Goal: Contribute content: Contribute content

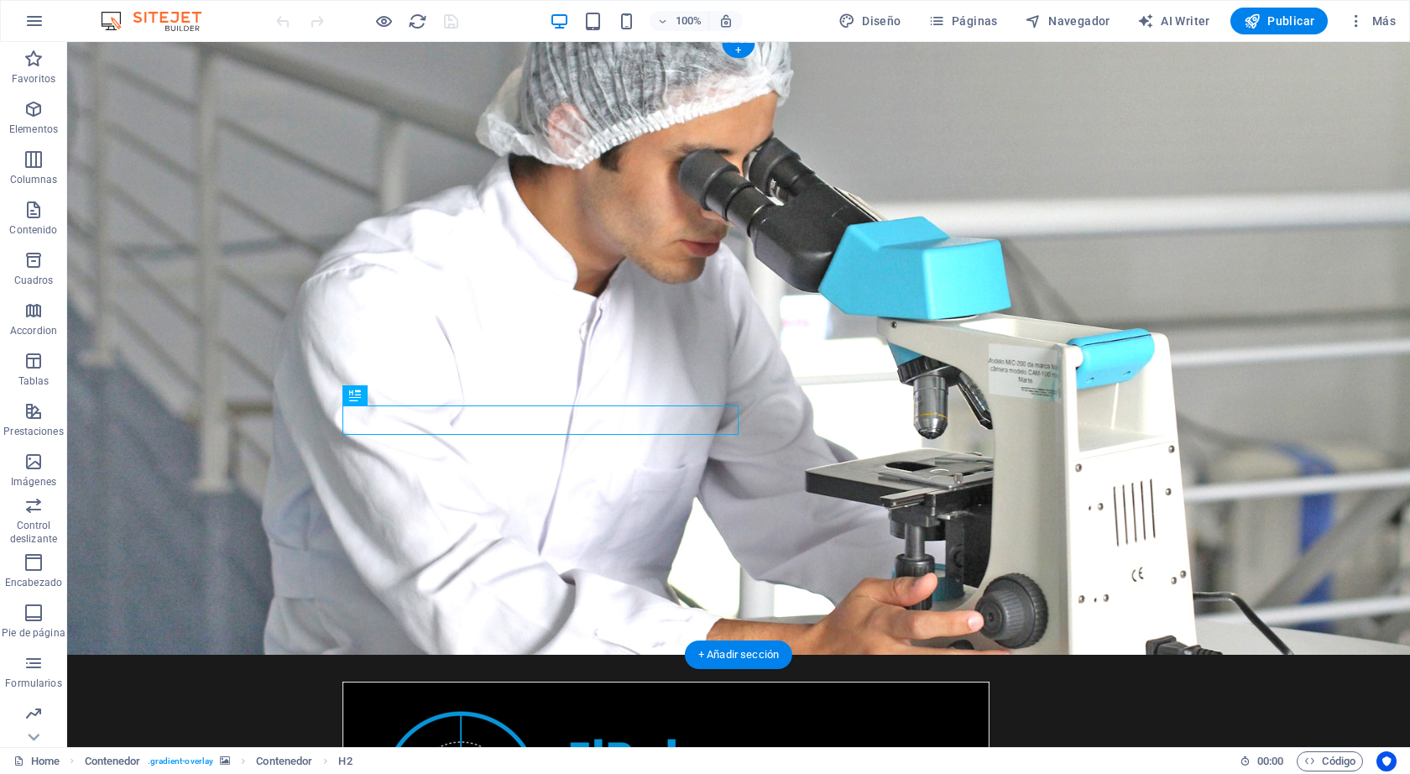
click at [991, 472] on figure at bounding box center [738, 348] width 1343 height 613
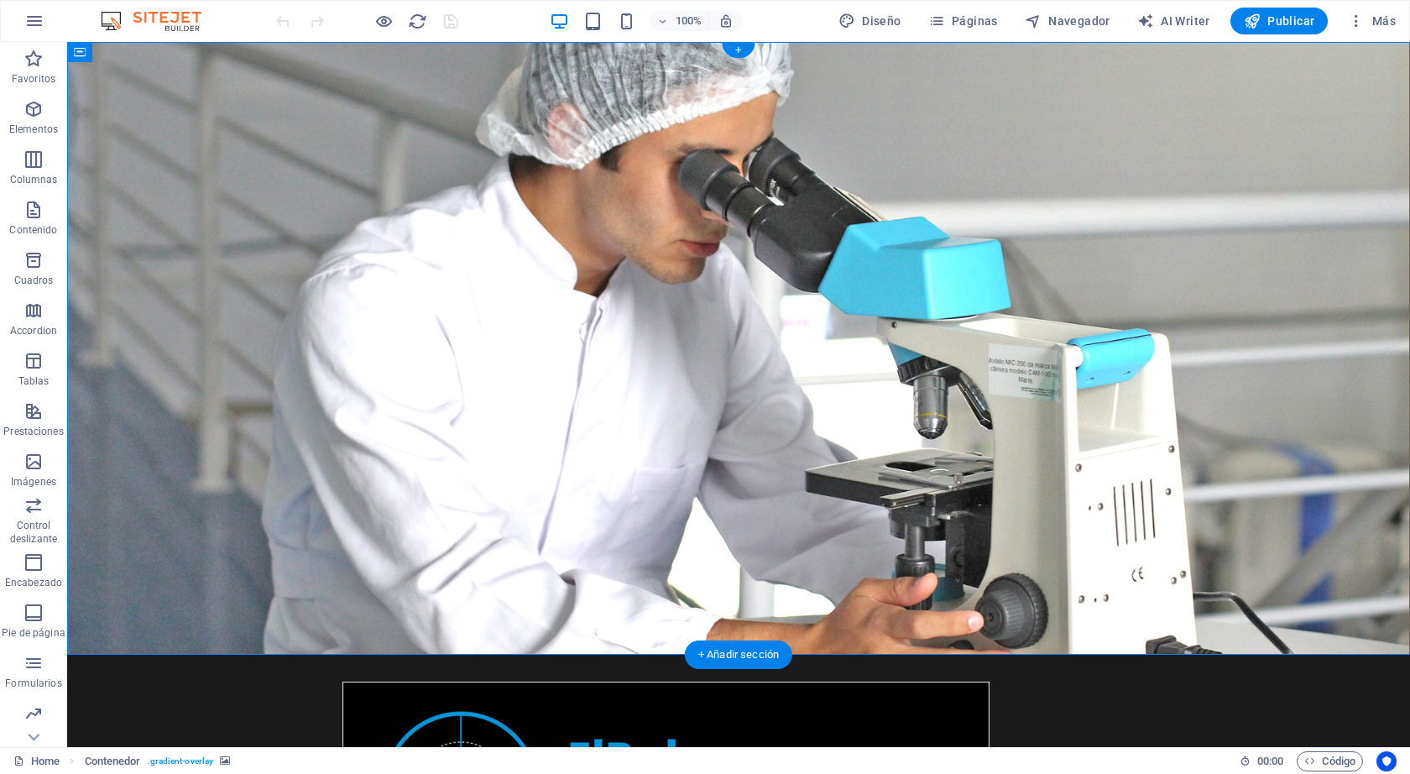
click at [1134, 478] on figure at bounding box center [738, 348] width 1343 height 613
drag, startPoint x: 1053, startPoint y: 414, endPoint x: 880, endPoint y: 404, distance: 173.2
click at [880, 404] on figure at bounding box center [738, 348] width 1343 height 613
drag, startPoint x: 990, startPoint y: 410, endPoint x: 1131, endPoint y: 410, distance: 141.0
click at [1131, 410] on figure at bounding box center [738, 348] width 1343 height 613
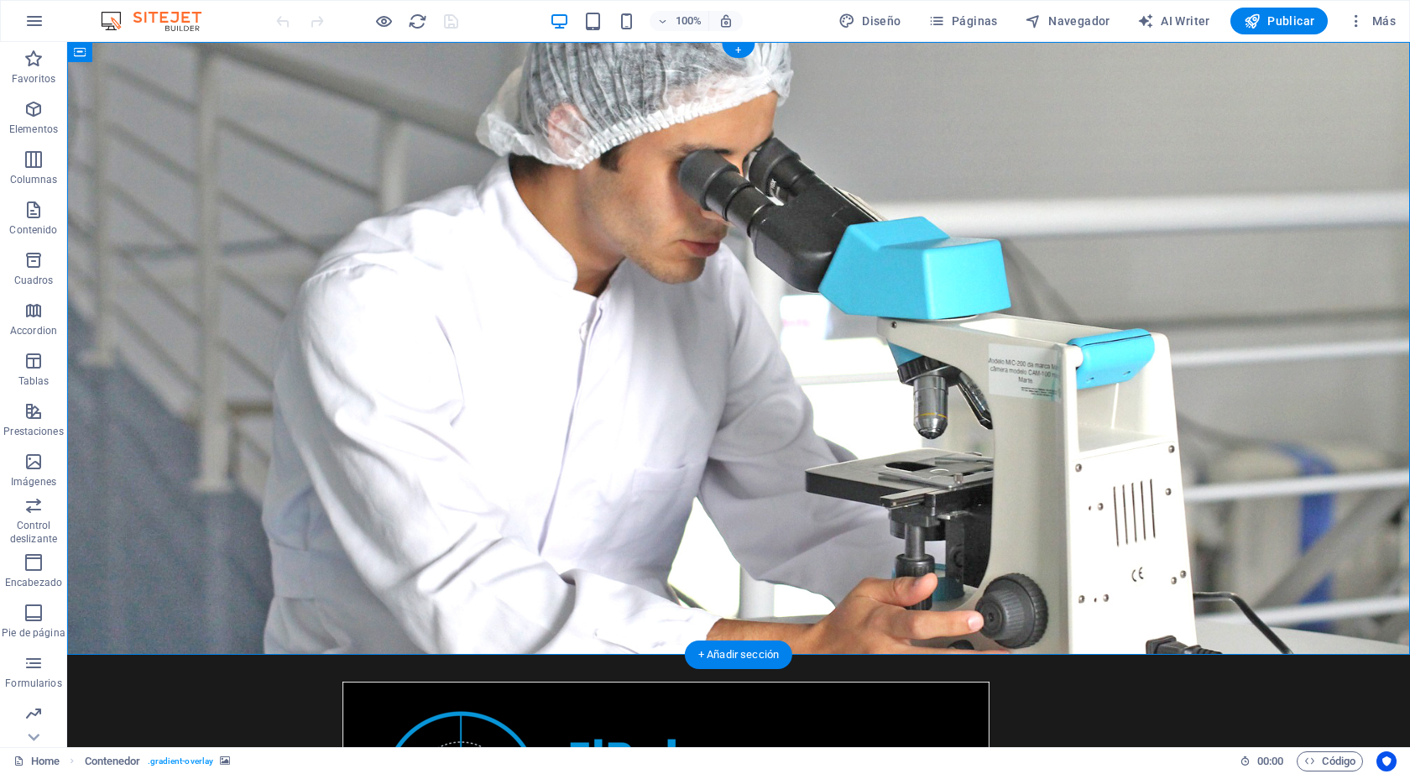
click at [1236, 410] on figure at bounding box center [738, 348] width 1343 height 613
click at [187, 53] on icon at bounding box center [184, 53] width 13 height 18
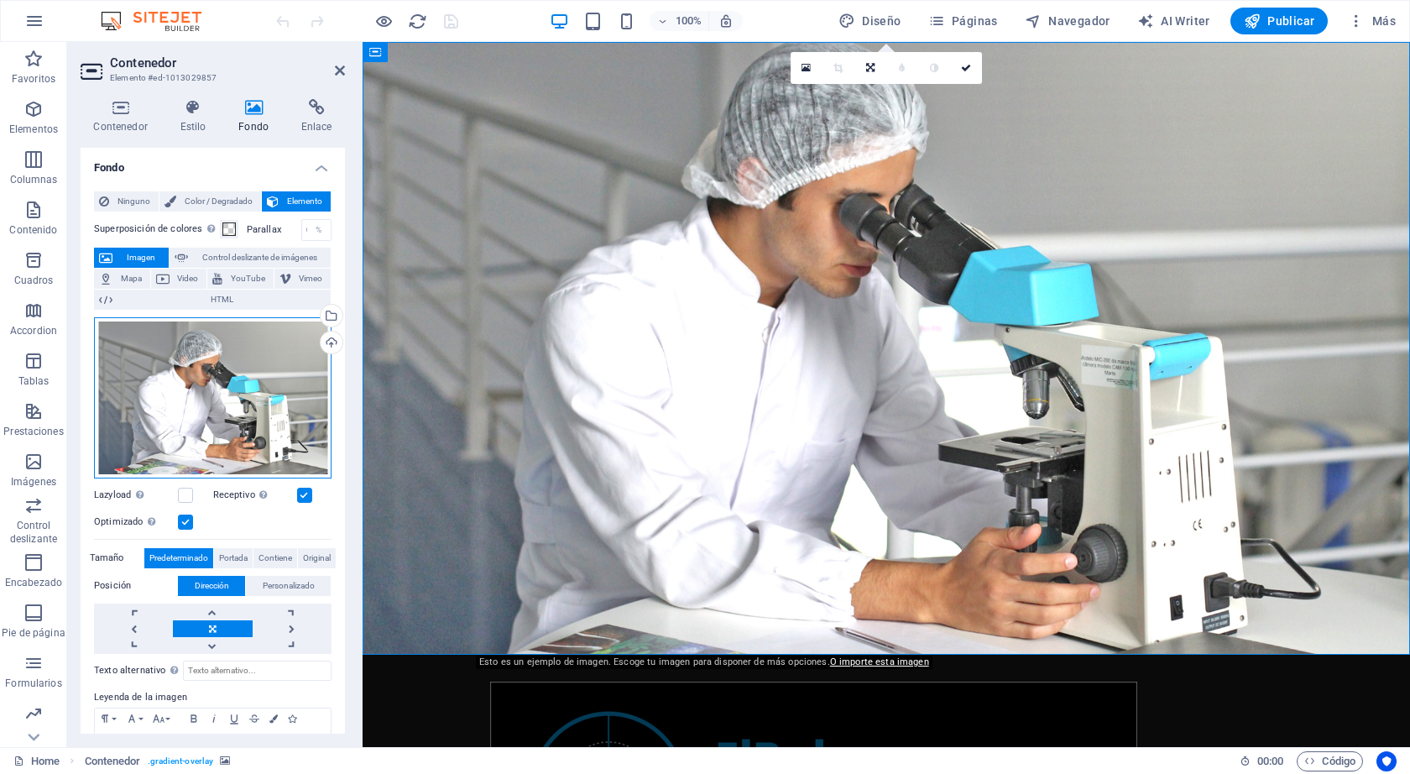
click at [246, 407] on div "Arrastra archivos aquí, haz clic para escoger archivos o selecciona archivos de…" at bounding box center [212, 397] width 237 height 161
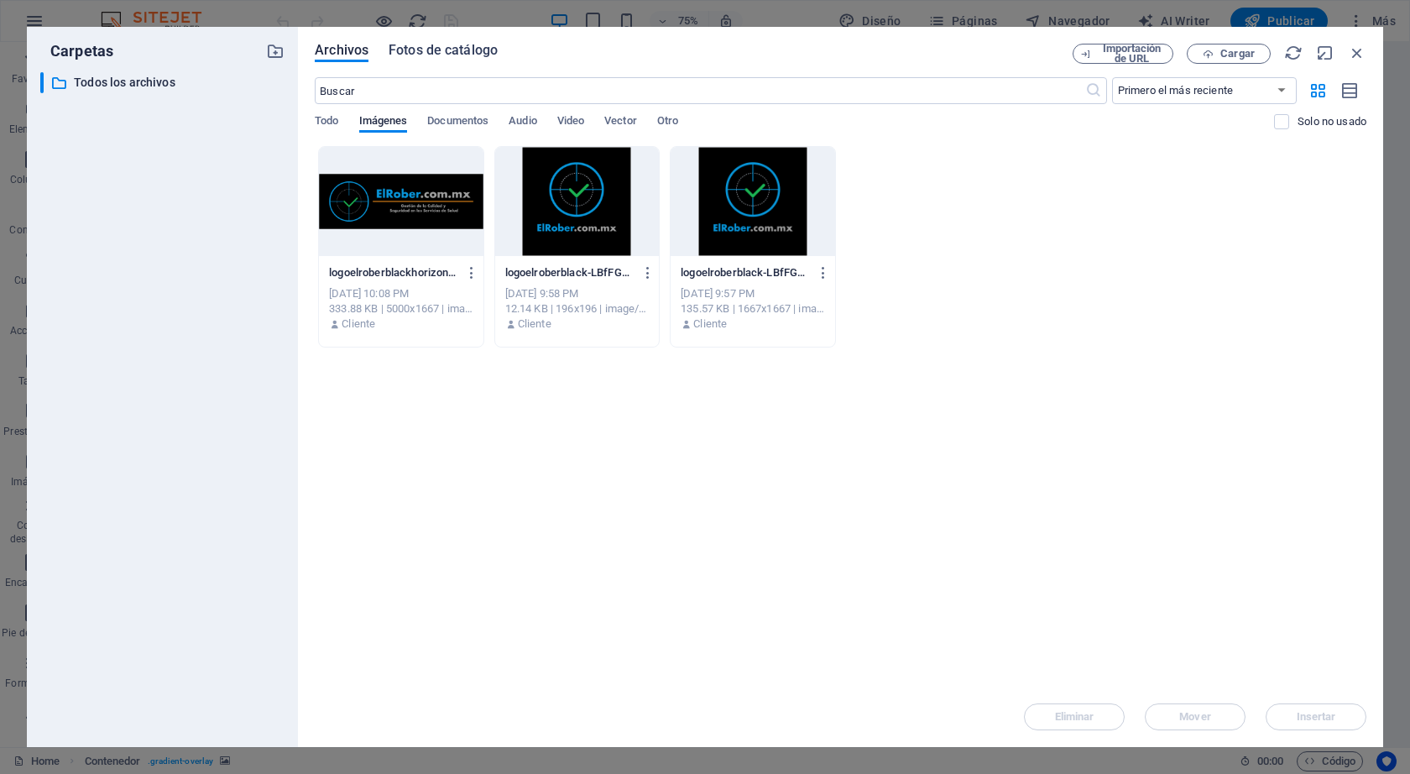
click at [425, 44] on span "Fotos de catálogo" at bounding box center [443, 50] width 109 height 20
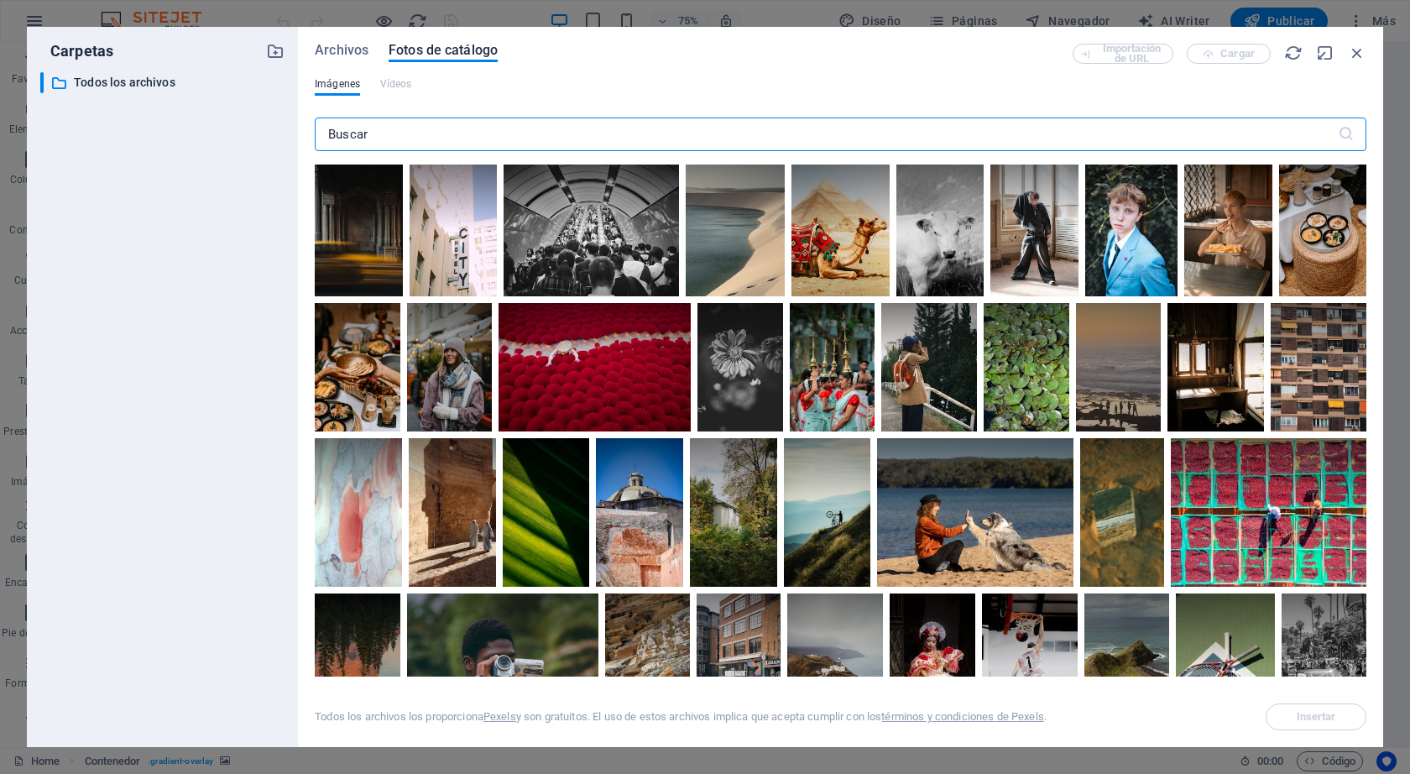
click at [519, 138] on input "text" at bounding box center [826, 134] width 1023 height 34
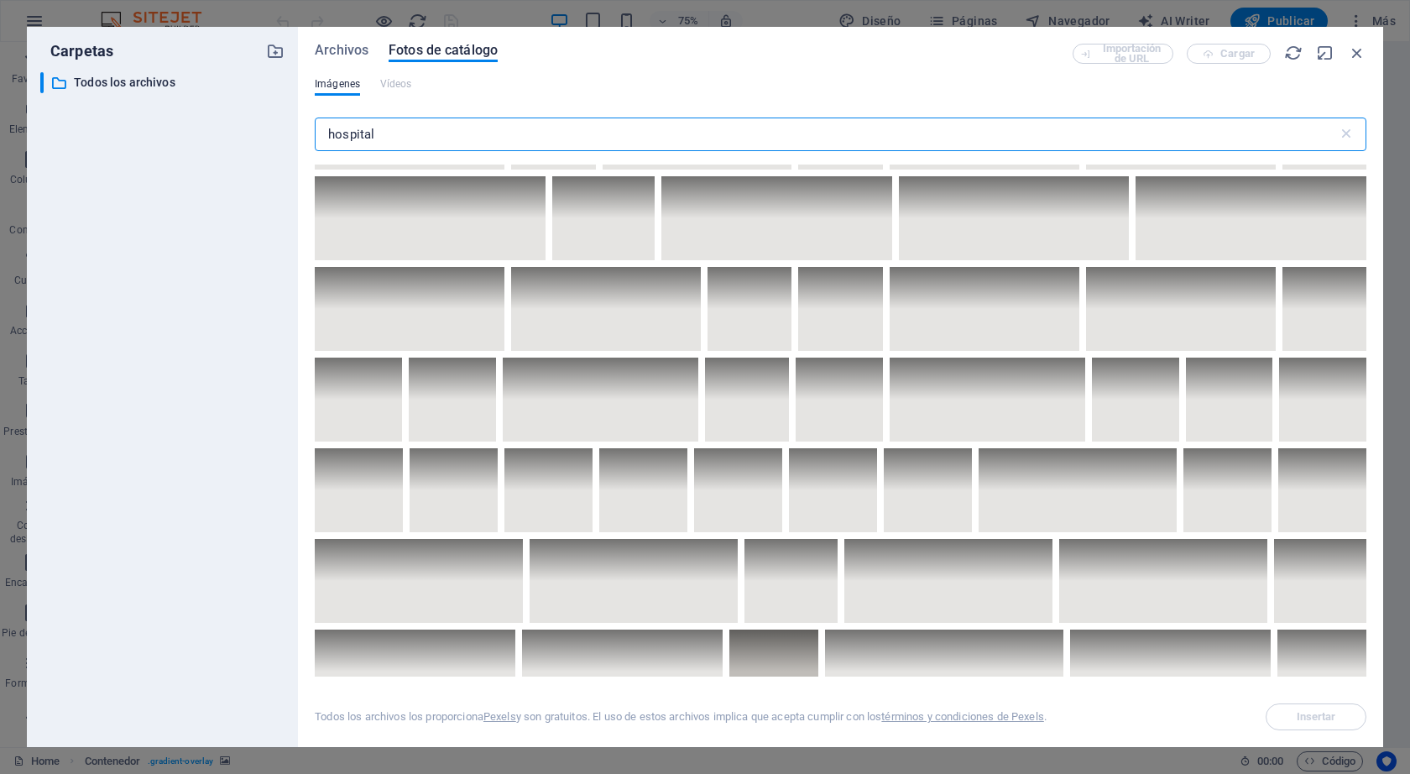
scroll to position [4794, 0]
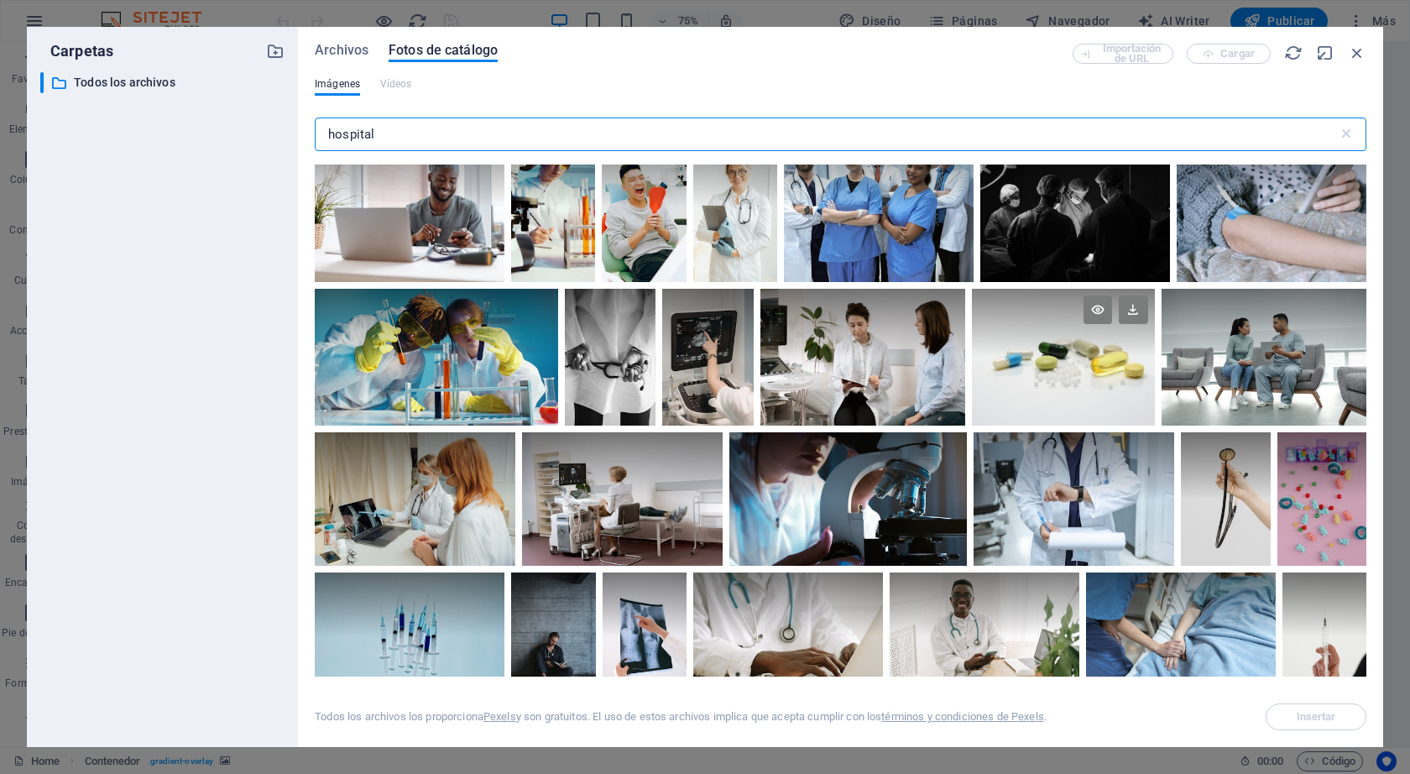
type input "hospital"
click at [1093, 358] on div at bounding box center [1063, 357] width 182 height 137
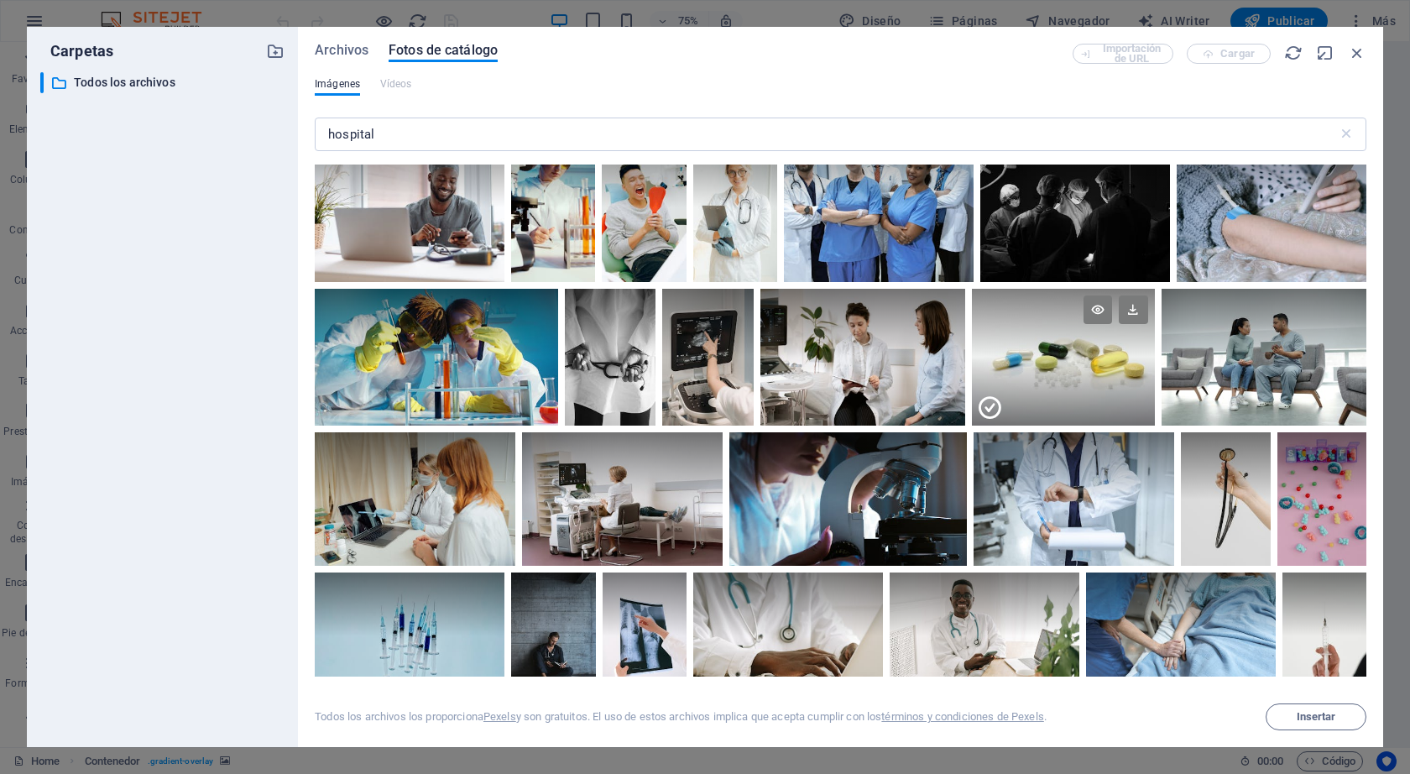
click at [1094, 358] on div at bounding box center [1063, 391] width 182 height 69
click at [1094, 358] on div at bounding box center [1063, 357] width 182 height 137
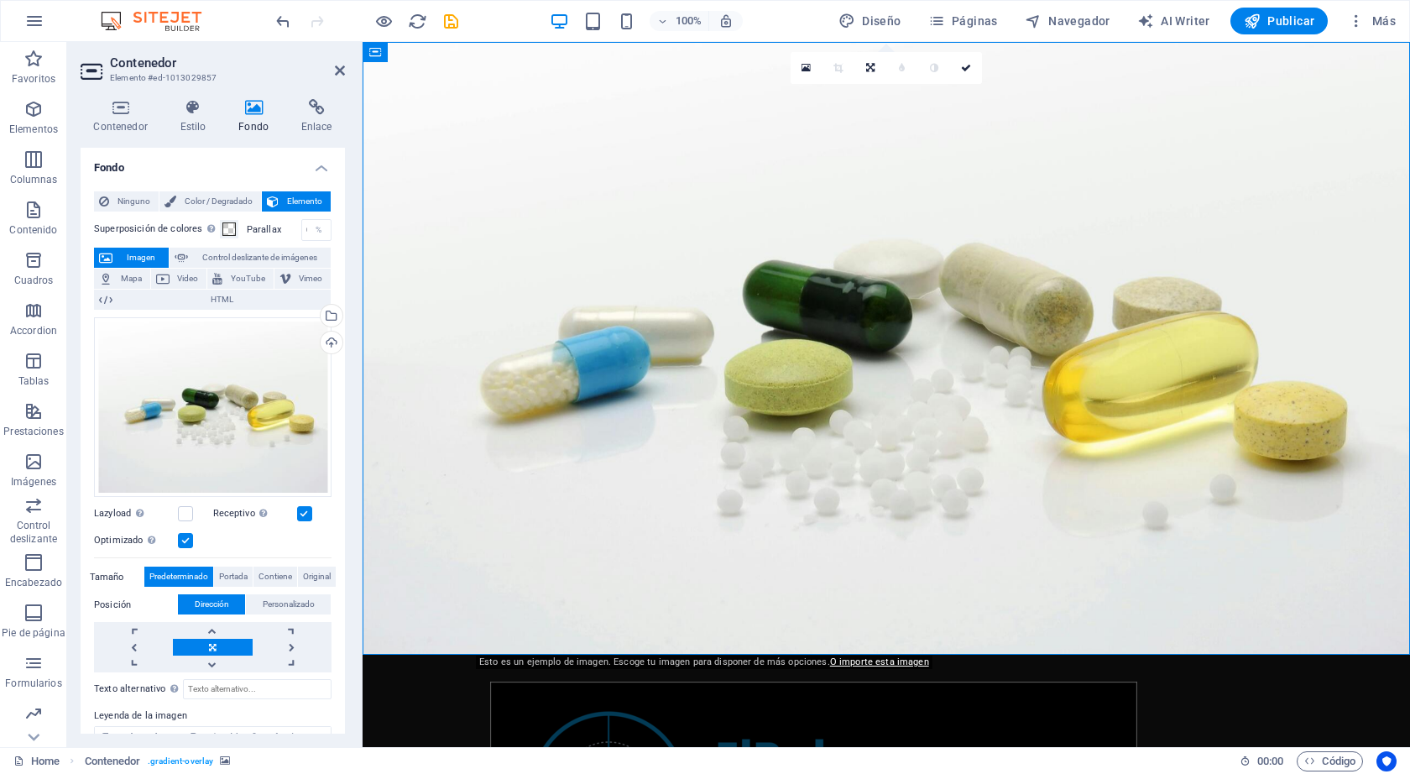
click at [454, 333] on figure at bounding box center [886, 348] width 1047 height 613
click at [966, 70] on icon at bounding box center [966, 68] width 10 height 10
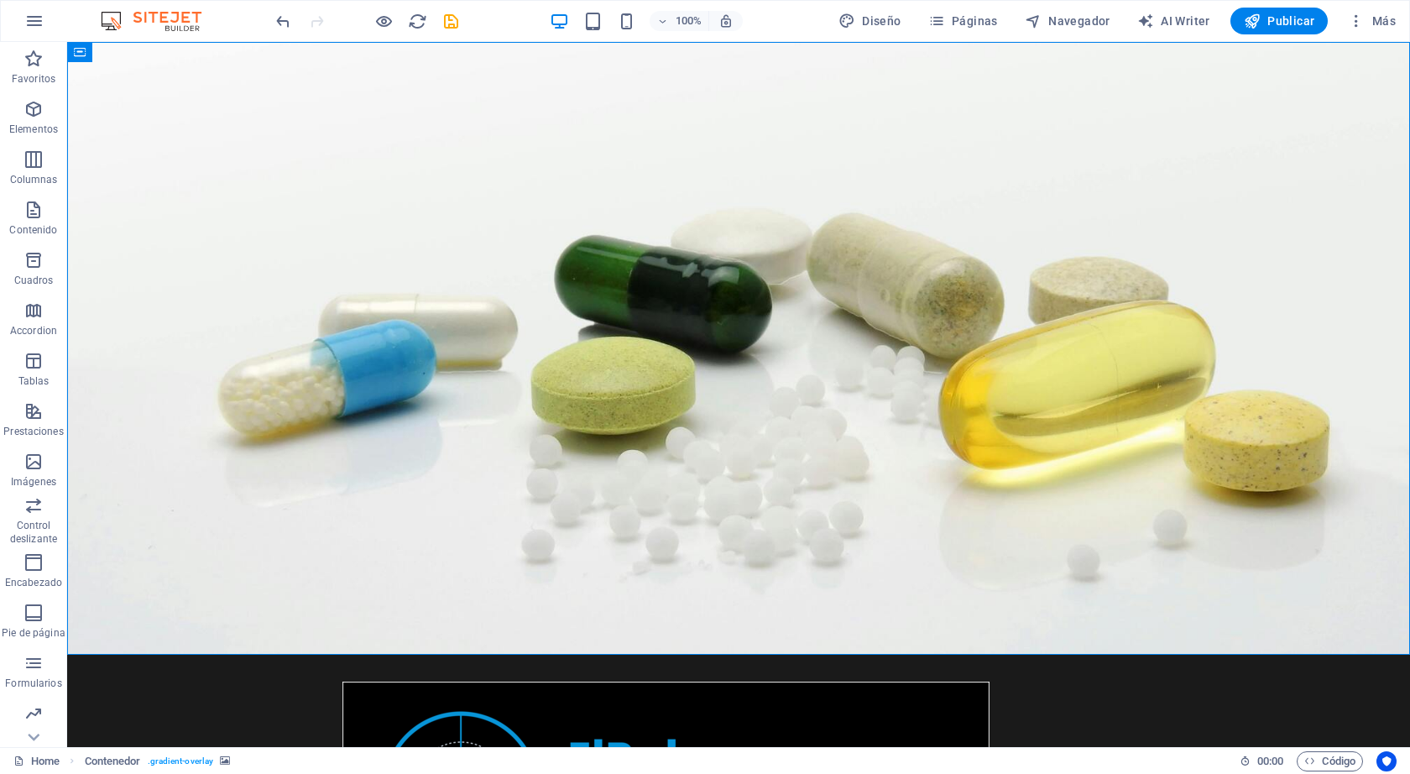
click at [946, 667] on html "Skip to main content Consultoría en Salud Enfocado en la consultoría y capacita…" at bounding box center [738, 644] width 1343 height 1205
click at [922, 681] on div at bounding box center [738, 789] width 792 height 216
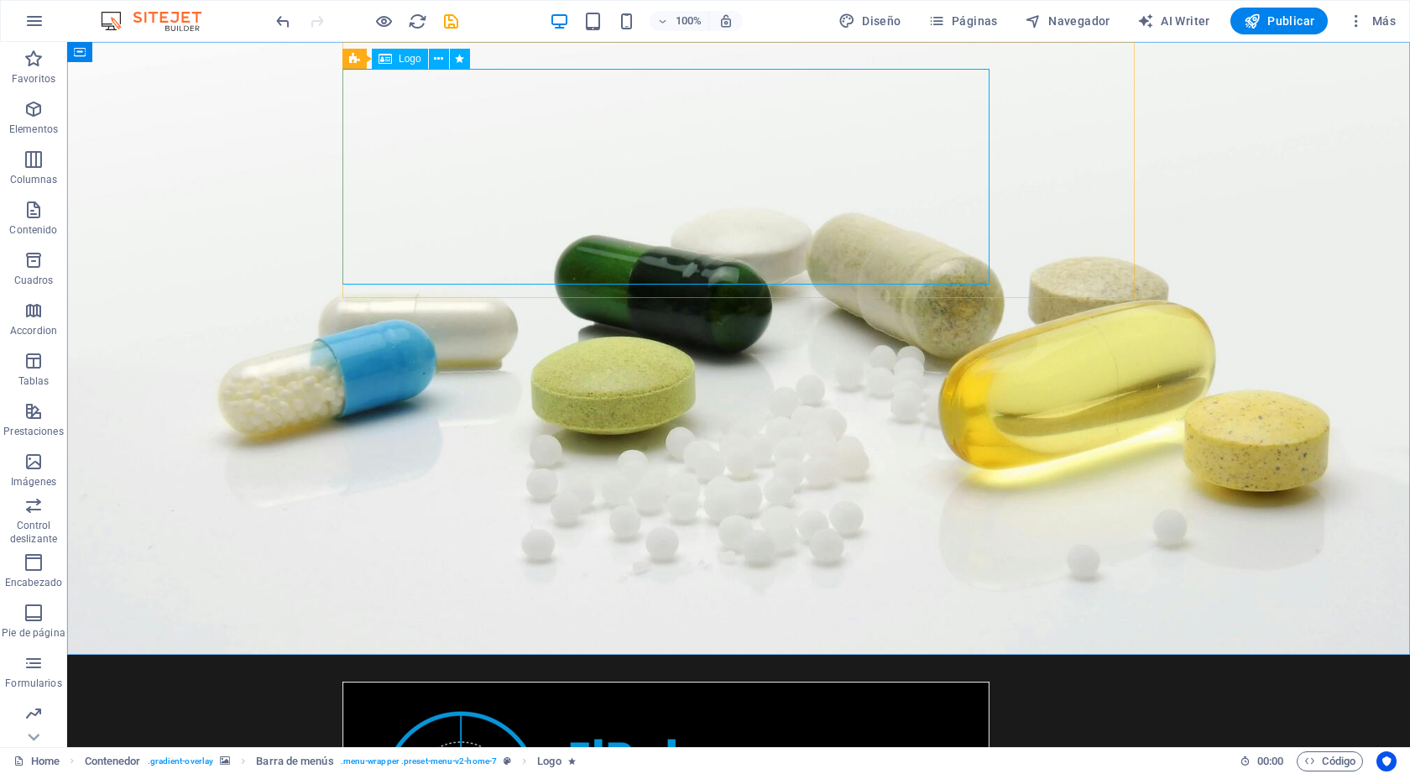
click at [410, 62] on span "Logo" at bounding box center [410, 59] width 23 height 10
click at [383, 63] on icon at bounding box center [384, 59] width 13 height 20
click at [412, 63] on span "Logo" at bounding box center [410, 59] width 23 height 10
click at [436, 61] on icon at bounding box center [438, 59] width 9 height 18
click at [989, 608] on figure at bounding box center [738, 348] width 1343 height 613
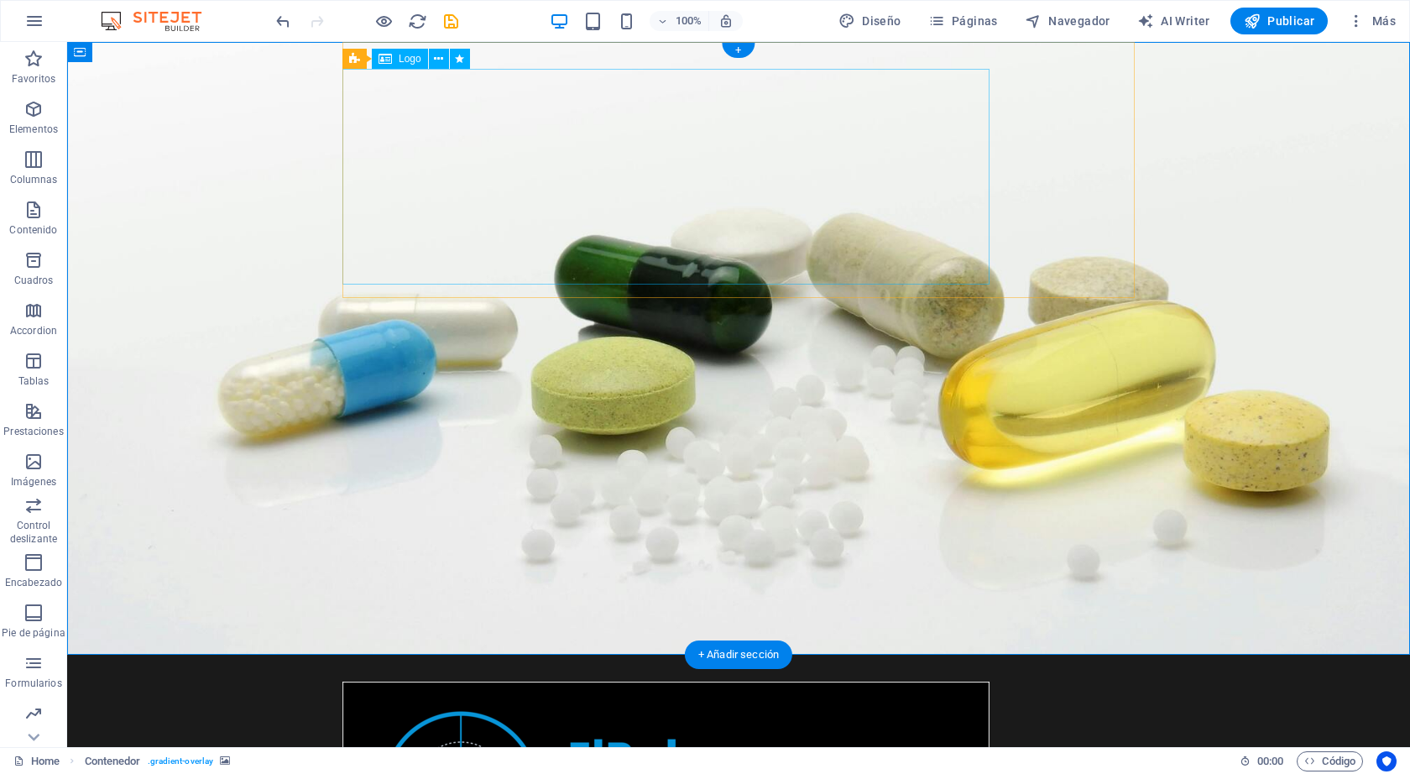
click at [947, 681] on div at bounding box center [738, 789] width 792 height 216
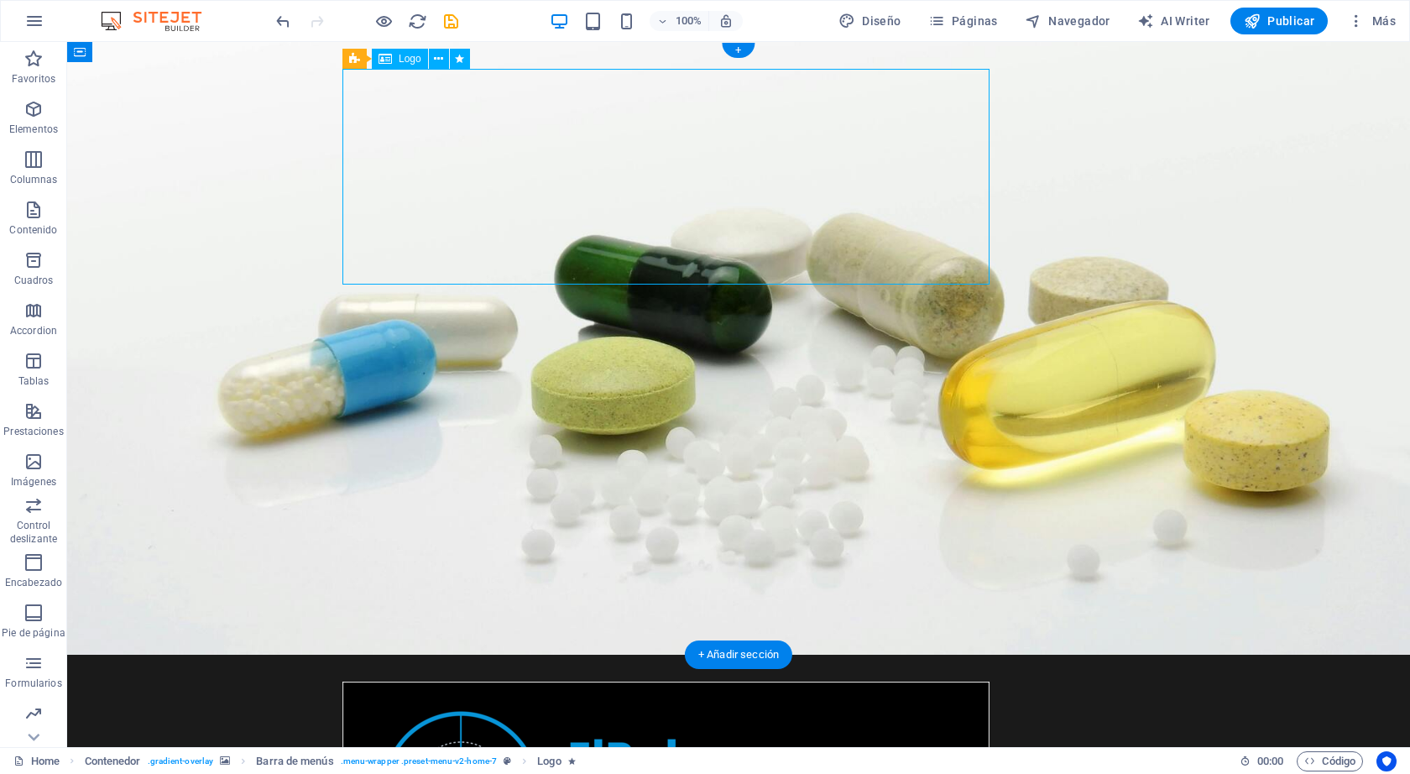
drag, startPoint x: 913, startPoint y: 114, endPoint x: 722, endPoint y: 112, distance: 190.5
click at [722, 681] on div at bounding box center [738, 789] width 792 height 216
click at [583, 681] on div at bounding box center [738, 789] width 792 height 216
drag, startPoint x: 801, startPoint y: 92, endPoint x: 689, endPoint y: 152, distance: 127.3
click at [1383, 19] on span "Más" at bounding box center [1372, 21] width 48 height 17
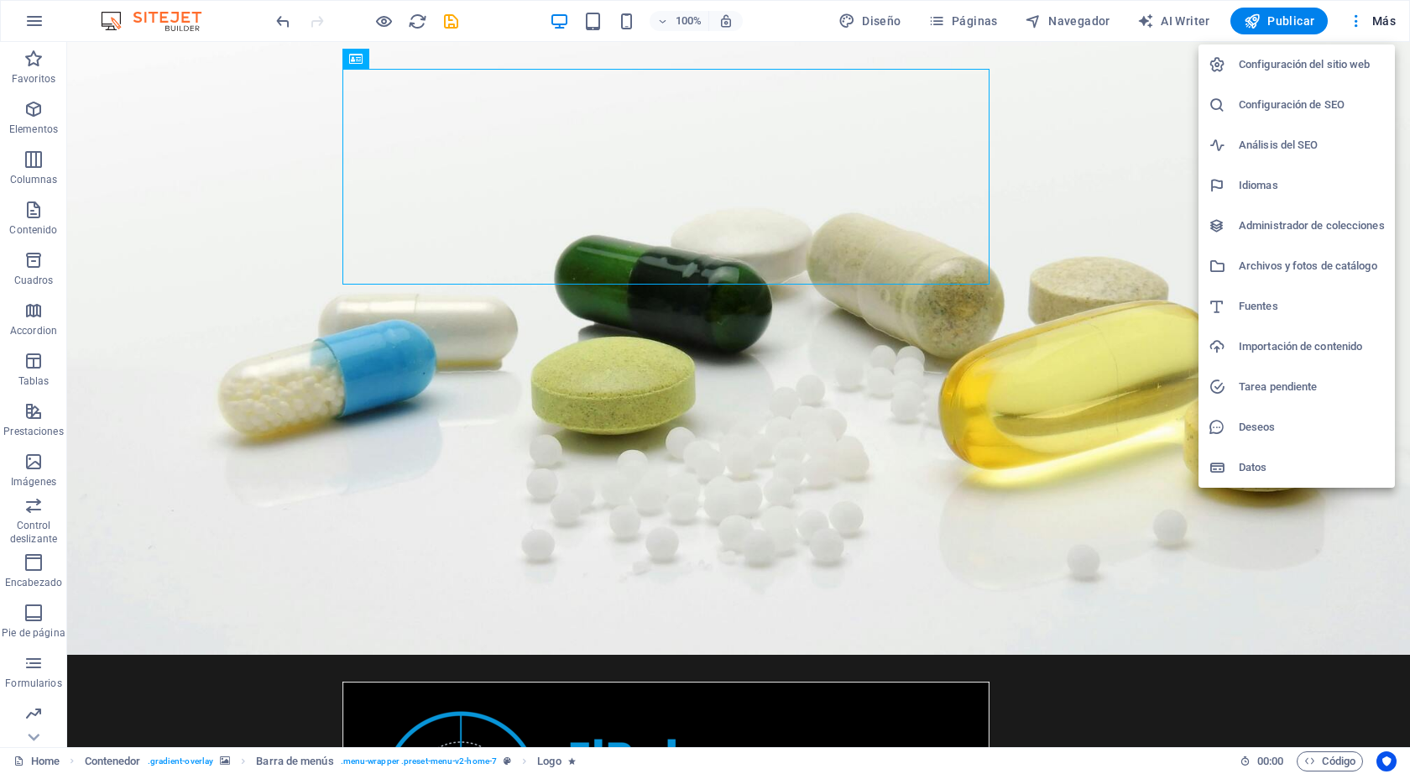
click at [1144, 289] on div at bounding box center [705, 387] width 1410 height 774
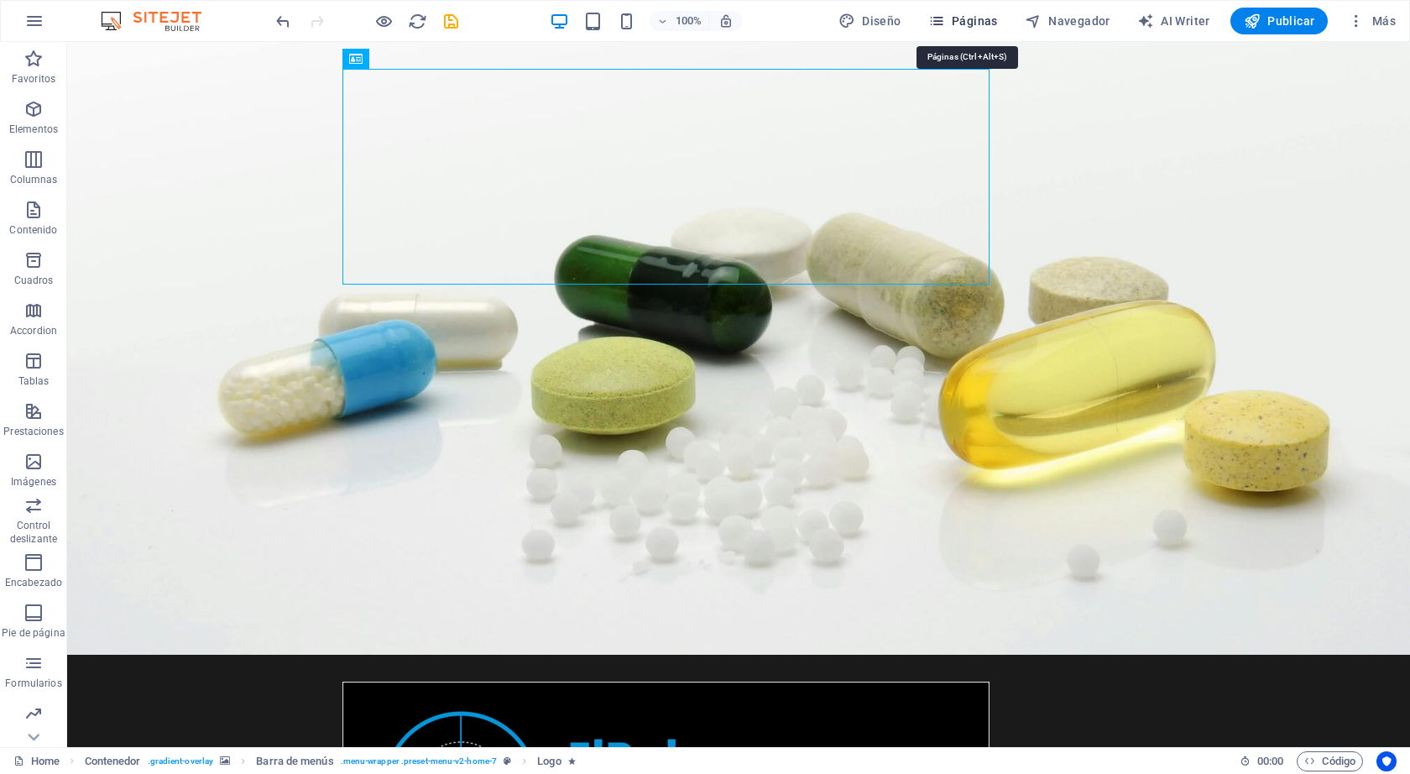
click at [973, 18] on span "Páginas" at bounding box center [963, 21] width 70 height 17
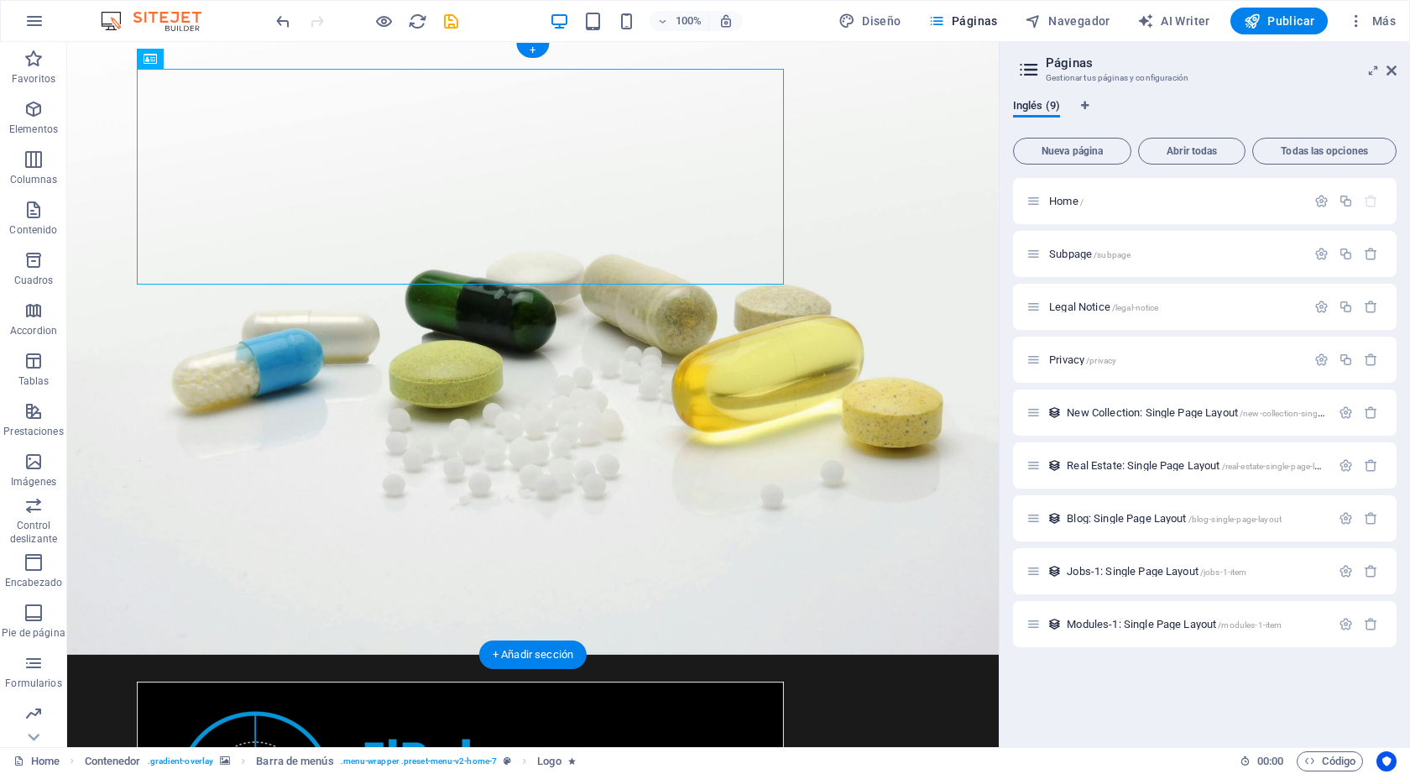
click at [738, 382] on figure at bounding box center [532, 348] width 931 height 613
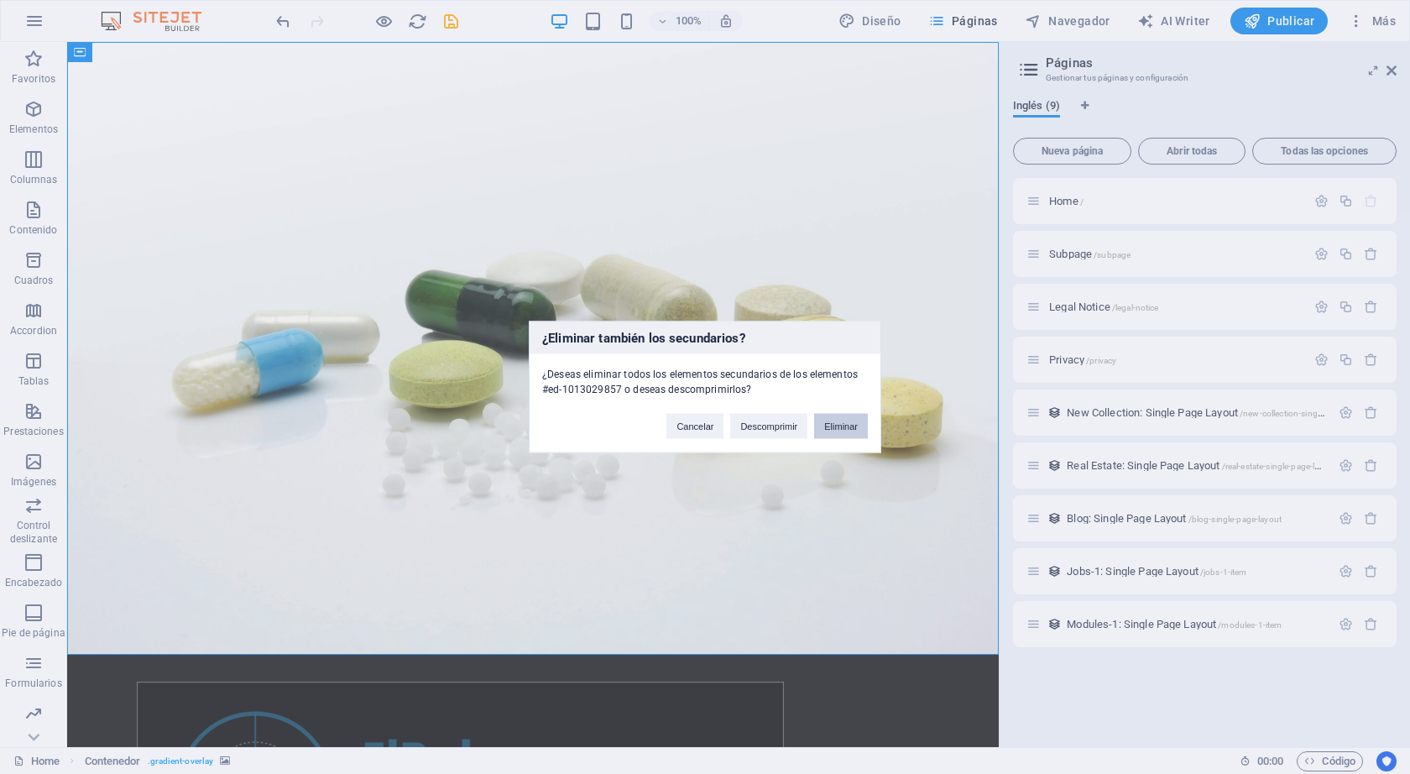
click at [858, 427] on button "Eliminar" at bounding box center [841, 426] width 54 height 25
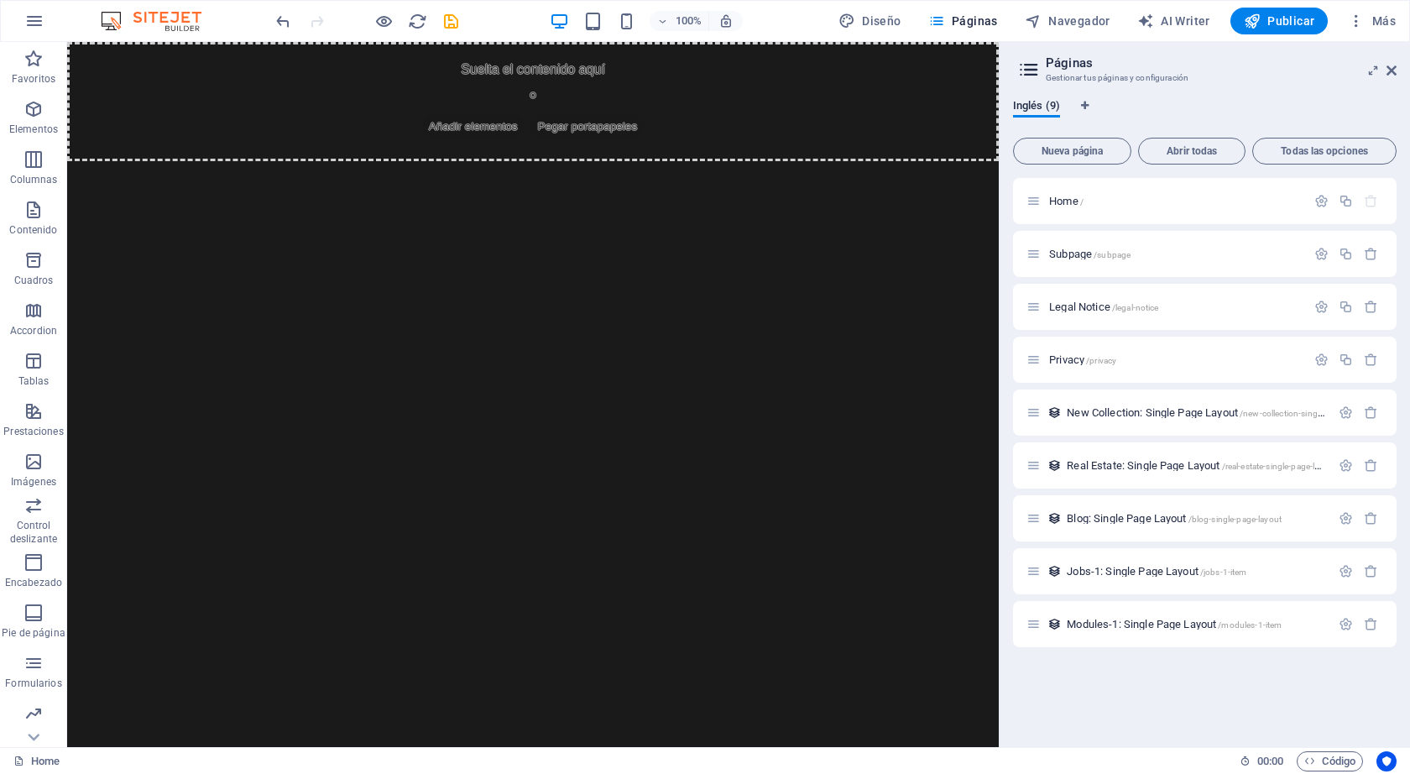
click at [713, 161] on html "Skip to main content Suelta el contenido aquí o Añadir elementos Pegar portapap…" at bounding box center [532, 101] width 931 height 119
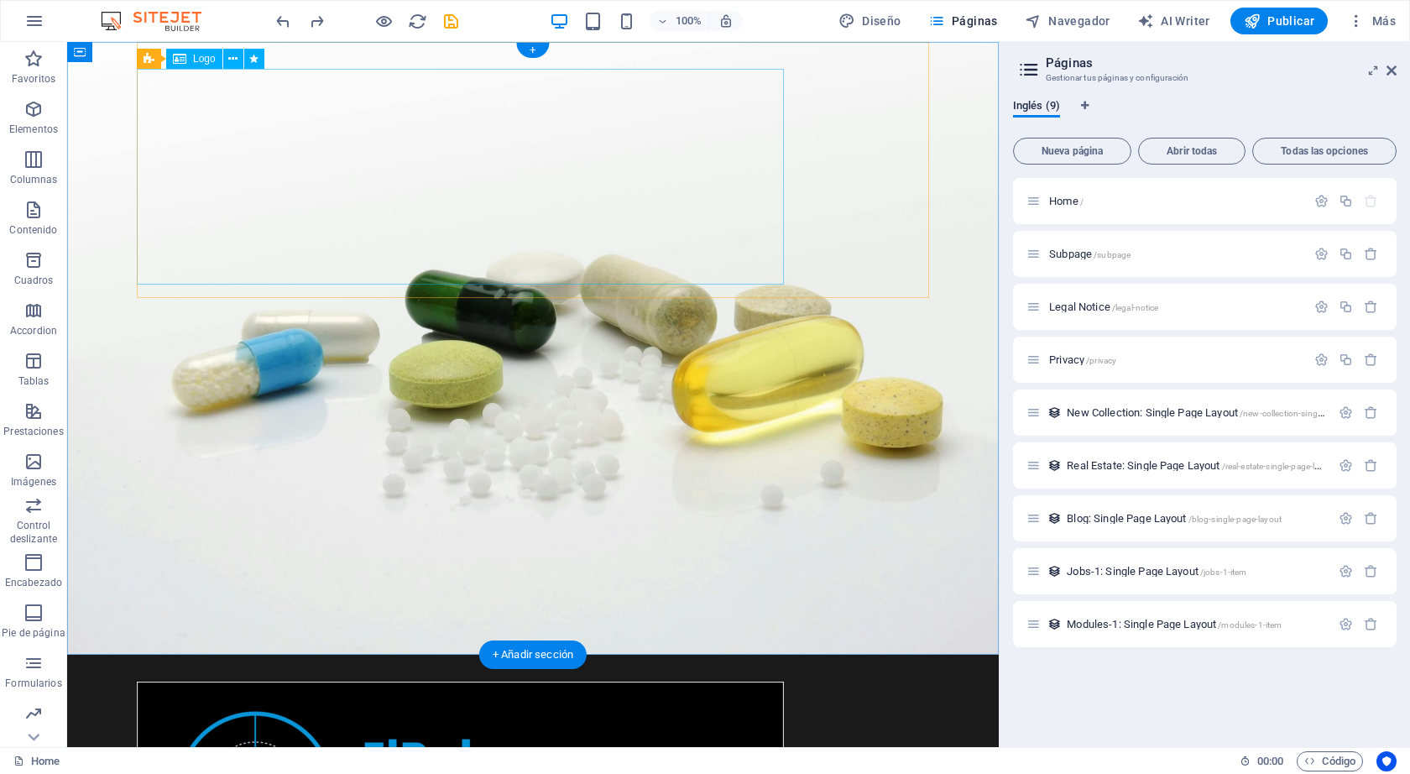
click at [487, 681] on div at bounding box center [533, 789] width 792 height 216
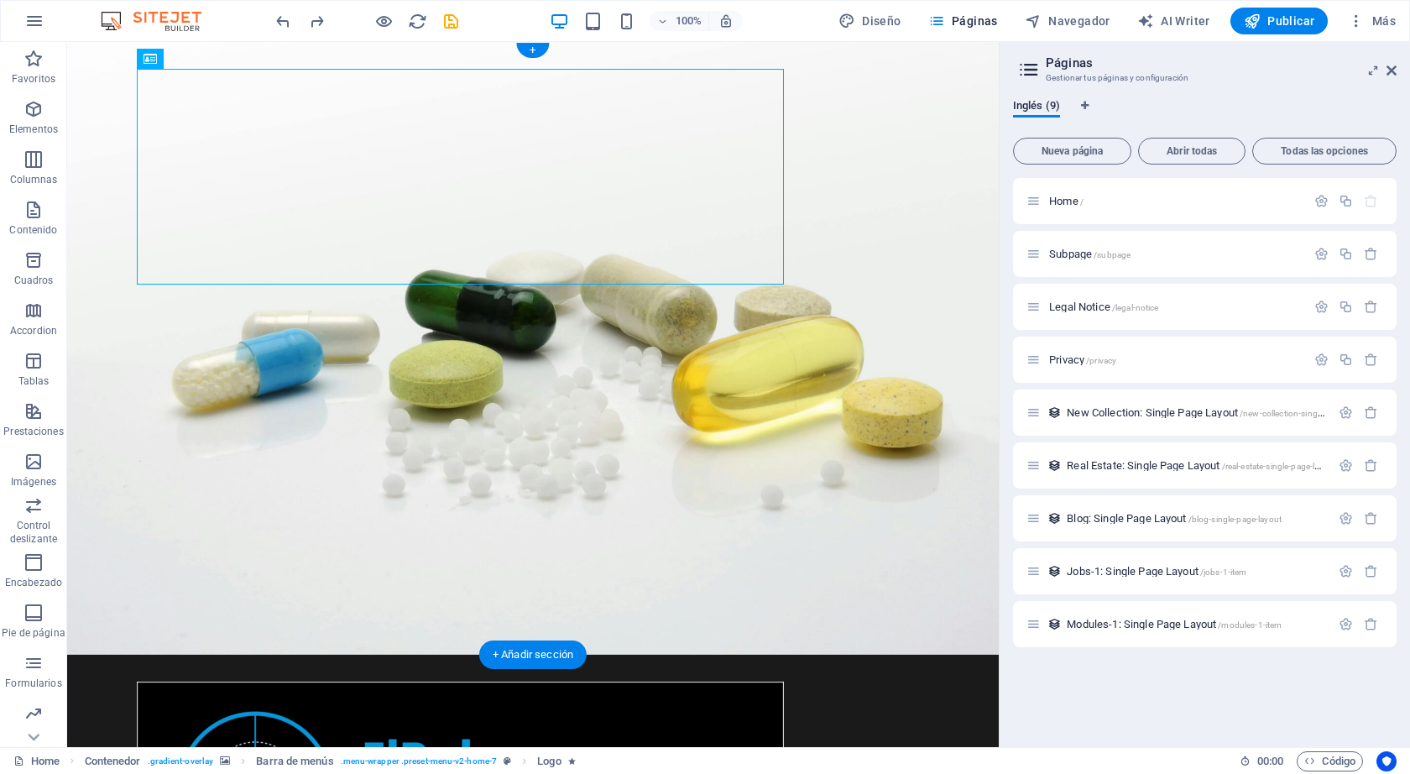
click at [128, 265] on figure at bounding box center [532, 348] width 931 height 613
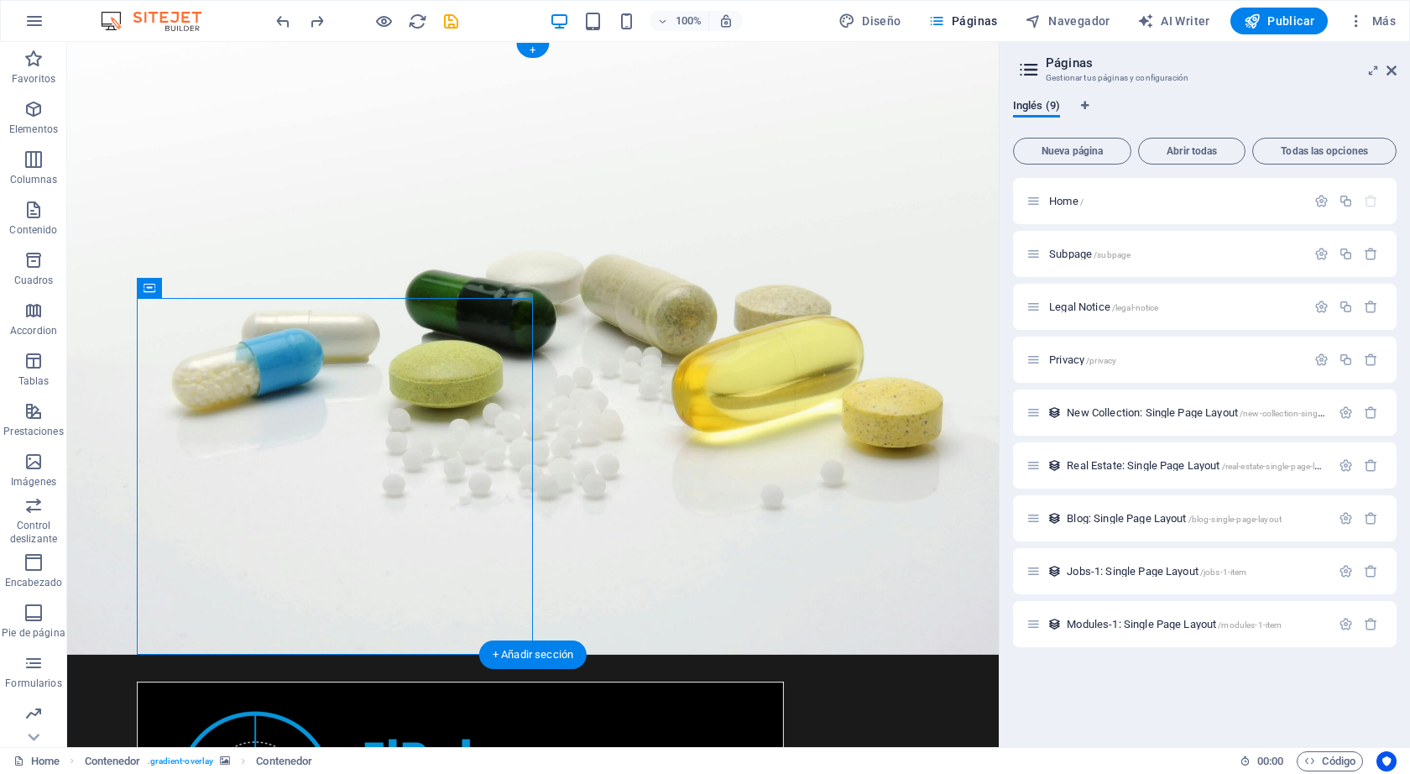
click at [587, 382] on figure at bounding box center [532, 348] width 931 height 613
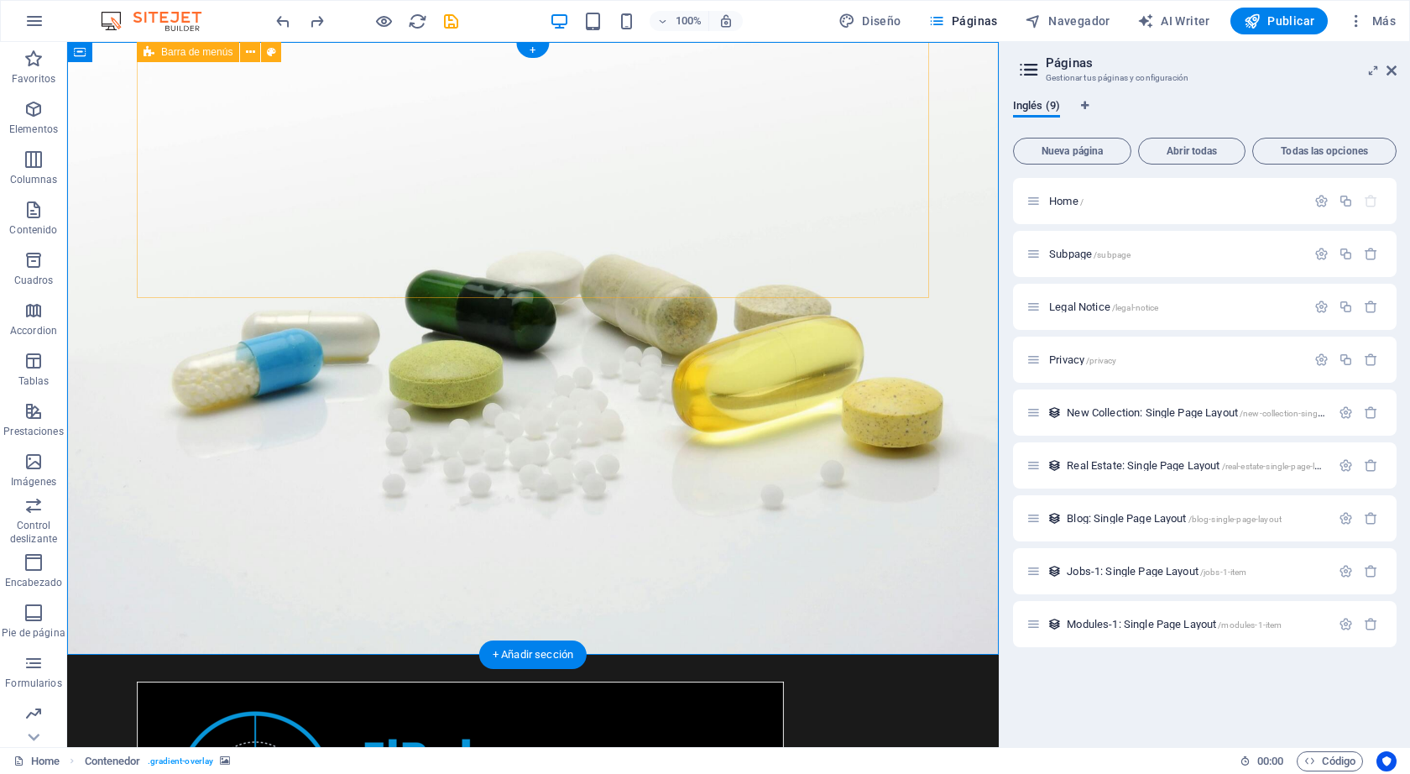
click at [830, 655] on div at bounding box center [533, 783] width 792 height 256
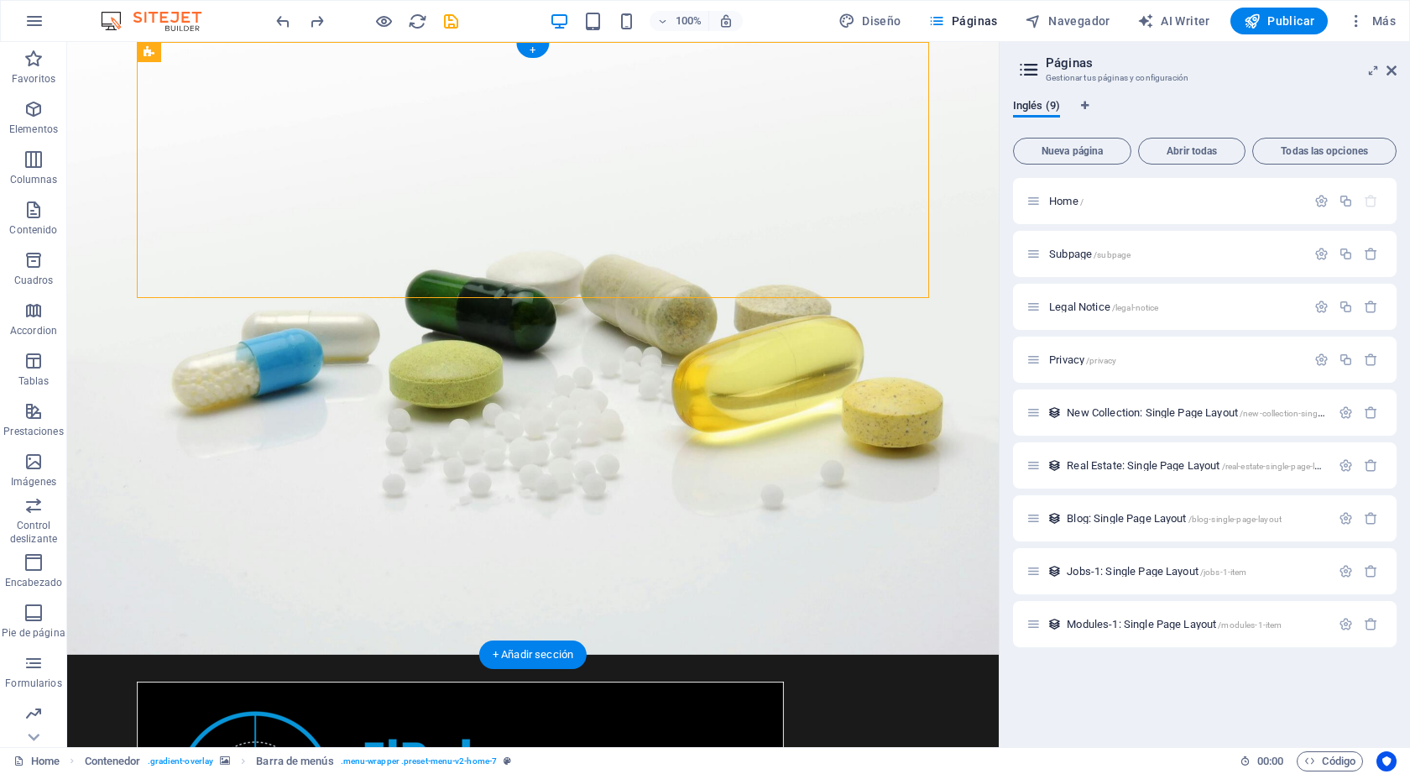
click at [852, 421] on figure at bounding box center [532, 348] width 931 height 613
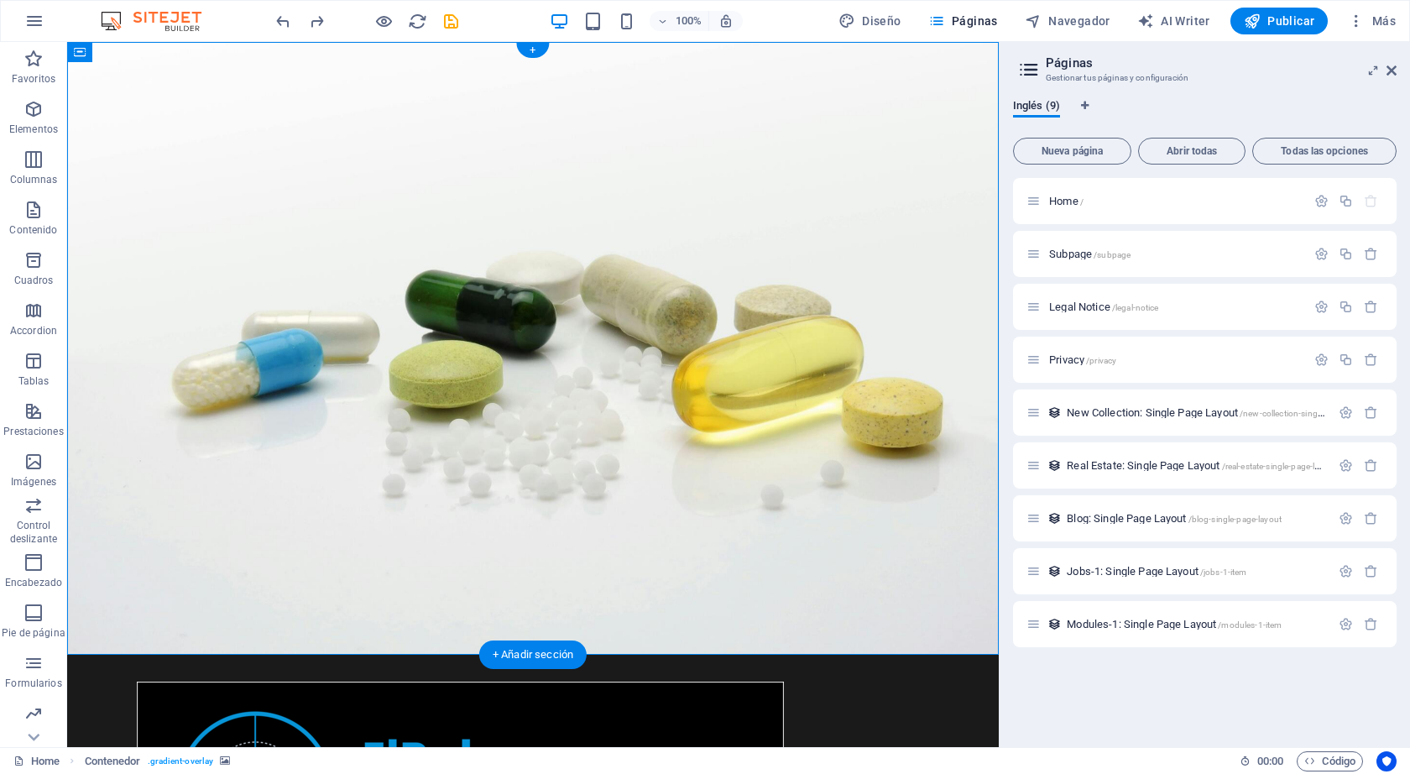
click at [87, 282] on figure at bounding box center [532, 348] width 931 height 613
click at [82, 53] on icon at bounding box center [80, 52] width 12 height 20
click at [183, 53] on icon at bounding box center [184, 53] width 13 height 18
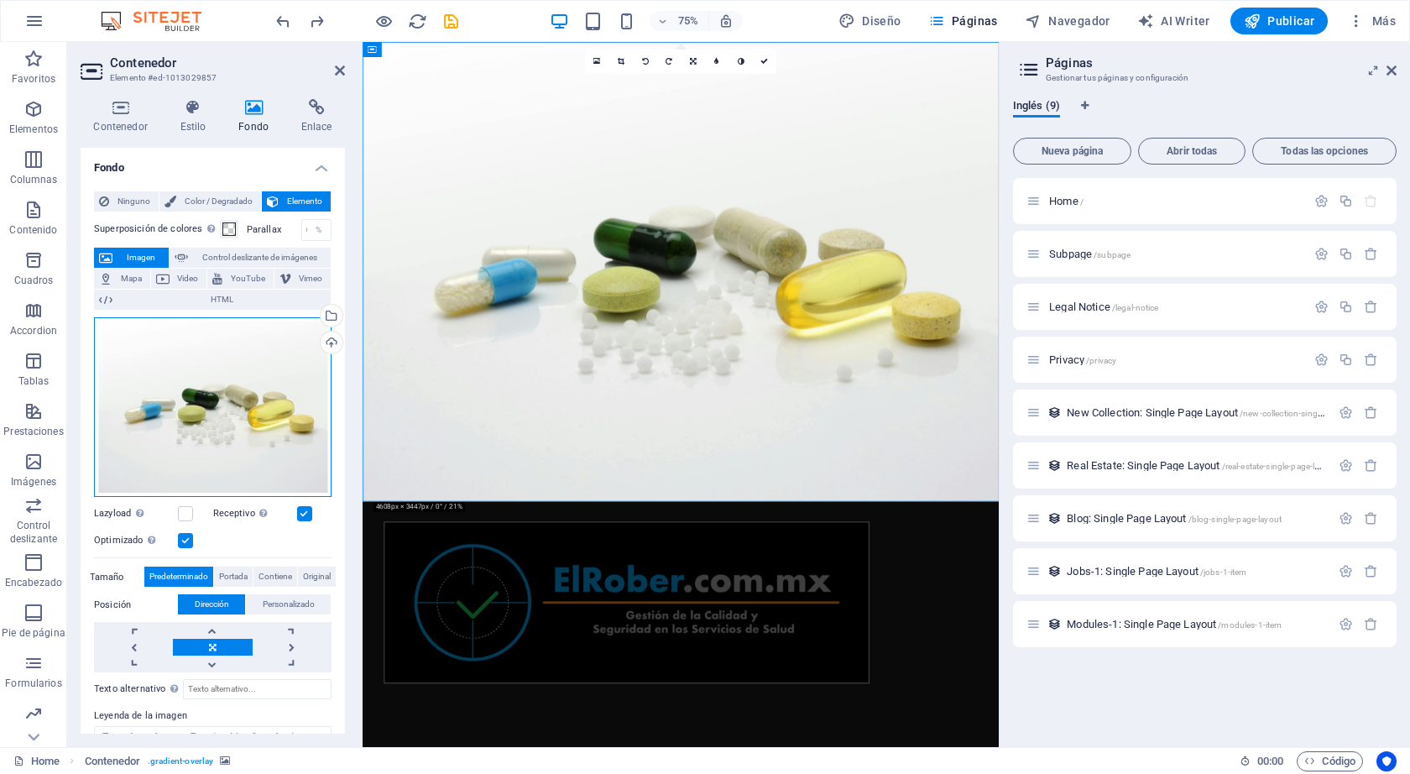
click at [203, 368] on div "Arrastra archivos aquí, haz clic para escoger archivos o selecciona archivos de…" at bounding box center [212, 407] width 237 height 180
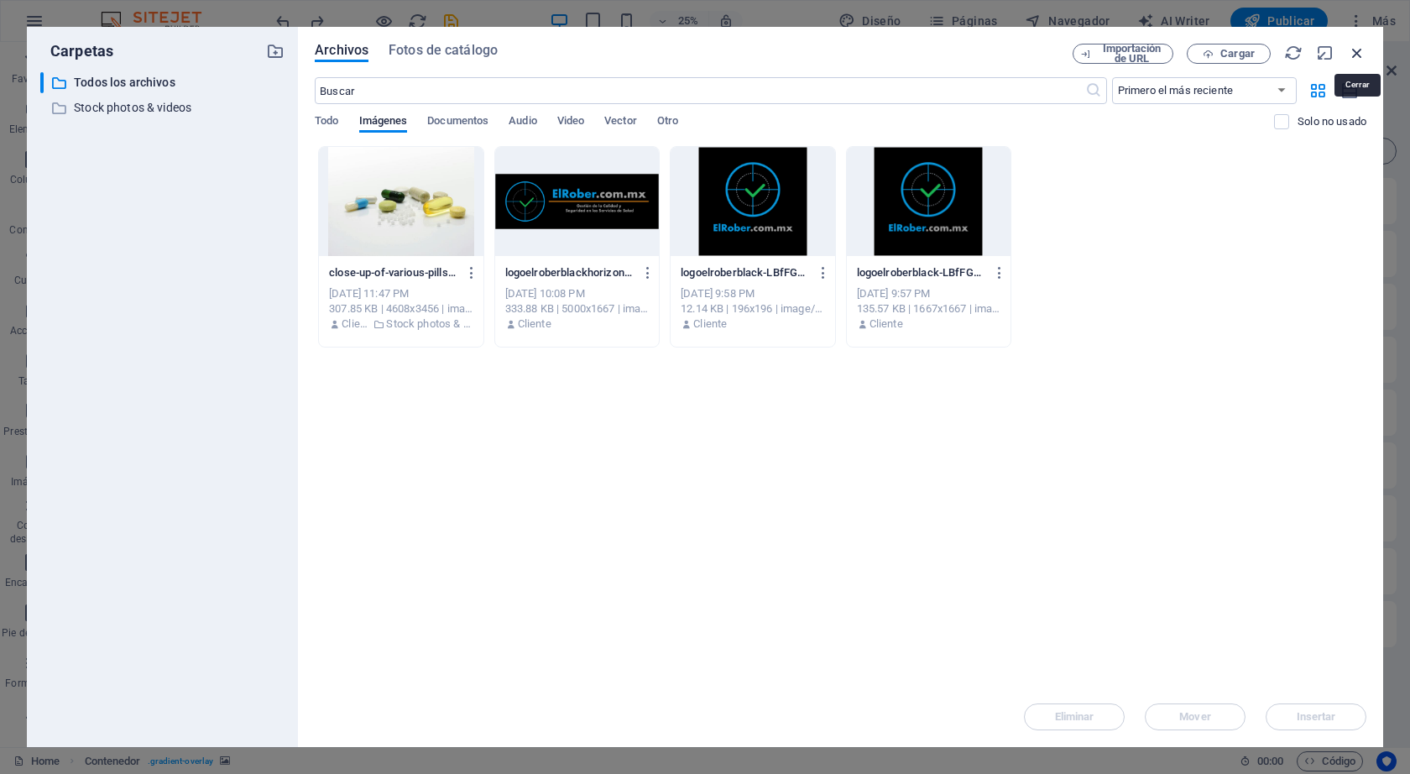
click at [1356, 55] on icon "button" at bounding box center [1357, 53] width 18 height 18
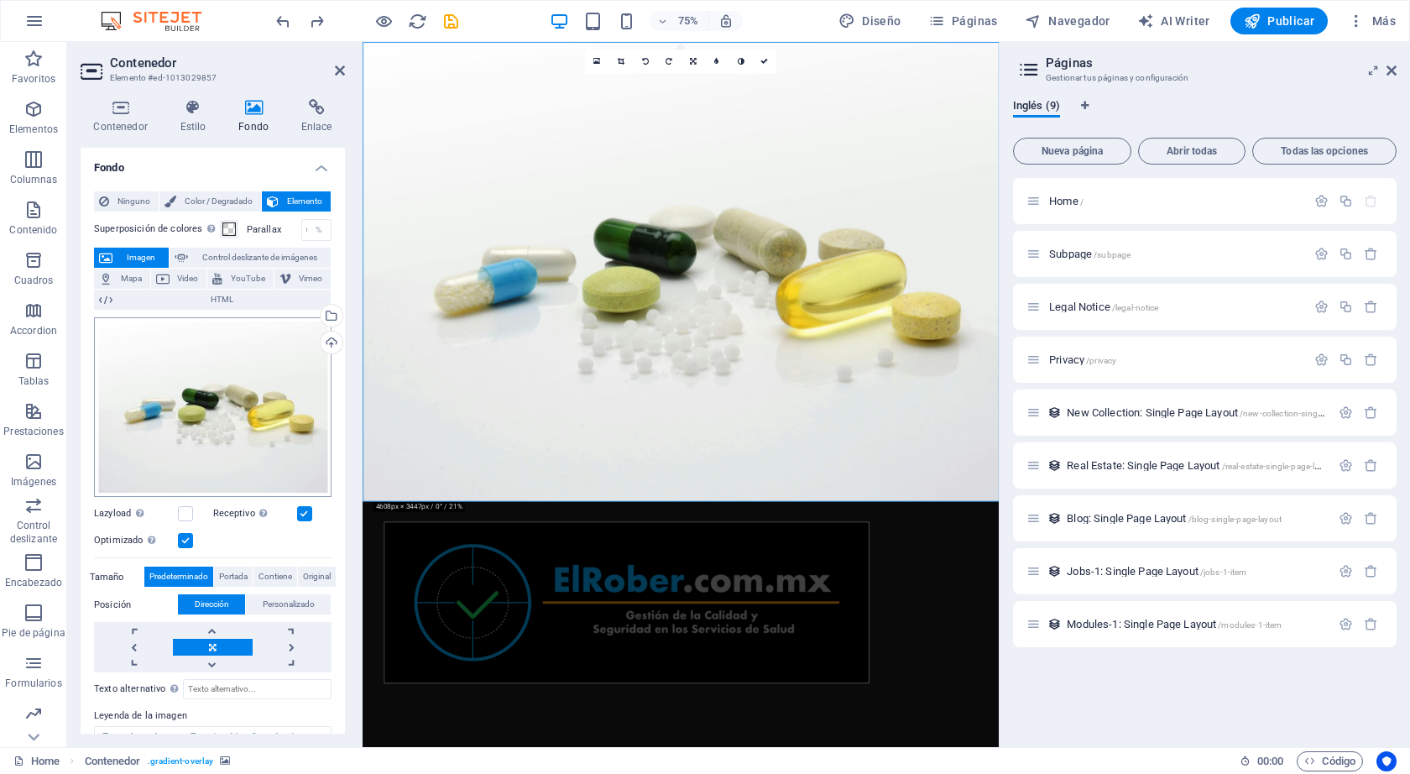
scroll to position [97, 0]
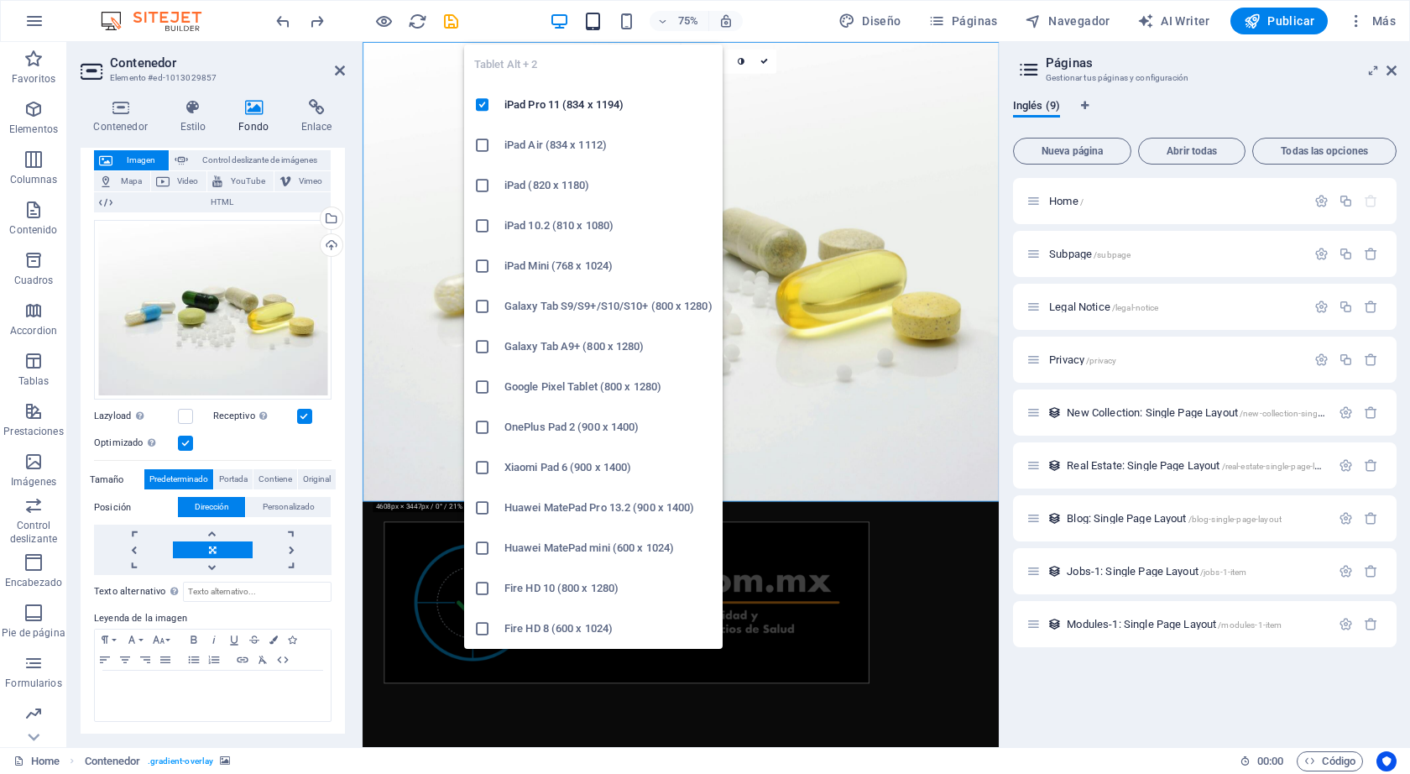
click at [586, 18] on icon "button" at bounding box center [592, 21] width 19 height 19
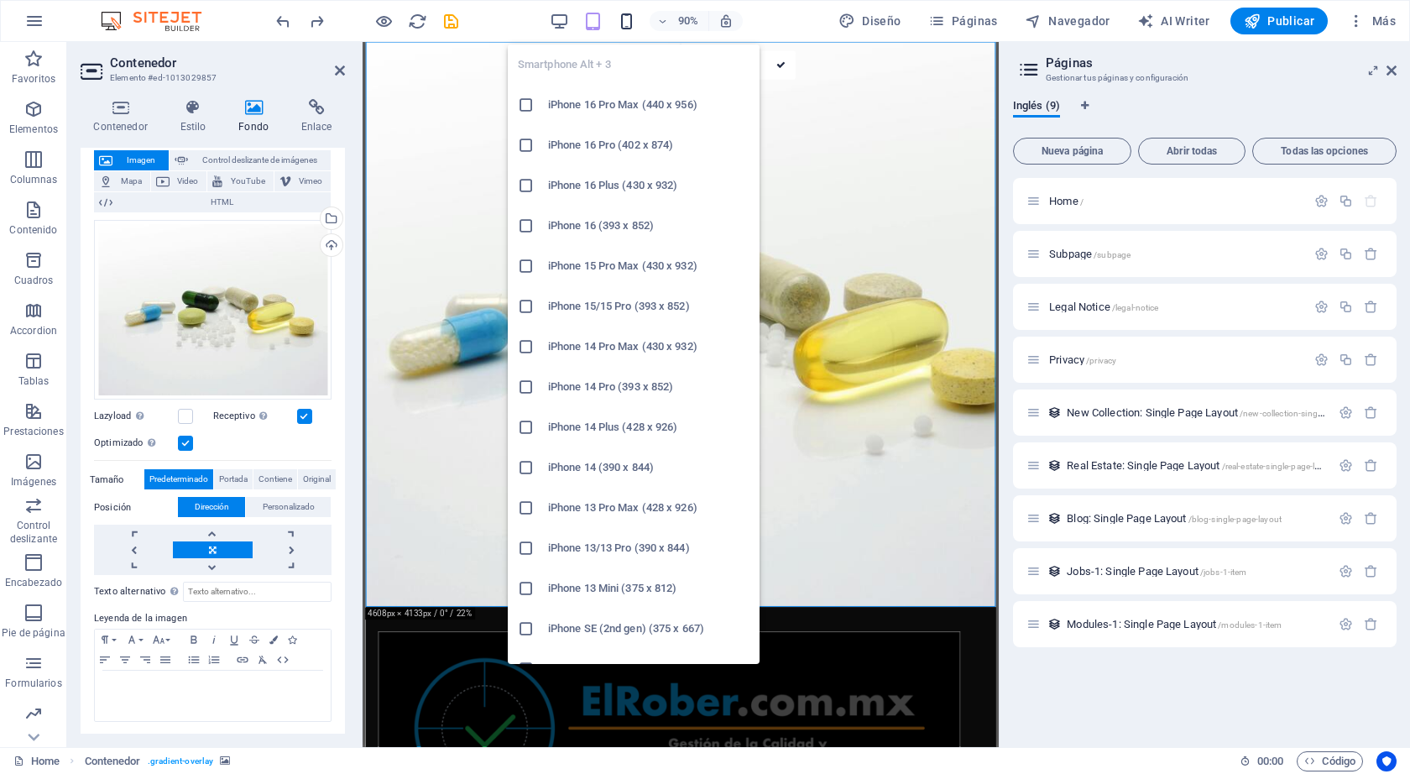
click at [633, 21] on icon "button" at bounding box center [626, 21] width 19 height 19
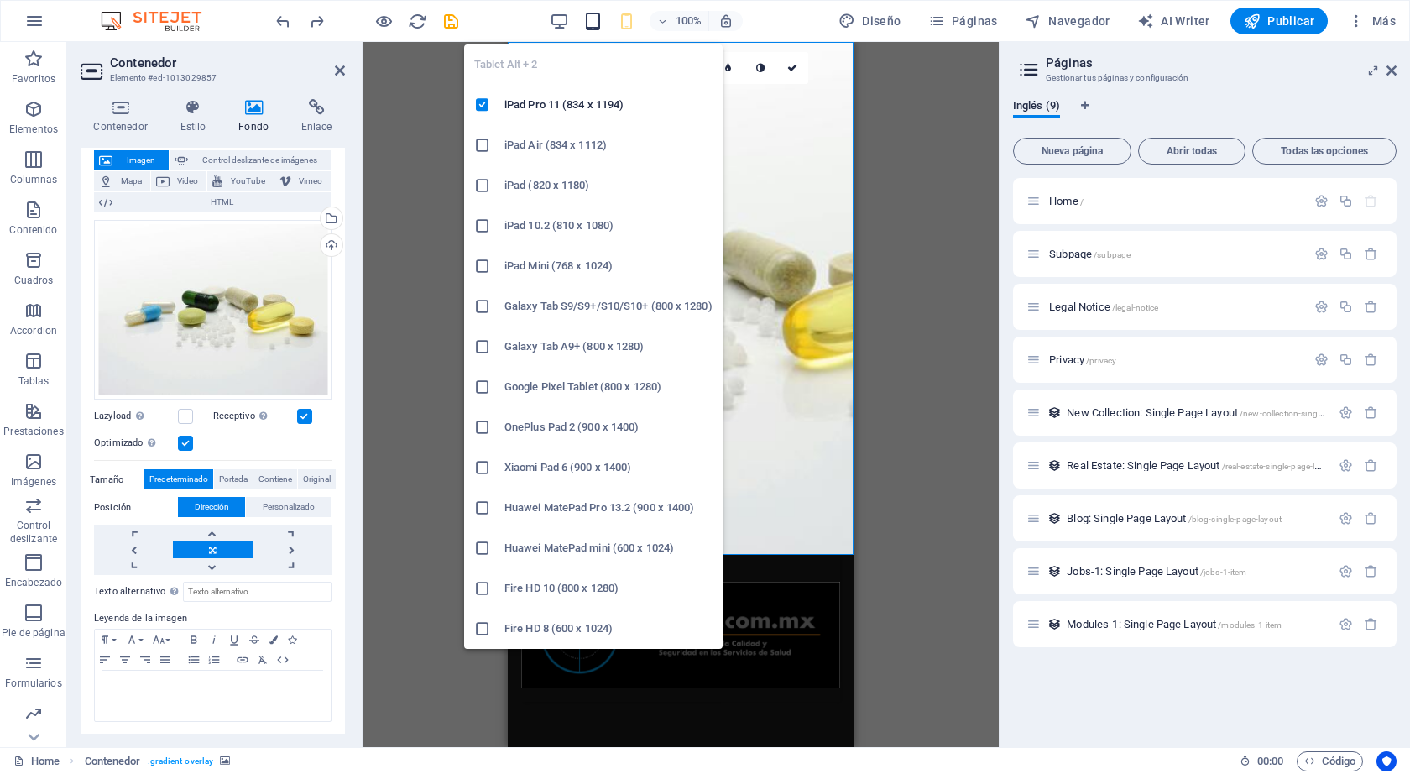
click at [593, 21] on icon "button" at bounding box center [592, 21] width 19 height 19
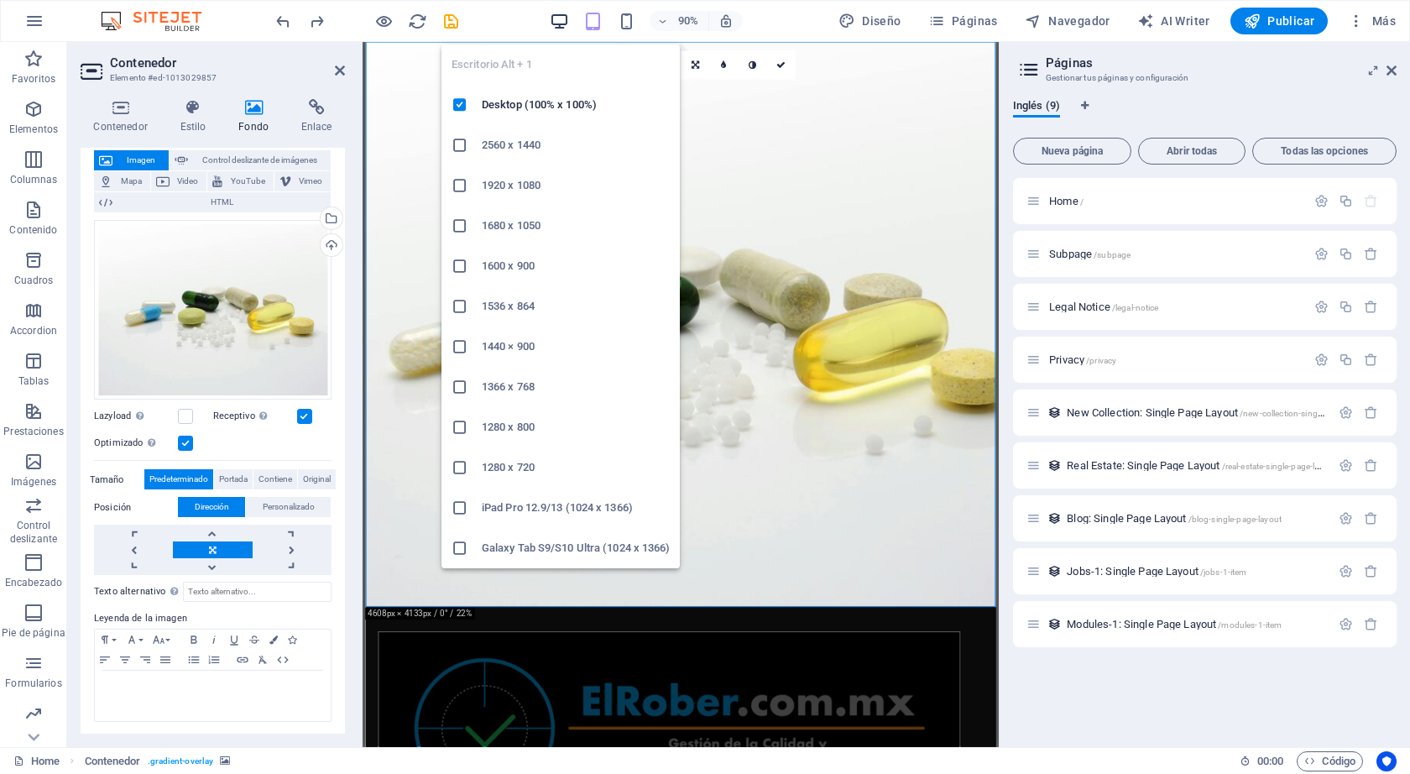
click at [564, 26] on icon "button" at bounding box center [559, 21] width 19 height 19
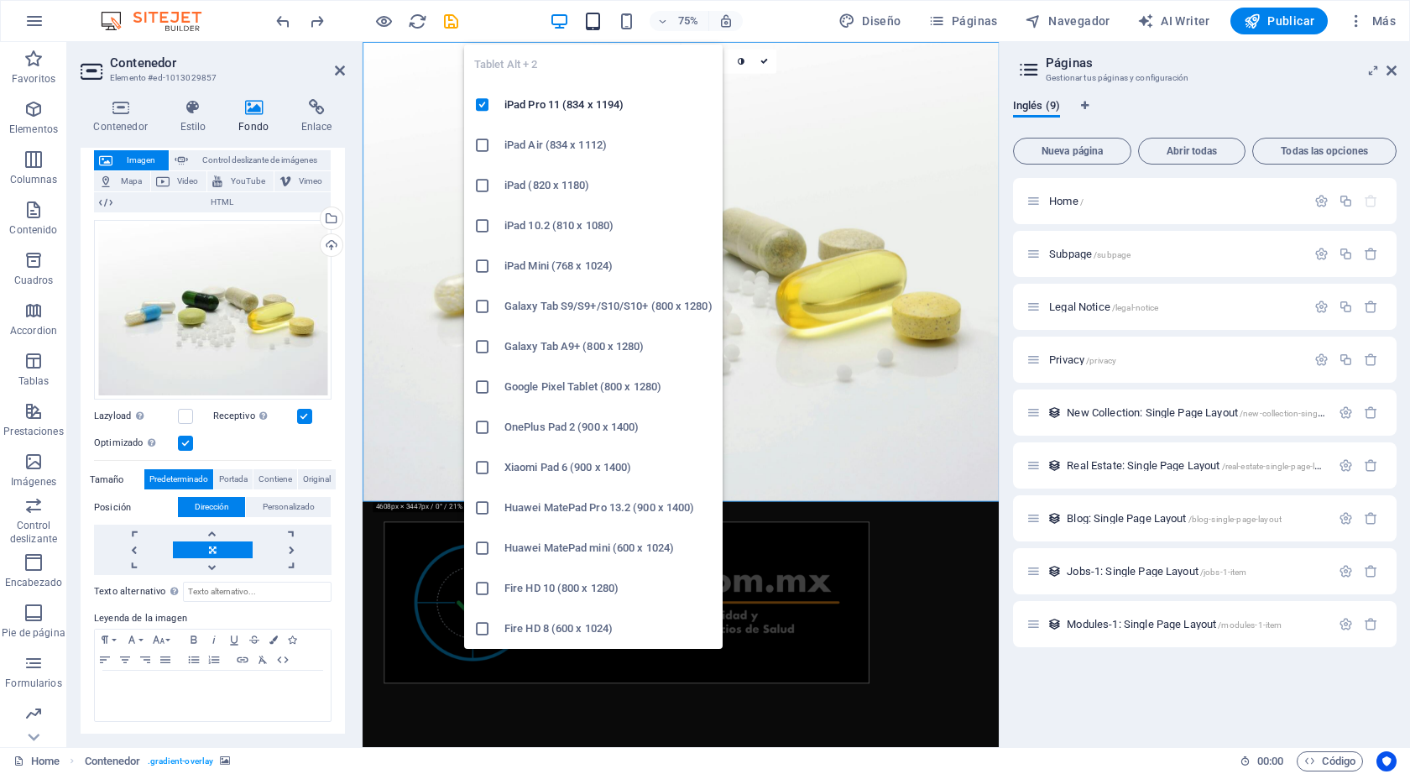
click at [599, 29] on icon "button" at bounding box center [592, 21] width 19 height 19
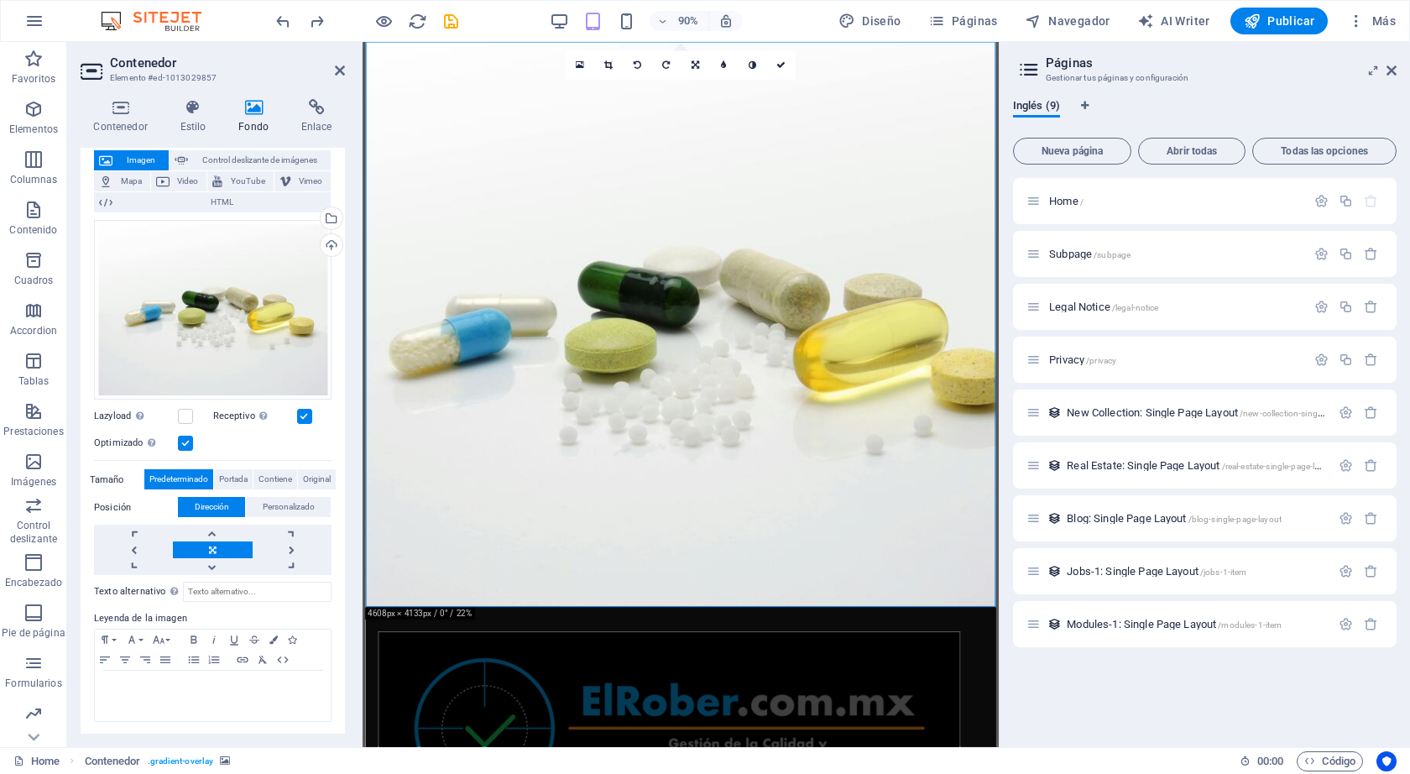
click at [858, 398] on figure at bounding box center [715, 356] width 700 height 628
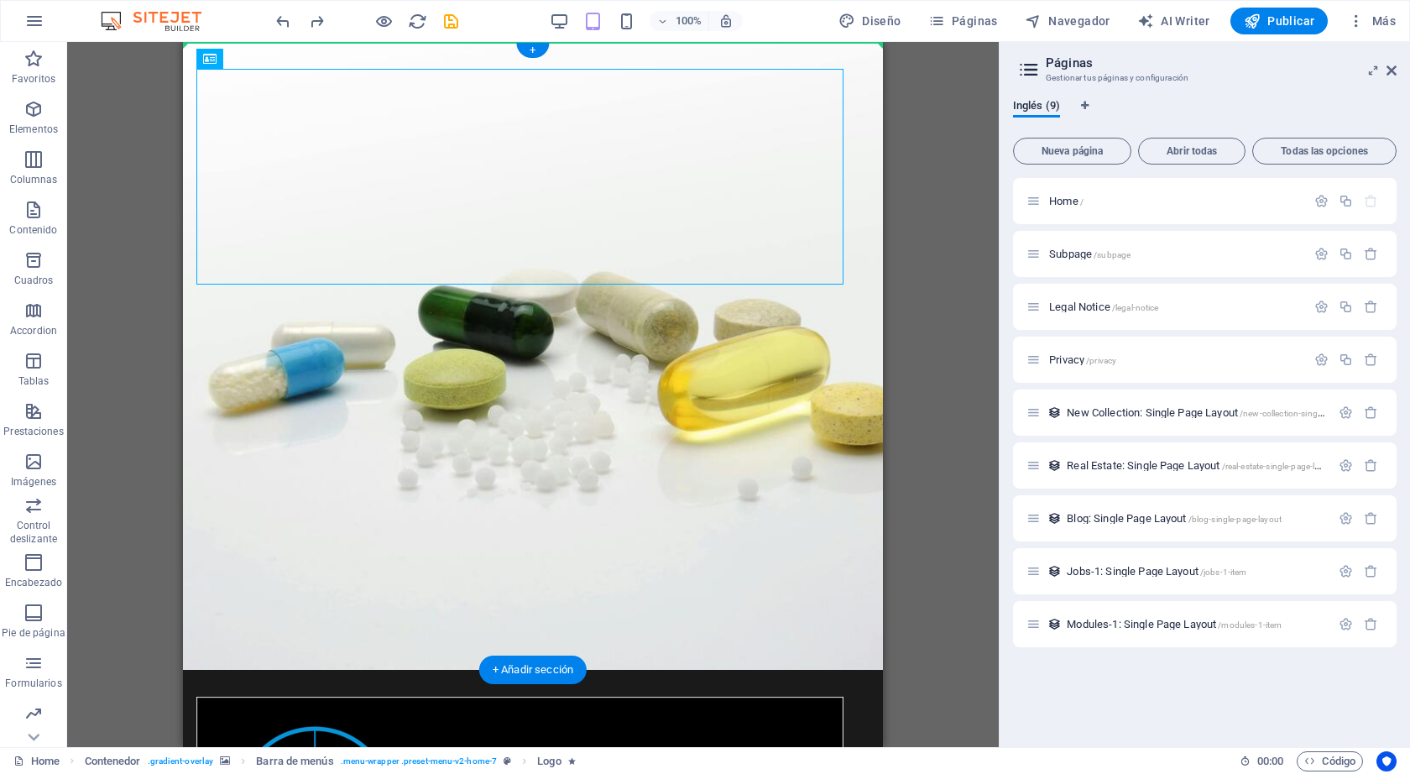
drag, startPoint x: 439, startPoint y: 177, endPoint x: 597, endPoint y: 336, distance: 223.7
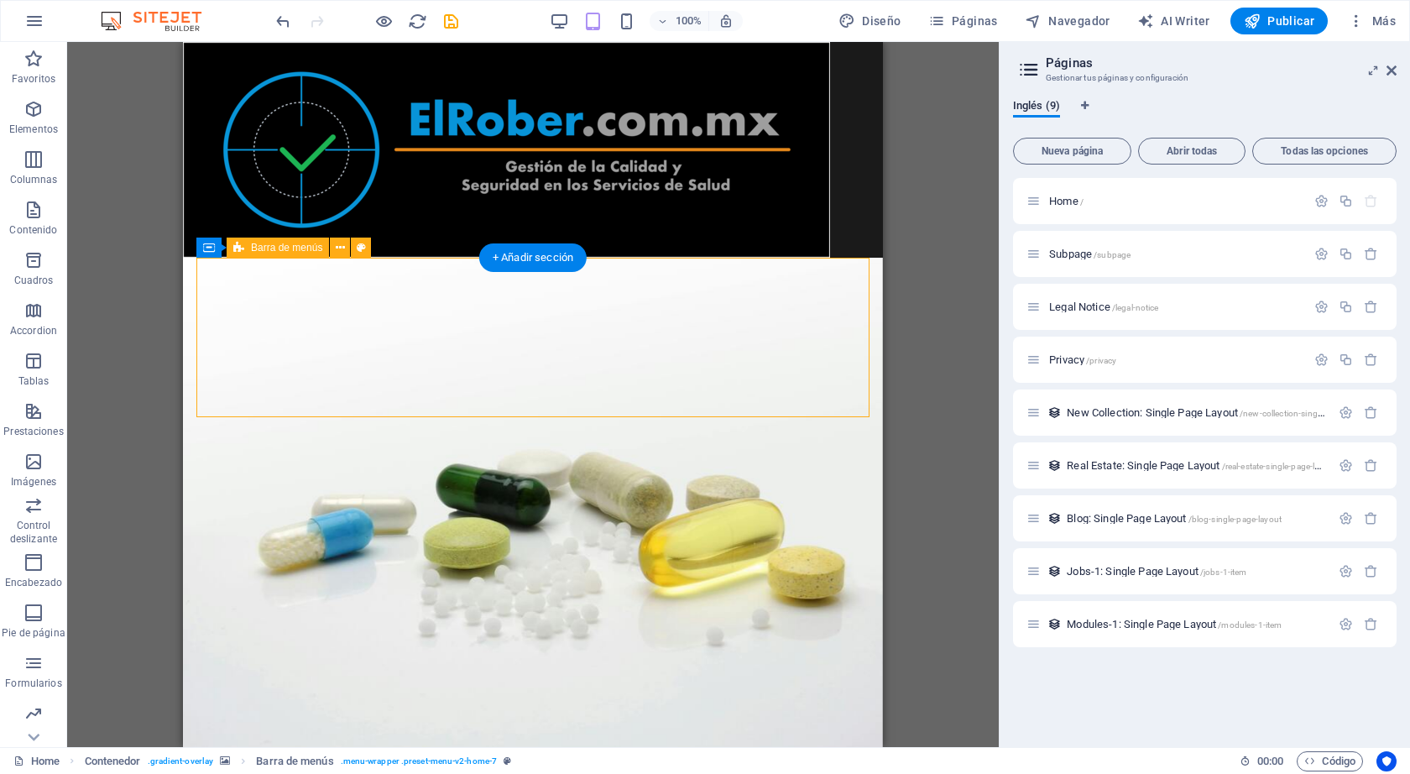
drag, startPoint x: 614, startPoint y: 308, endPoint x: 613, endPoint y: 376, distance: 68.0
click at [848, 230] on div at bounding box center [533, 150] width 700 height 216
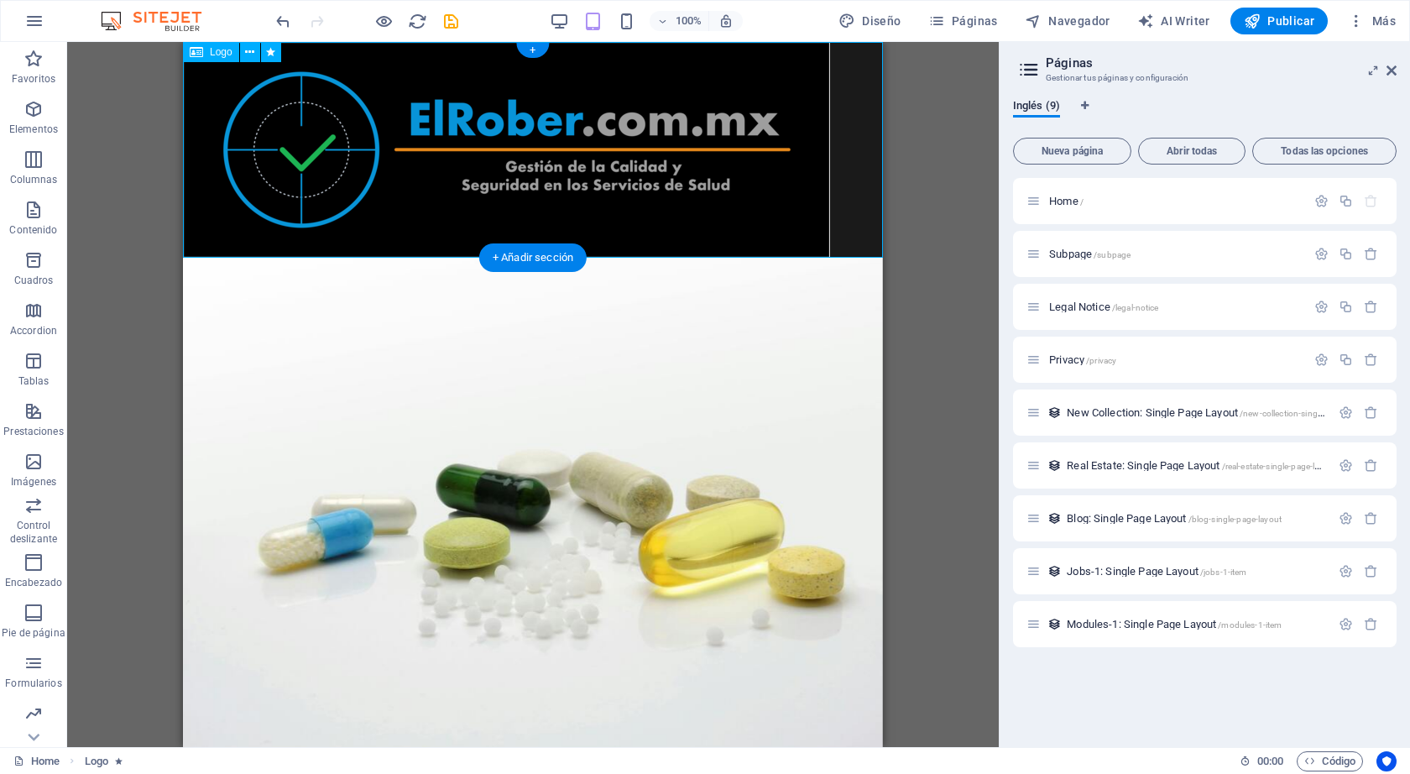
drag, startPoint x: 470, startPoint y: 165, endPoint x: 592, endPoint y: 166, distance: 121.7
click at [592, 166] on div at bounding box center [533, 150] width 700 height 216
click at [608, 158] on div at bounding box center [533, 150] width 700 height 216
click at [852, 151] on div at bounding box center [533, 150] width 700 height 216
click at [737, 150] on div at bounding box center [533, 150] width 700 height 216
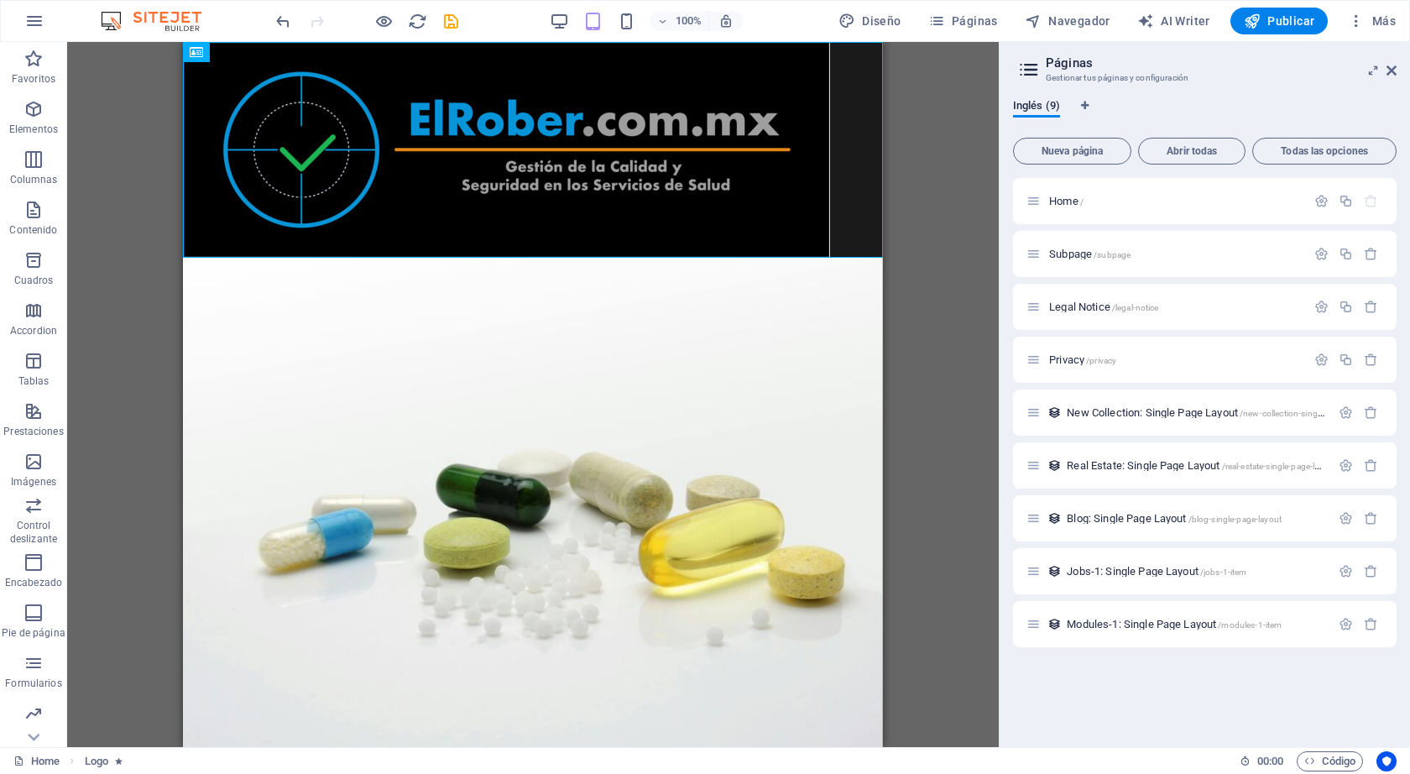
click at [921, 100] on div "Arrastra aquí para reemplazar el contenido existente. Si quieres crear un eleme…" at bounding box center [532, 394] width 931 height 705
click at [1063, 23] on span "Navegador" at bounding box center [1068, 21] width 86 height 17
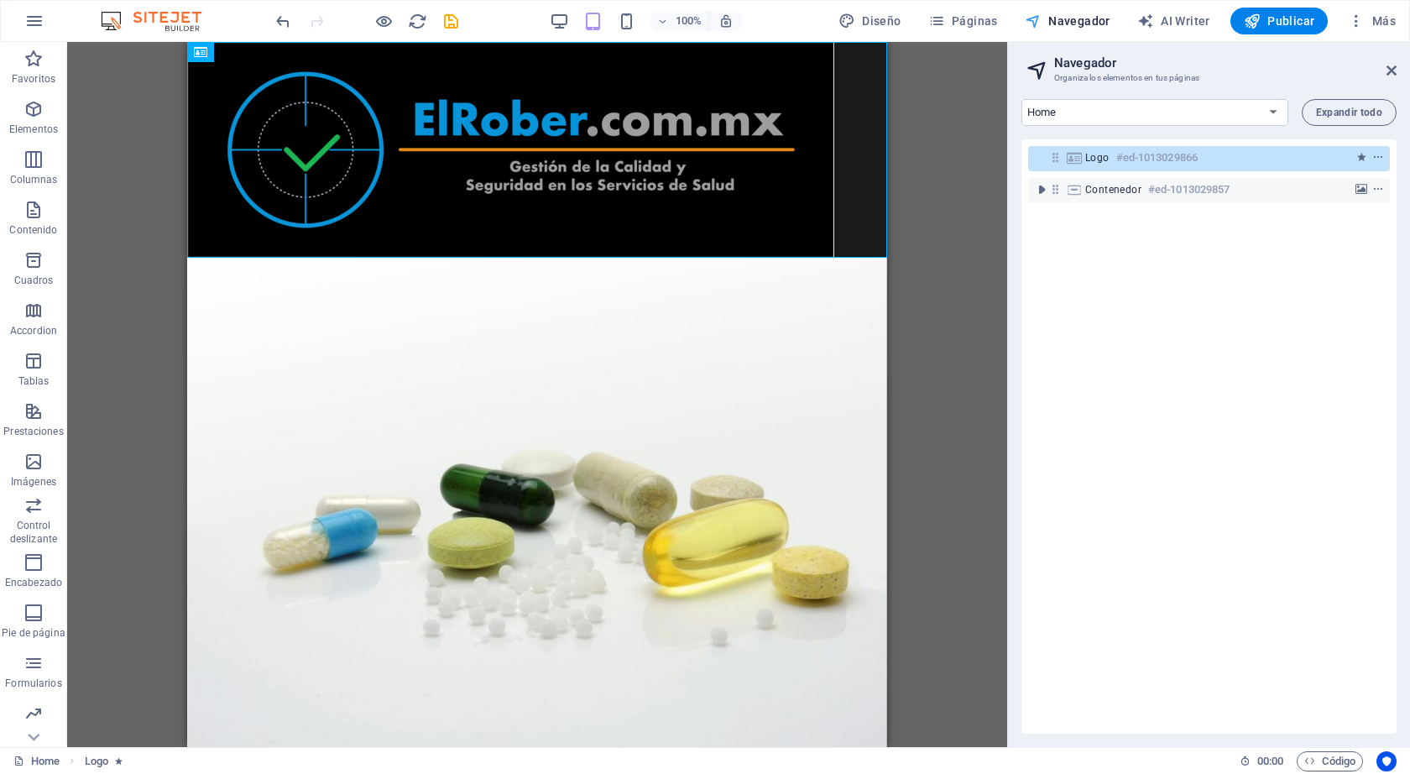
click at [1063, 23] on span "Navegador" at bounding box center [1068, 21] width 86 height 17
click at [877, 149] on div at bounding box center [537, 150] width 700 height 216
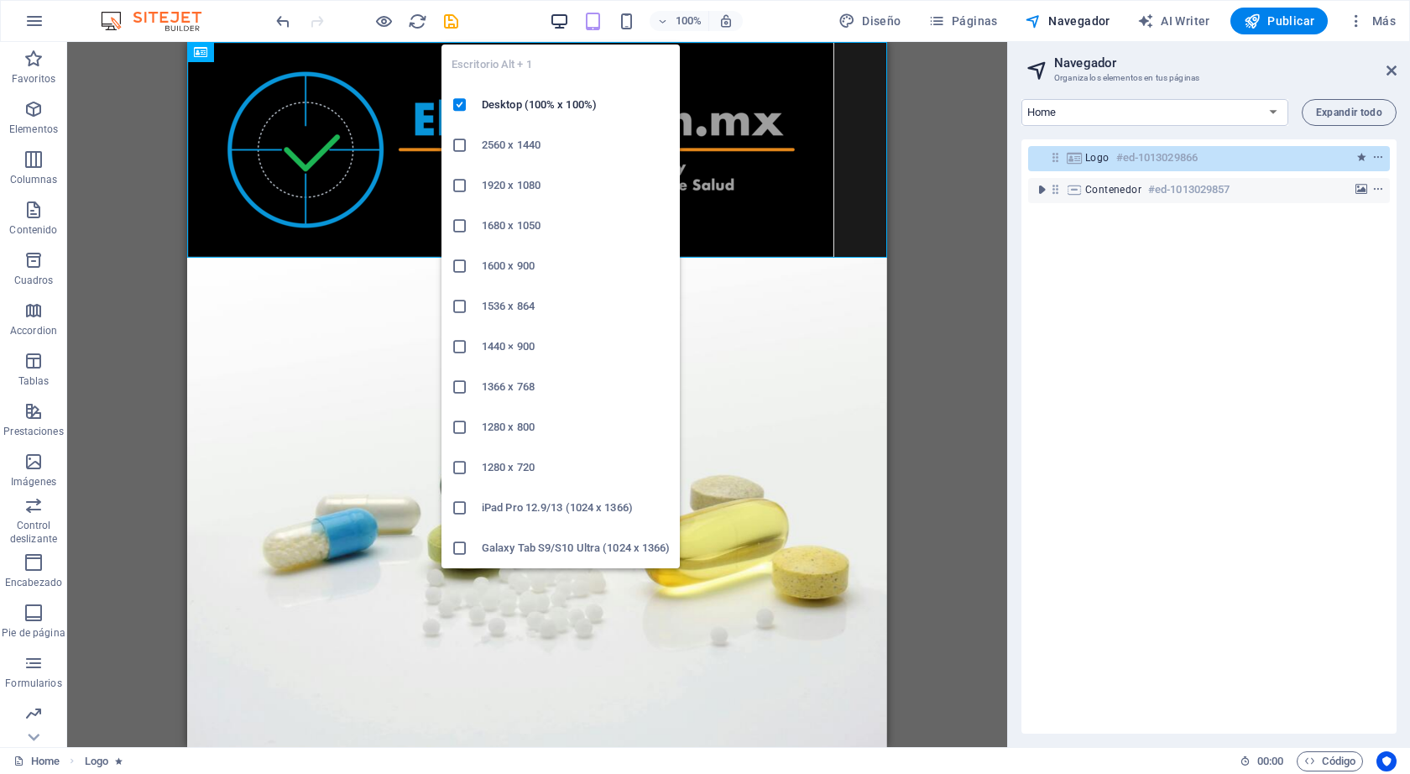
click at [556, 24] on icon "button" at bounding box center [559, 21] width 19 height 19
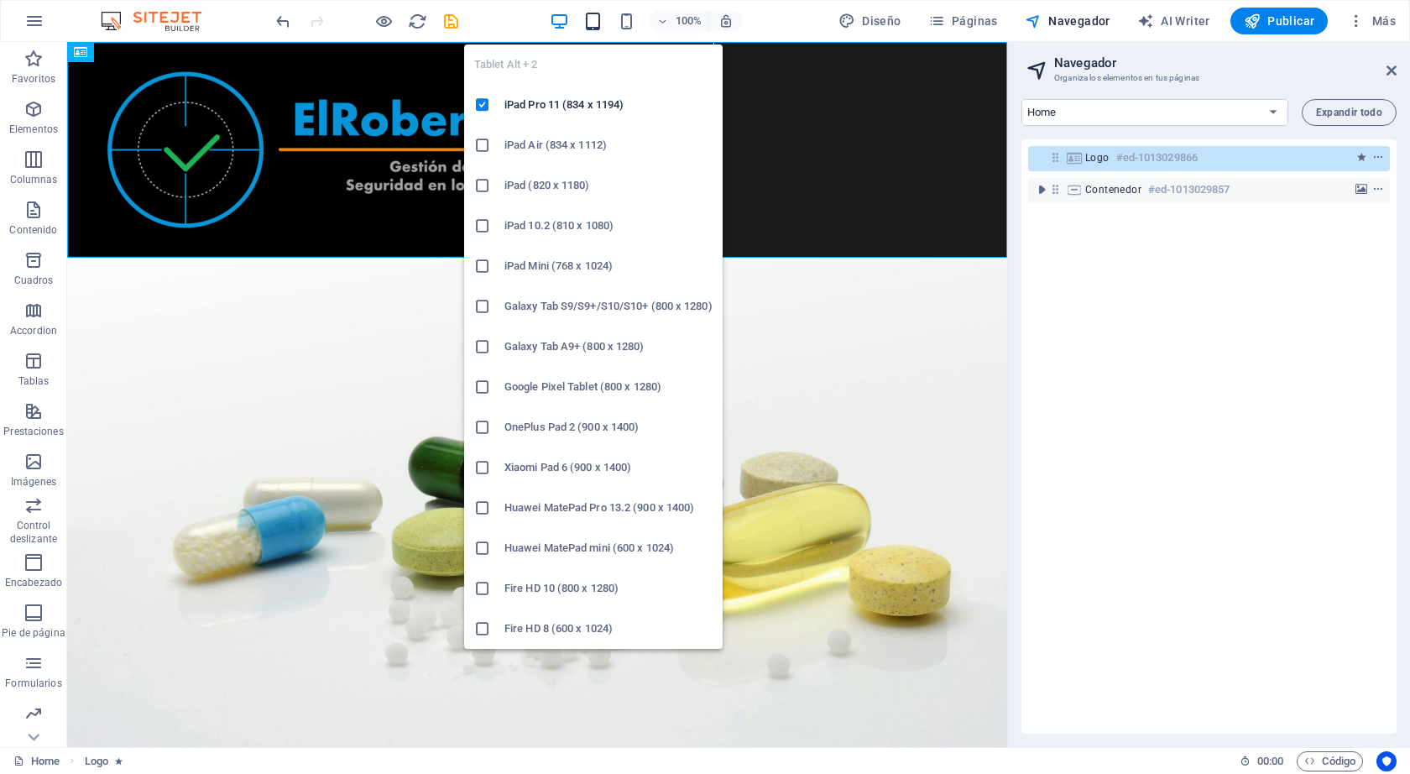
click at [599, 29] on icon "button" at bounding box center [592, 21] width 19 height 19
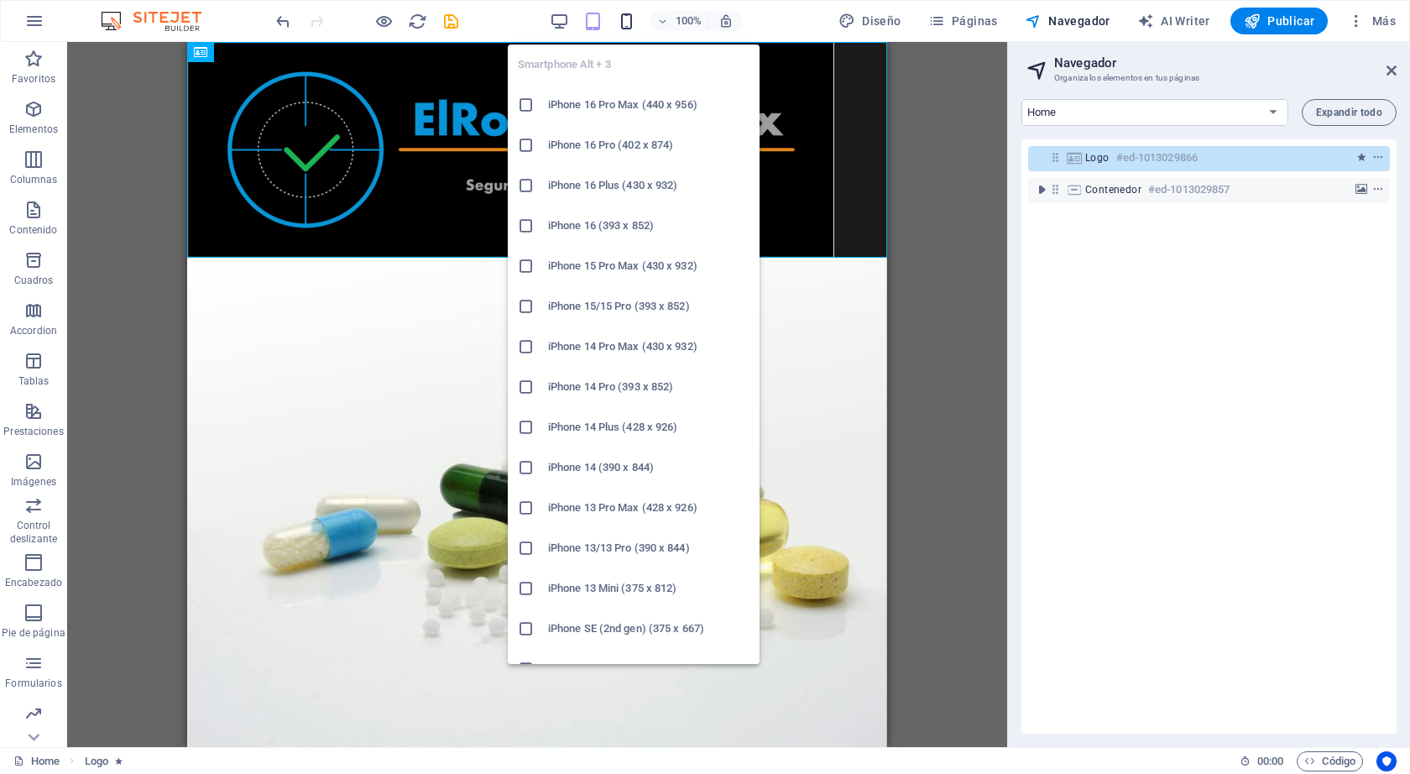
click at [624, 29] on icon "button" at bounding box center [626, 21] width 19 height 19
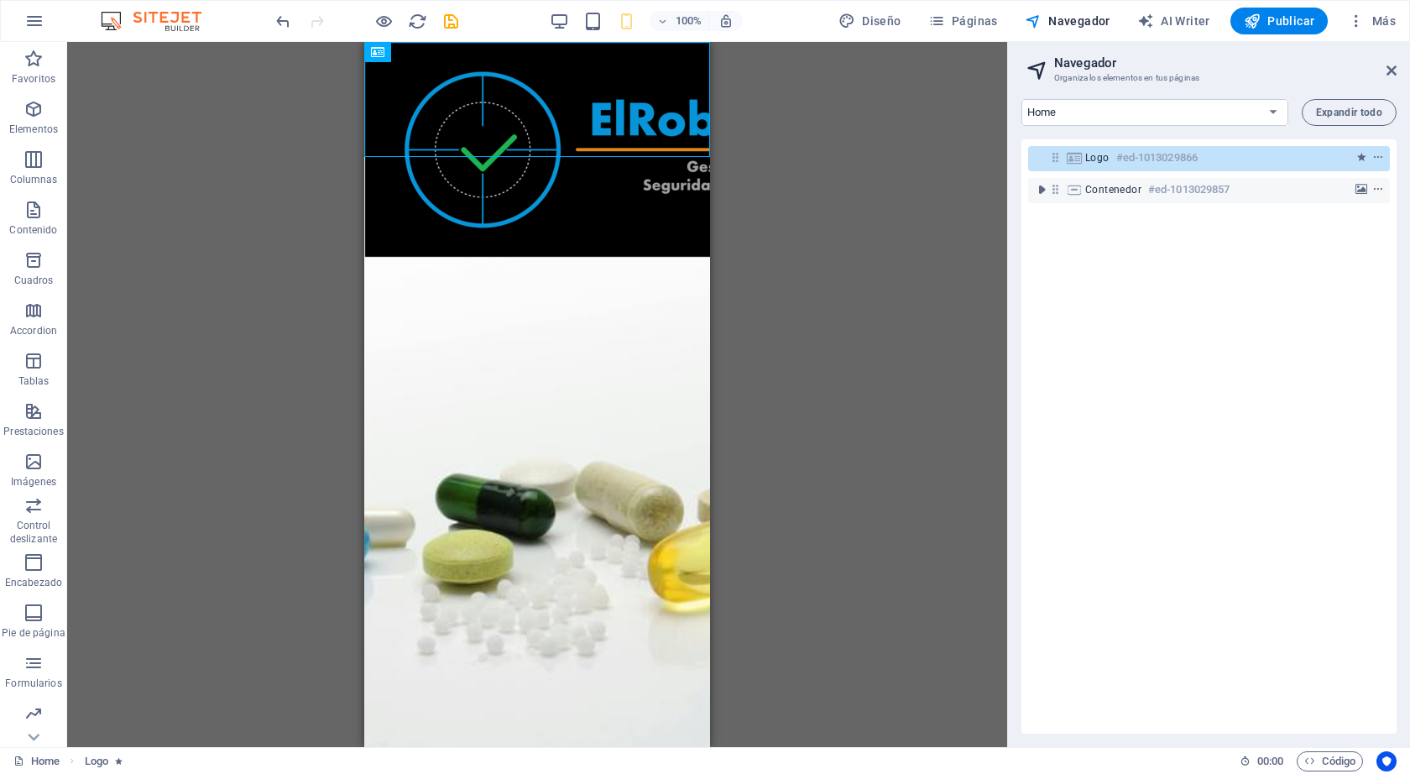
click at [789, 154] on div "Arrastra aquí para reemplazar el contenido existente. Si quieres crear un eleme…" at bounding box center [537, 394] width 940 height 705
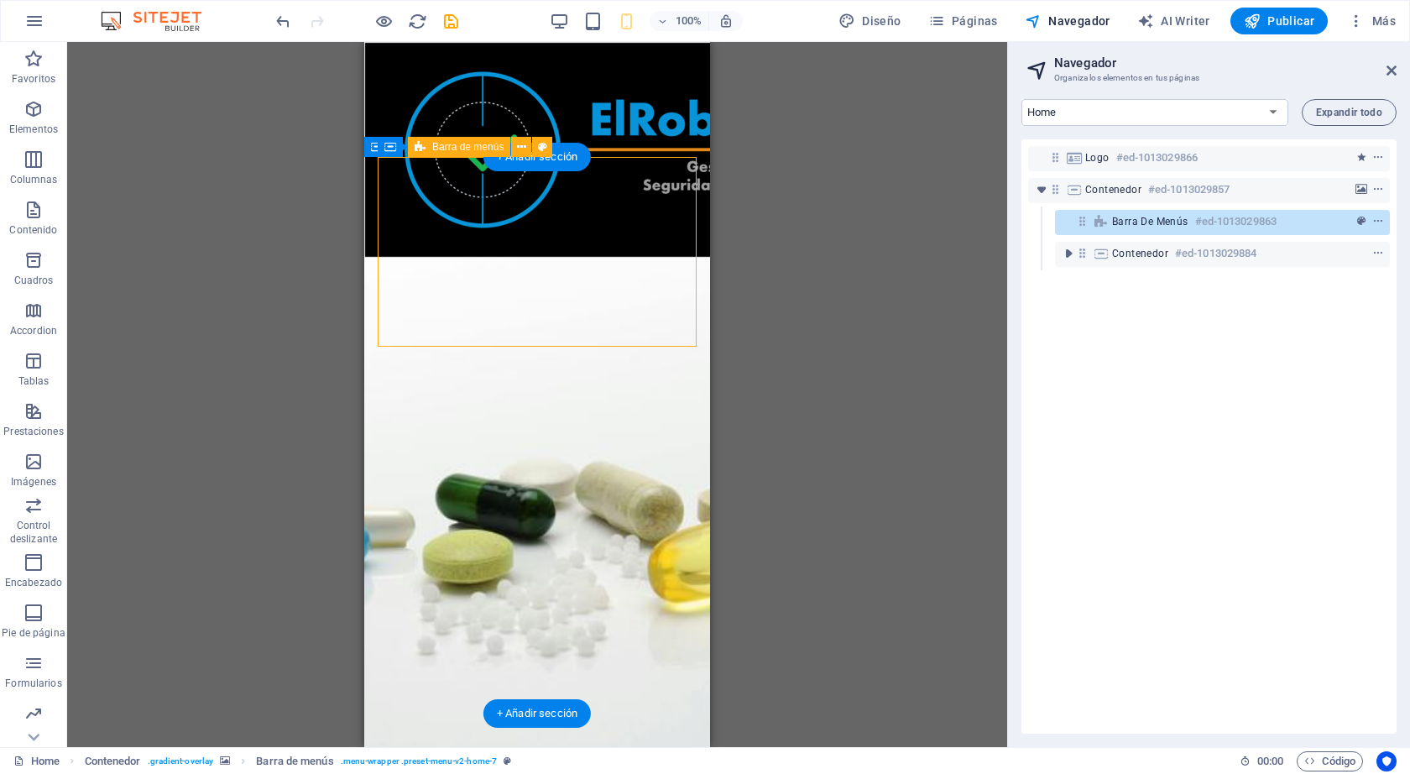
click at [519, 149] on icon at bounding box center [521, 147] width 9 height 18
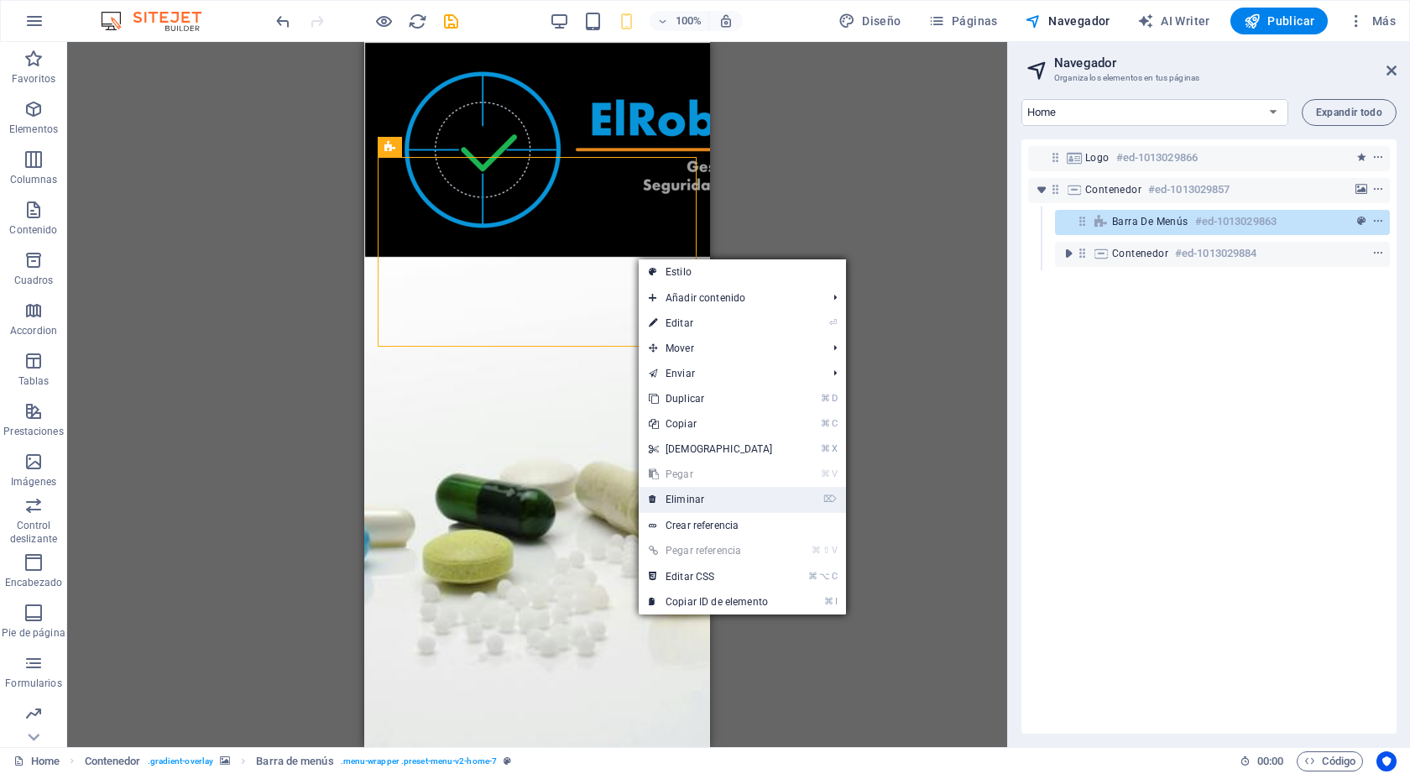
click at [721, 492] on link "⌦ Eliminar" at bounding box center [711, 499] width 144 height 25
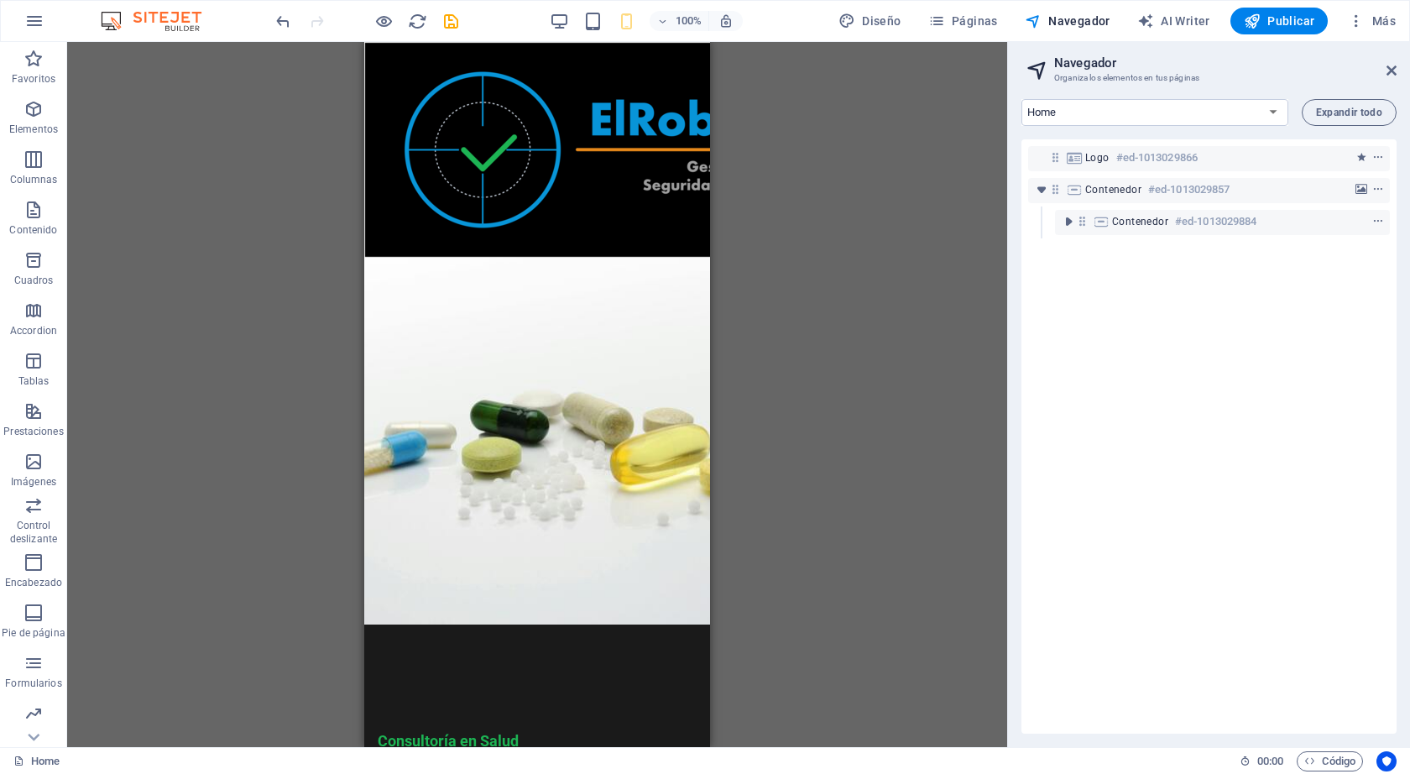
click at [816, 302] on div "Arrastra aquí para reemplazar el contenido existente. Si quieres crear un eleme…" at bounding box center [537, 394] width 940 height 705
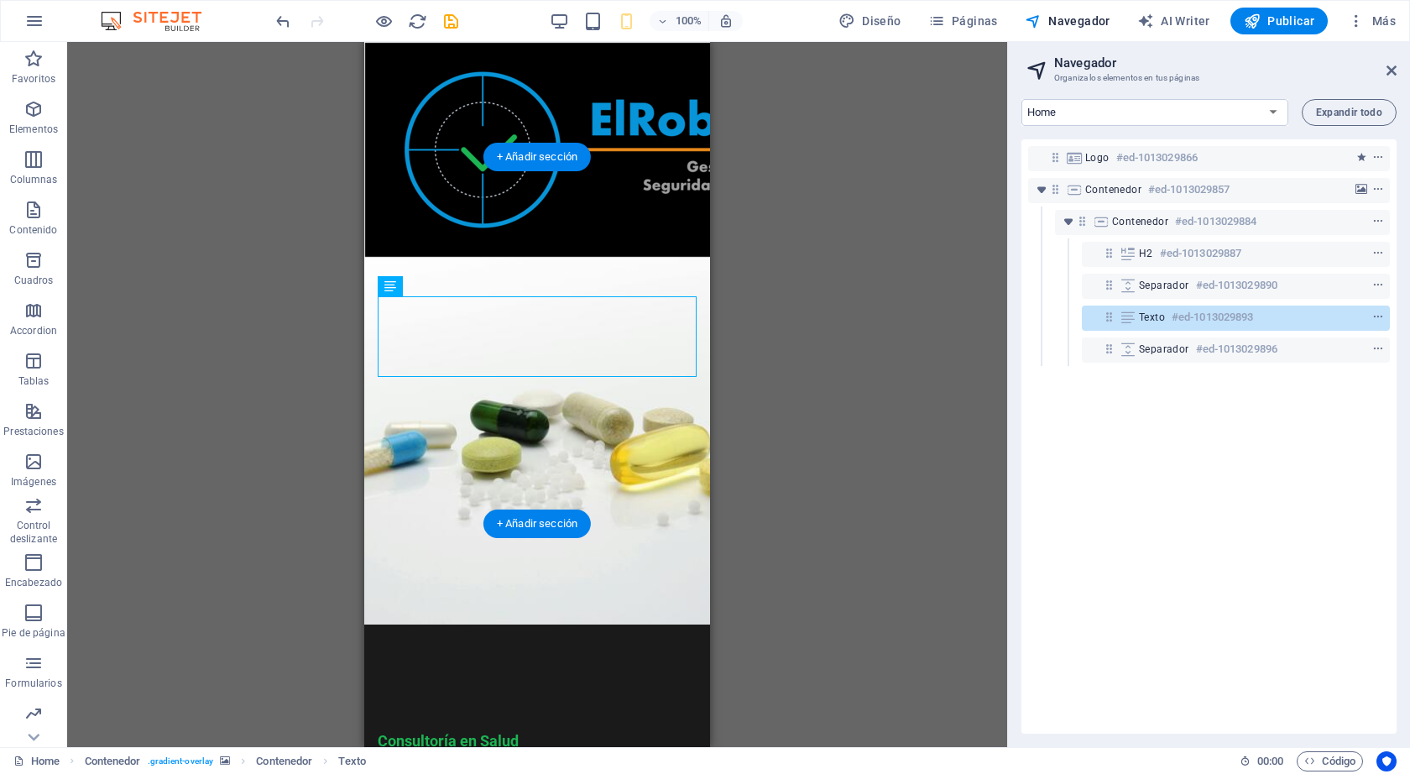
click at [697, 340] on figure at bounding box center [537, 441] width 346 height 367
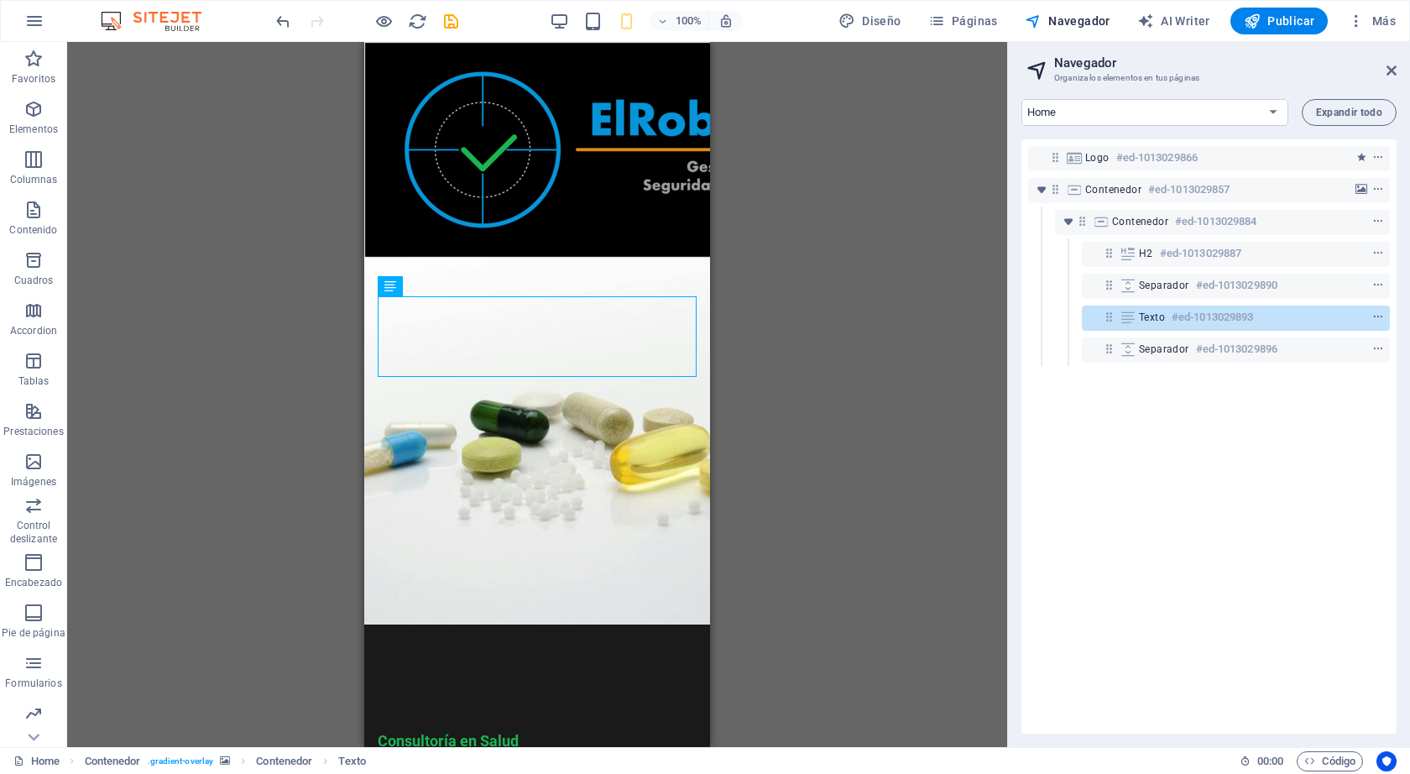
click at [477, 657] on html "Skip to main content Consultoría en Salud Enfocado en la consultoría y capacita…" at bounding box center [537, 526] width 346 height 969
drag, startPoint x: 466, startPoint y: 314, endPoint x: 435, endPoint y: 610, distance: 297.8
click at [435, 610] on html "Skip to main content Consultoría en Salud Enfocado en la consultoría y capacita…" at bounding box center [537, 526] width 346 height 969
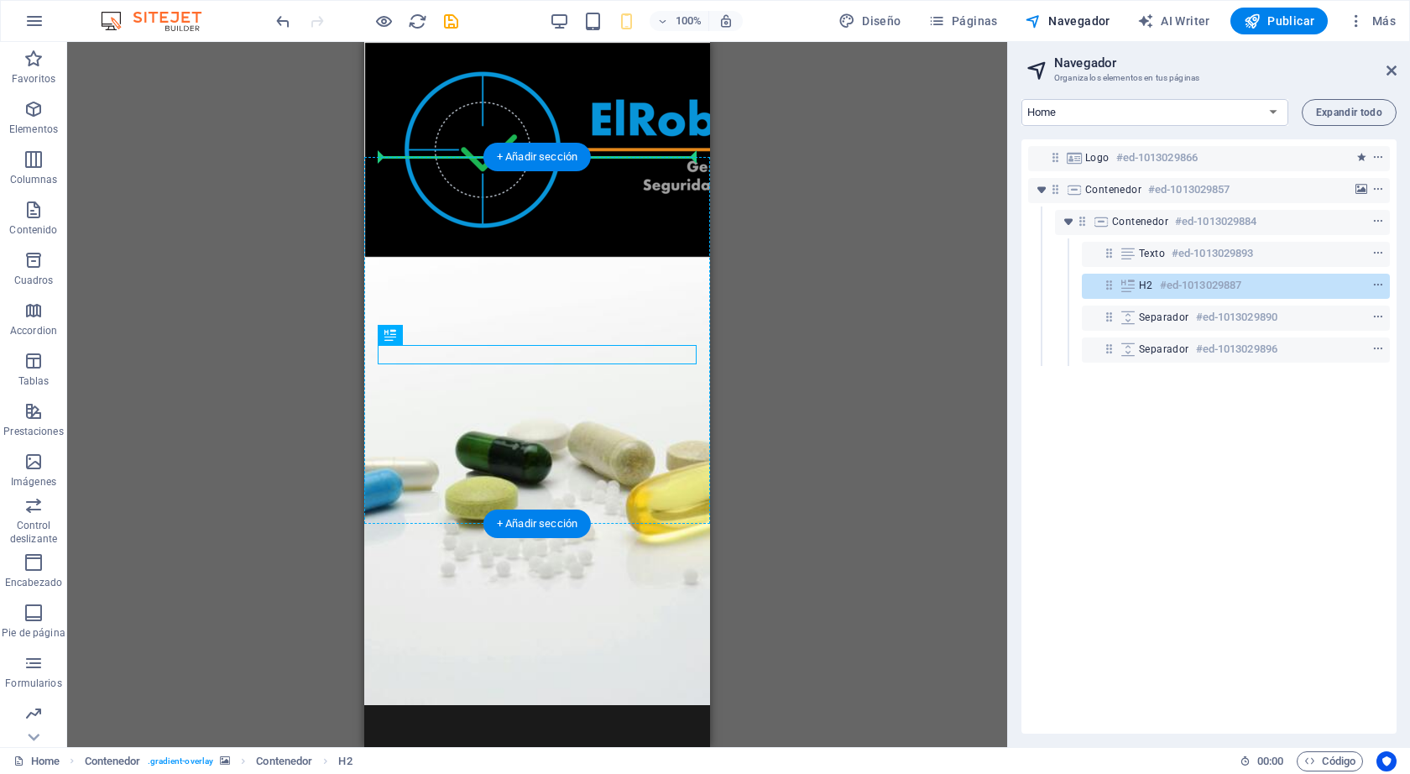
drag, startPoint x: 445, startPoint y: 351, endPoint x: 446, endPoint y: 259, distance: 91.5
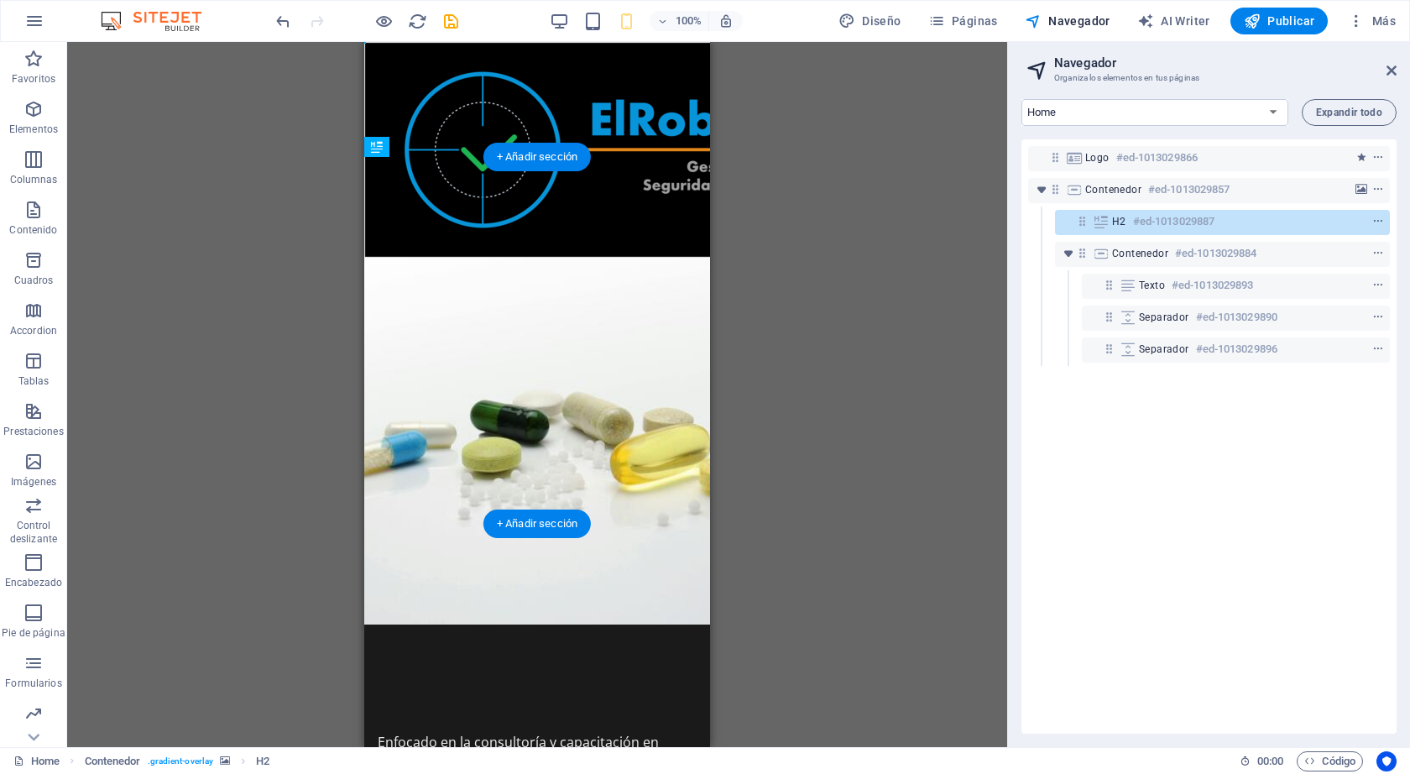
drag, startPoint x: 455, startPoint y: 165, endPoint x: 453, endPoint y: 238, distance: 73.0
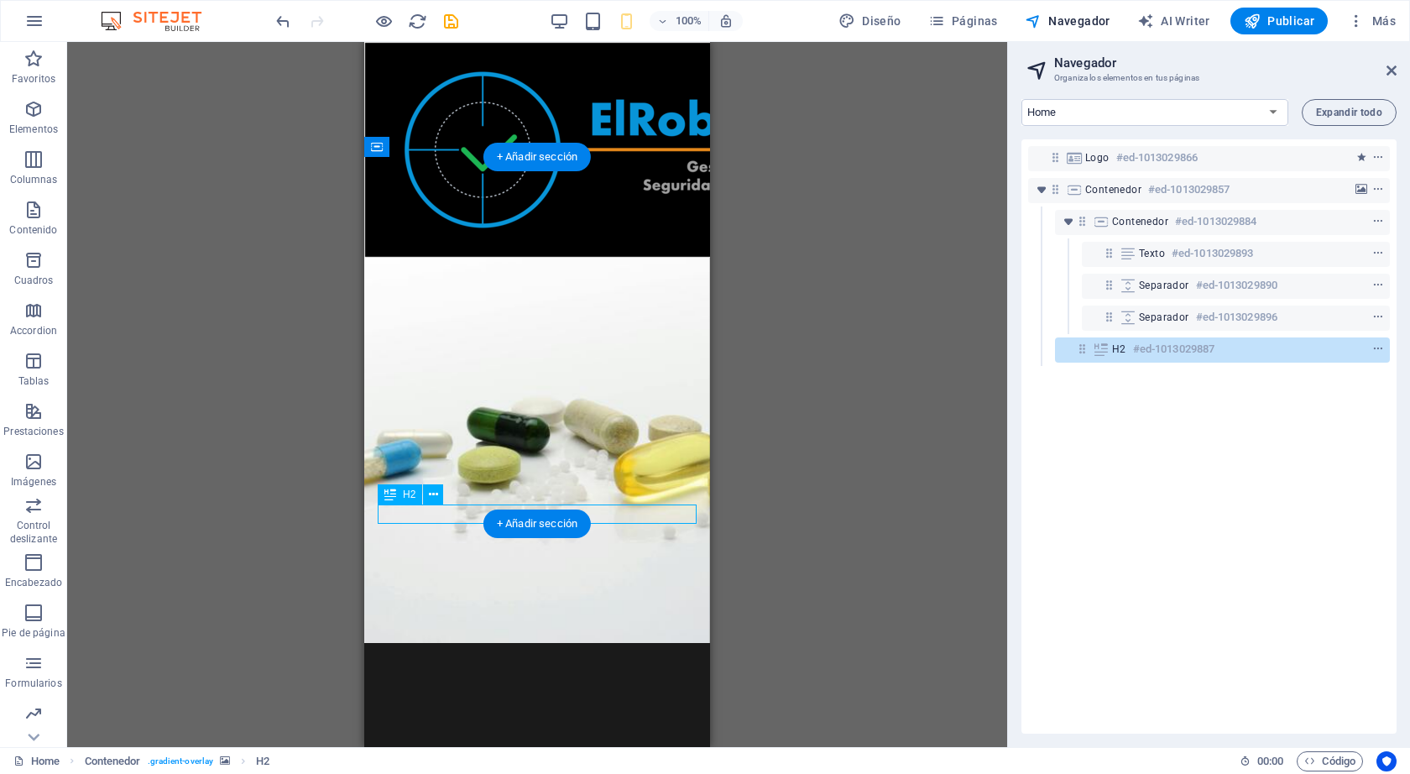
click at [455, 512] on div "Arrastra aquí para reemplazar el contenido existente. Si quieres crear un eleme…" at bounding box center [537, 394] width 940 height 705
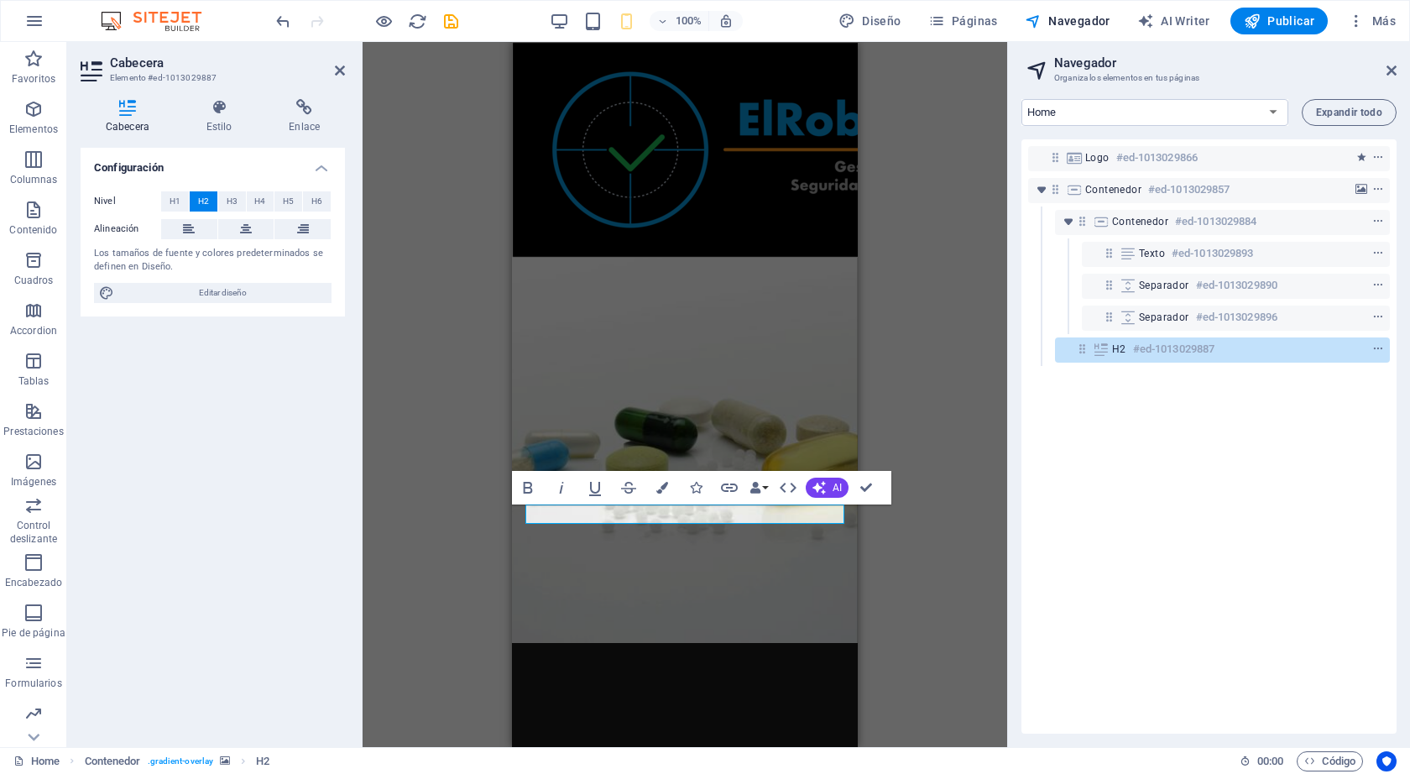
click at [994, 404] on div "H2 Contenedor Contenedor Contenedor Separador Texto Separador Logo Contenedor B…" at bounding box center [685, 394] width 644 height 705
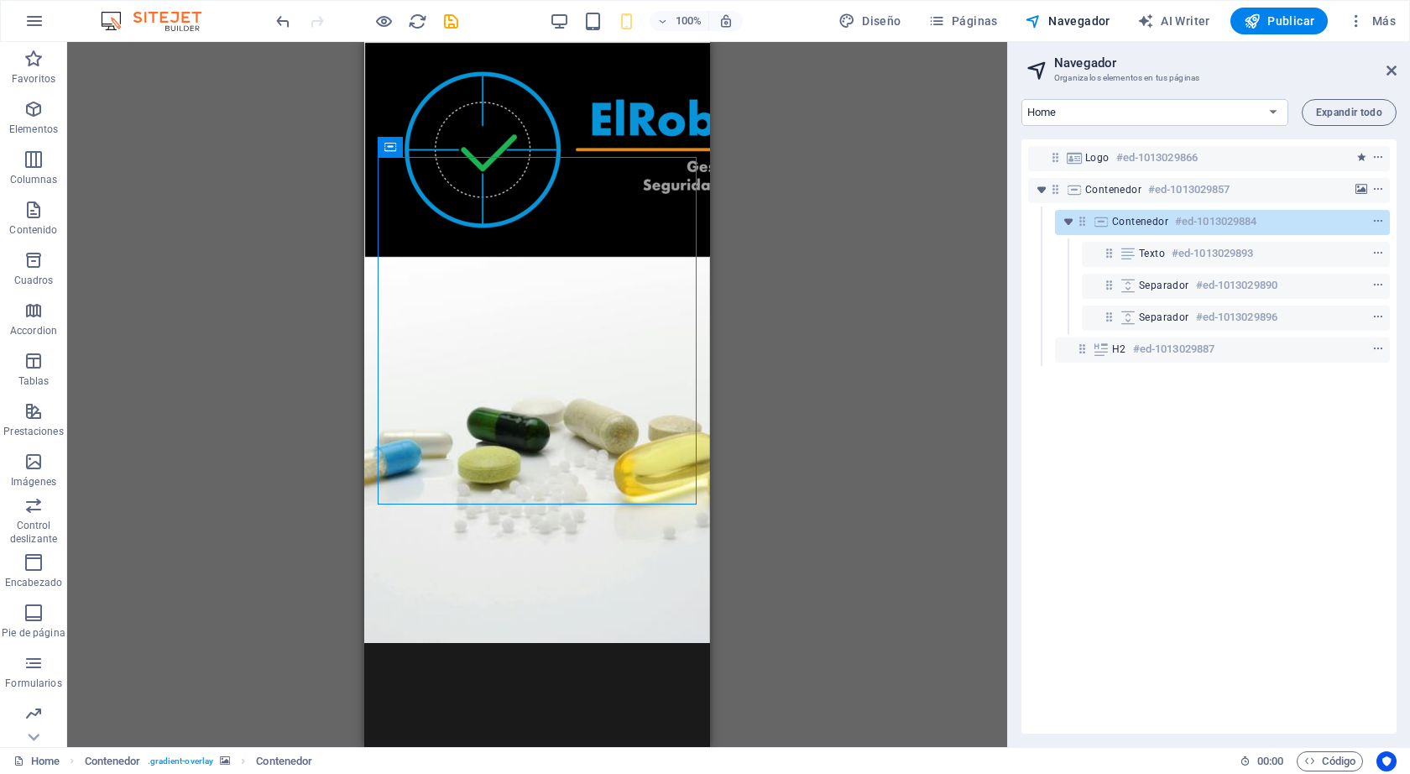
click at [711, 426] on div "H2 Contenedor Contenedor Contenedor Separador Texto Separador Logo Contenedor B…" at bounding box center [537, 394] width 940 height 705
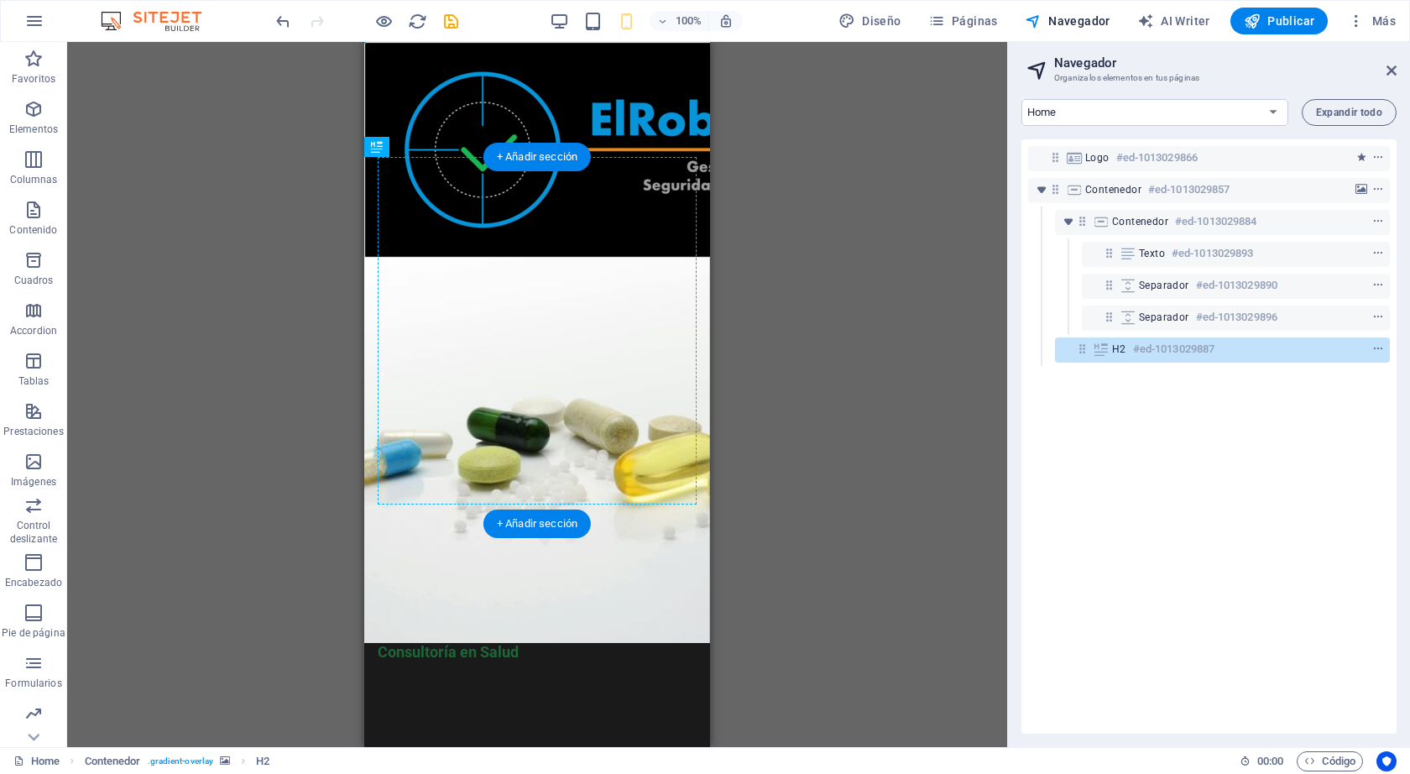
drag, startPoint x: 424, startPoint y: 514, endPoint x: 467, endPoint y: 260, distance: 257.1
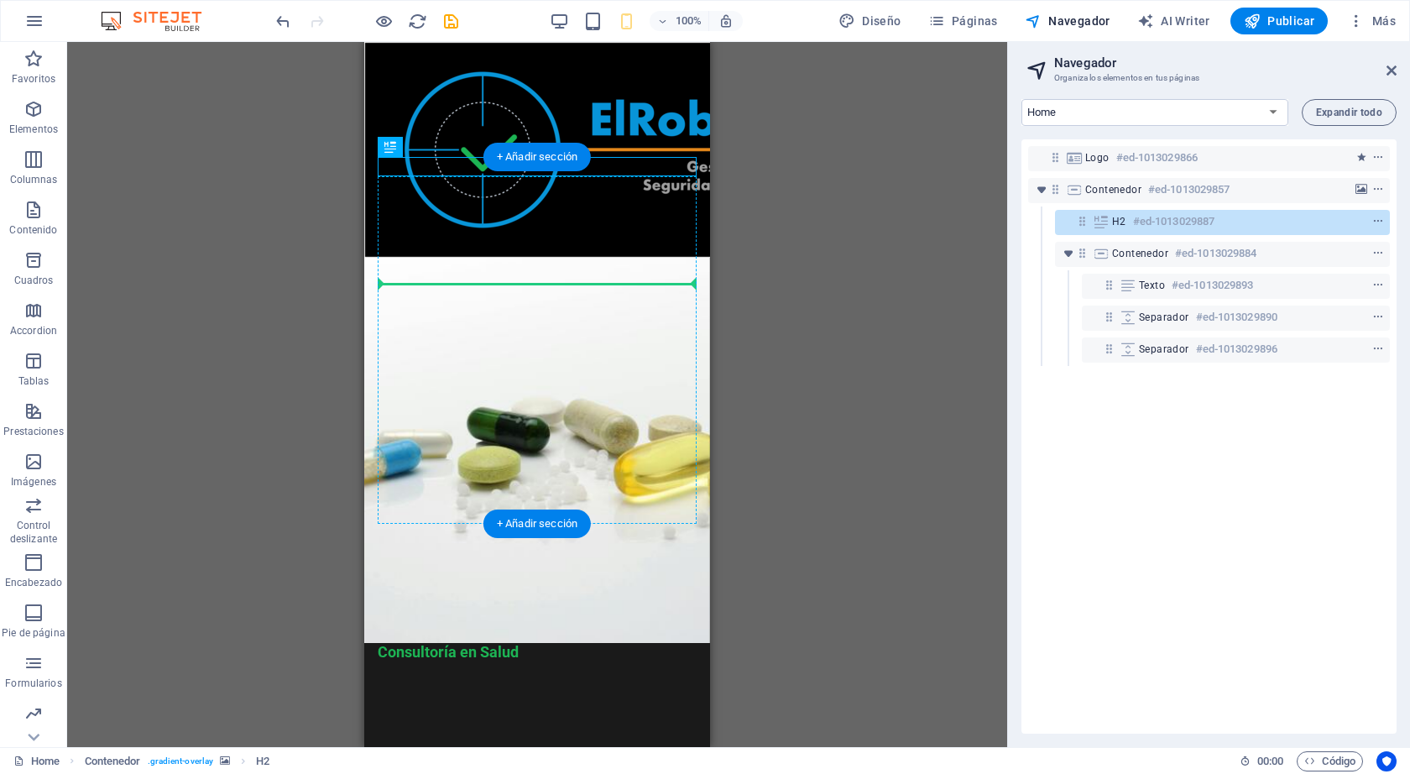
drag, startPoint x: 441, startPoint y: 165, endPoint x: 443, endPoint y: 284, distance: 118.3
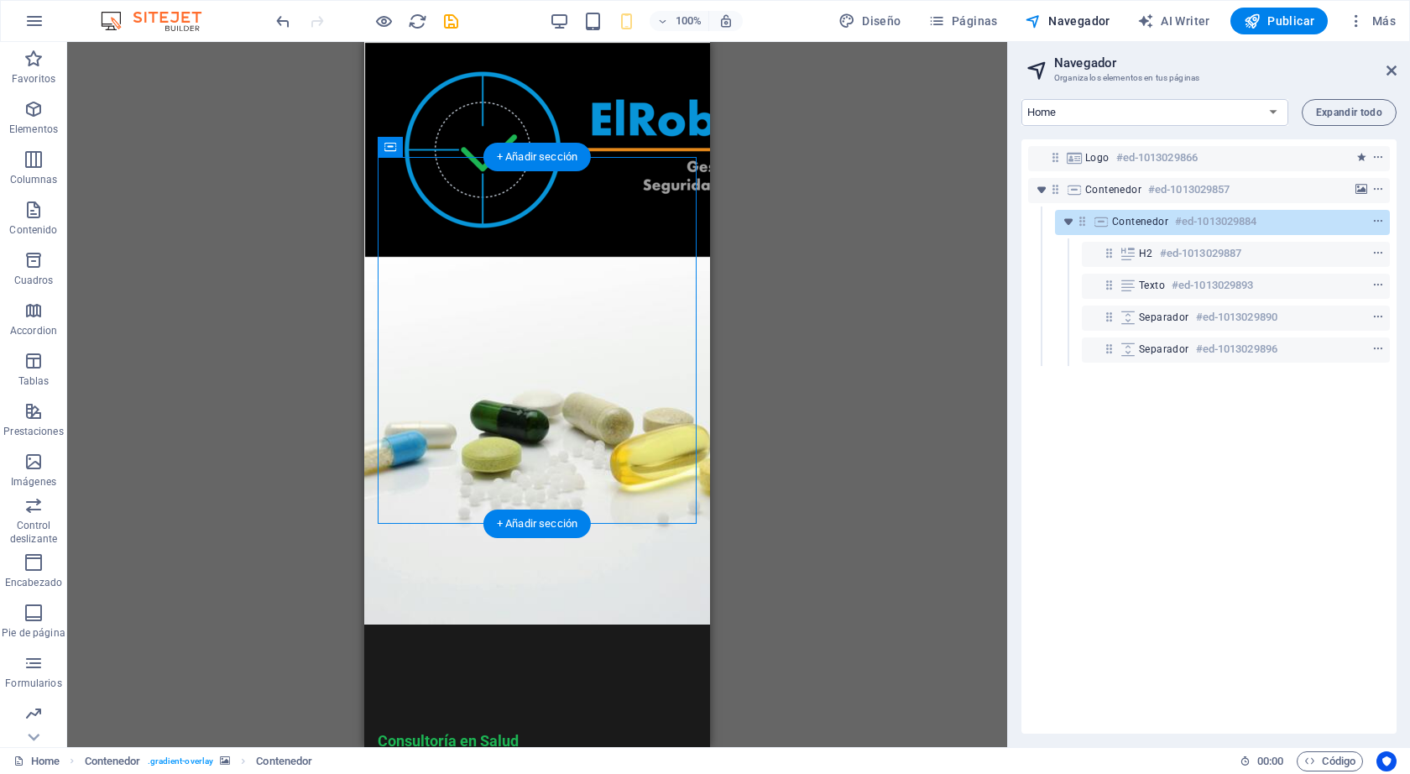
click at [701, 470] on figure at bounding box center [537, 441] width 346 height 367
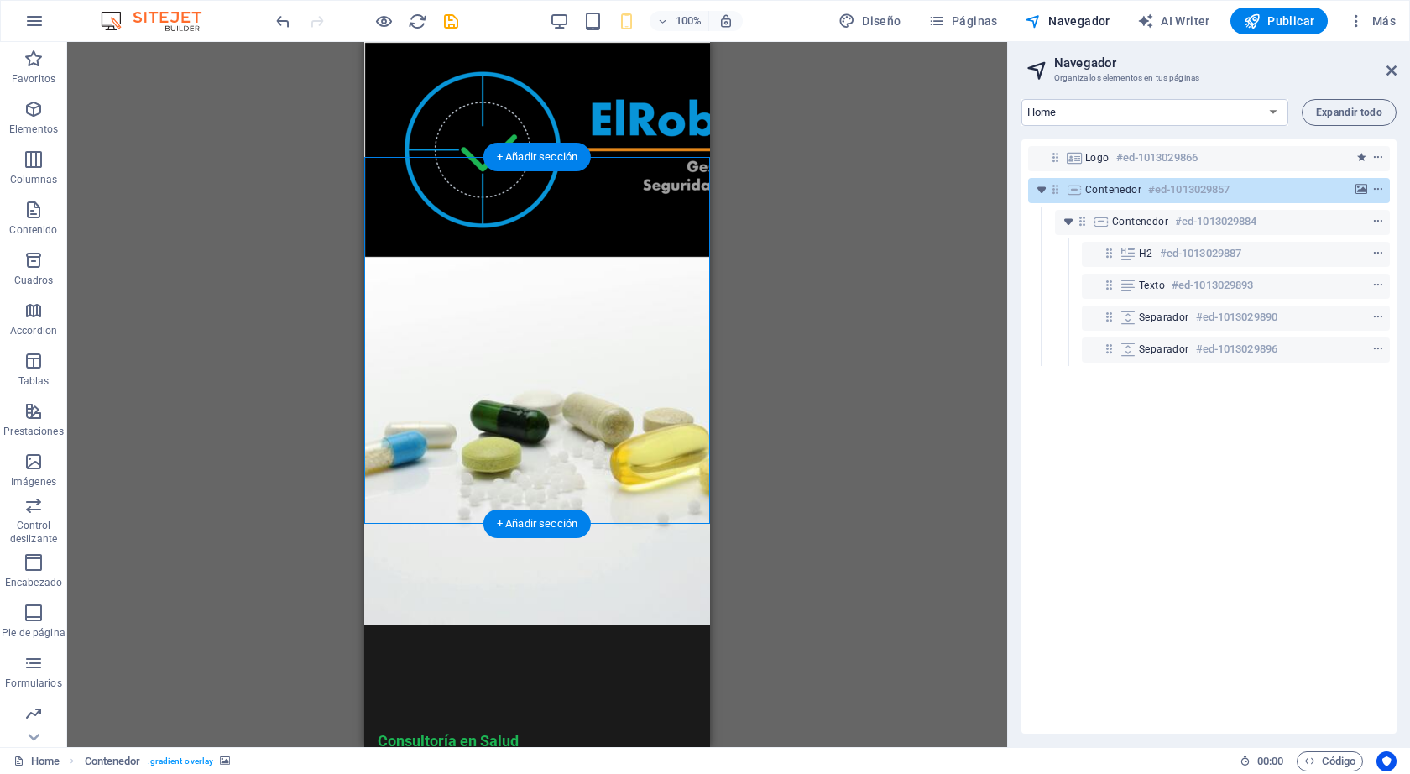
click at [376, 503] on figure at bounding box center [537, 441] width 346 height 367
click at [399, 539] on html "Skip to main content Consultoría en Salud Enfocado en la consultoría y capacita…" at bounding box center [537, 526] width 346 height 969
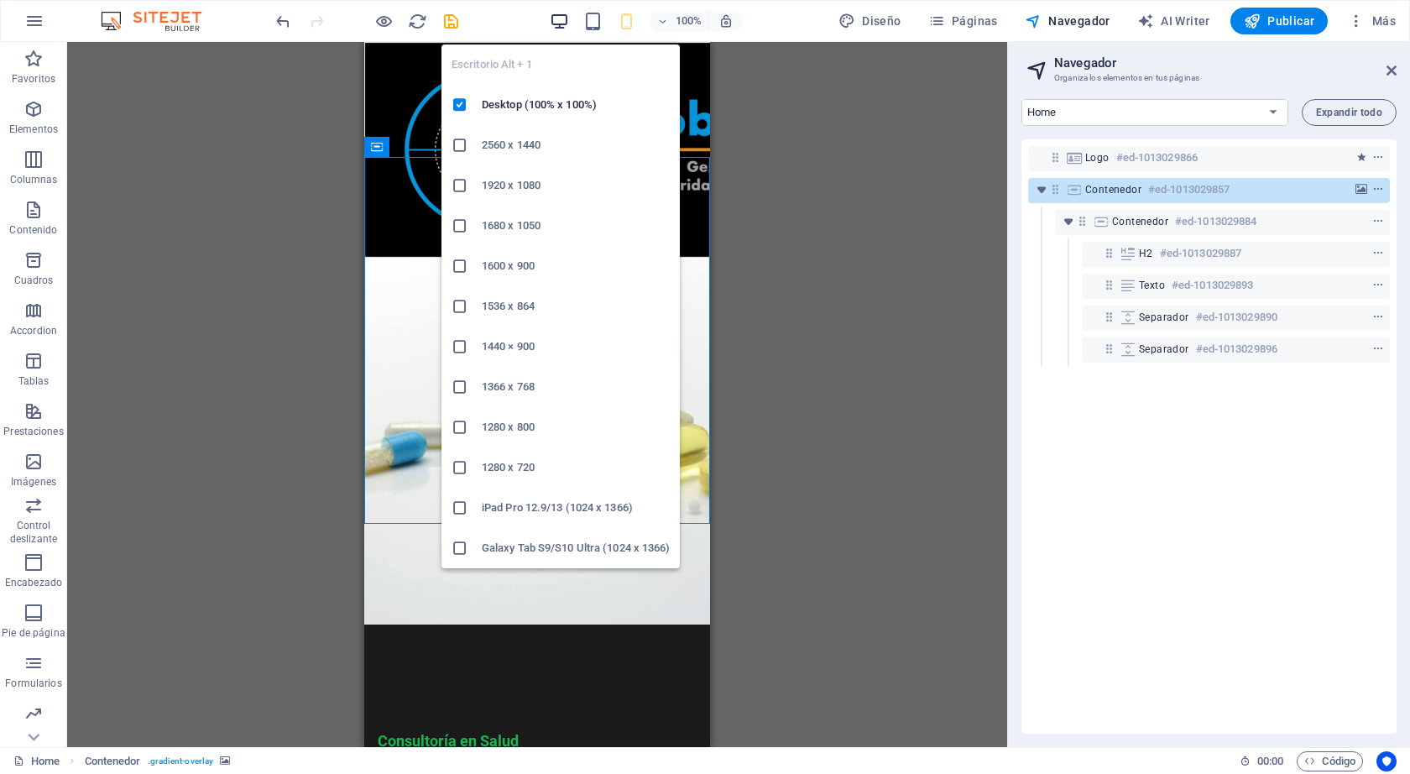
click at [569, 17] on icon "button" at bounding box center [559, 21] width 19 height 19
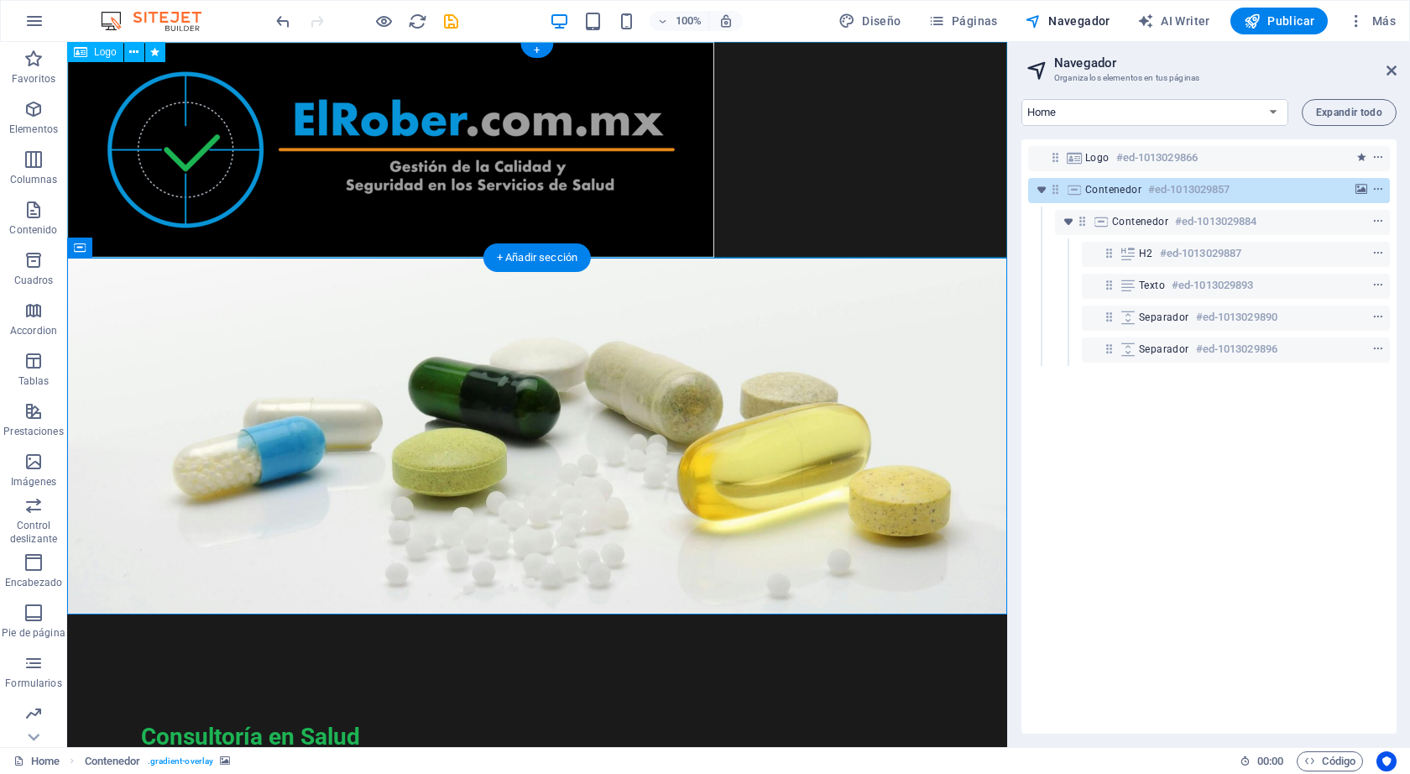
click at [900, 166] on div at bounding box center [537, 150] width 940 height 216
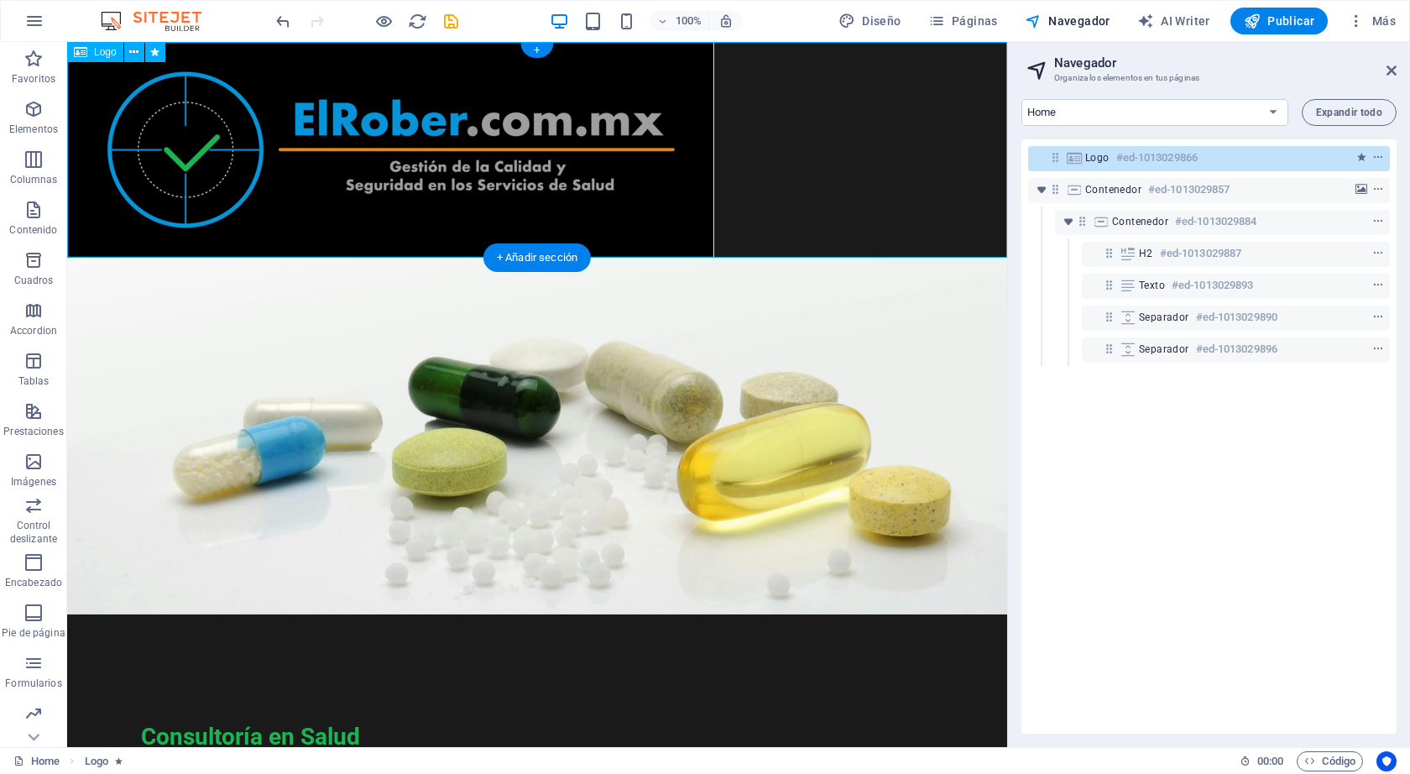
click at [788, 160] on div at bounding box center [537, 150] width 940 height 216
click at [703, 453] on figure at bounding box center [537, 436] width 940 height 357
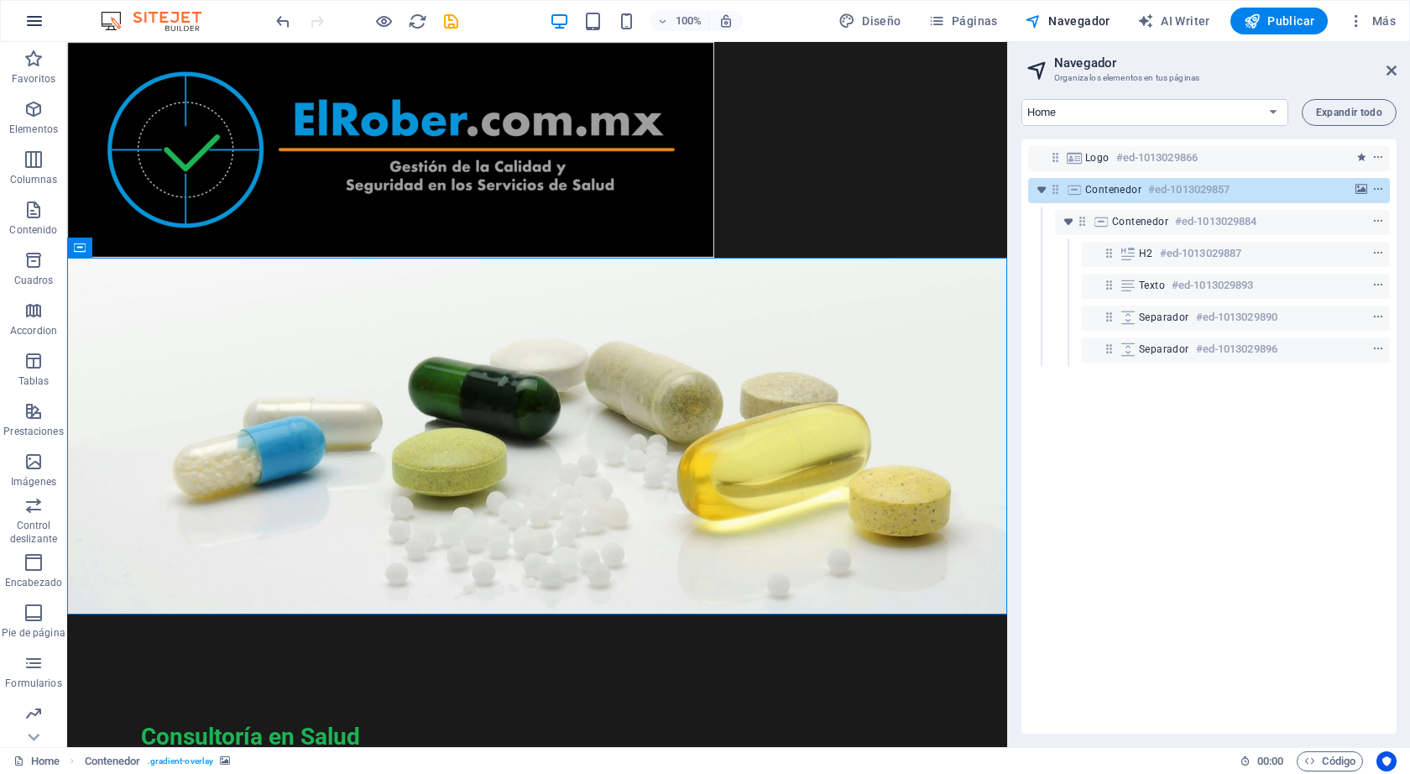
click at [39, 23] on icon "button" at bounding box center [34, 21] width 20 height 20
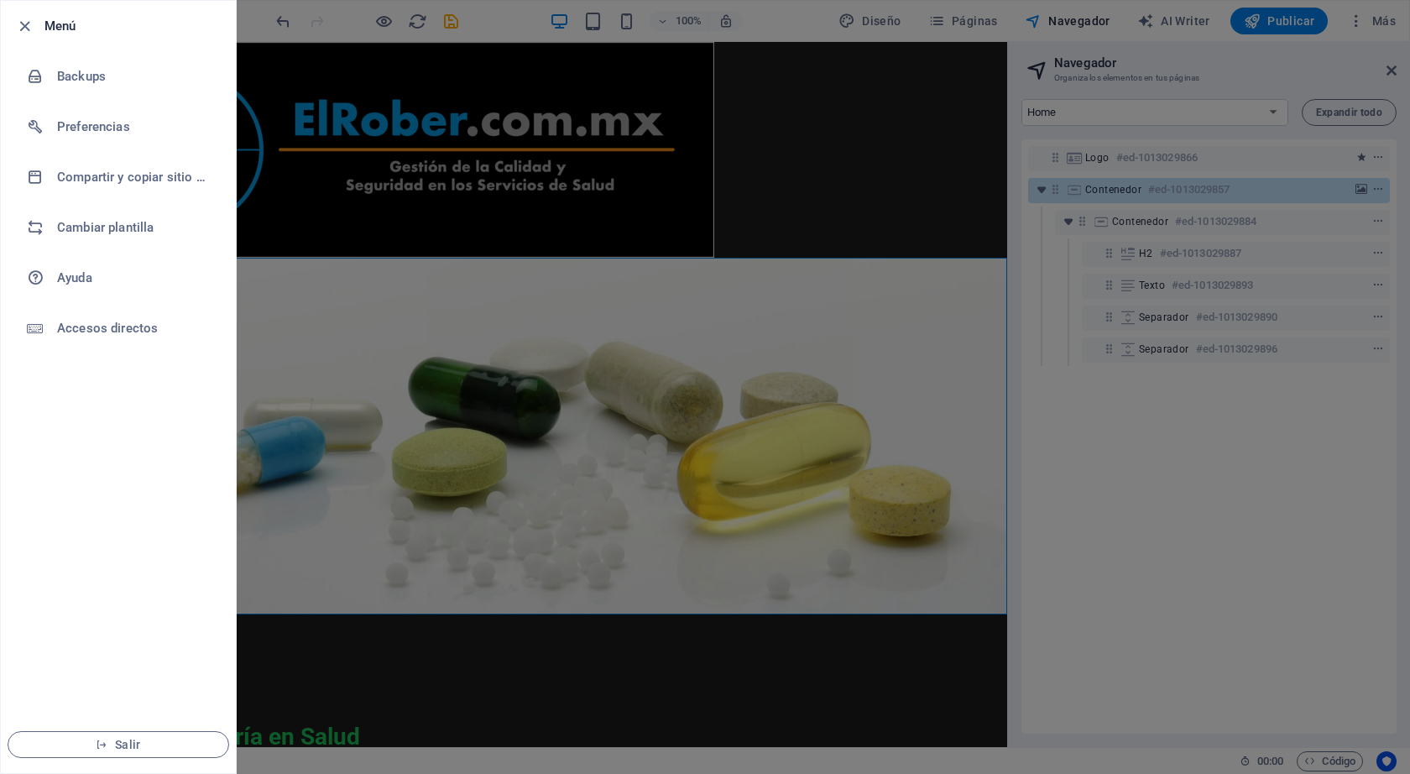
click at [39, 23] on div at bounding box center [29, 26] width 30 height 20
click at [21, 22] on icon "button" at bounding box center [24, 26] width 19 height 19
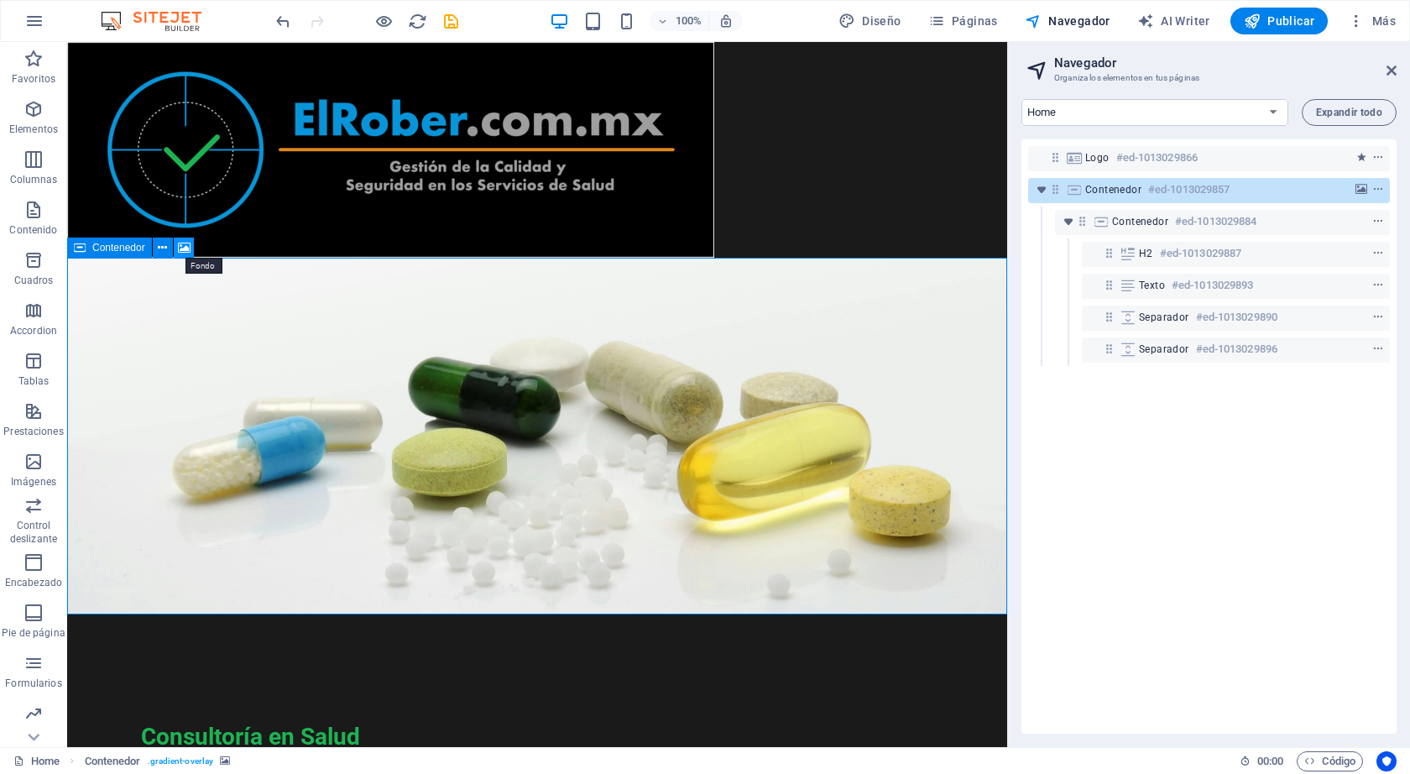
click at [186, 248] on icon at bounding box center [184, 248] width 13 height 18
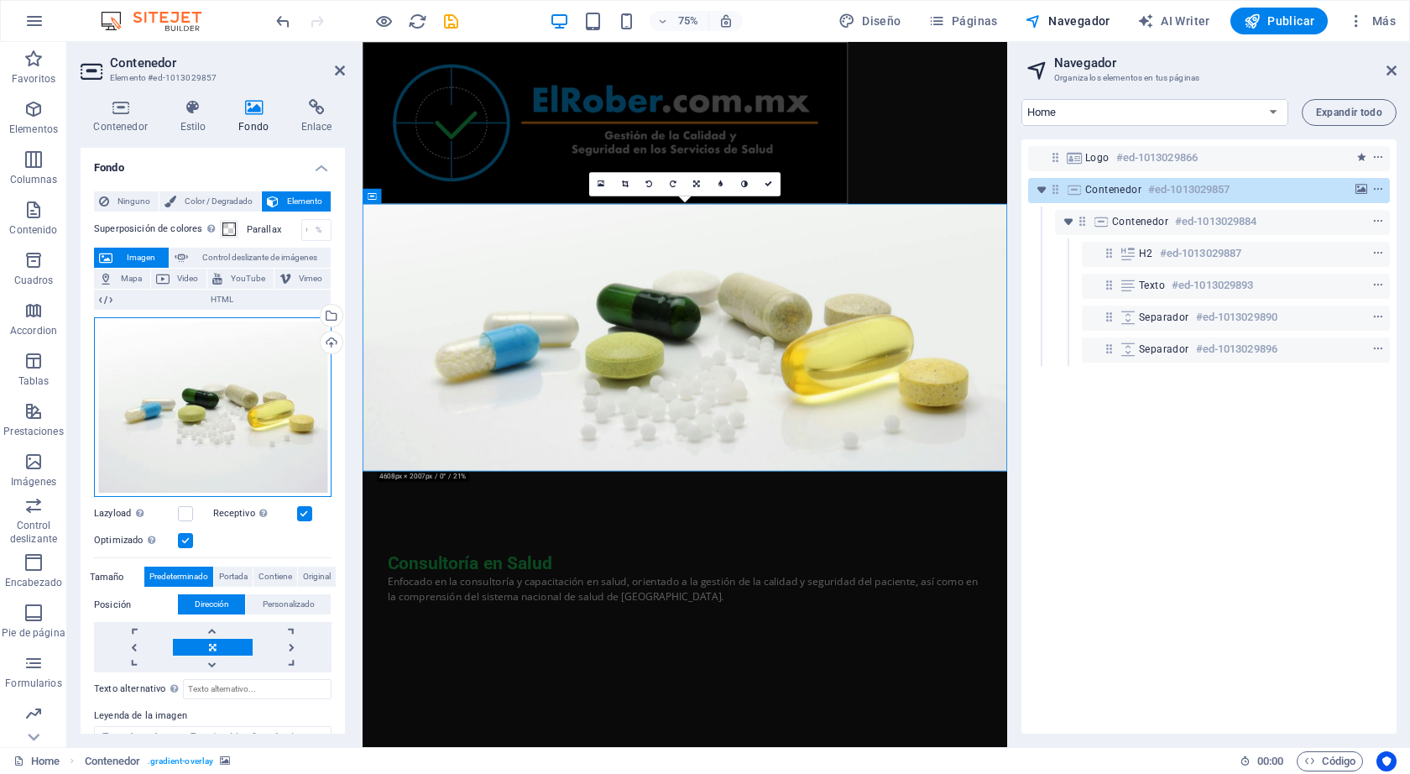
drag, startPoint x: 210, startPoint y: 384, endPoint x: 129, endPoint y: 382, distance: 80.6
click at [129, 382] on div "Arrastra archivos aquí, haz clic para escoger archivos o selecciona archivos de…" at bounding box center [212, 407] width 237 height 180
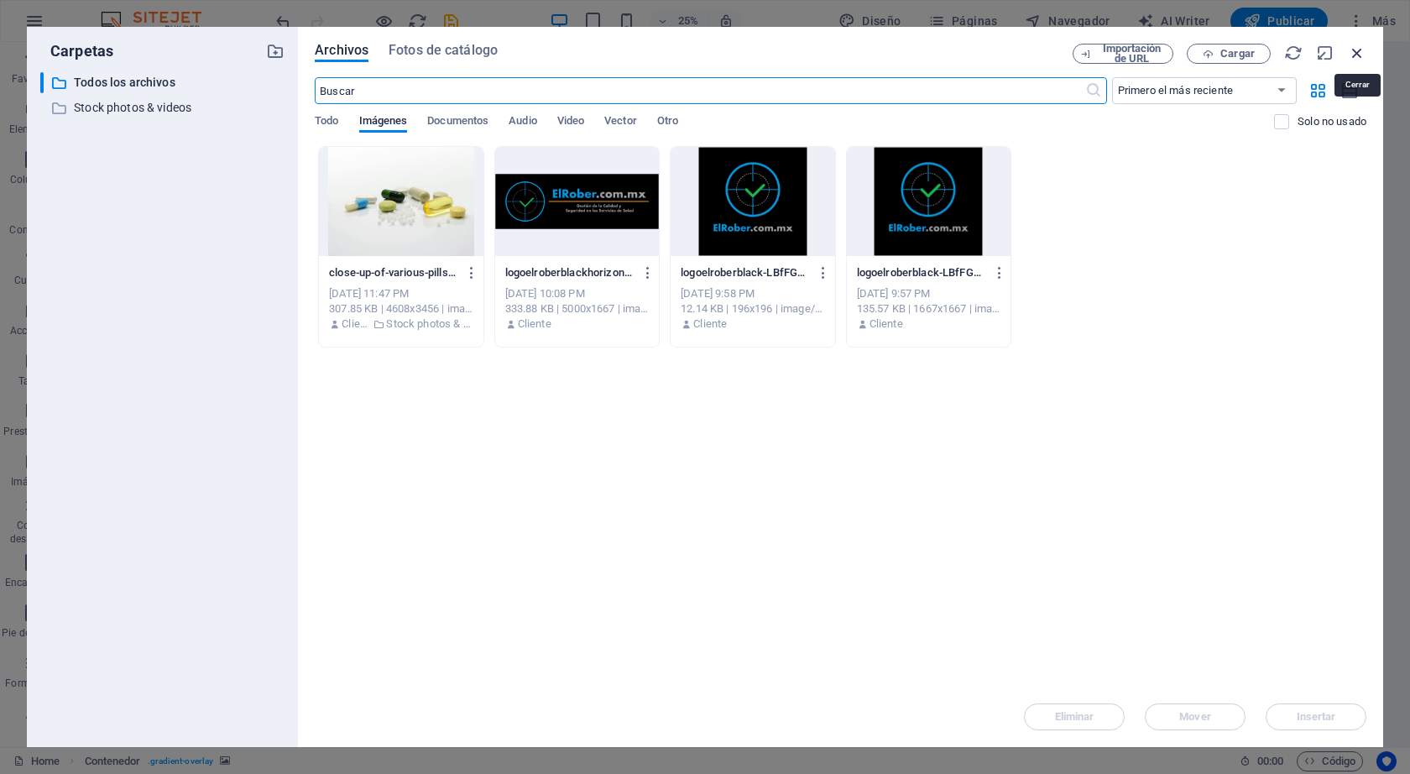
click at [1354, 54] on icon "button" at bounding box center [1357, 53] width 18 height 18
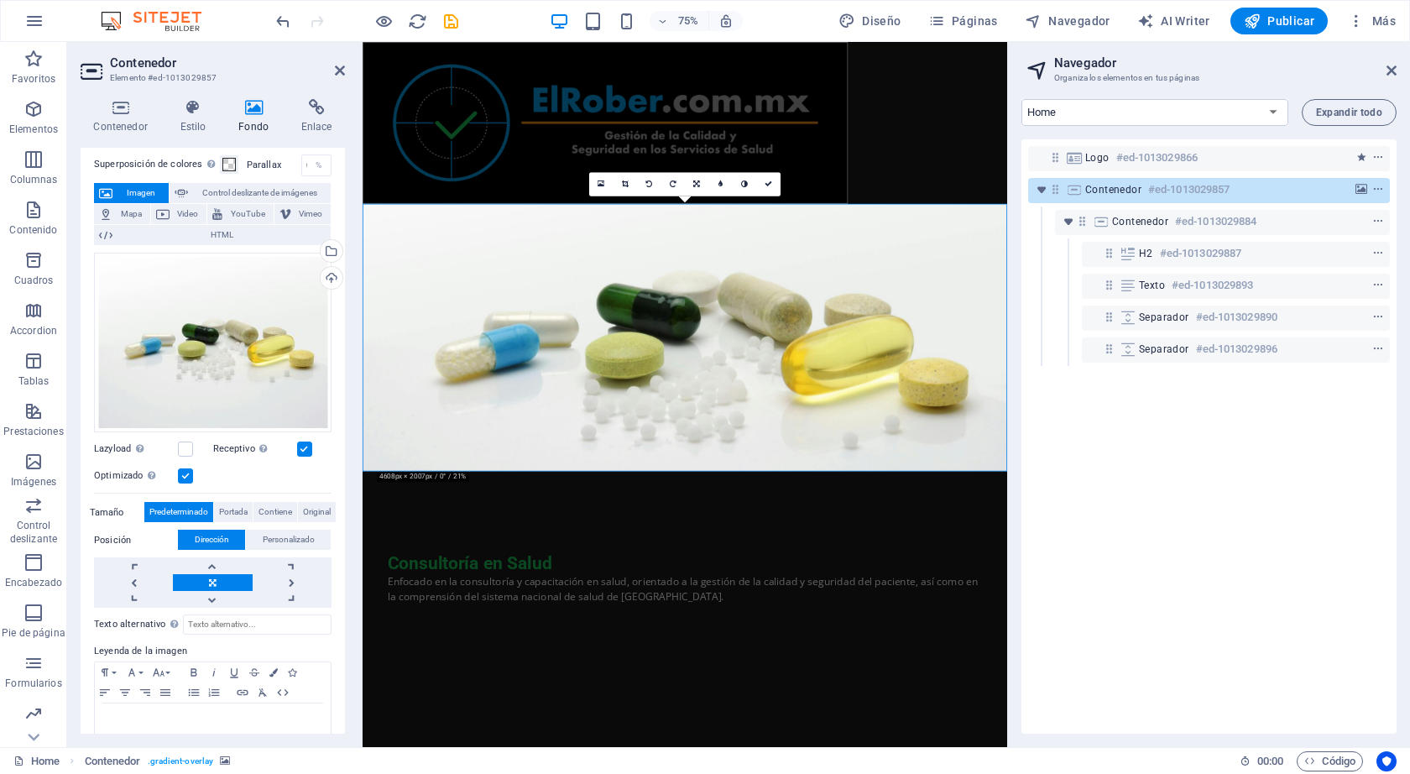
scroll to position [63, 0]
click at [185, 472] on label at bounding box center [185, 477] width 15 height 15
click at [0, 0] on input "Optimizado Las imágenes se comprimen para así mejorar la velocidad de las págin…" at bounding box center [0, 0] width 0 height 0
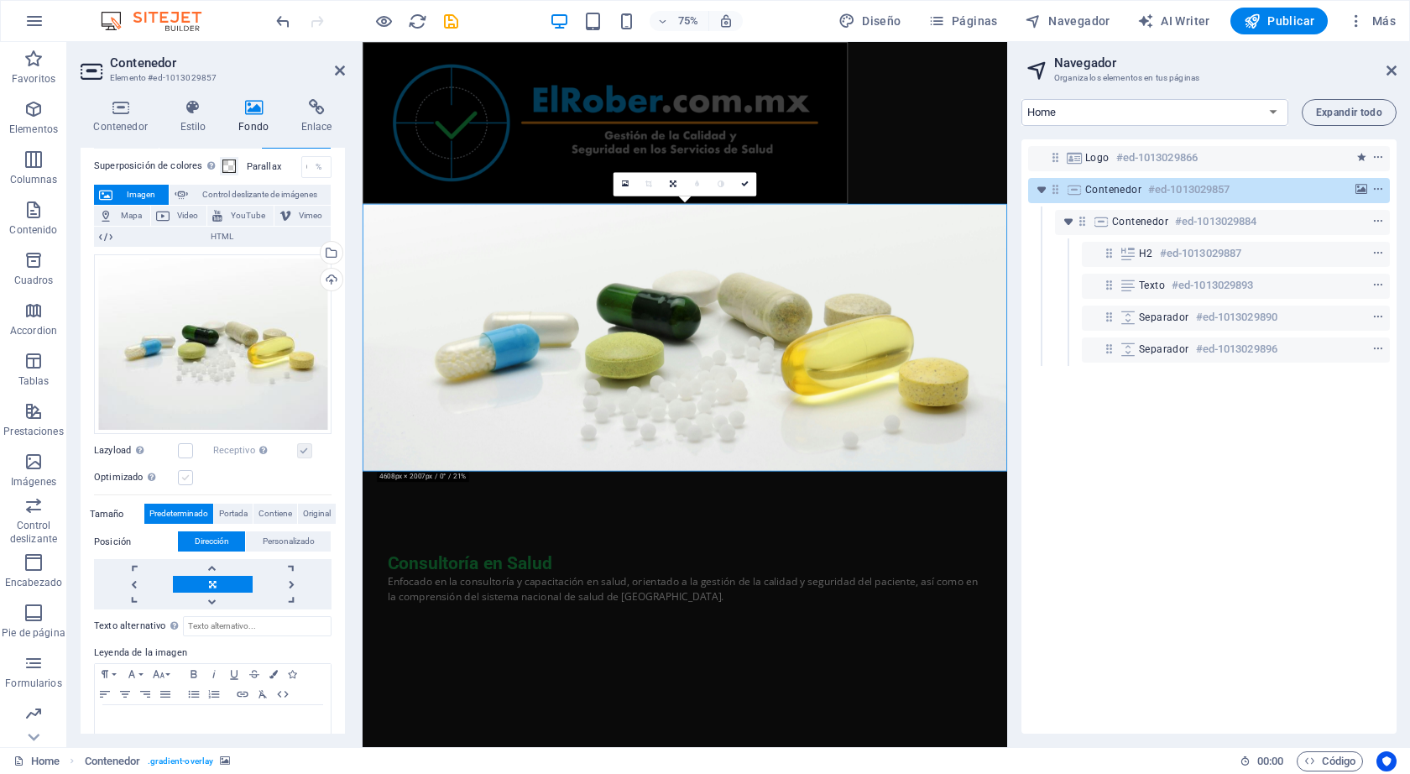
click at [185, 472] on label at bounding box center [185, 477] width 15 height 15
click at [0, 0] on input "Optimizado Las imágenes se comprimen para así mejorar la velocidad de las págin…" at bounding box center [0, 0] width 0 height 0
click at [185, 472] on label at bounding box center [185, 477] width 15 height 15
click at [0, 0] on input "Optimizado Las imágenes se comprimen para así mejorar la velocidad de las págin…" at bounding box center [0, 0] width 0 height 0
click at [185, 472] on label at bounding box center [185, 477] width 15 height 15
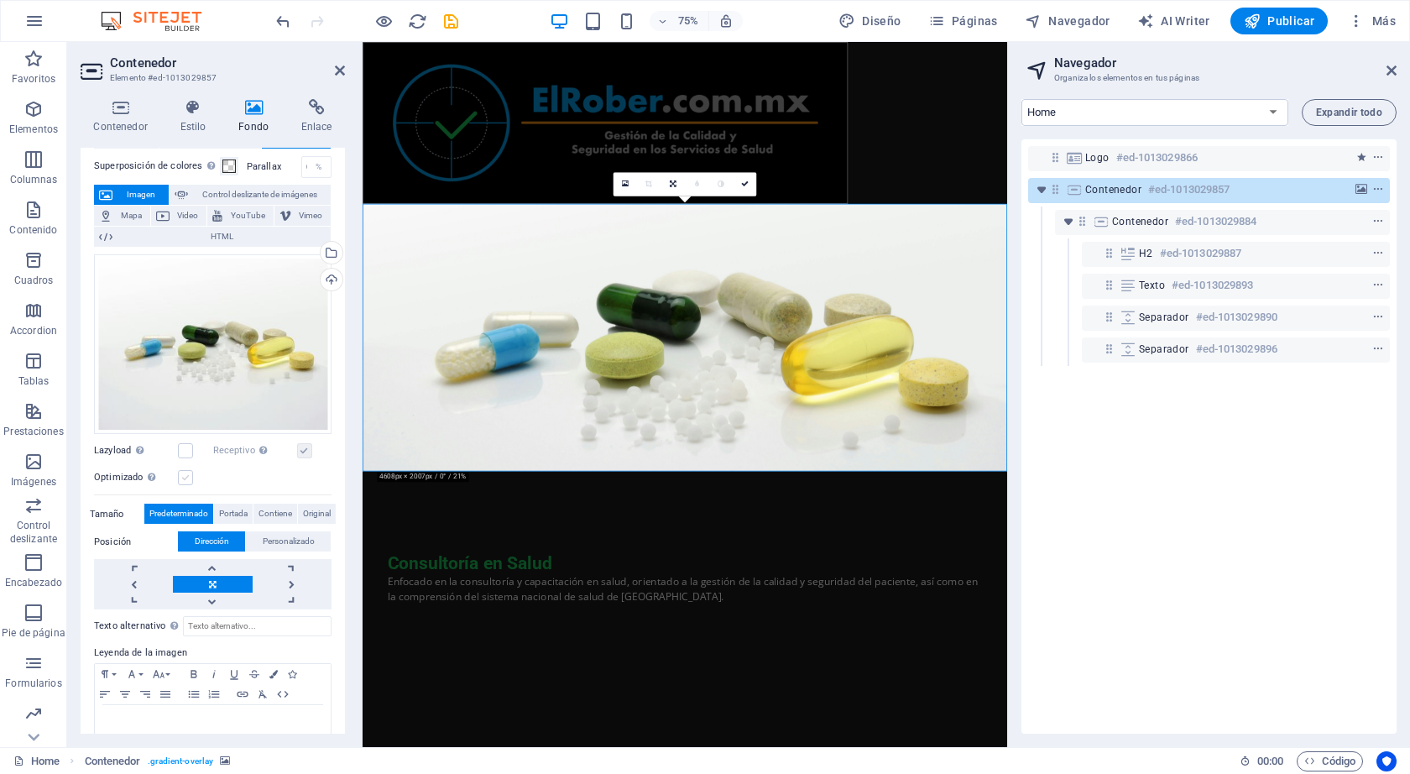
click at [0, 0] on input "Optimizado Las imágenes se comprimen para así mejorar la velocidad de las págin…" at bounding box center [0, 0] width 0 height 0
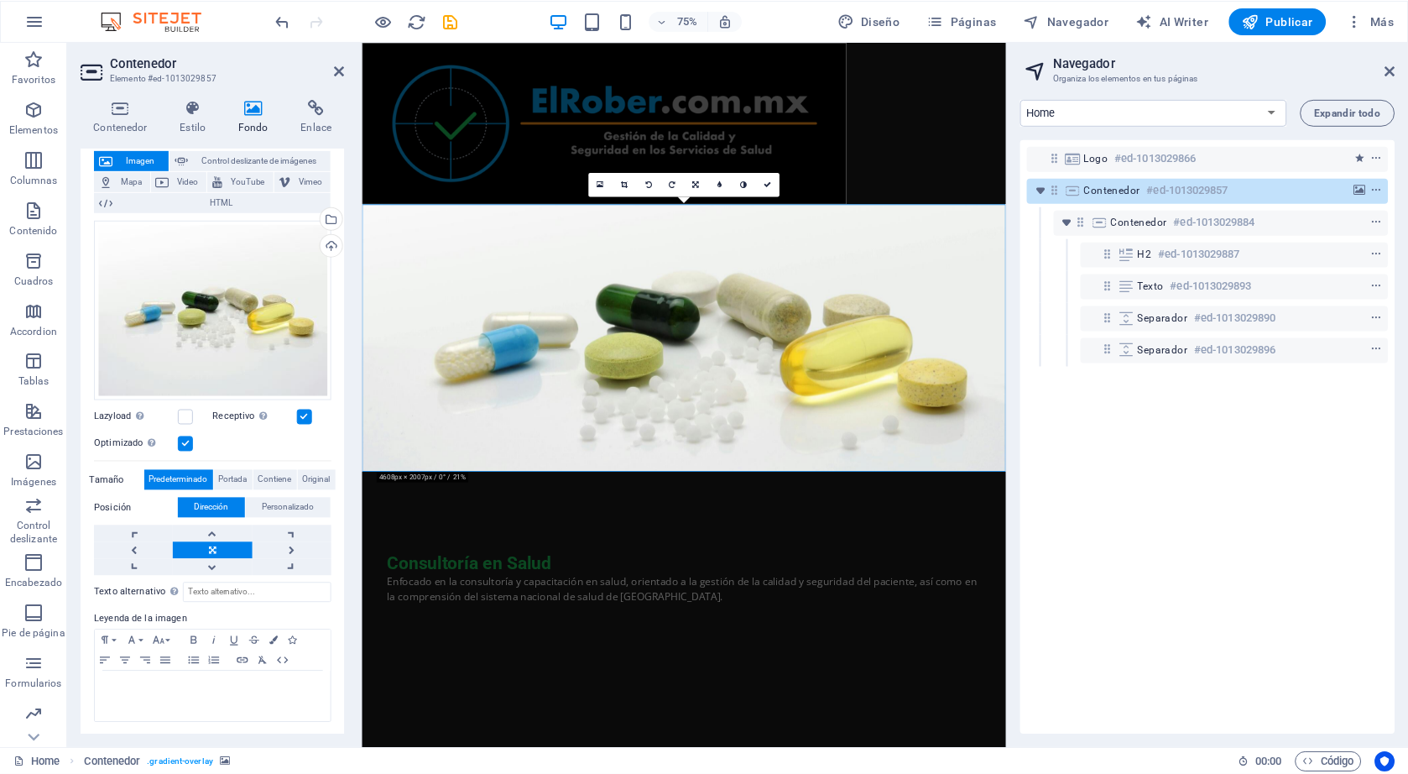
scroll to position [0, 0]
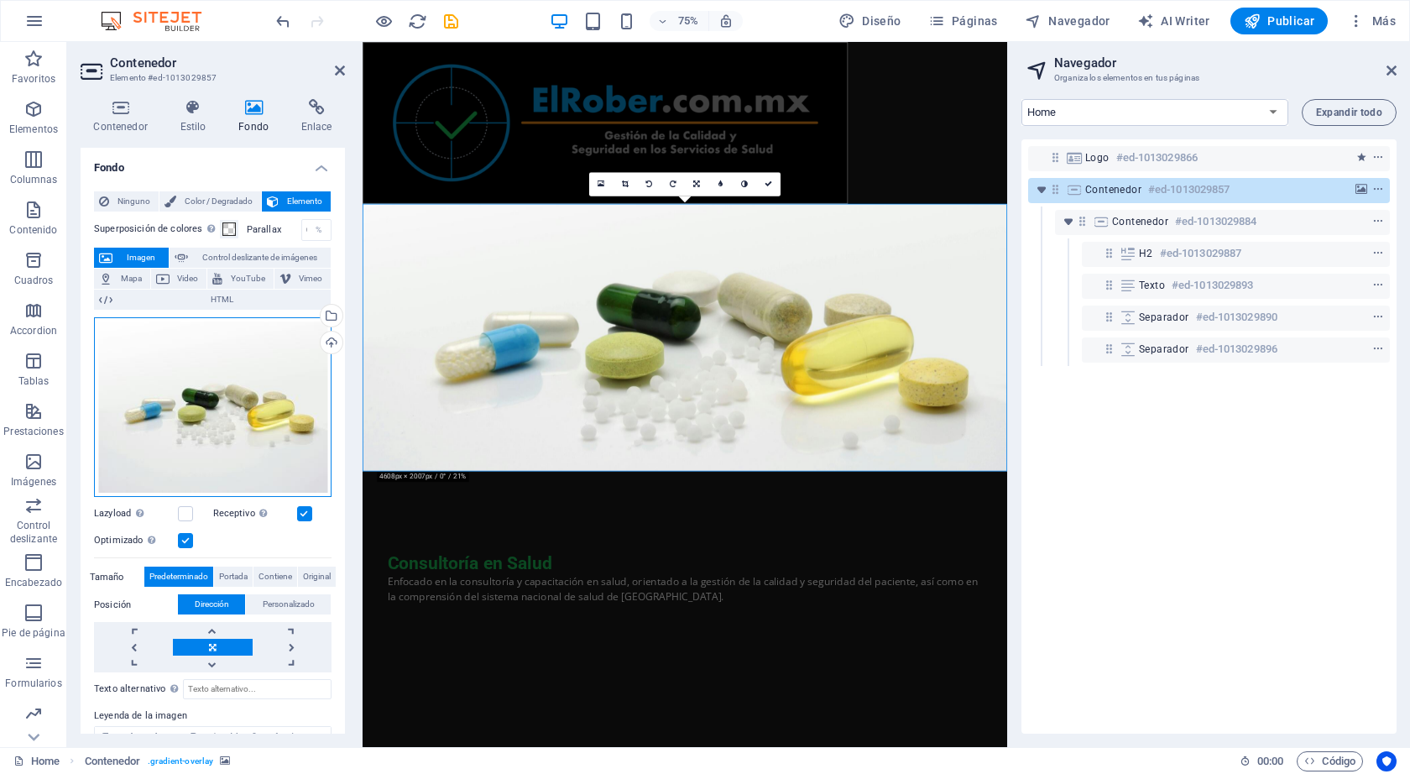
click at [200, 354] on div "Arrastra archivos aquí, haz clic para escoger archivos o selecciona archivos de…" at bounding box center [212, 407] width 237 height 180
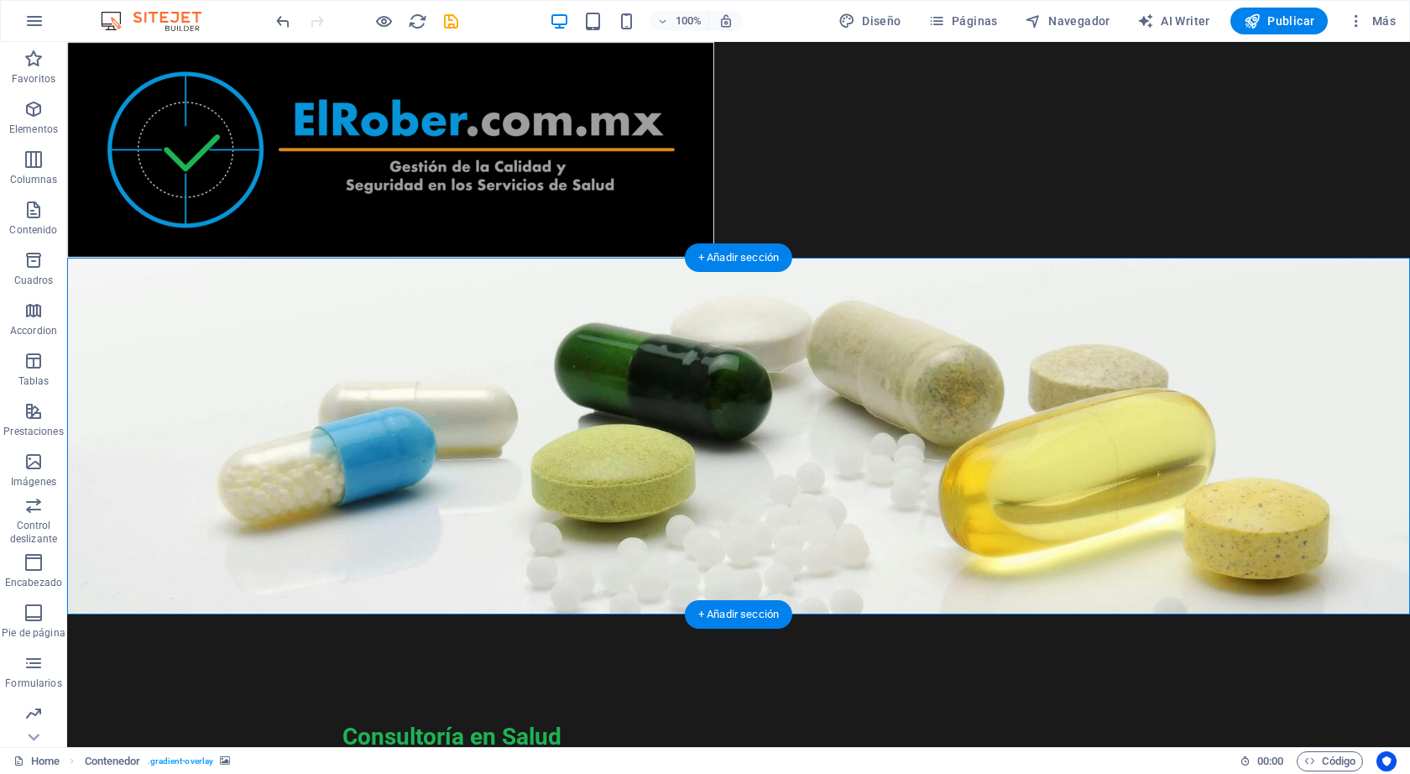
drag, startPoint x: 819, startPoint y: 289, endPoint x: 927, endPoint y: 303, distance: 109.1
click at [927, 303] on figure at bounding box center [738, 436] width 1343 height 357
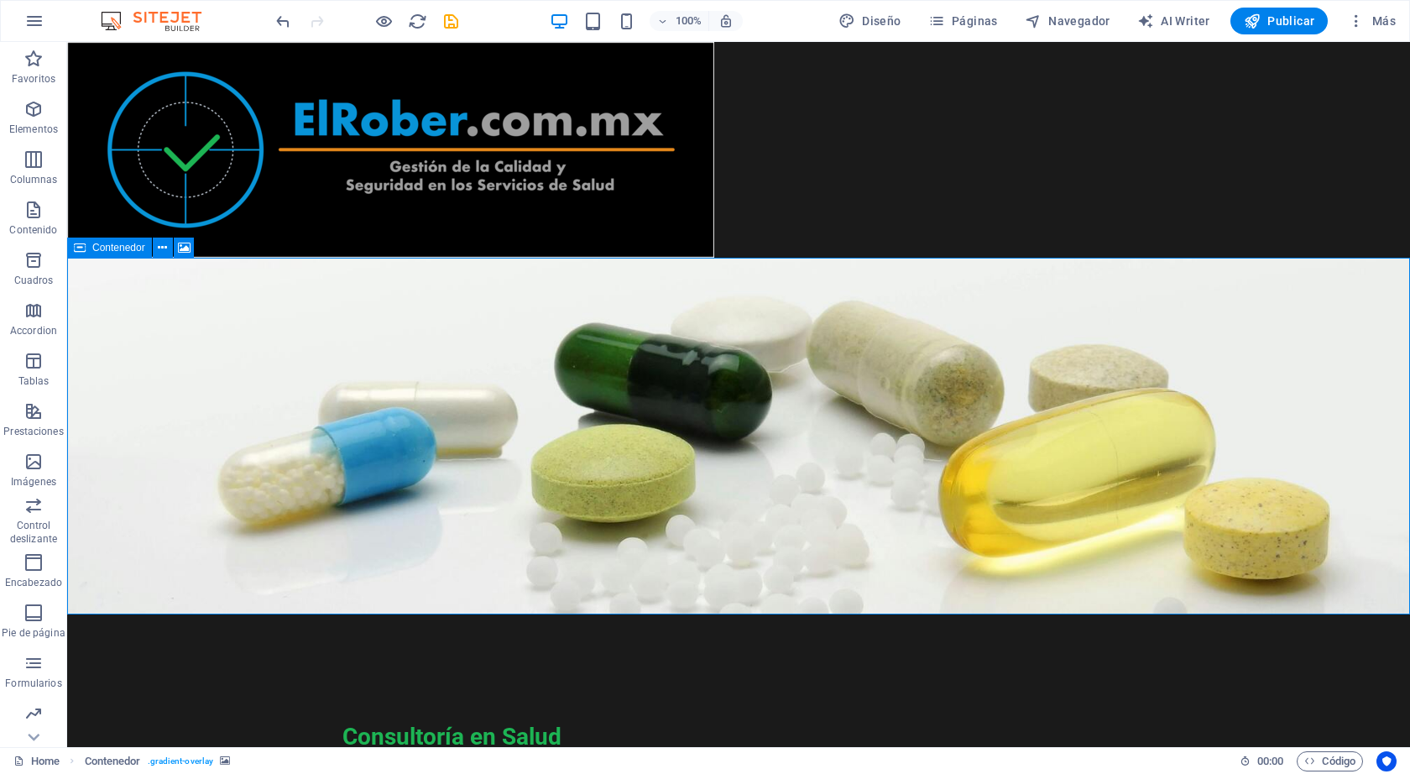
click at [82, 251] on icon at bounding box center [80, 247] width 12 height 20
click at [167, 248] on button at bounding box center [163, 247] width 20 height 20
click at [81, 243] on icon at bounding box center [80, 247] width 12 height 20
click at [185, 249] on icon at bounding box center [184, 248] width 13 height 18
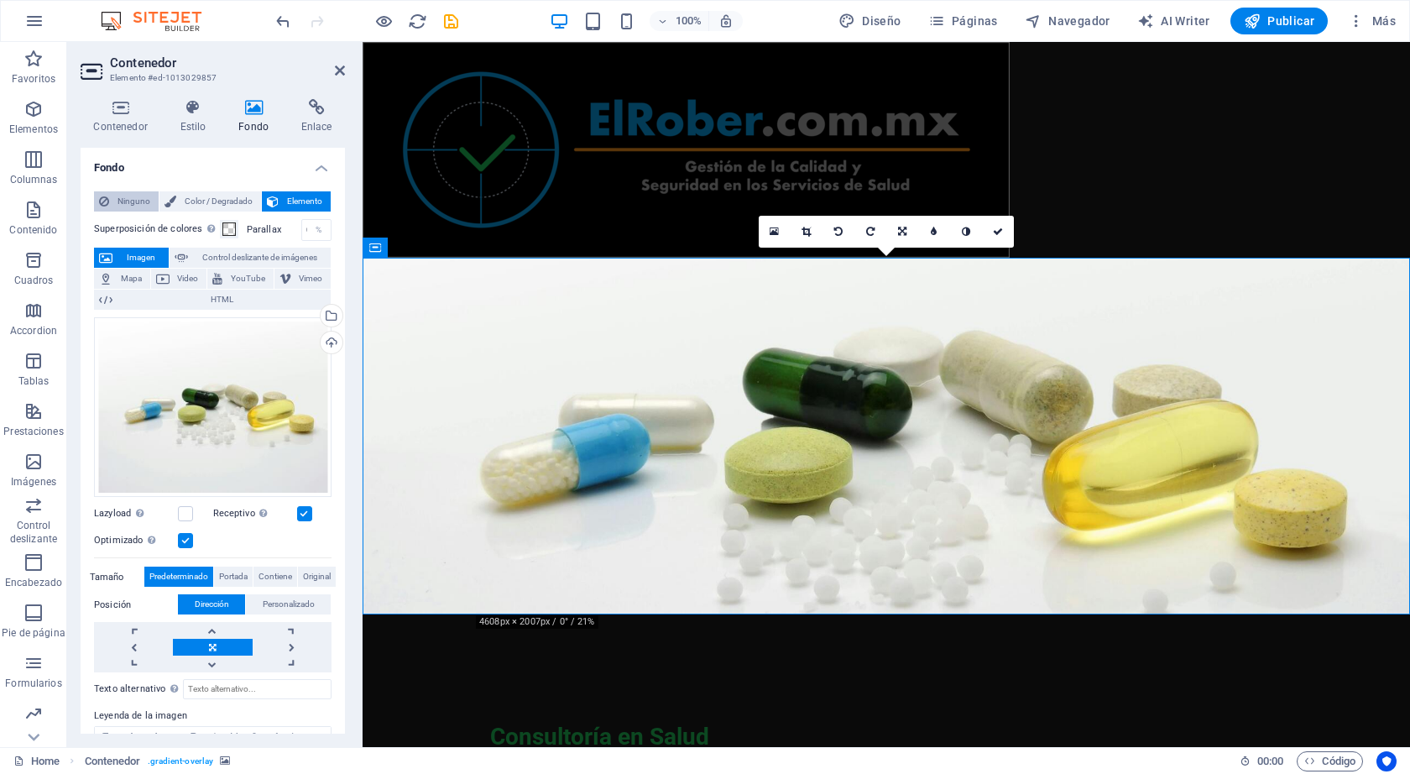
click at [135, 206] on span "Ninguno" at bounding box center [133, 201] width 39 height 20
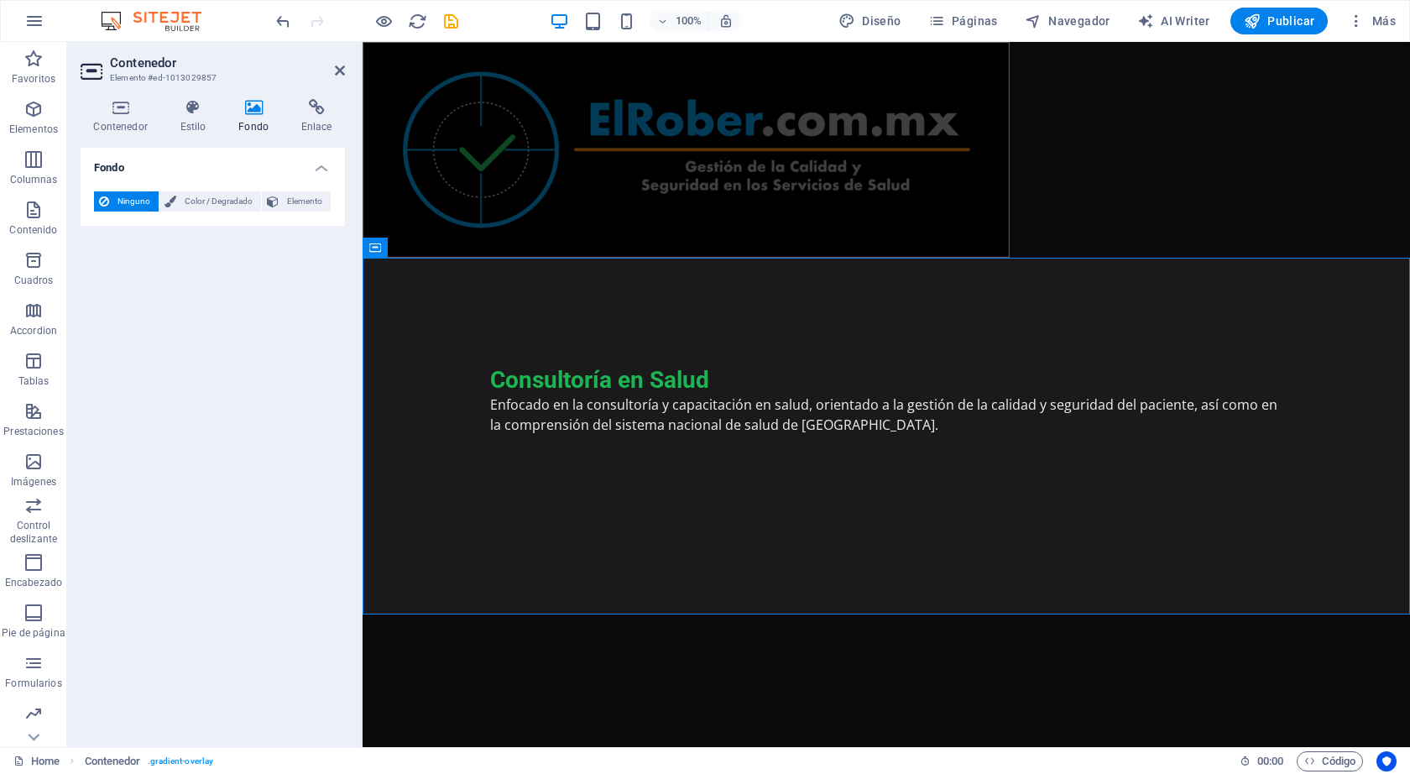
click at [543, 594] on html "Skip to main content Consultoría en Salud Enfocado en la consultoría y capacita…" at bounding box center [886, 318] width 1047 height 552
click at [1135, 219] on div at bounding box center [886, 150] width 1047 height 216
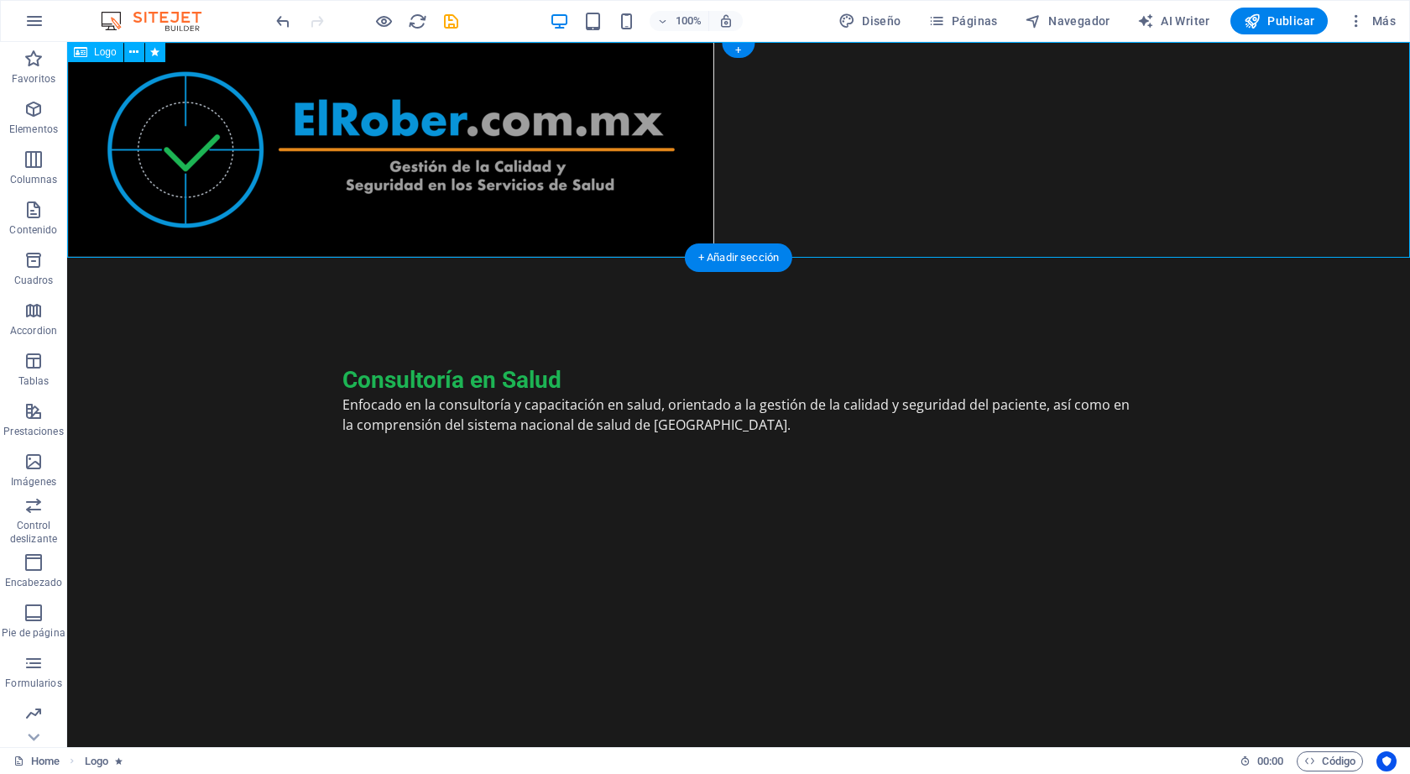
click at [820, 162] on div at bounding box center [738, 150] width 1343 height 216
click at [690, 162] on div at bounding box center [738, 150] width 1343 height 216
click at [691, 169] on div at bounding box center [738, 150] width 1343 height 216
click at [678, 232] on div at bounding box center [738, 150] width 1343 height 216
click at [134, 50] on icon at bounding box center [133, 53] width 9 height 18
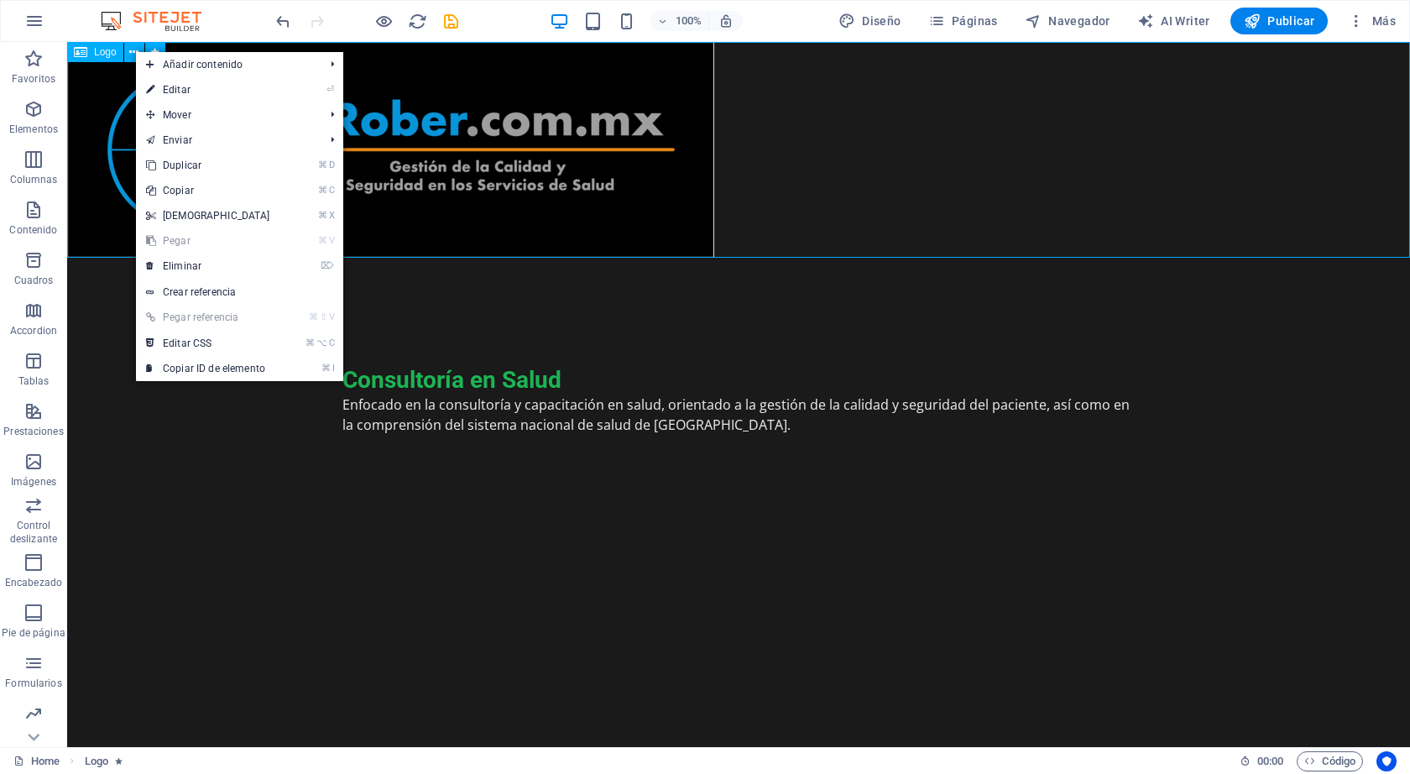
click at [109, 50] on span "Logo" at bounding box center [105, 52] width 23 height 10
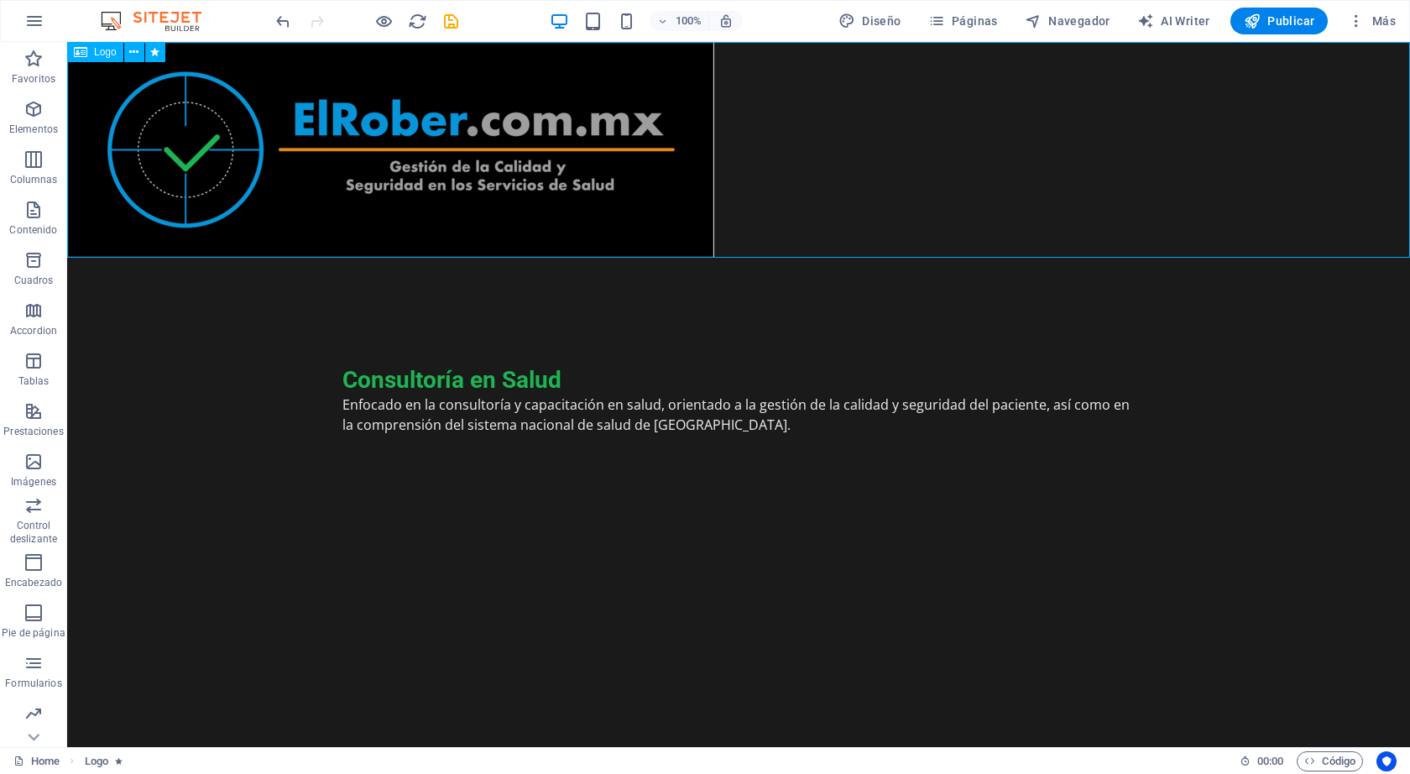
click at [98, 53] on span "Logo" at bounding box center [105, 52] width 23 height 10
click at [97, 96] on div at bounding box center [738, 150] width 1343 height 216
click at [96, 57] on span "Logo" at bounding box center [105, 52] width 23 height 10
click at [72, 50] on div "Logo" at bounding box center [95, 52] width 56 height 20
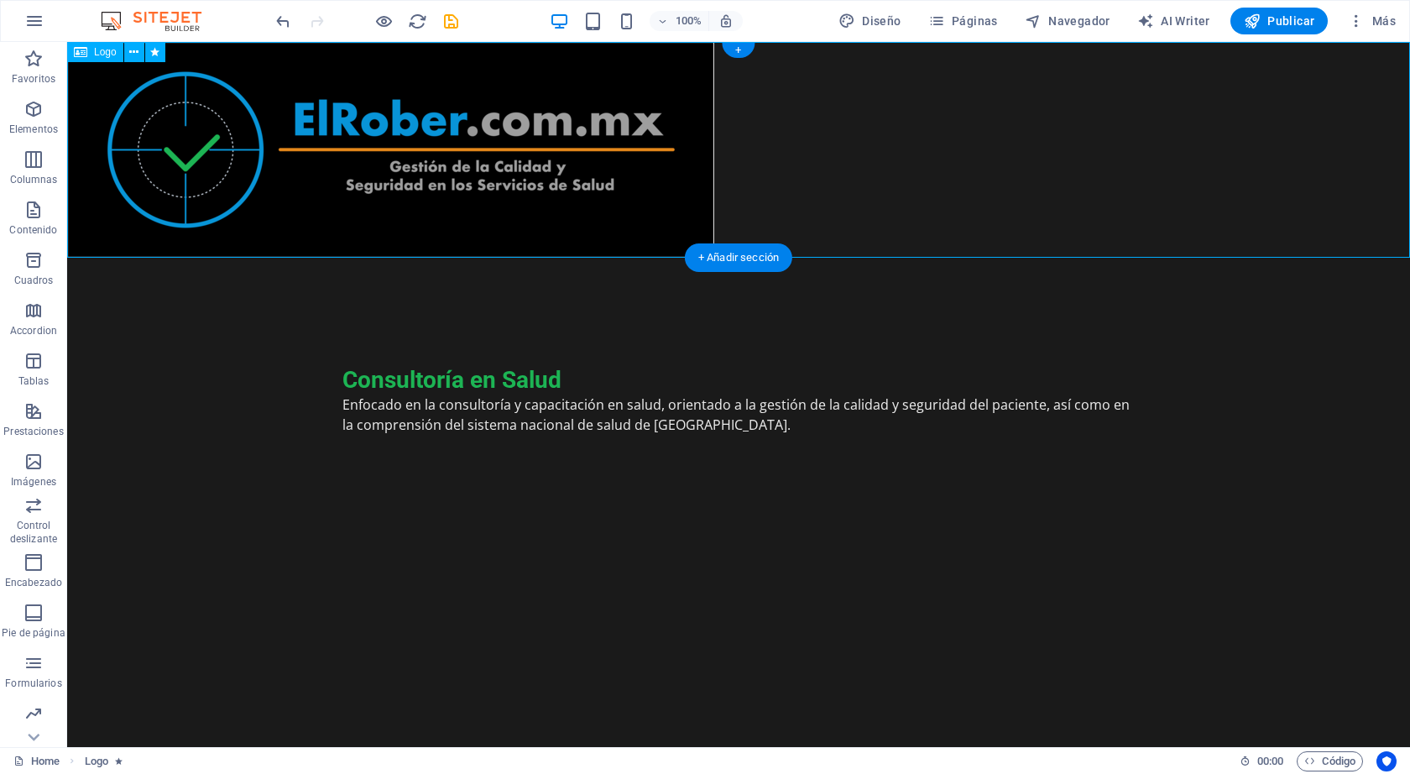
click at [301, 101] on div at bounding box center [738, 150] width 1343 height 216
click at [141, 54] on button at bounding box center [134, 52] width 20 height 20
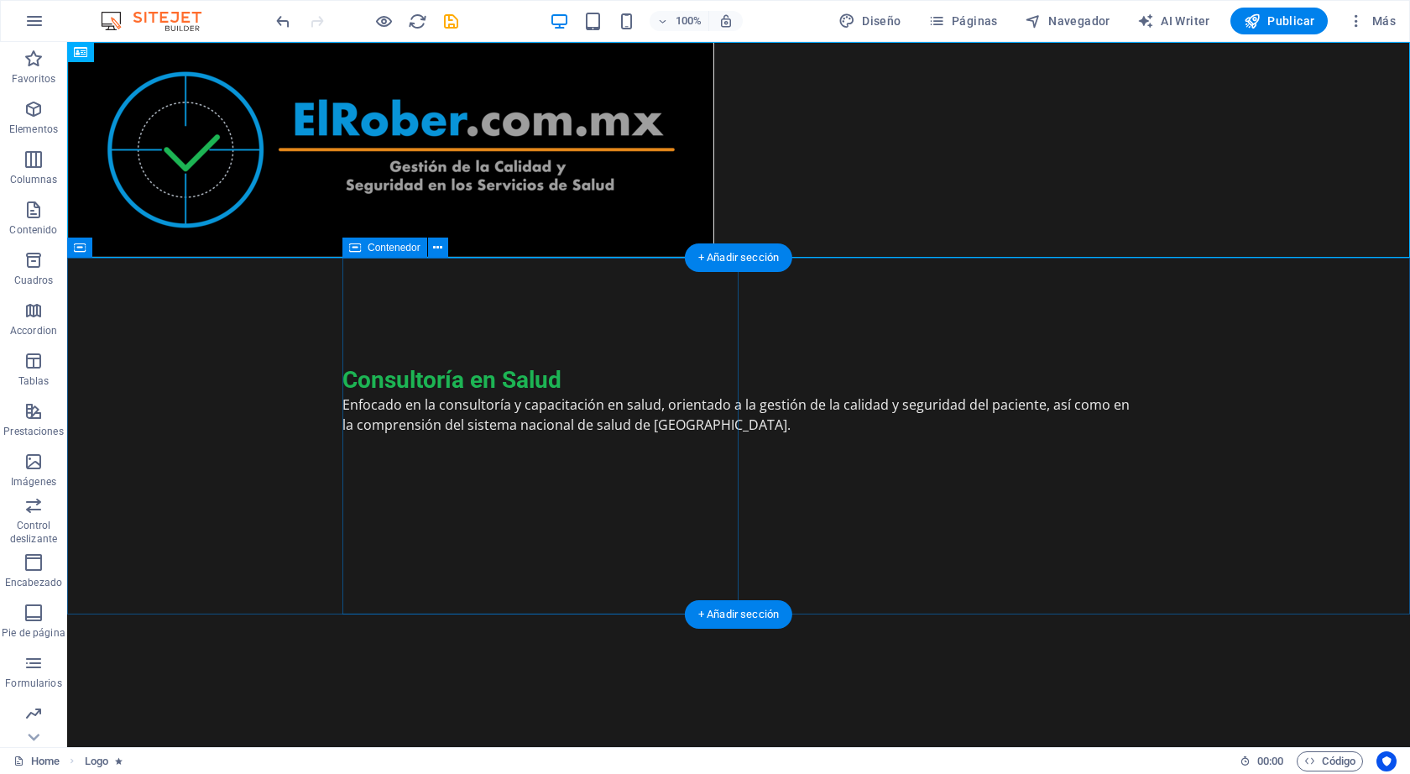
click at [464, 350] on div "Consultoría en Salud Enfocado en la consultoría y capacitación en salud, orient…" at bounding box center [738, 426] width 792 height 336
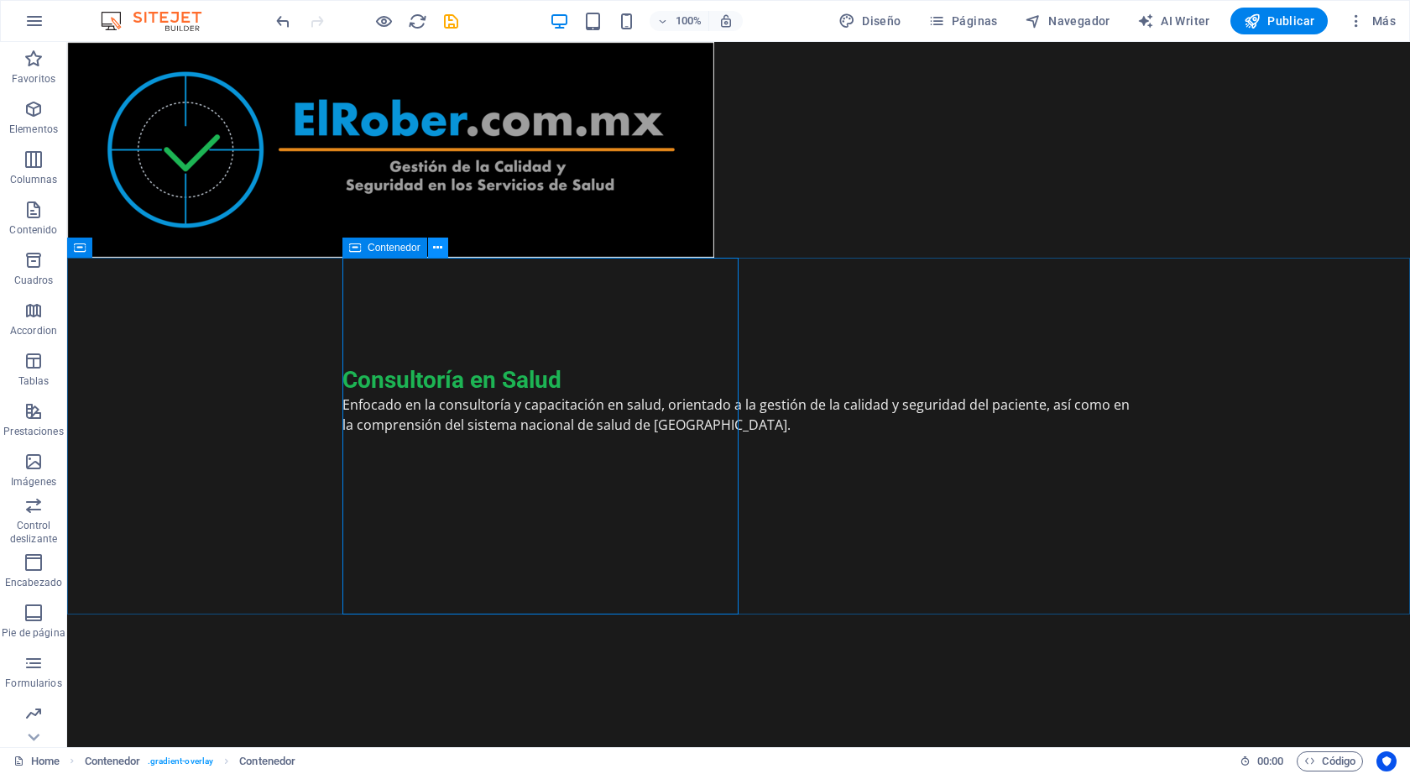
click at [439, 250] on icon at bounding box center [437, 248] width 9 height 18
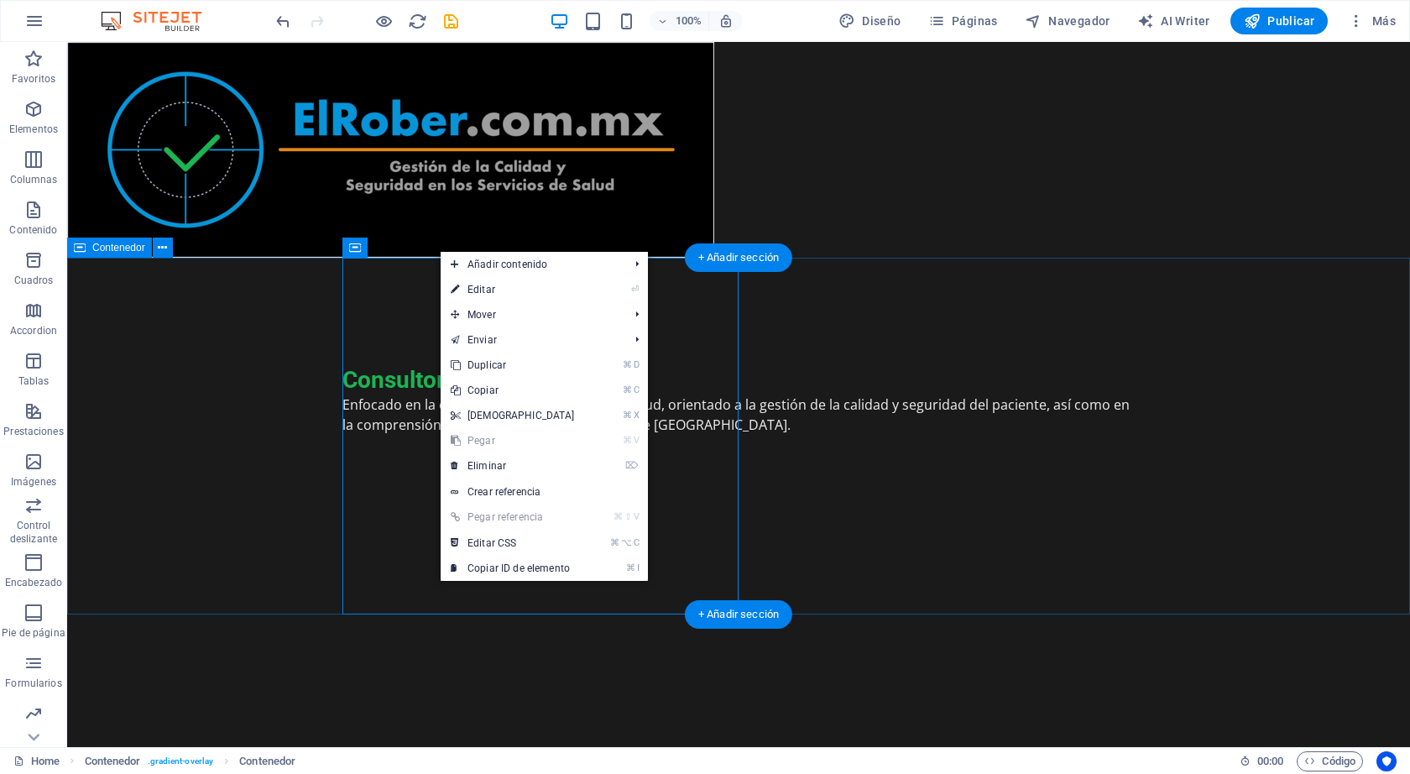
click at [319, 314] on div "Consultoría en Salud Enfocado en la consultoría y capacitación en salud, orient…" at bounding box center [738, 426] width 1343 height 336
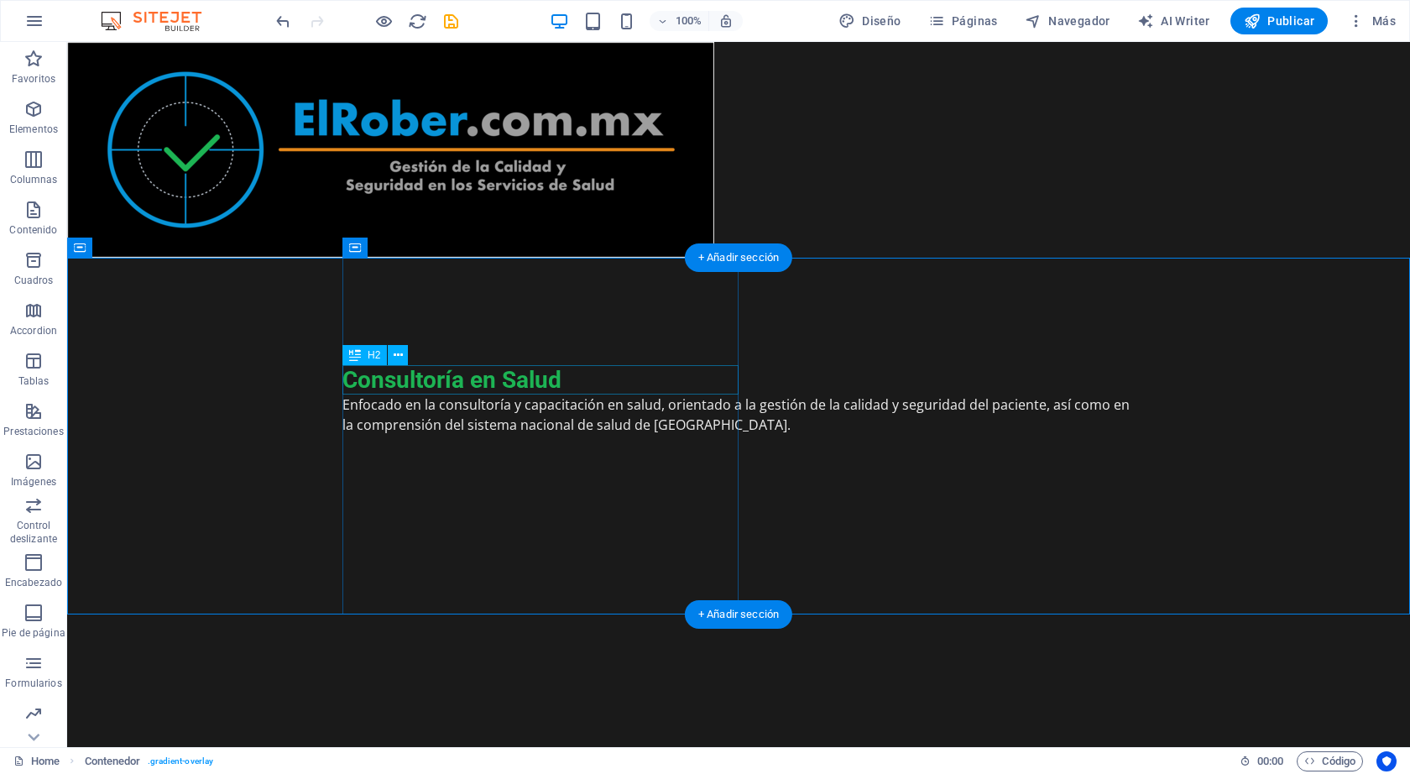
click at [603, 375] on div "Consultoría en Salud" at bounding box center [738, 379] width 792 height 29
click at [669, 331] on div "Consultoría en Salud Enfocado en la consultoría y capacitación en salud, orient…" at bounding box center [738, 426] width 792 height 336
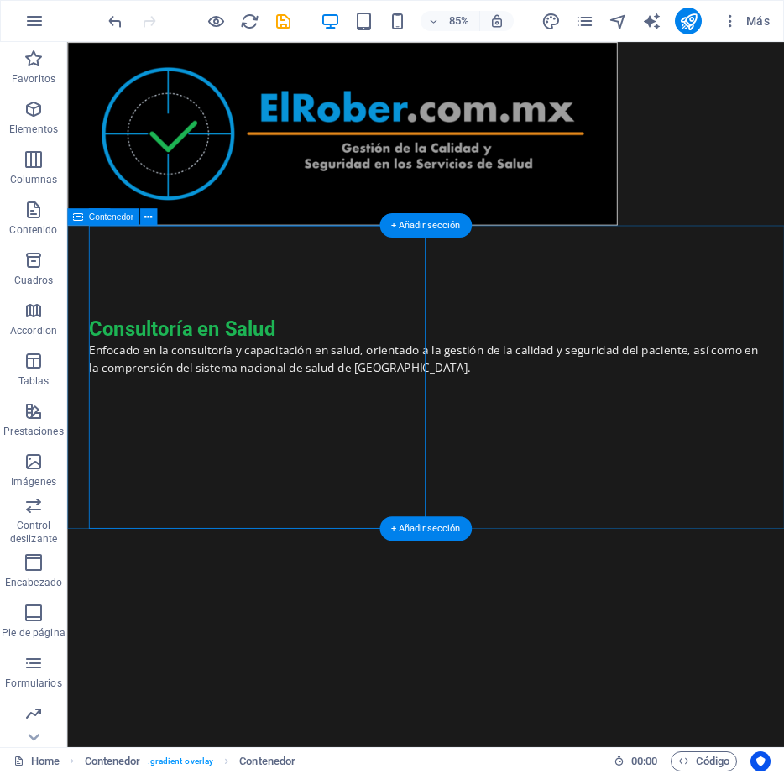
click at [670, 485] on div "Consultoría en Salud Enfocado en la consultoría y capacitación en salud, orient…" at bounding box center [488, 426] width 843 height 336
click at [646, 400] on div "Consultoría en Salud Enfocado en la consultoría y capacitación en salud, orient…" at bounding box center [488, 426] width 843 height 336
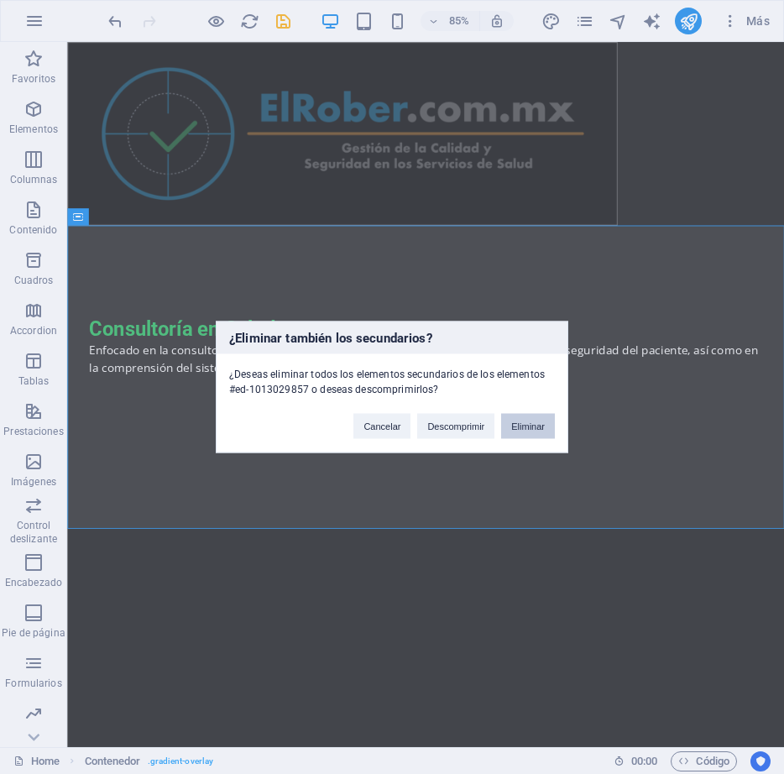
click at [538, 416] on button "Eliminar" at bounding box center [528, 426] width 54 height 25
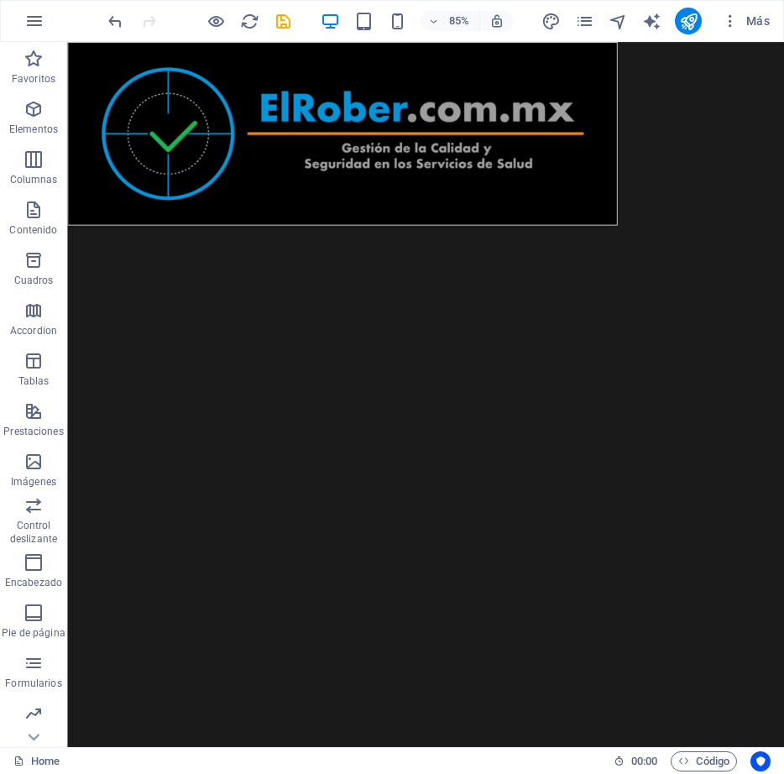
click at [643, 258] on html "Skip to main content" at bounding box center [488, 150] width 843 height 216
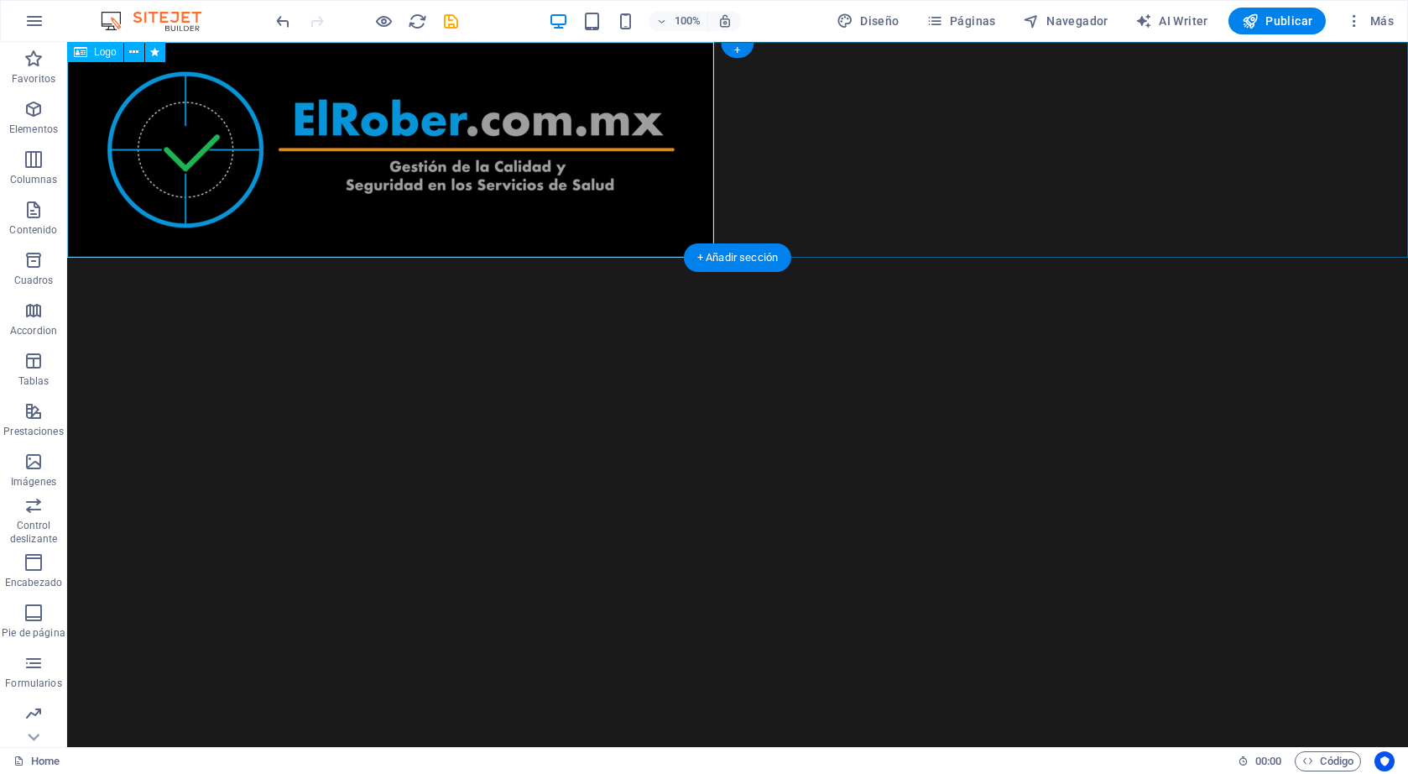
click at [515, 190] on div at bounding box center [737, 150] width 1341 height 216
click at [97, 54] on span "Logo" at bounding box center [105, 52] width 23 height 10
click at [66, 58] on div "Favoritos Elementos Columnas Contenido Cuadros Accordion Tablas Prestaciones Im…" at bounding box center [33, 394] width 67 height 705
click at [84, 54] on icon at bounding box center [80, 52] width 13 height 20
click at [36, 29] on icon "button" at bounding box center [34, 21] width 20 height 20
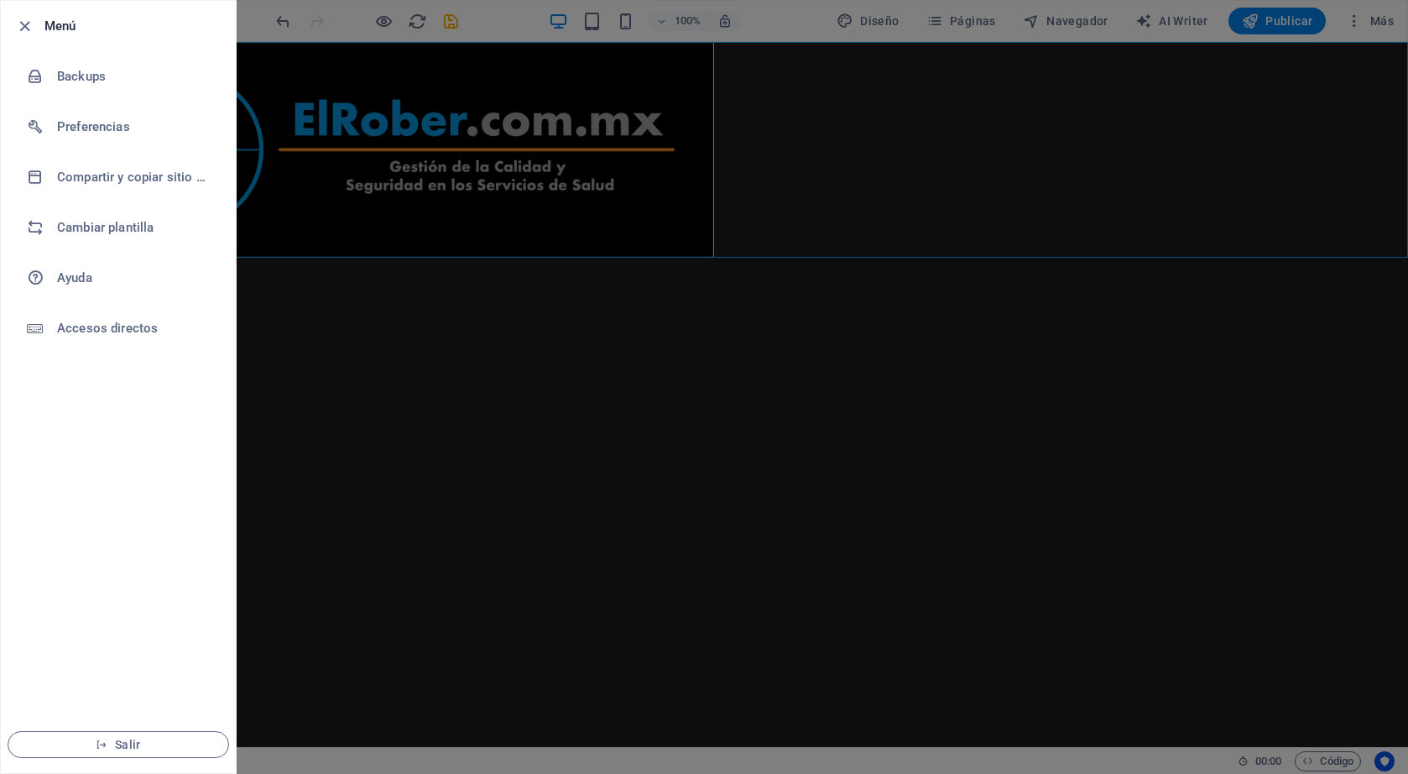
click at [36, 29] on div at bounding box center [29, 26] width 30 height 20
click at [23, 22] on icon "button" at bounding box center [24, 26] width 19 height 19
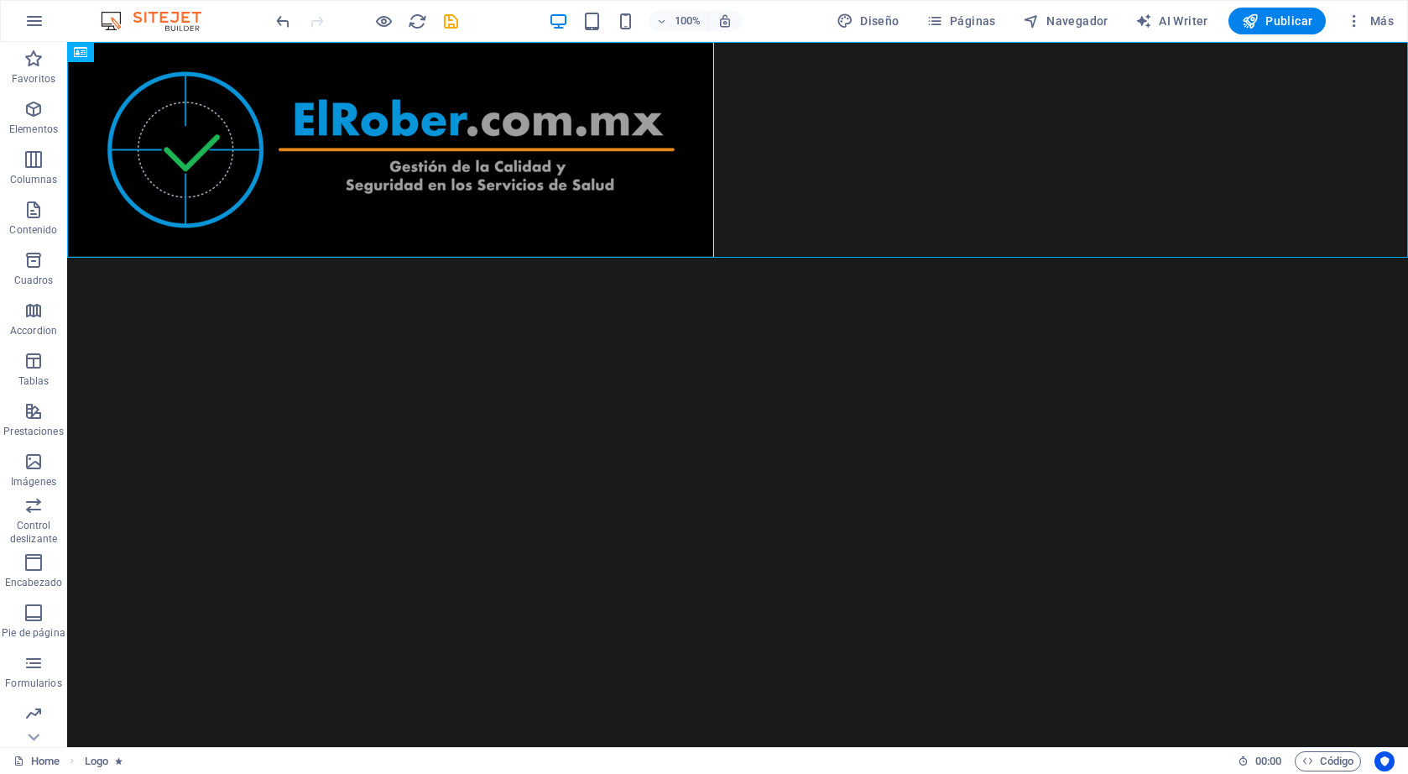
click at [155, 21] on img at bounding box center [159, 21] width 126 height 20
click at [43, 65] on icon "button" at bounding box center [33, 59] width 20 height 20
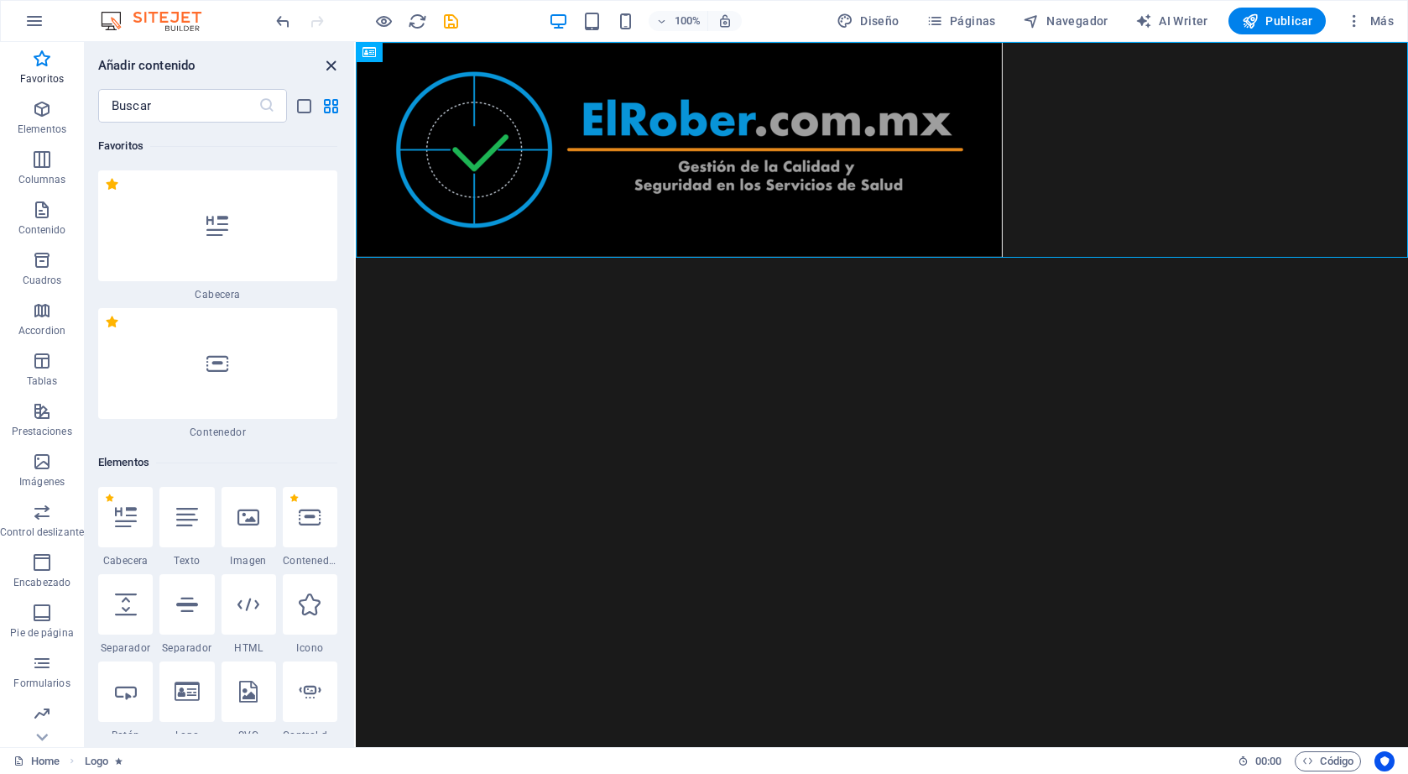
click at [324, 60] on icon "close panel" at bounding box center [330, 65] width 19 height 19
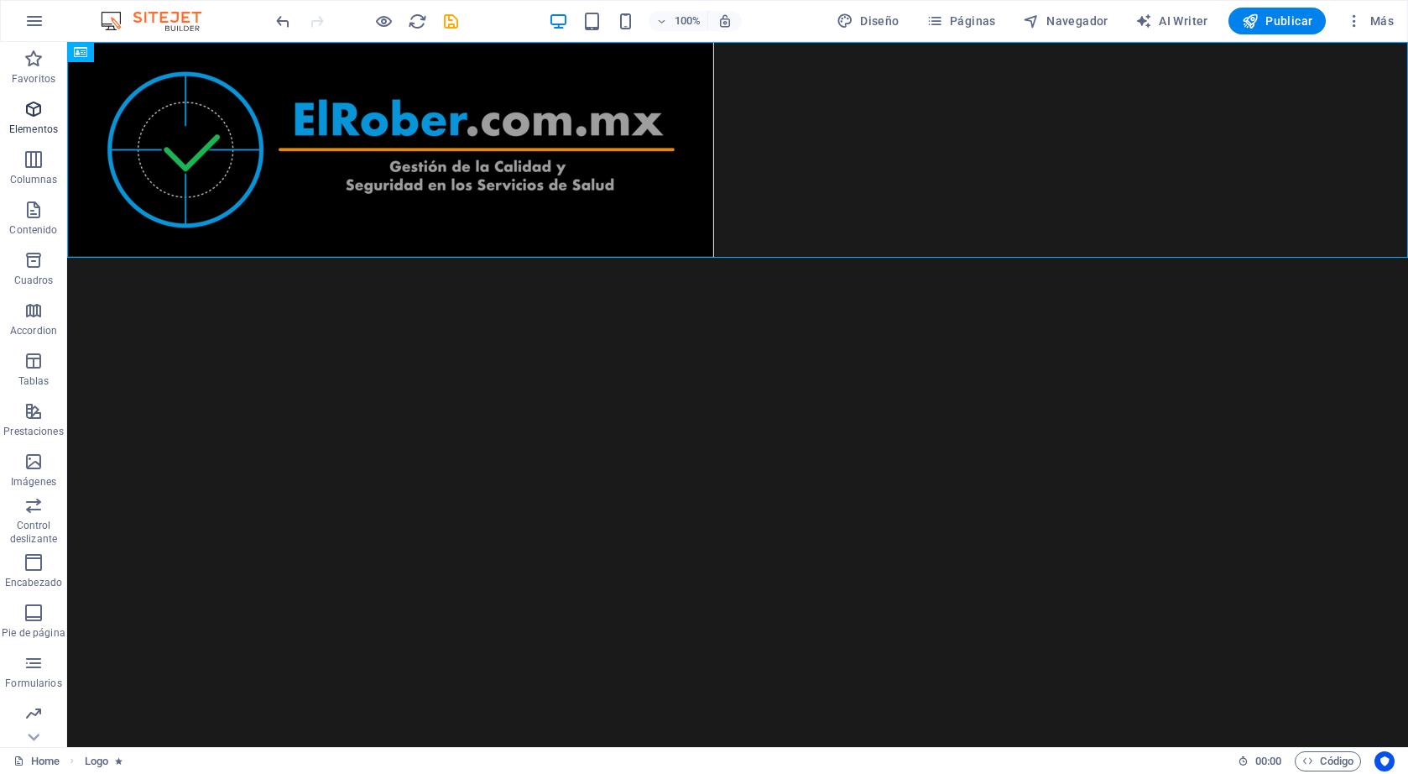
click at [39, 113] on icon "button" at bounding box center [33, 109] width 20 height 20
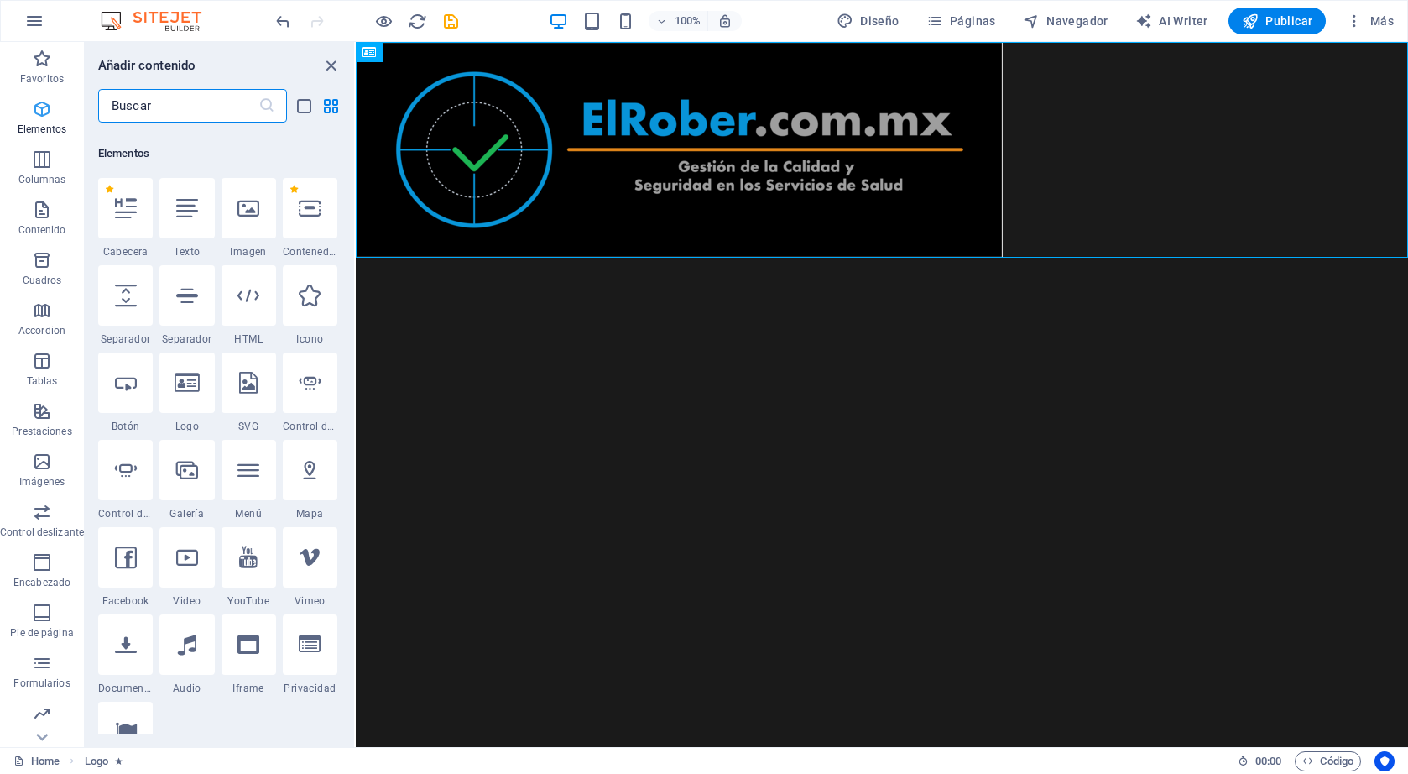
scroll to position [316, 0]
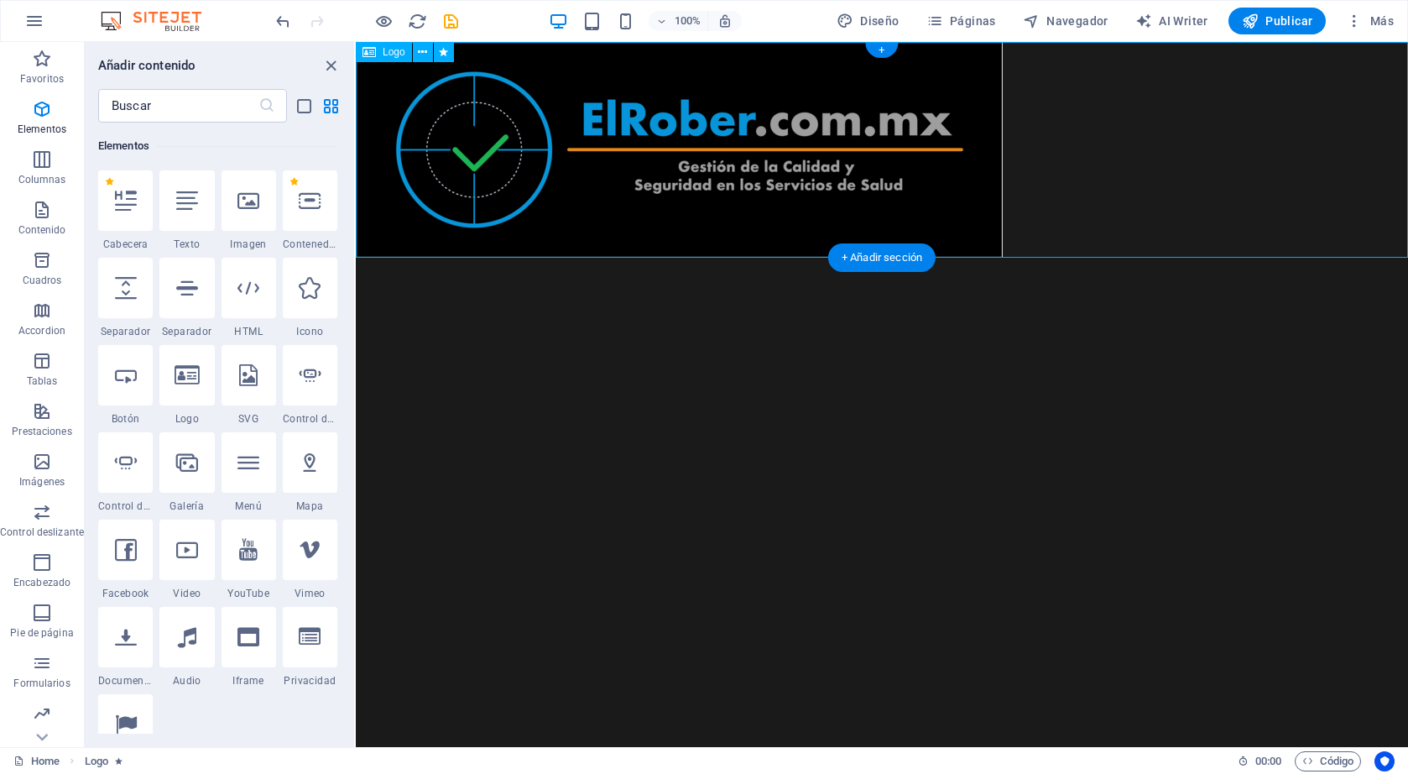
click at [649, 175] on div at bounding box center [882, 150] width 1052 height 216
select select "px"
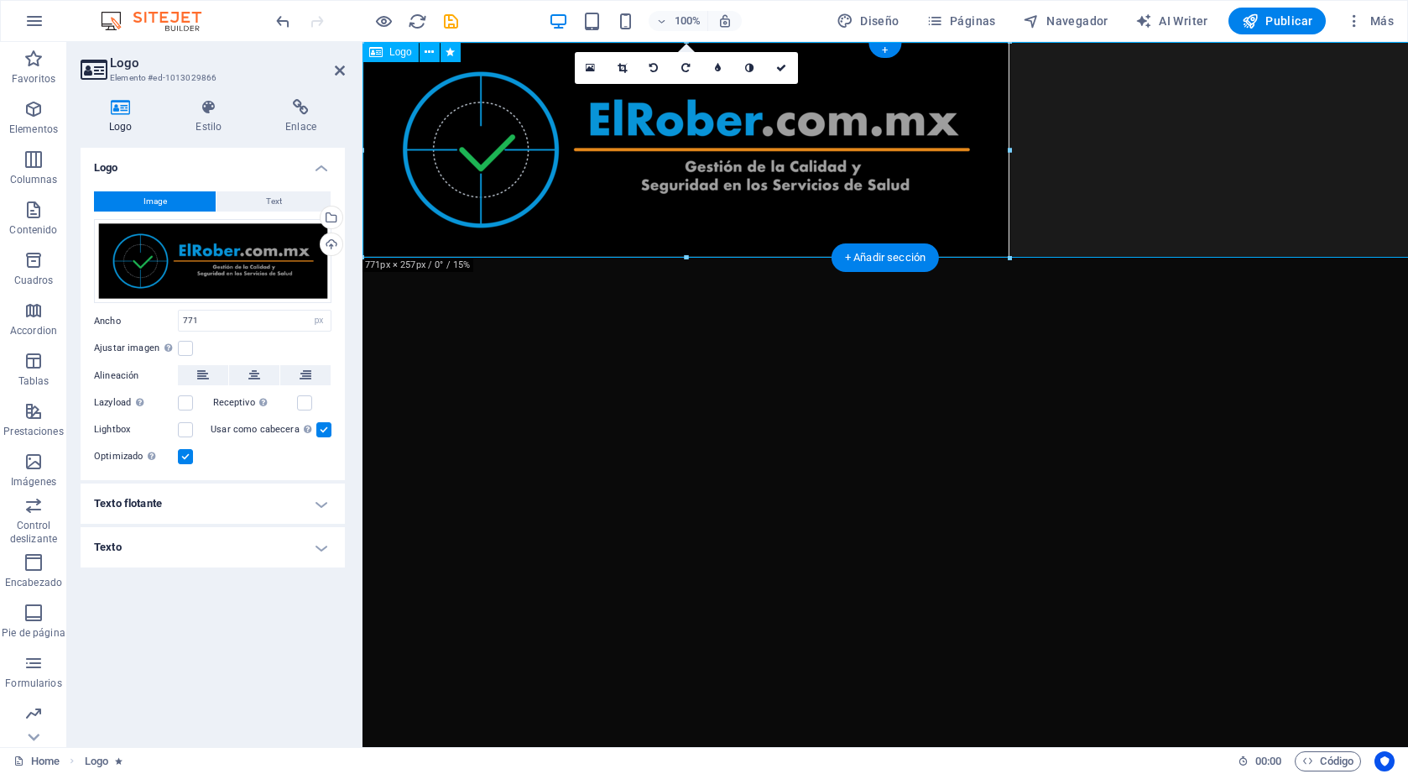
click at [649, 175] on div at bounding box center [886, 150] width 1046 height 216
click at [256, 369] on icon at bounding box center [254, 375] width 12 height 20
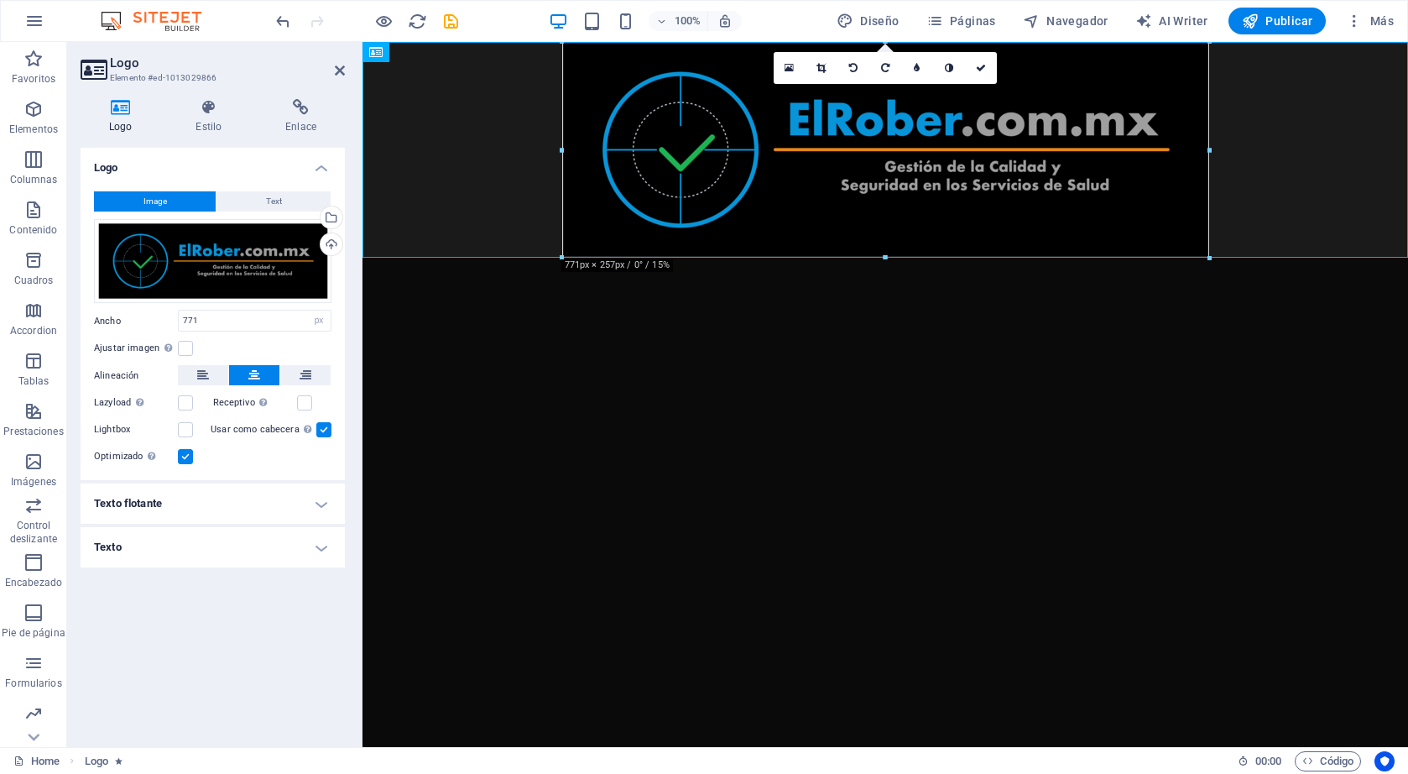
click at [318, 507] on h4 "Texto flotante" at bounding box center [213, 503] width 264 height 40
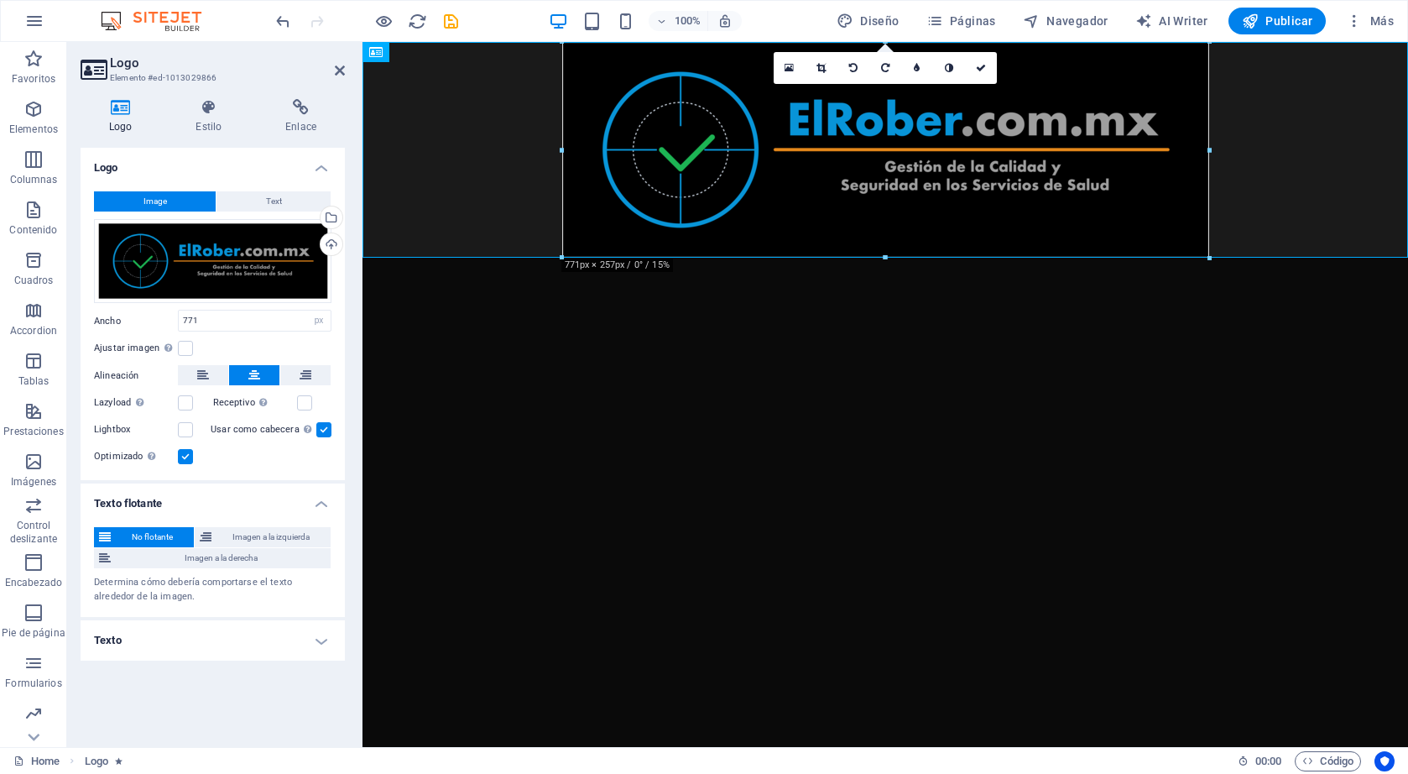
click at [318, 507] on h4 "Texto flotante" at bounding box center [213, 498] width 264 height 30
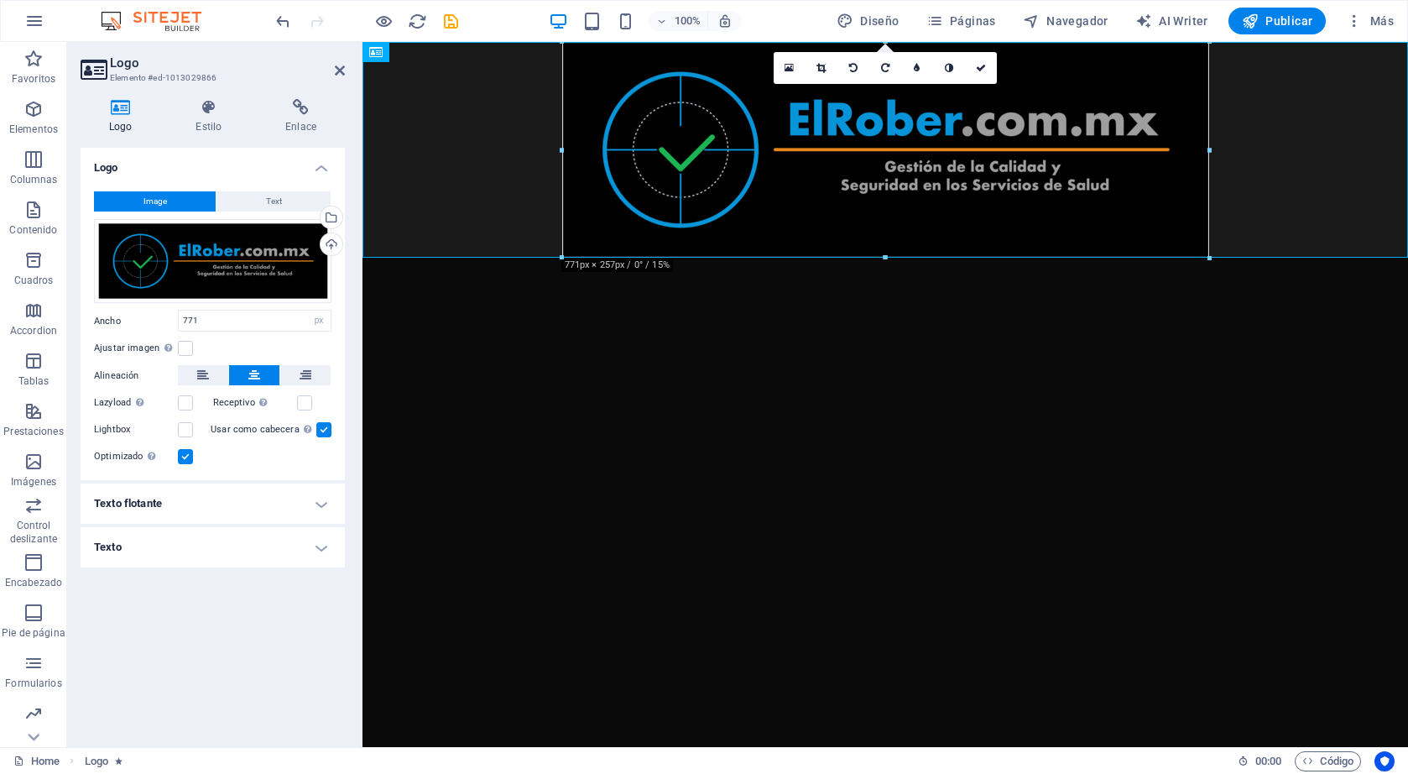
click at [625, 258] on html "Skip to main content" at bounding box center [886, 150] width 1046 height 216
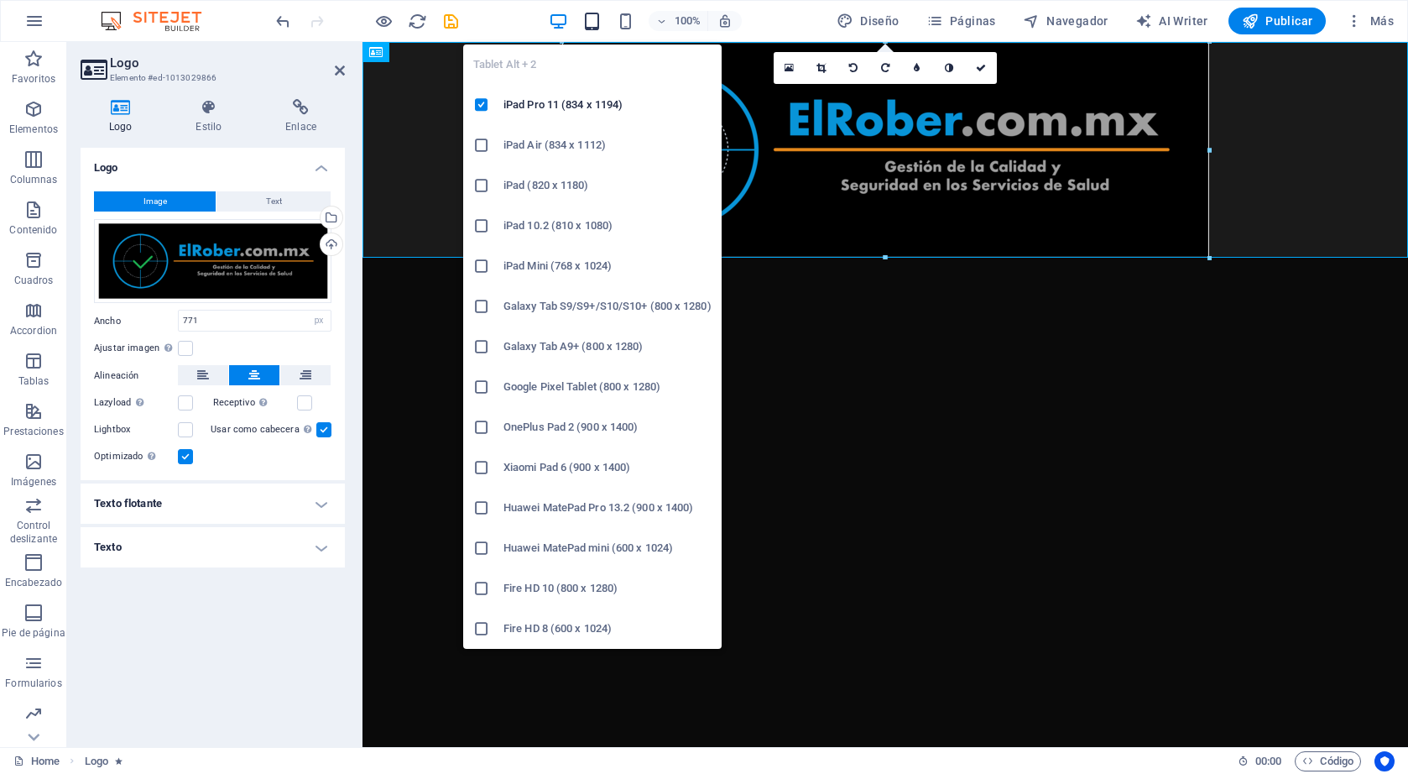
click at [599, 24] on icon "button" at bounding box center [591, 21] width 19 height 19
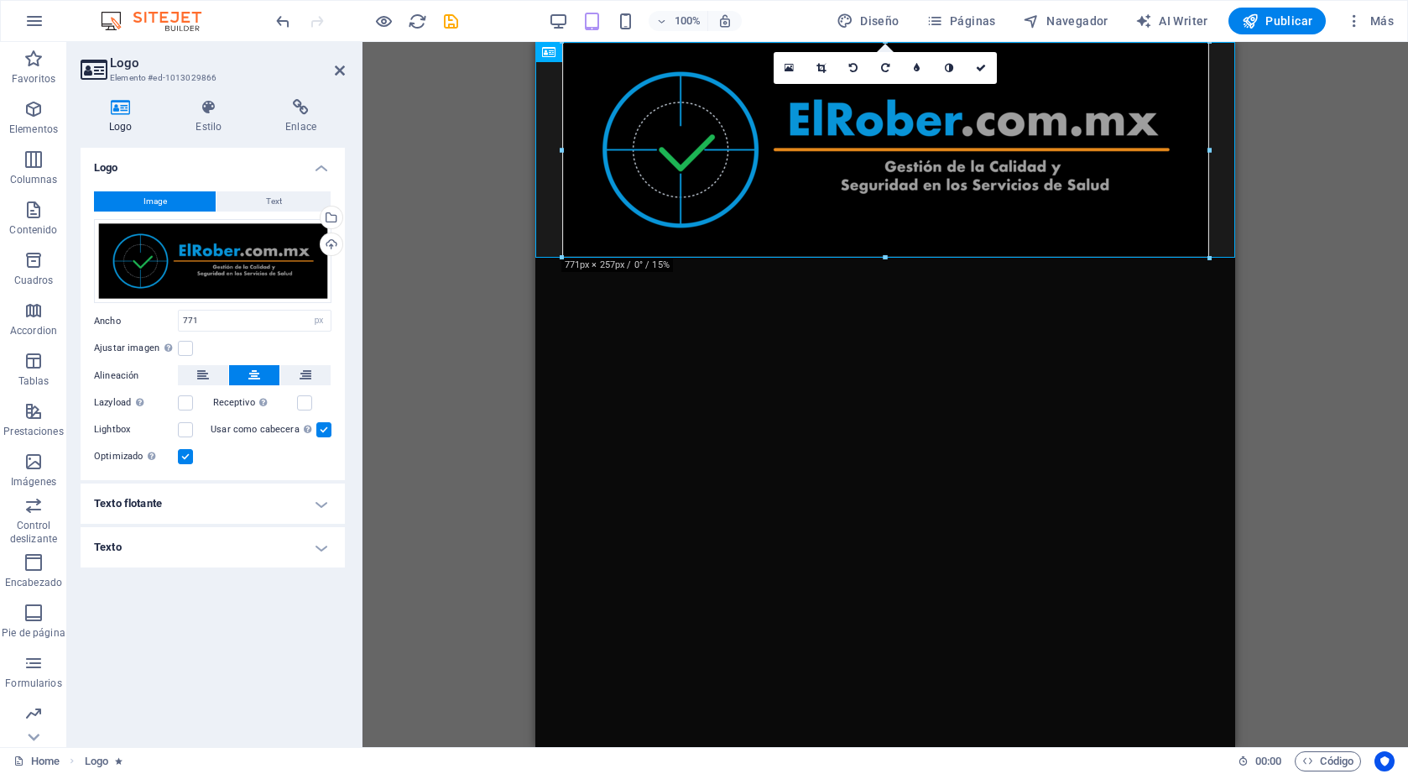
click at [816, 258] on html "Skip to main content" at bounding box center [885, 150] width 700 height 216
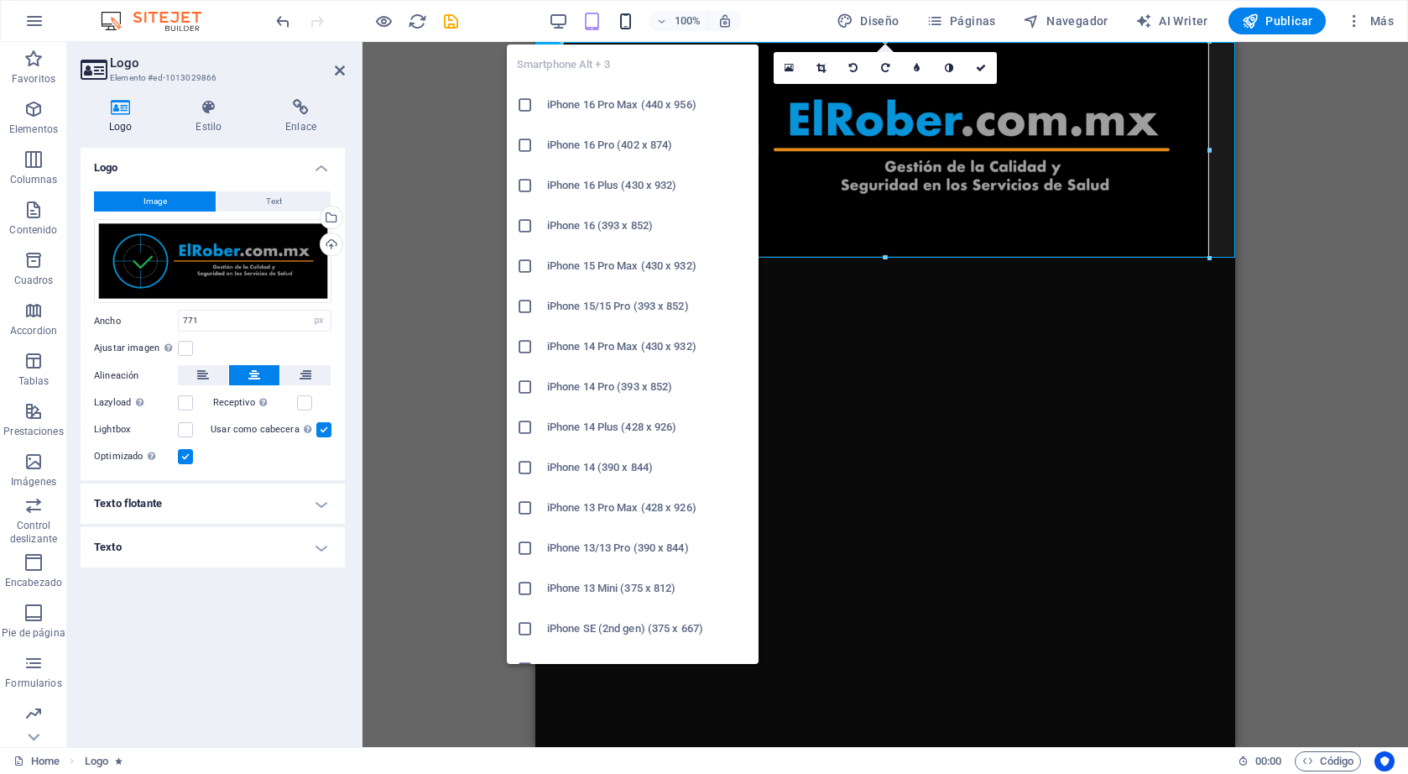
click at [623, 15] on icon "button" at bounding box center [625, 21] width 19 height 19
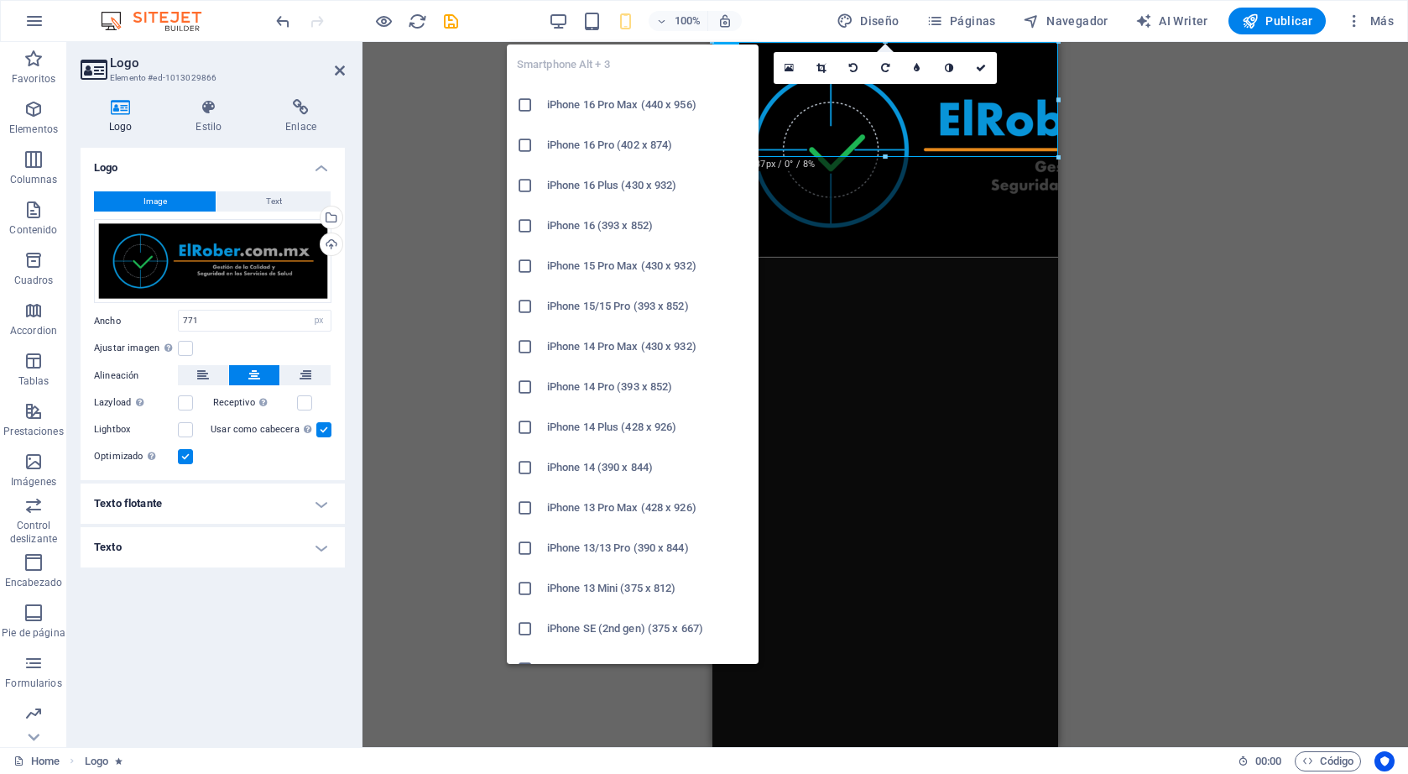
click at [635, 17] on icon "button" at bounding box center [625, 21] width 19 height 19
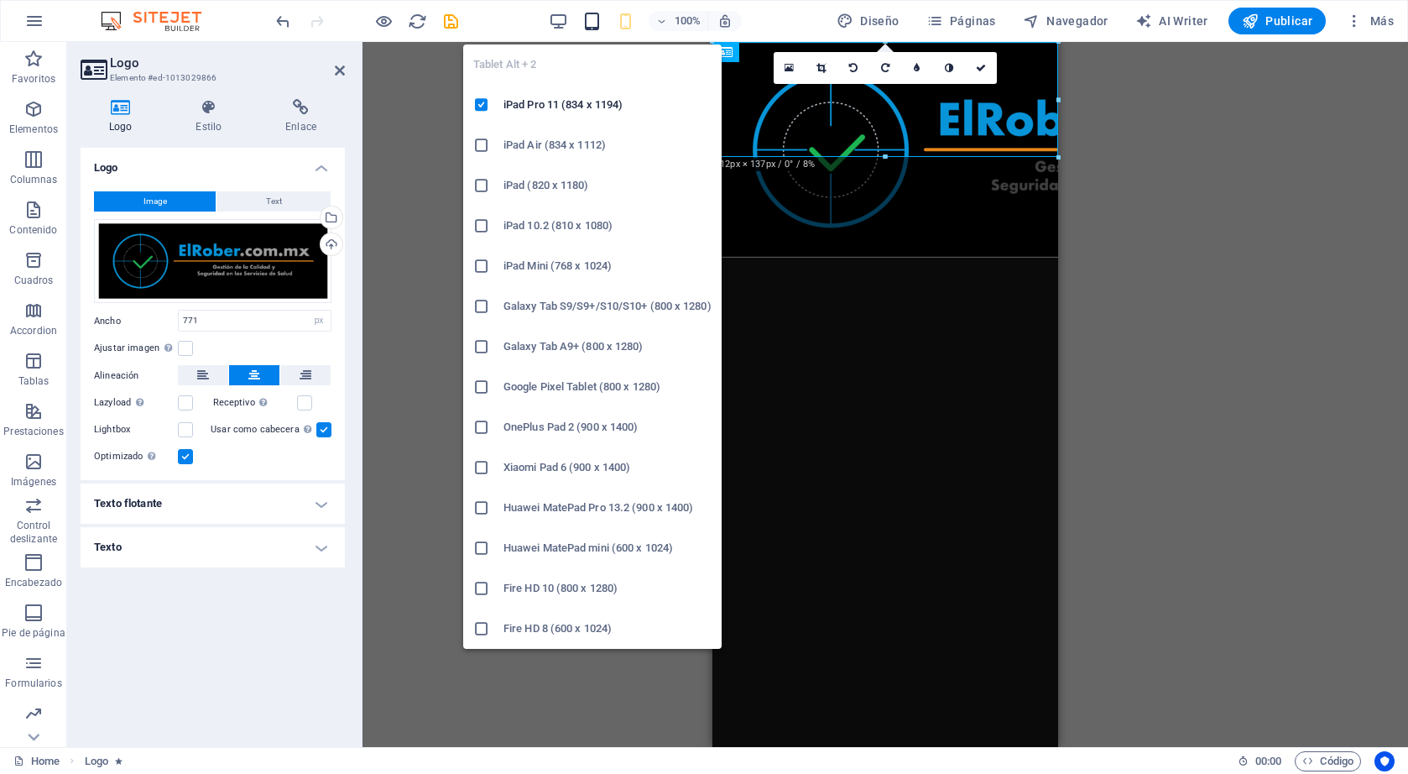
click at [602, 18] on icon "button" at bounding box center [591, 21] width 19 height 19
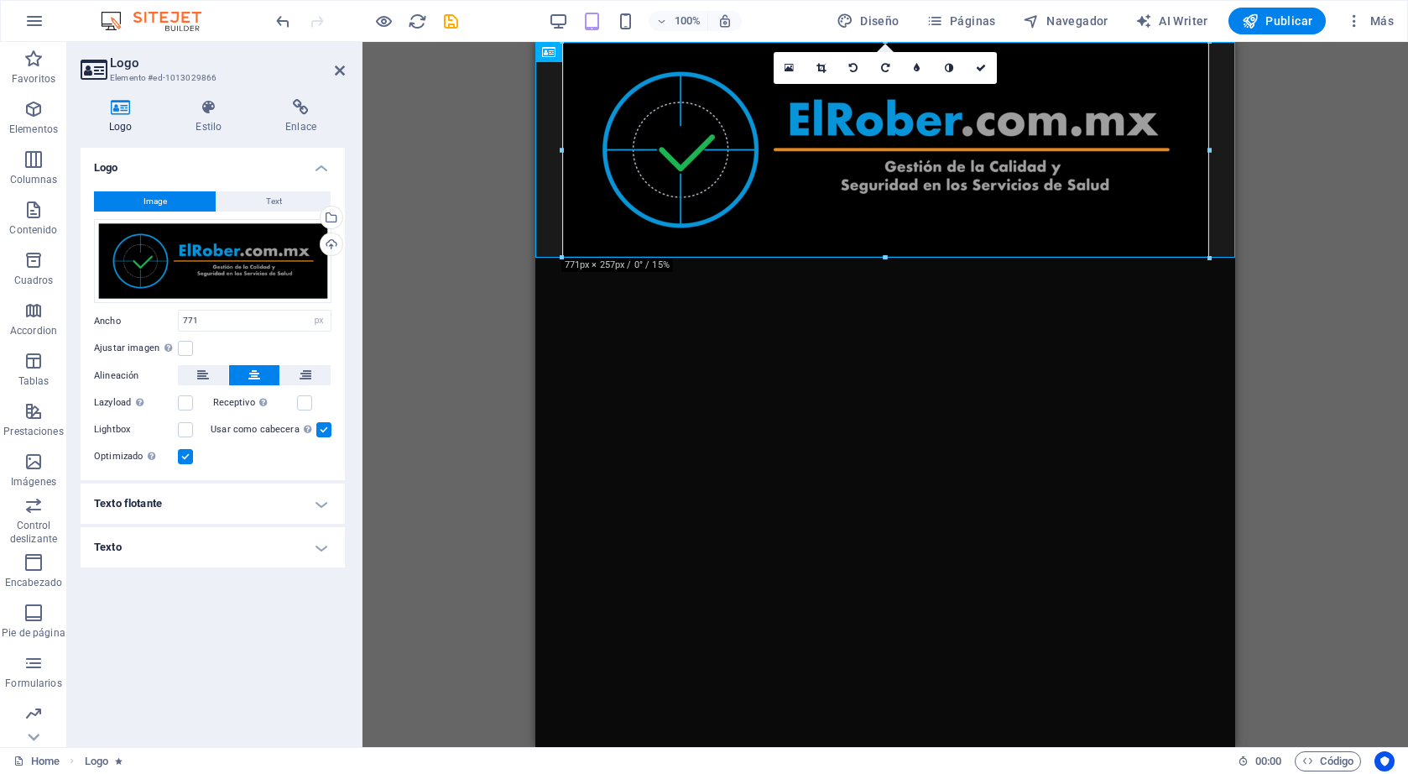
click at [999, 258] on html "Skip to main content" at bounding box center [885, 150] width 700 height 216
click at [1164, 26] on span "AI Writer" at bounding box center [1171, 21] width 73 height 17
select select "English"
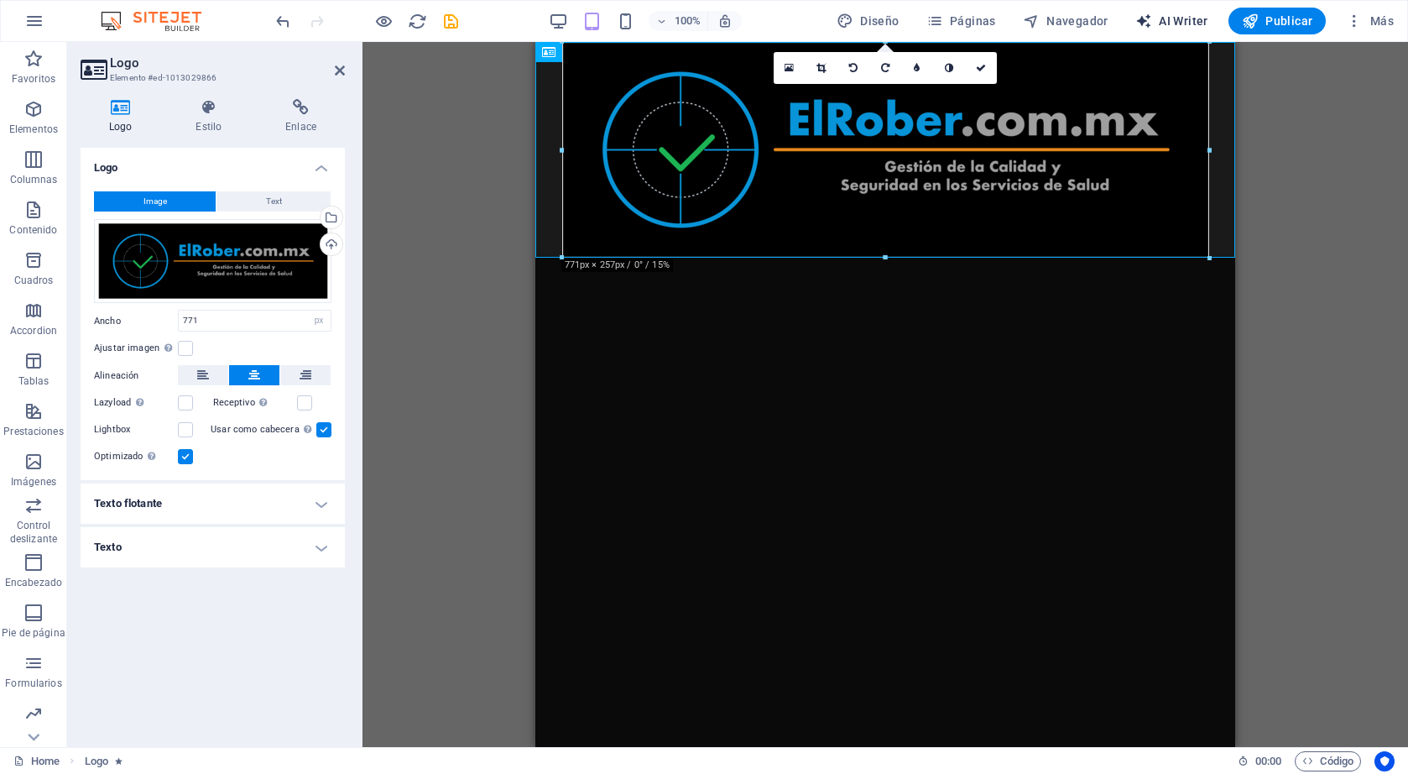
select select "English"
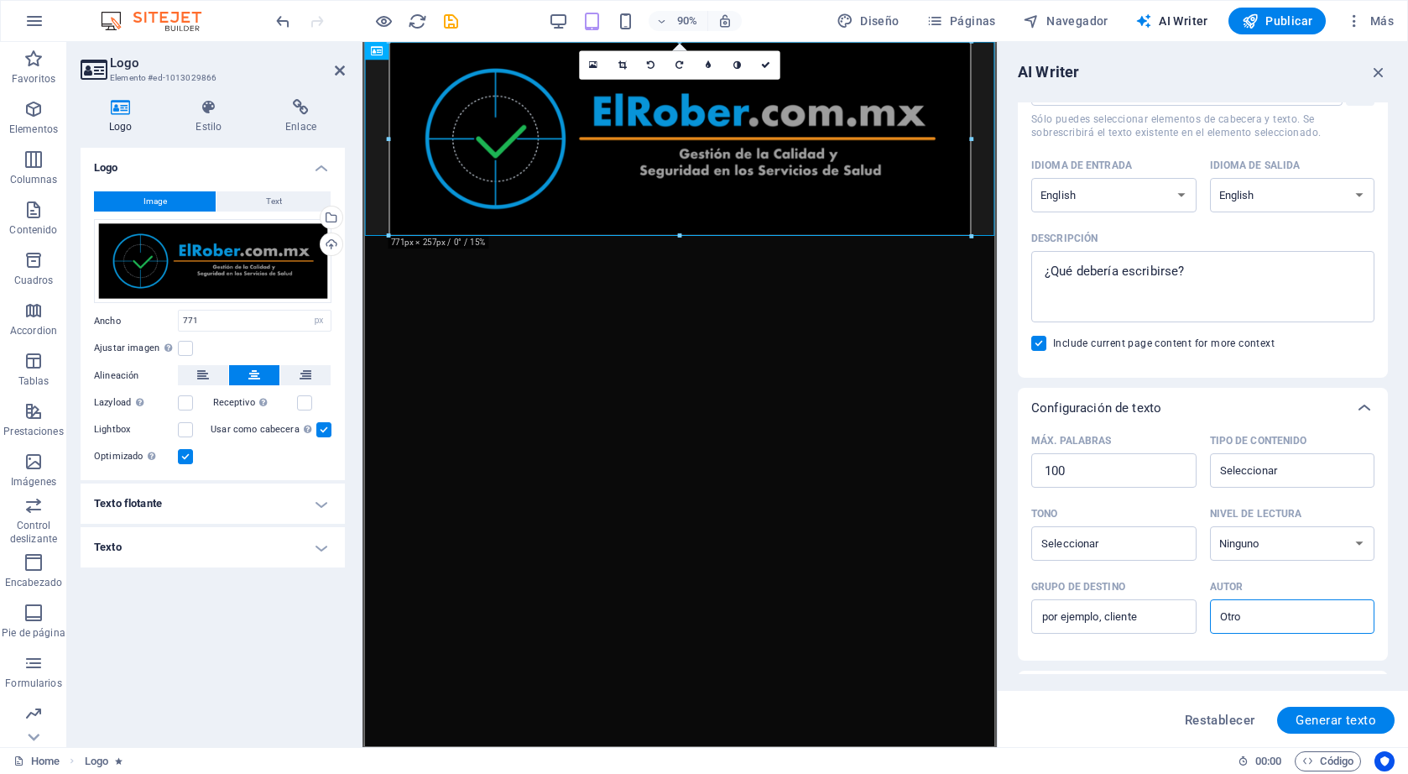
scroll to position [0, 0]
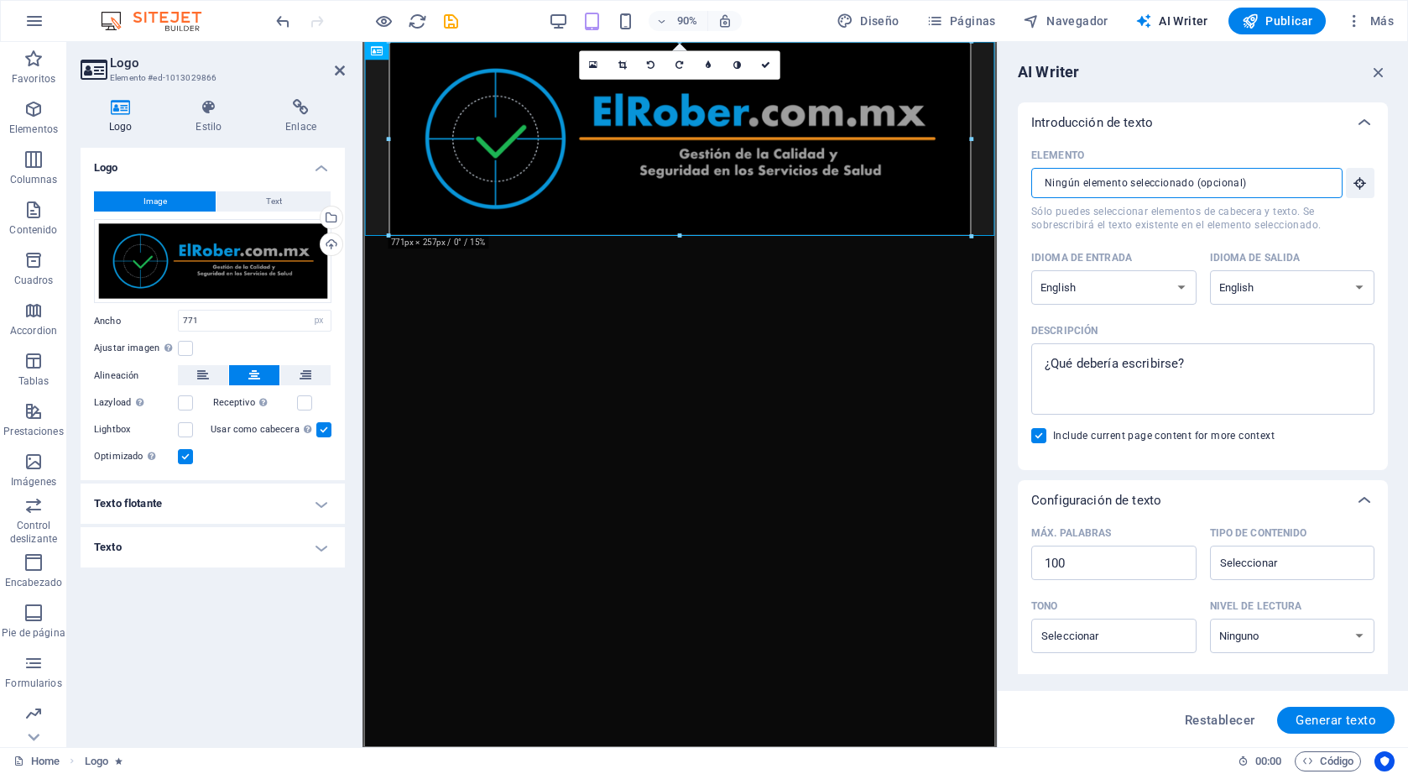
click at [1163, 190] on input "Elemento ​ Sólo puedes seleccionar elementos de cabecera y texto. Se sobrescrib…" at bounding box center [1181, 183] width 300 height 30
click at [1286, 187] on input "Elemento ​ Sólo puedes seleccionar elementos de cabecera y texto. Se sobrescrib…" at bounding box center [1181, 183] width 300 height 30
click at [1236, 190] on input "Elemento ​ Sólo puedes seleccionar elementos de cabecera y texto. Se sobrescrib…" at bounding box center [1181, 183] width 300 height 30
click at [1163, 190] on input "Elemento ​ Sólo puedes seleccionar elementos de cabecera y texto. Se sobrescrib…" at bounding box center [1181, 183] width 300 height 30
click at [1142, 281] on select "Albanian Arabic Armenian Awadhi Azerbaijani Bashkir Basque Belarusian Bengali B…" at bounding box center [1113, 287] width 165 height 34
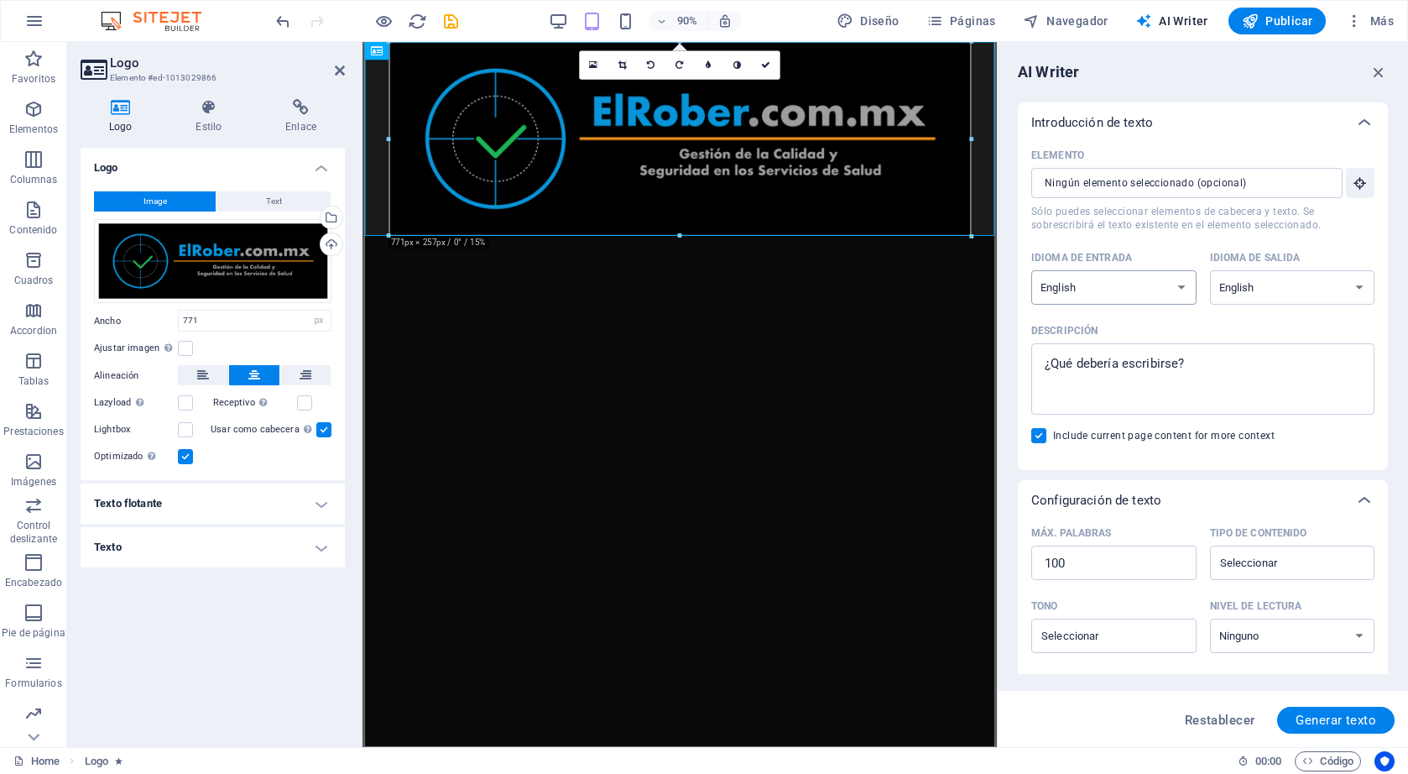
select select "Spanish"
click at [1031, 270] on select "Albanian Arabic Armenian Awadhi Azerbaijani Bashkir Basque Belarusian Bengali B…" at bounding box center [1113, 287] width 165 height 34
click at [1271, 300] on select "Albanian Arabic Armenian Awadhi Azerbaijani Bashkir Basque Belarusian Bengali B…" at bounding box center [1292, 287] width 165 height 34
select select "Spanish"
click at [1210, 270] on select "Albanian Arabic Armenian Awadhi Azerbaijani Bashkir Basque Belarusian Bengali B…" at bounding box center [1292, 287] width 165 height 34
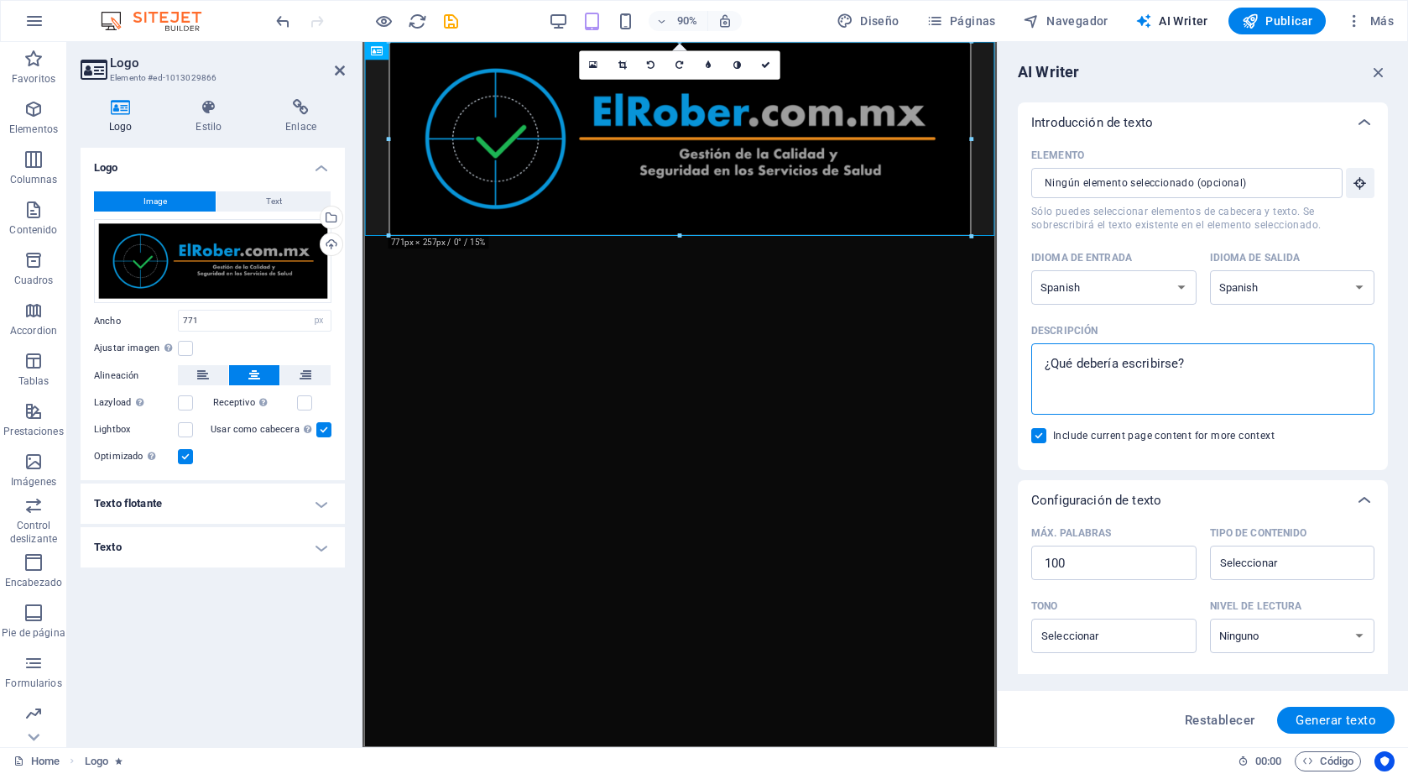
click at [1181, 356] on textarea "Descripción x ​" at bounding box center [1203, 379] width 326 height 55
type textarea "x"
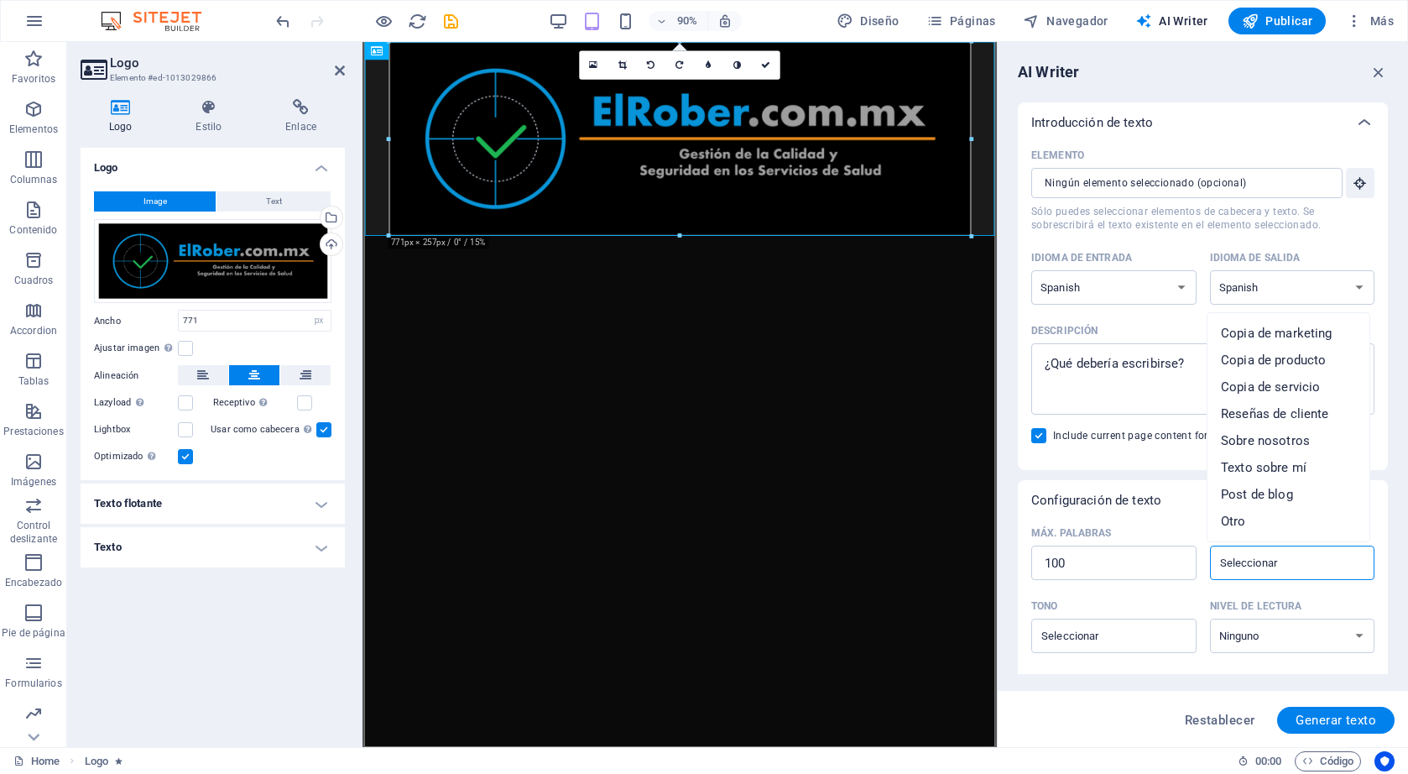
click at [1274, 566] on input "Tipo de contenido ​" at bounding box center [1279, 562] width 128 height 24
click at [1296, 475] on span "Texto sobre mí" at bounding box center [1264, 467] width 86 height 17
type input "About myself text"
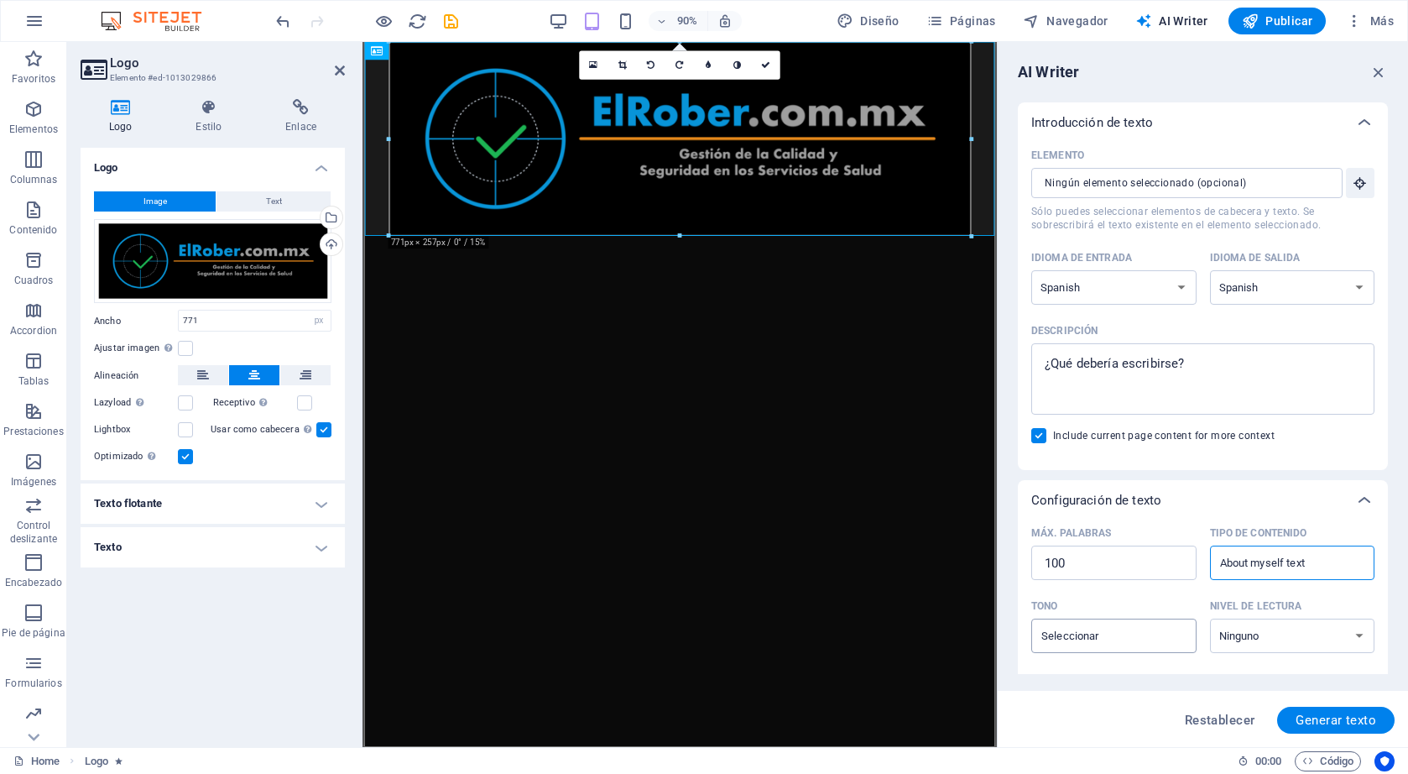
click at [1148, 649] on div "​" at bounding box center [1113, 635] width 165 height 34
click at [1148, 648] on input "Tono ​" at bounding box center [1100, 635] width 128 height 24
click at [1150, 642] on input "Tono ​" at bounding box center [1100, 635] width 128 height 24
click at [1151, 538] on li "Amigable" at bounding box center [1112, 540] width 162 height 27
type input "Friendly"
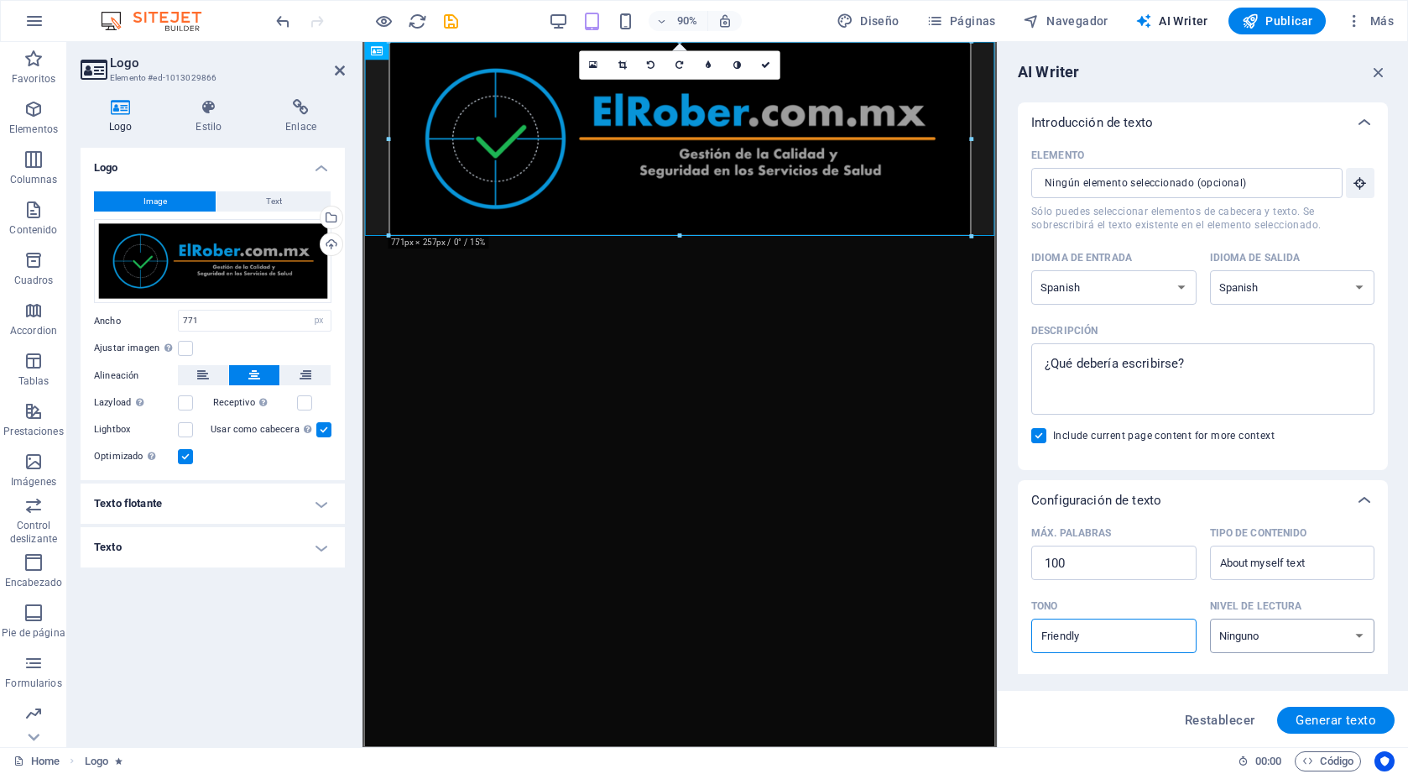
click at [1279, 638] on select "Ninguno Académico Adulto Adolescente Infantil" at bounding box center [1292, 635] width 165 height 34
select select "Adult"
click at [1210, 618] on select "Ninguno Académico Adulto Adolescente Infantil" at bounding box center [1292, 635] width 165 height 34
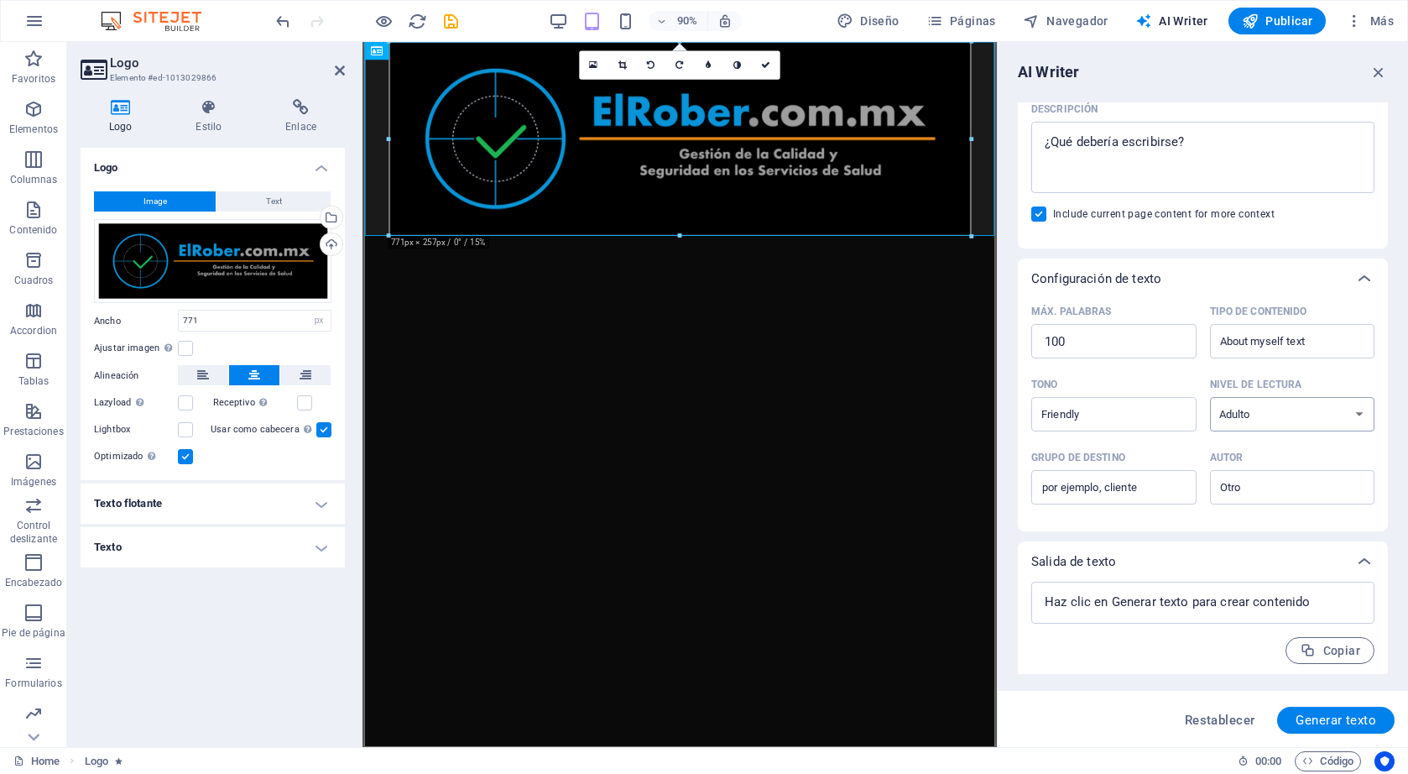
scroll to position [225, 0]
click at [1169, 483] on input "Grupo de destino ​" at bounding box center [1113, 484] width 165 height 27
type input "clientes"
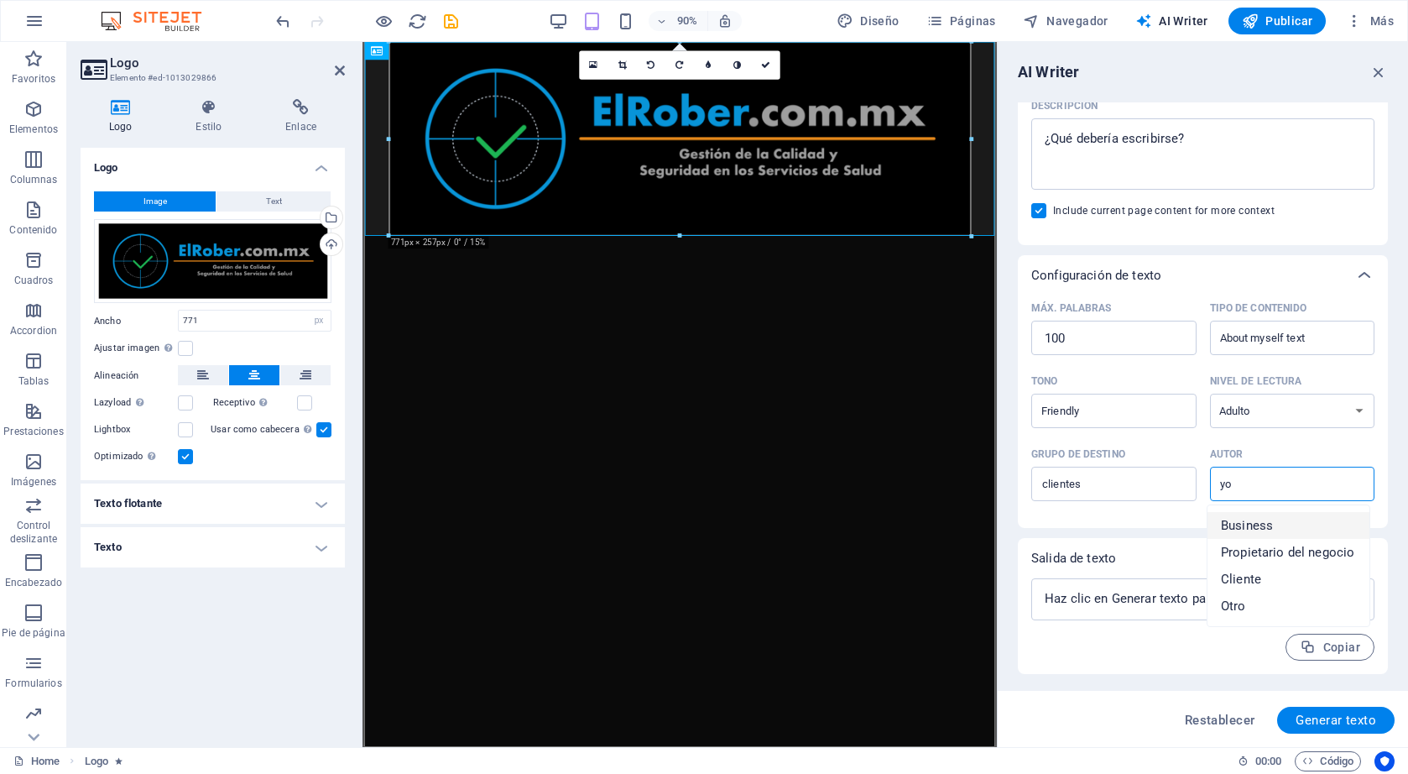
click at [1273, 488] on input "yo" at bounding box center [1279, 484] width 128 height 24
click at [1290, 547] on span "Propietario del negocio" at bounding box center [1287, 552] width 133 height 17
type input "Business owner"
click at [1251, 602] on textarea at bounding box center [1203, 599] width 326 height 25
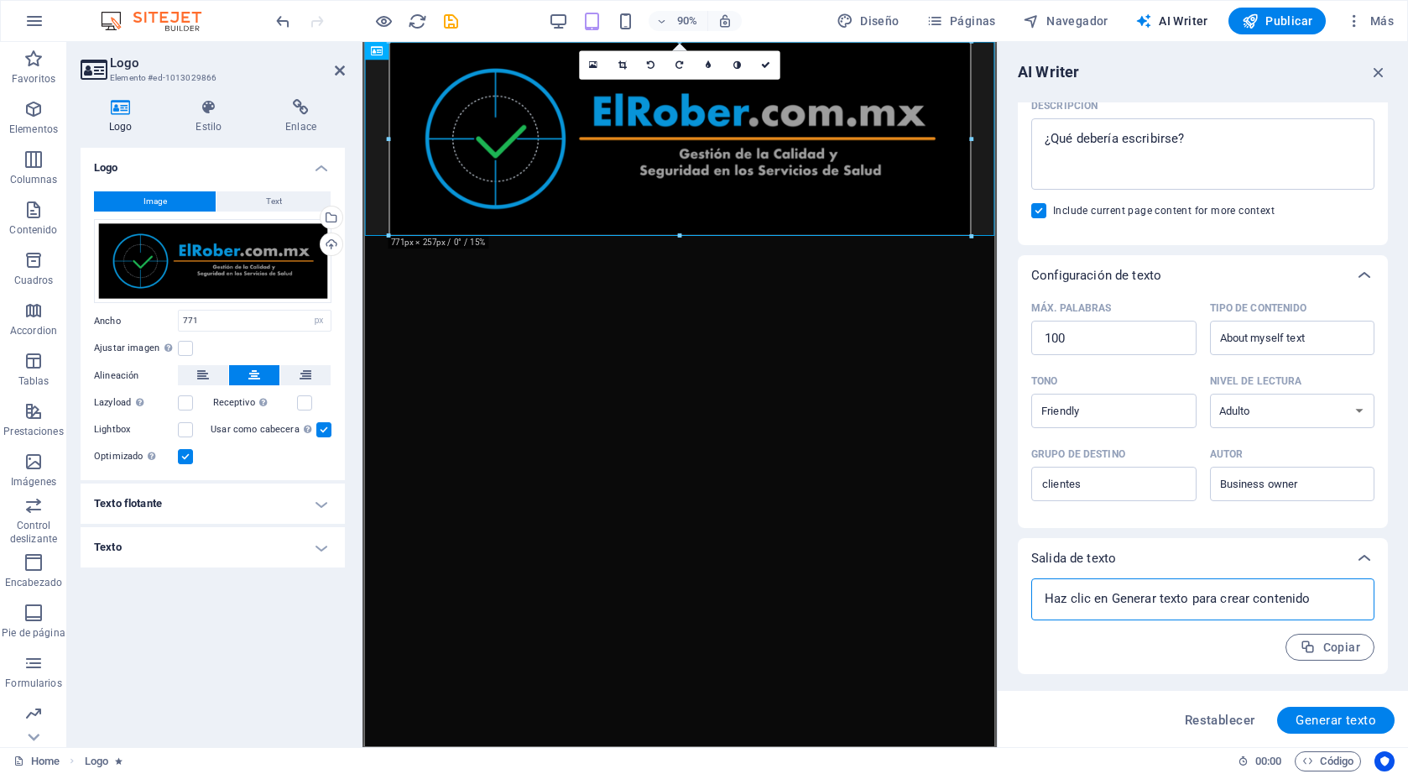
click at [1314, 592] on textarea at bounding box center [1203, 599] width 326 height 25
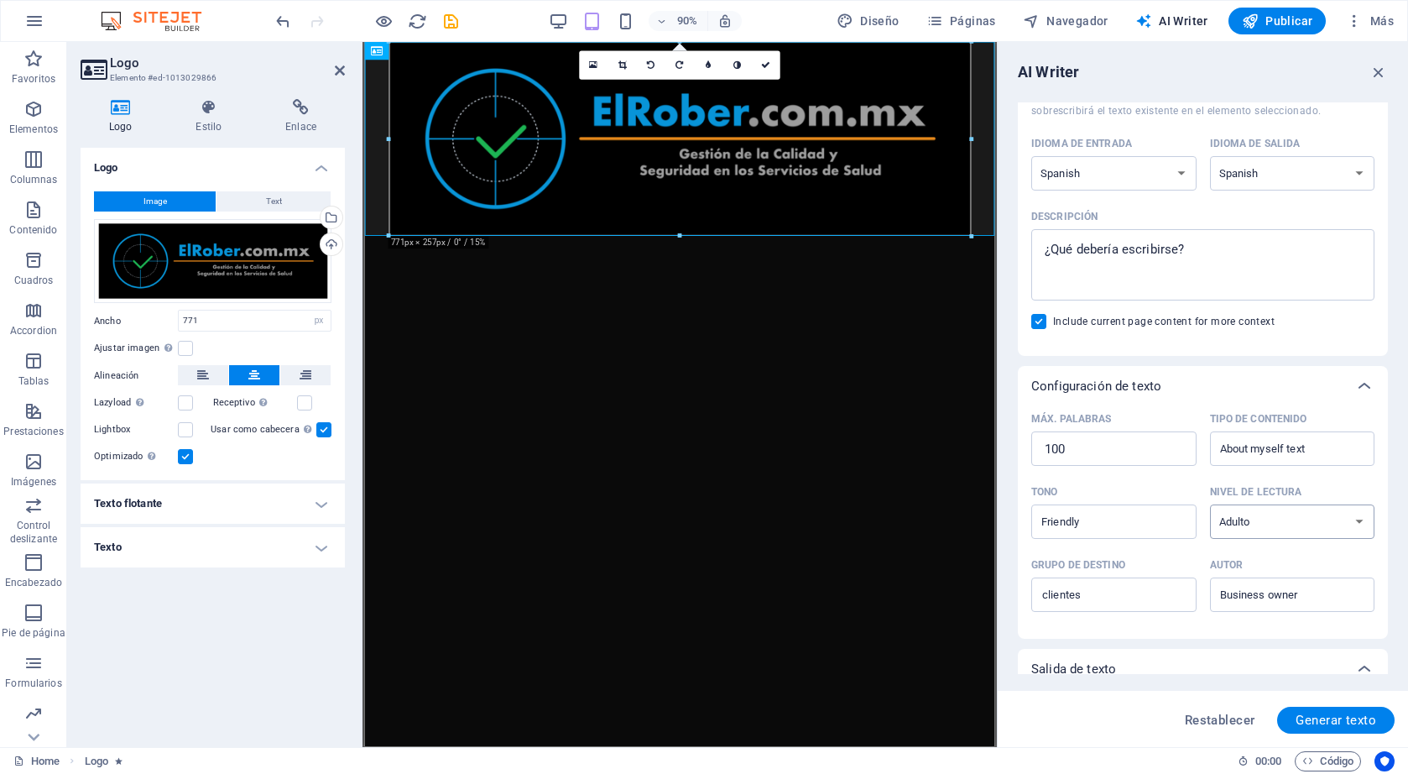
scroll to position [0, 0]
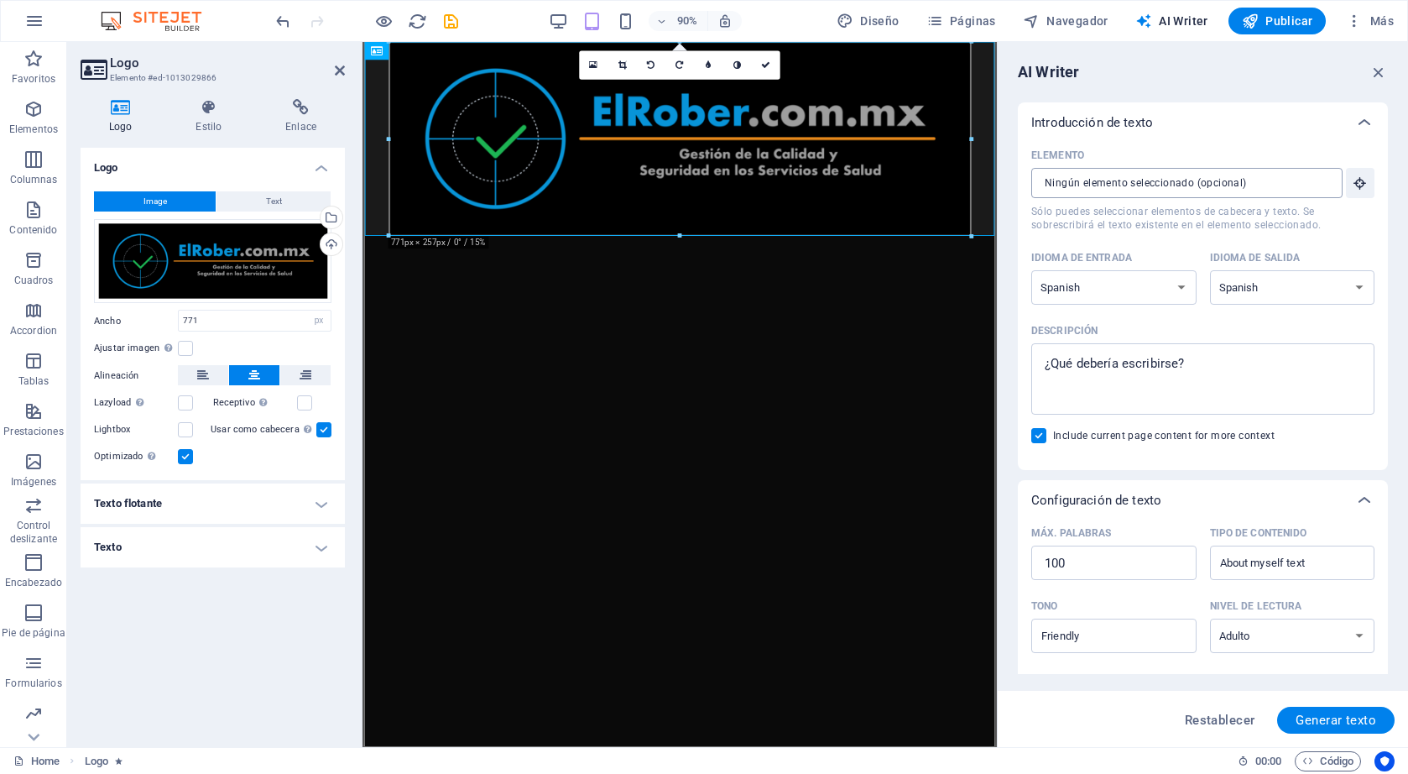
type textarea "x"
click at [1177, 192] on input "Elemento ​ Sólo puedes seleccionar elementos de cabecera y texto. Se sobrescrib…" at bounding box center [1181, 183] width 300 height 30
click at [1099, 284] on select "Albanian Arabic Armenian Awadhi Azerbaijani Bashkir Basque Belarusian Bengali B…" at bounding box center [1113, 287] width 165 height 34
click at [1031, 270] on select "Albanian Arabic Armenian Awadhi Azerbaijani Bashkir Basque Belarusian Bengali B…" at bounding box center [1113, 287] width 165 height 34
type textarea "x"
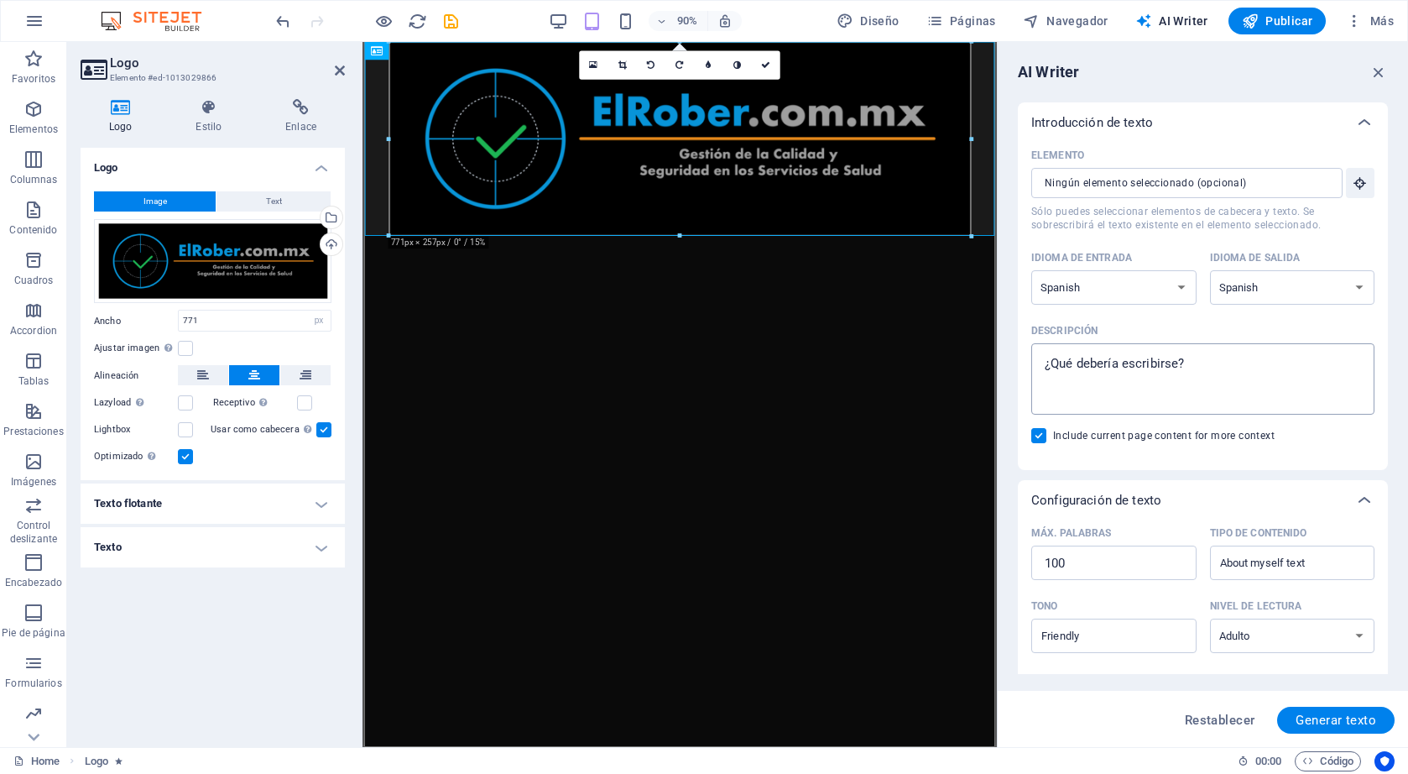
click at [1104, 368] on textarea "Descripción x ​" at bounding box center [1203, 379] width 326 height 55
type textarea "G"
type textarea "x"
type textarea "Ge"
type textarea "x"
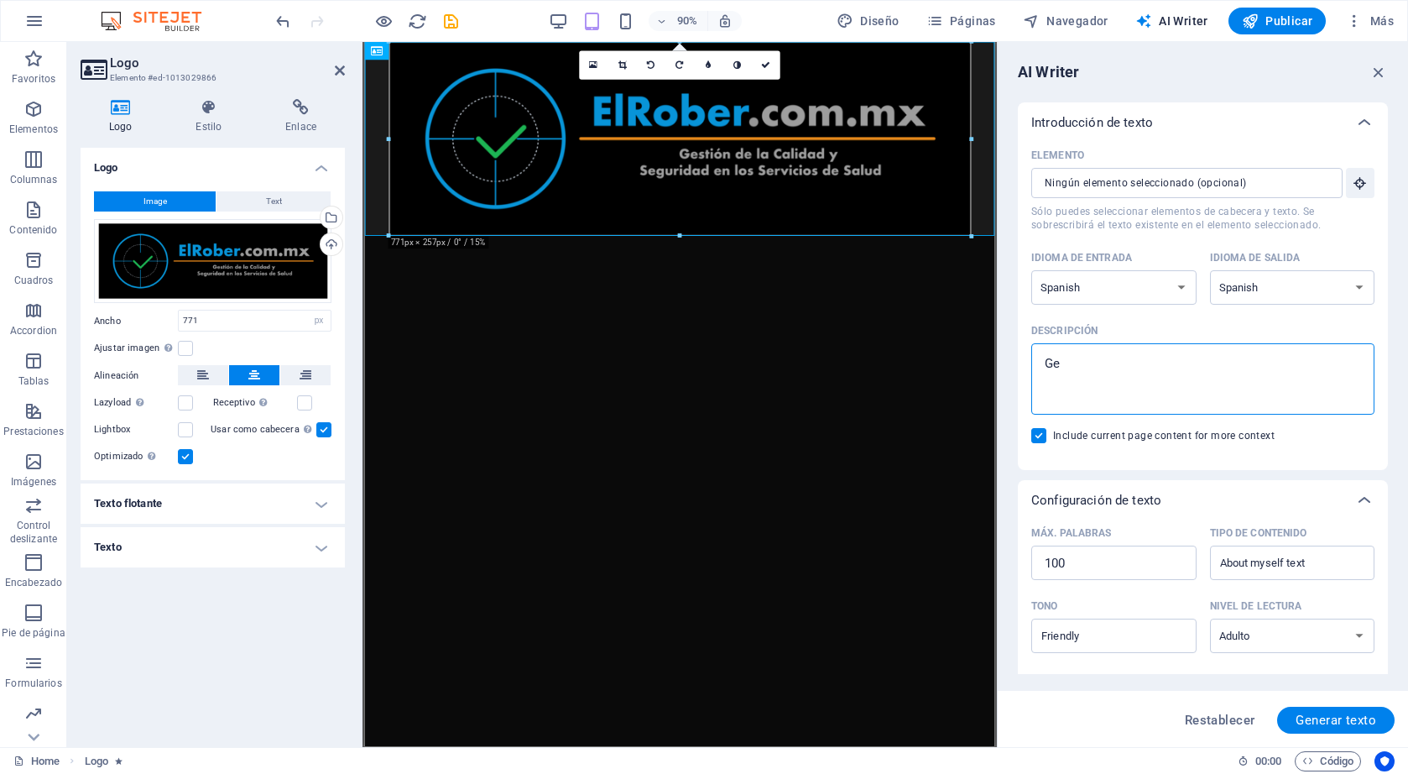
type textarea "Gen"
type textarea "x"
type textarea "Gene"
type textarea "x"
type textarea "Gener"
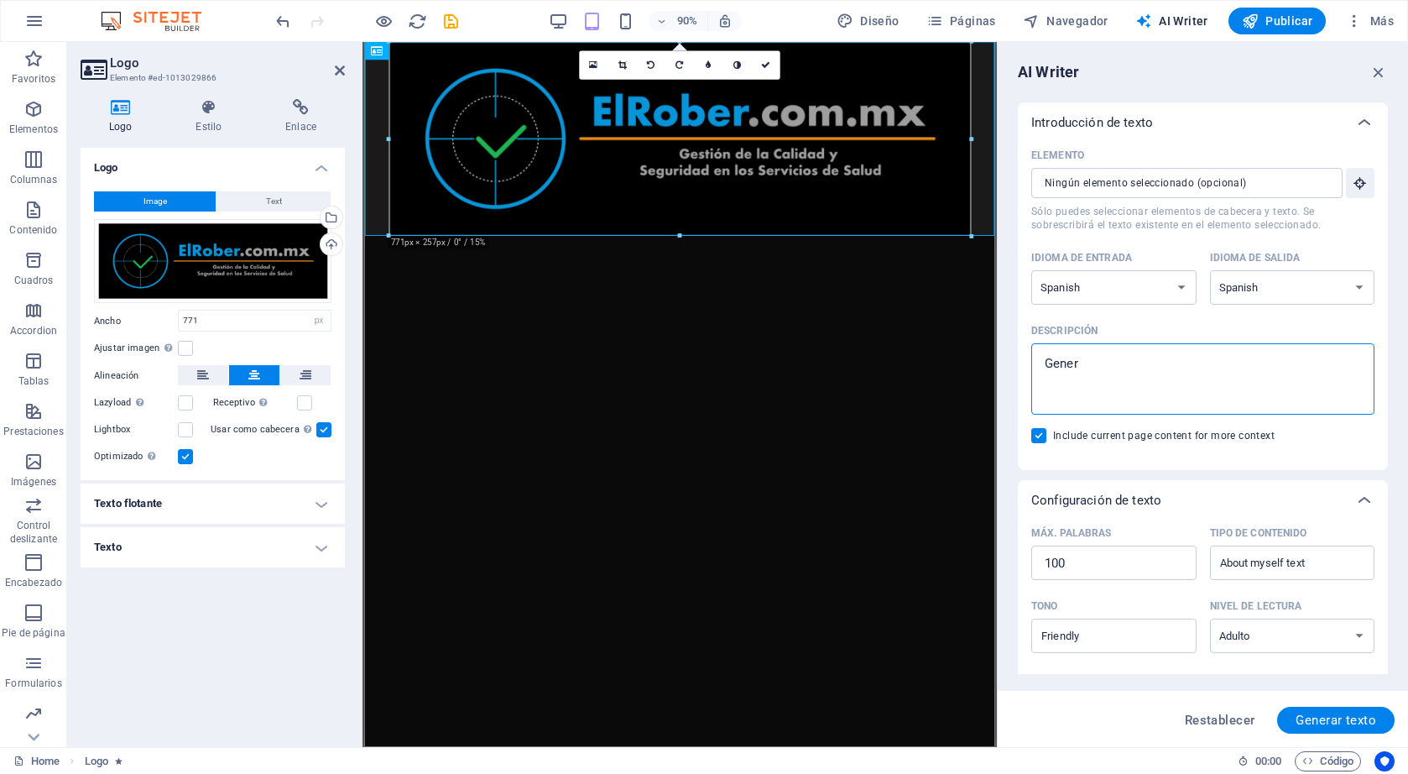
type textarea "x"
type textarea "Genera"
type textarea "x"
type textarea "Genera"
type textarea "x"
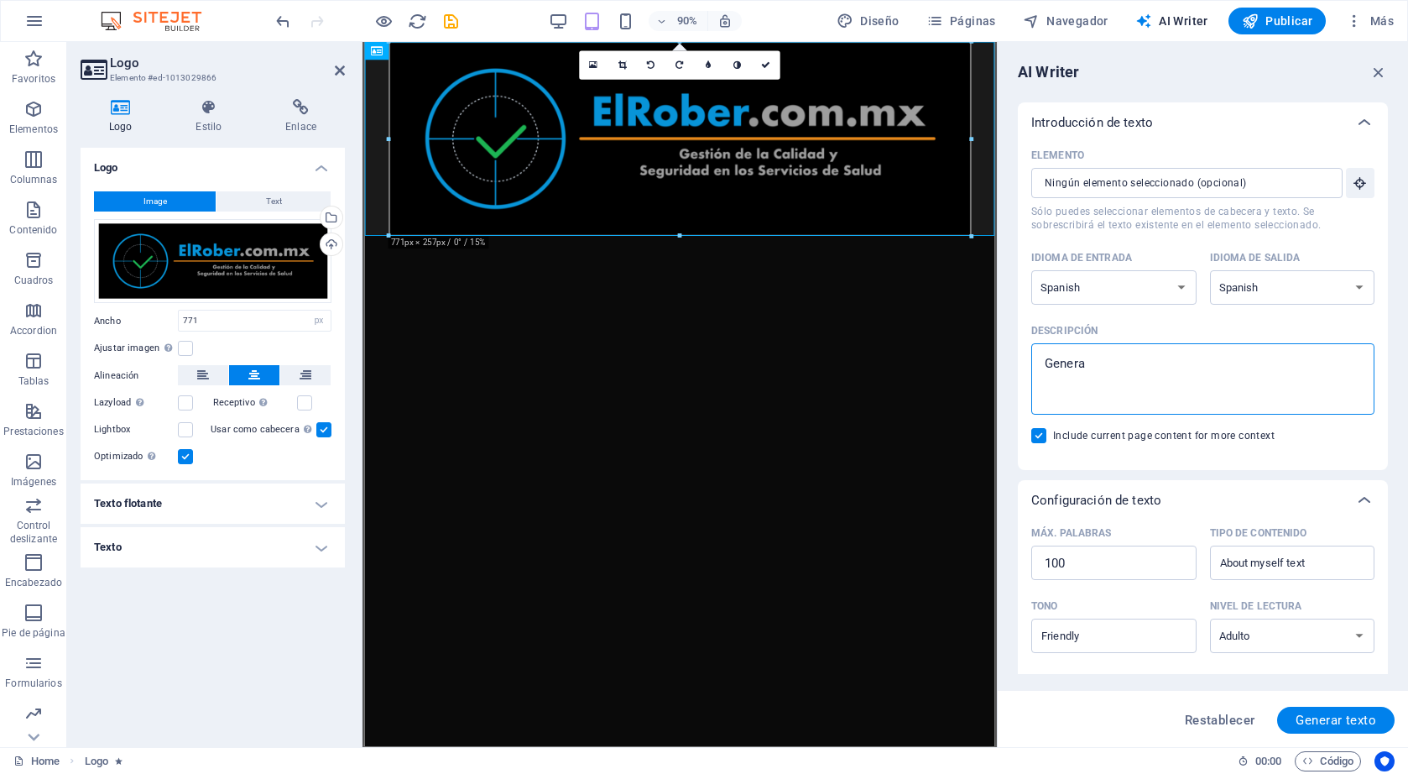
type textarea "Genera u"
type textarea "x"
type textarea "Genera un"
type textarea "x"
type textarea "Genera un"
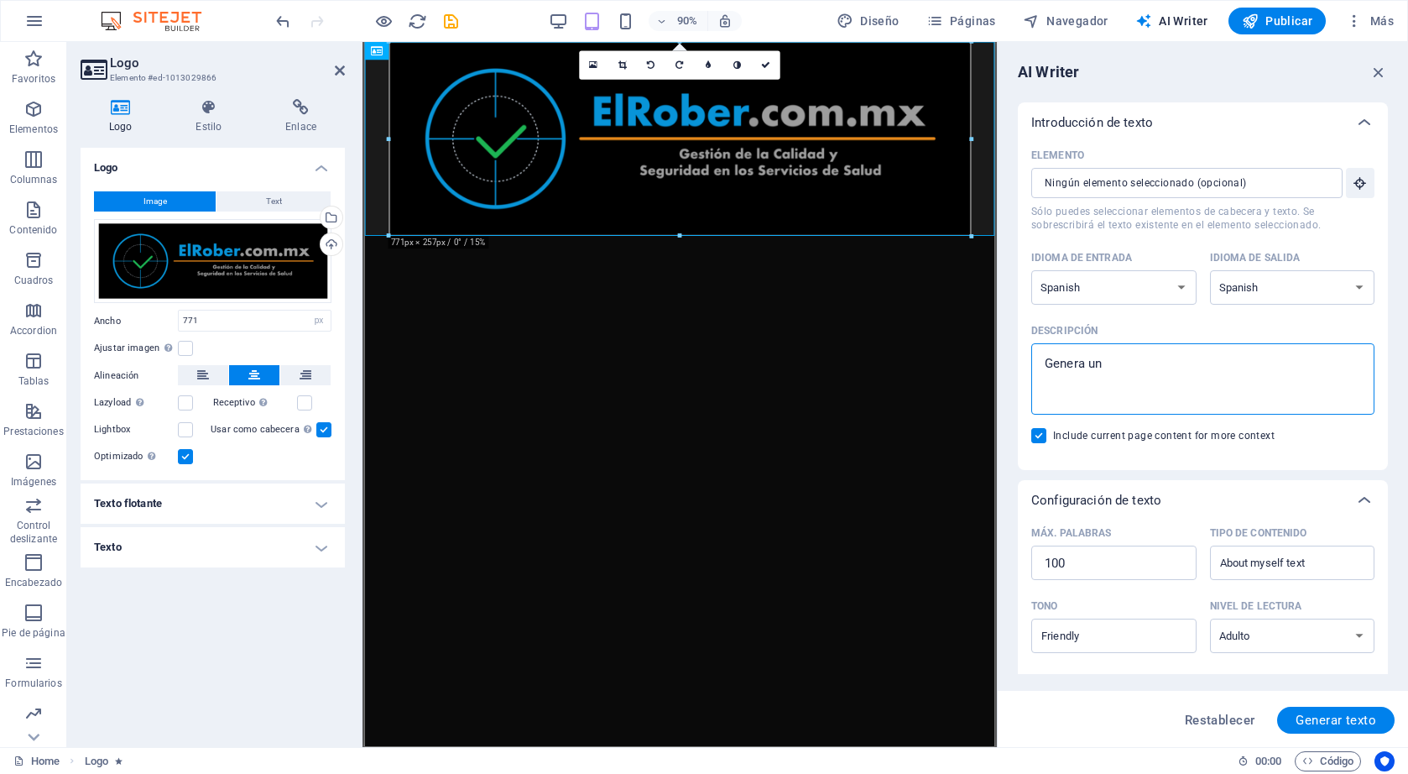
type textarea "x"
type textarea "Genera un m"
type textarea "x"
type textarea "Genera un me"
type textarea "x"
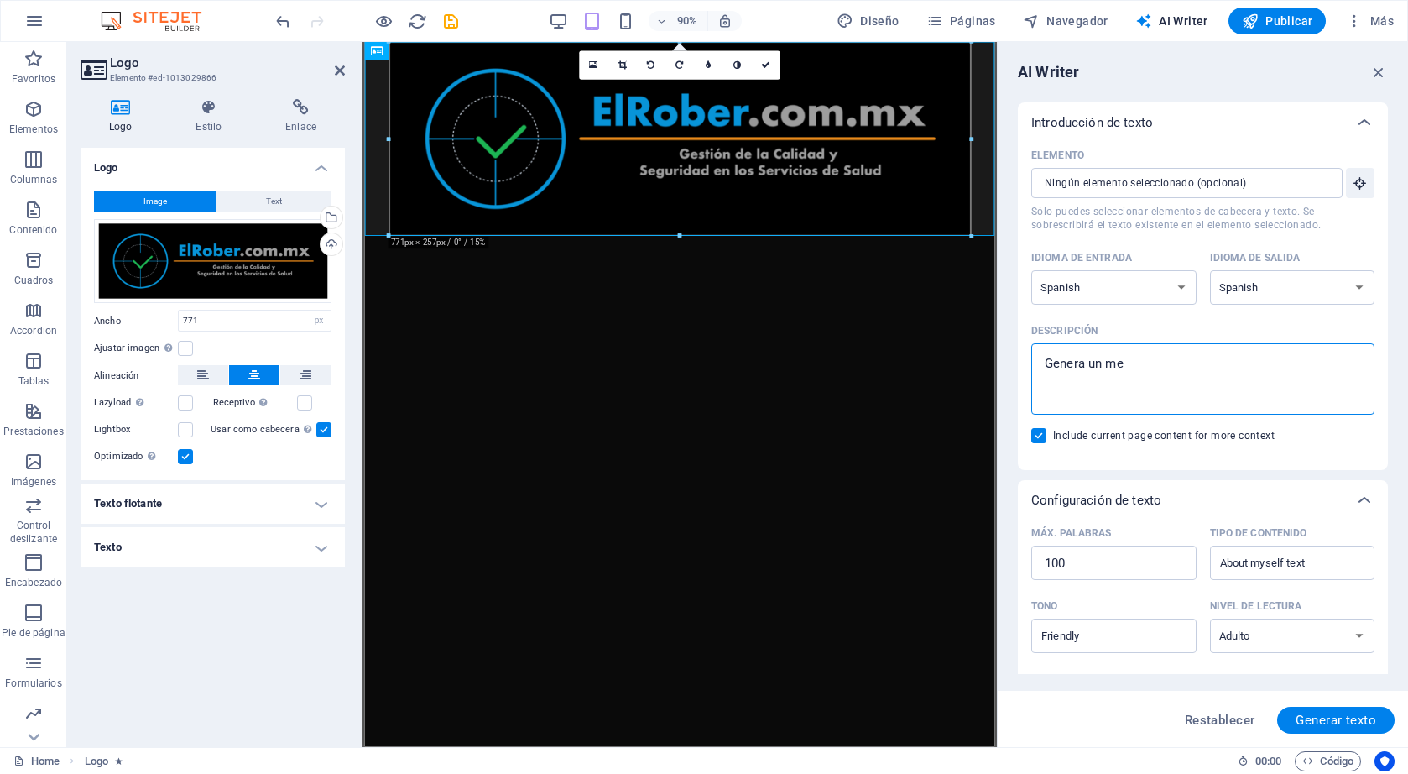
type textarea "Genera un men"
type textarea "x"
type textarea "Genera un mens"
type textarea "x"
type textarea "Genera un mensa"
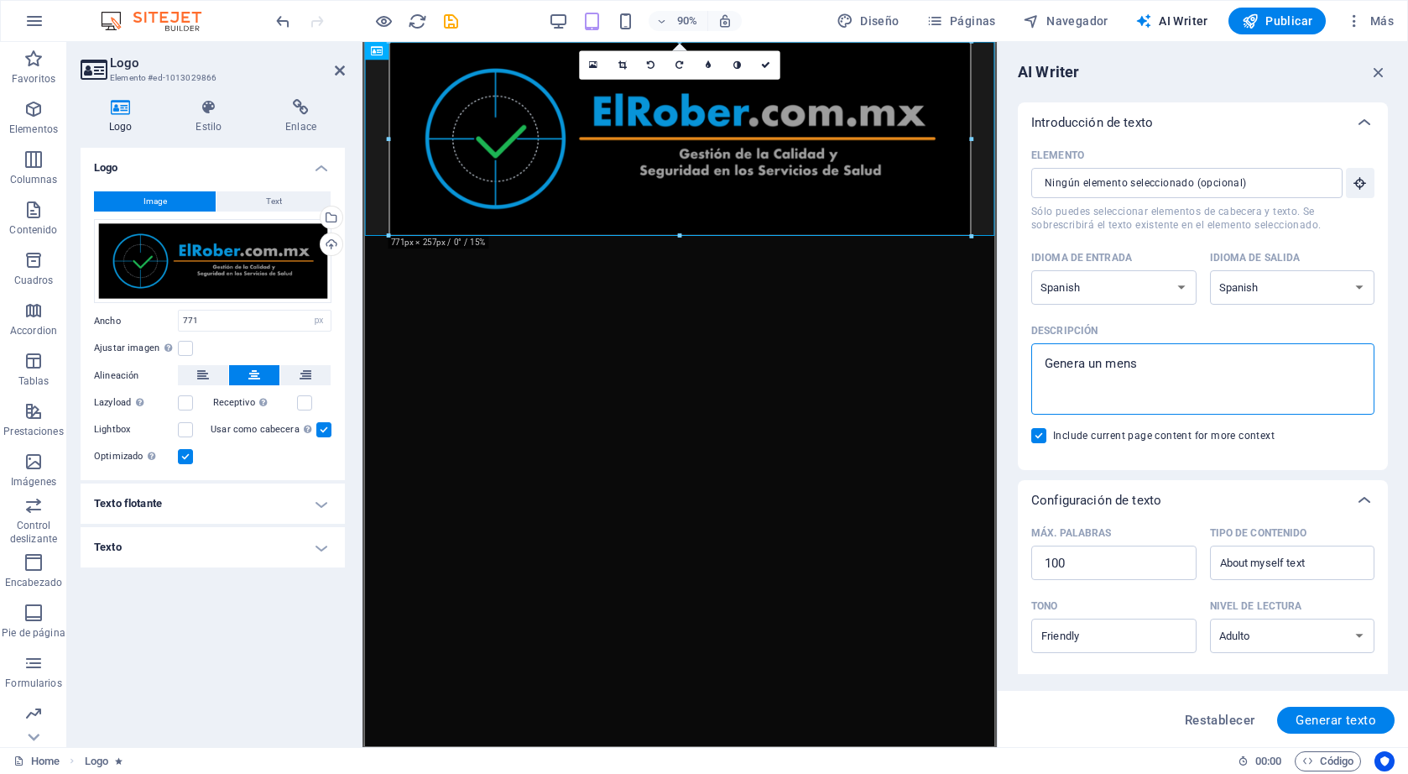
type textarea "x"
type textarea "Genera un mensaj"
type textarea "x"
type textarea "Genera un mensaje"
type textarea "x"
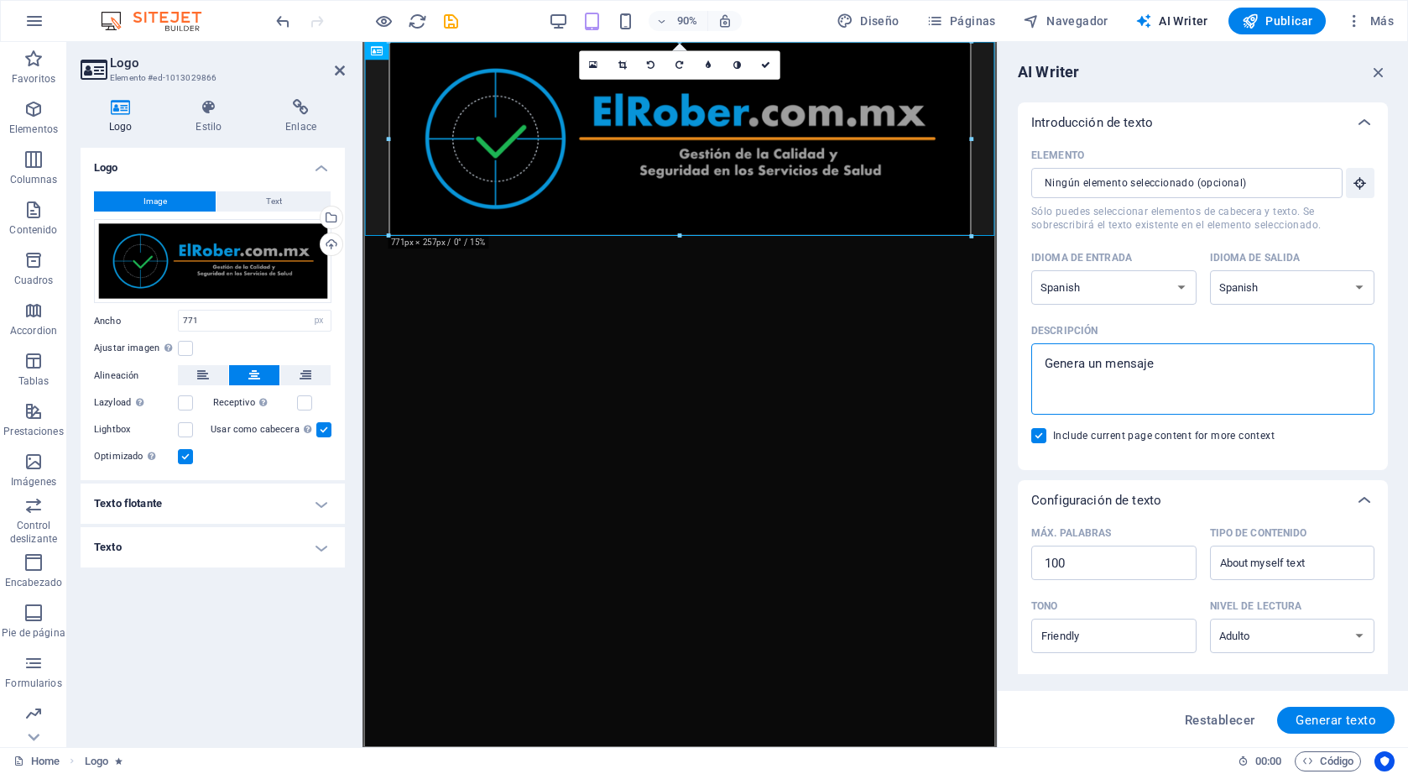
type textarea "Genera un mensaje"
type textarea "x"
type textarea "Genera un mensaje d"
type textarea "x"
type textarea "Genera un mensaje di"
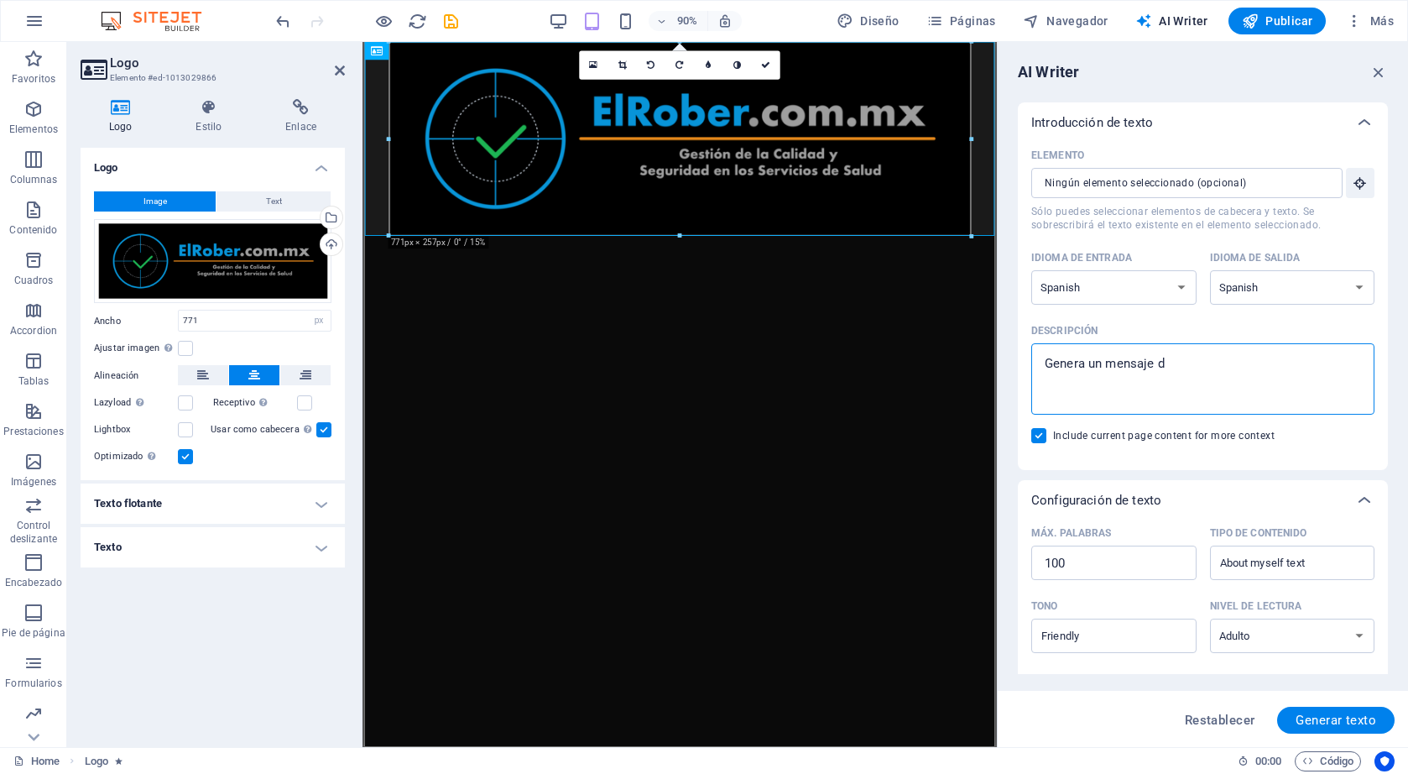
type textarea "x"
type textarea "Genera un mensaje dic"
type textarea "x"
type textarea "Genera un mensaje dici"
type textarea "x"
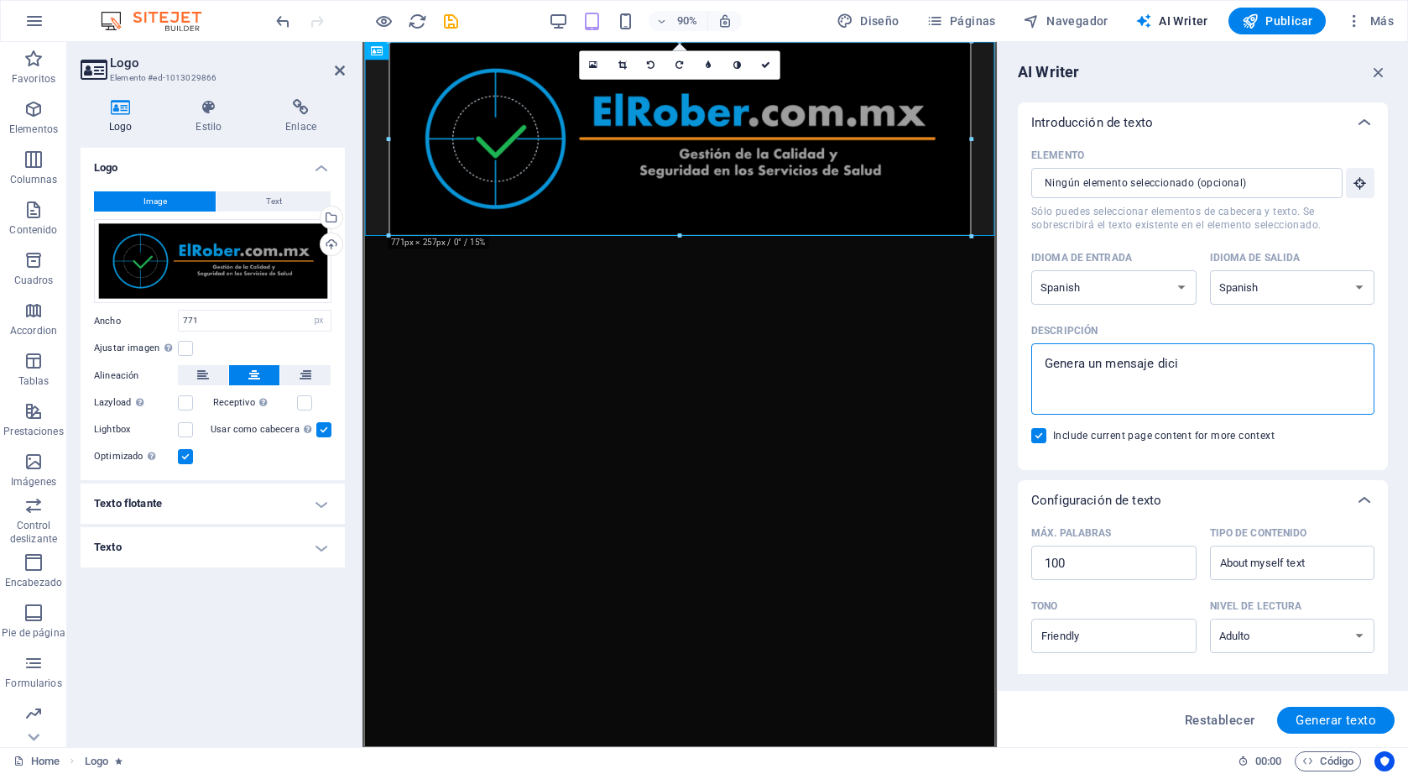
type textarea "Genera un mensaje dicie"
type textarea "x"
type textarea "Genera un mensaje dicien"
type textarea "x"
type textarea "Genera un mensaje diciend"
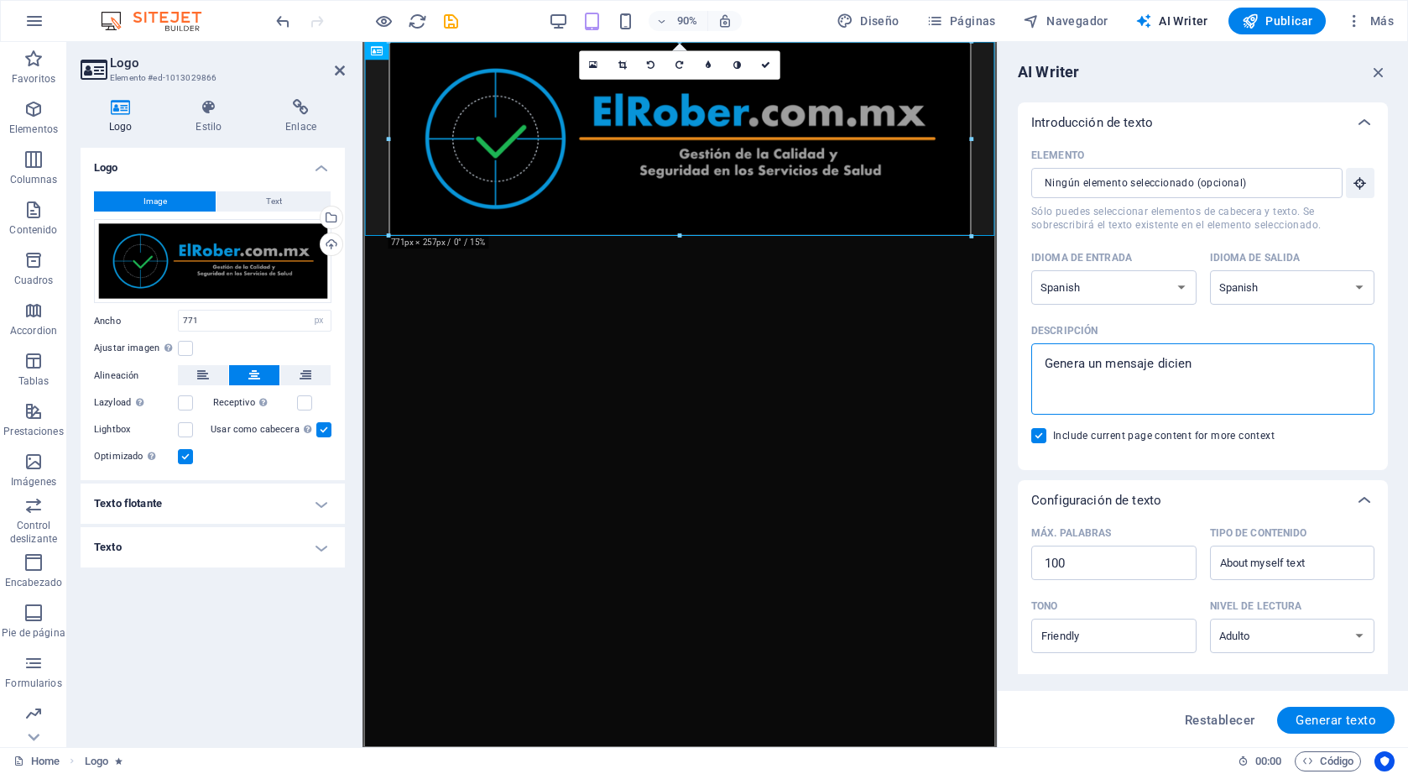
type textarea "x"
type textarea "Genera un mensaje diciendo"
type textarea "x"
type textarea "Genera un mensaje diciendo"
type textarea "x"
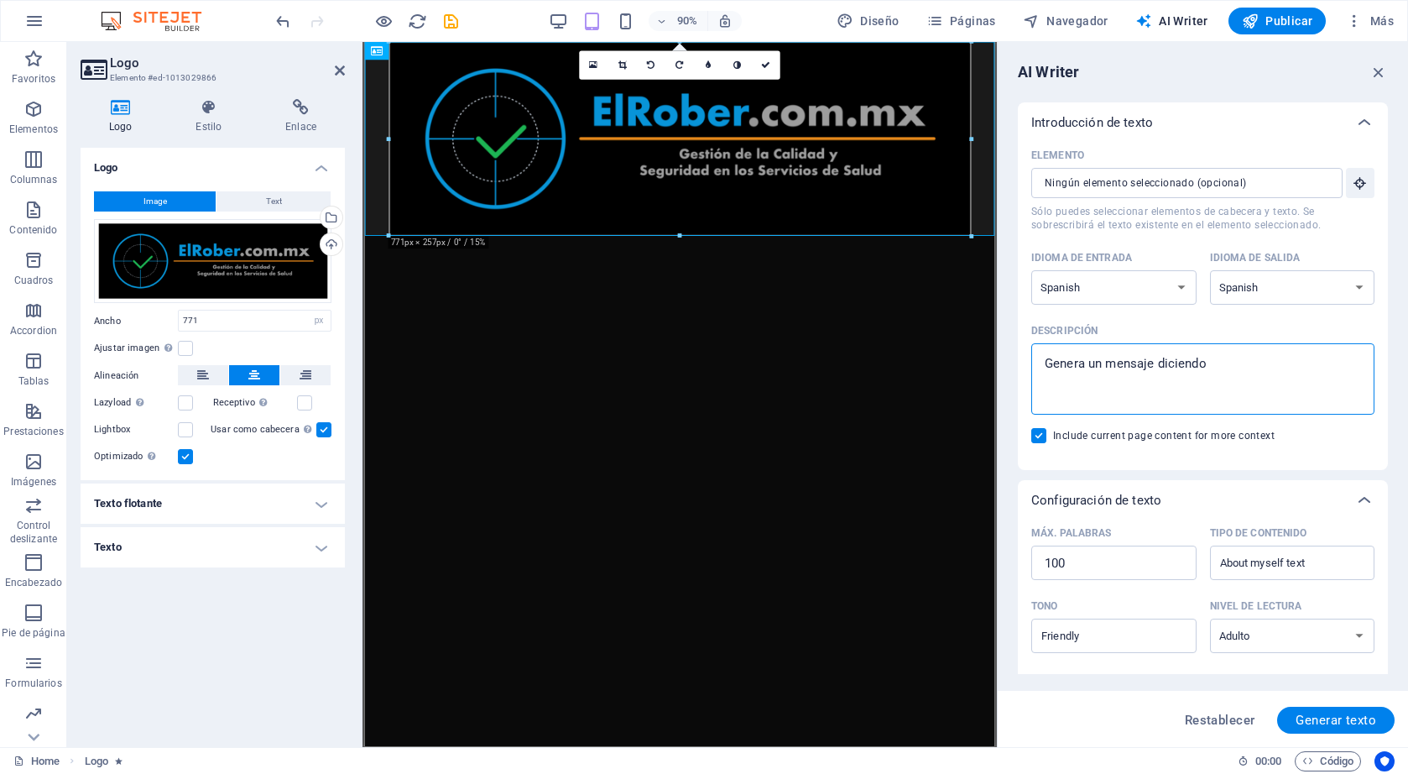
type textarea "Genera un mensaje diciendo q"
type textarea "x"
type textarea "Genera un mensaje diciendo qu"
type textarea "x"
type textarea "Genera un mensaje diciendo que"
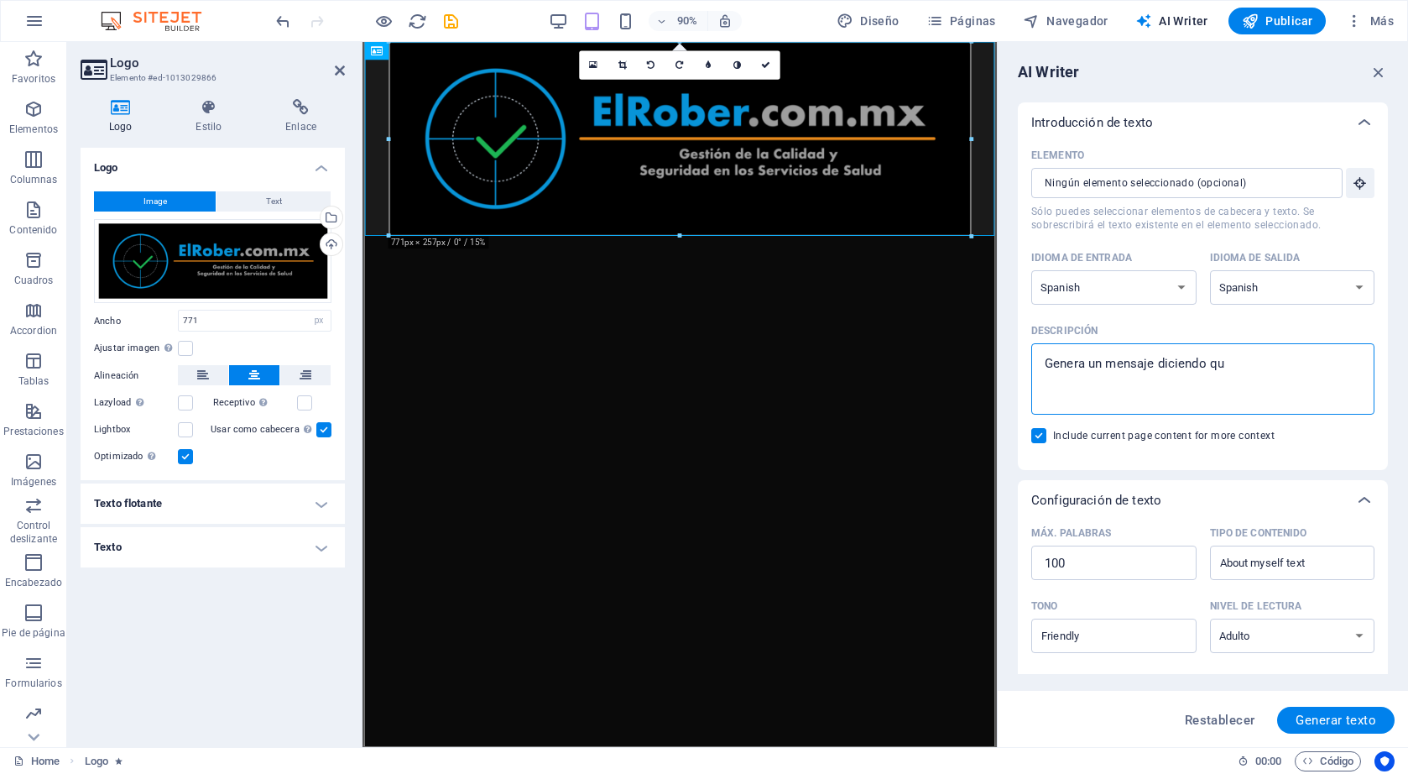
type textarea "x"
type textarea "Genera un mensaje diciendo que"
type textarea "x"
type textarea "Genera un mensaje diciendo que g"
type textarea "x"
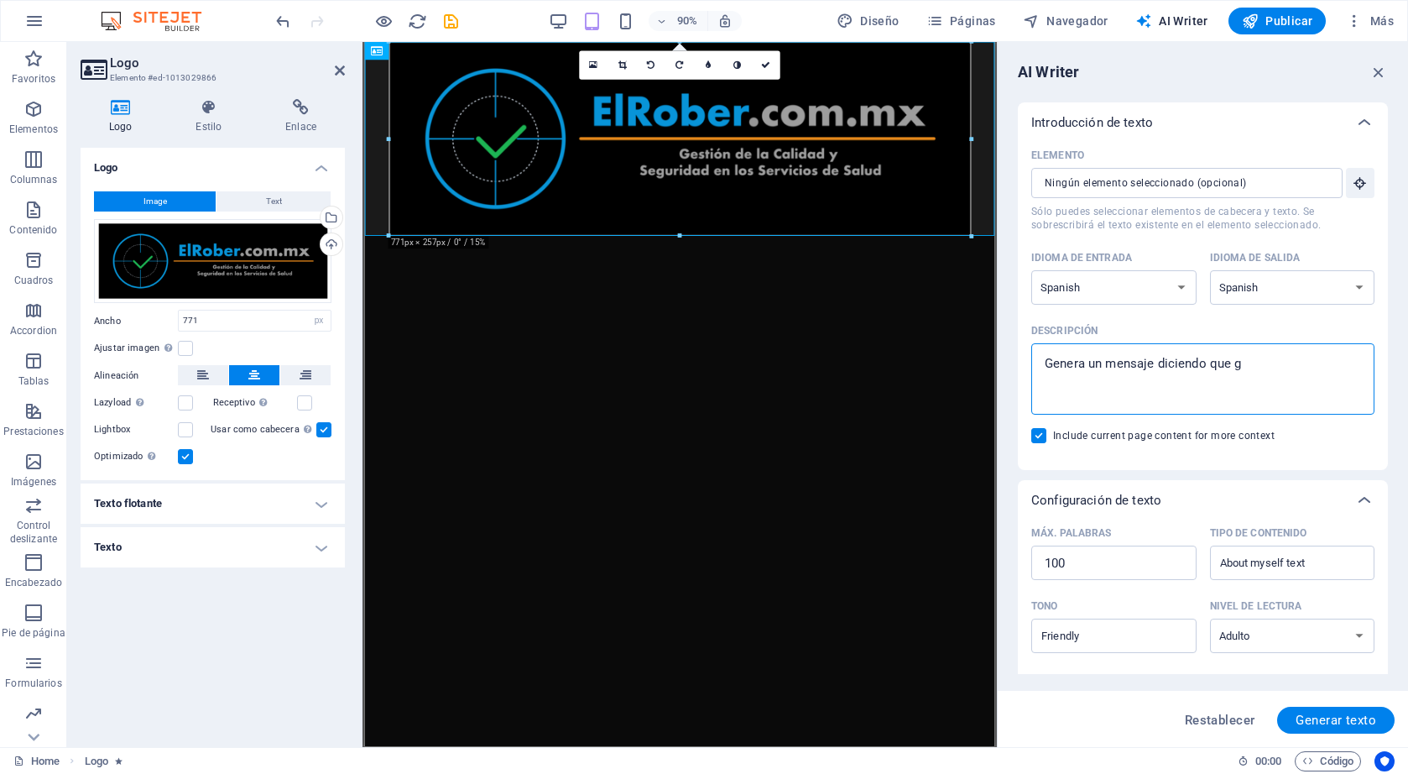
type textarea "Genera un mensaje diciendo que ga"
type textarea "x"
type textarea "Genera un mensaje diciendo que gal"
type textarea "x"
type textarea "Genera un mensaje diciendo que galt"
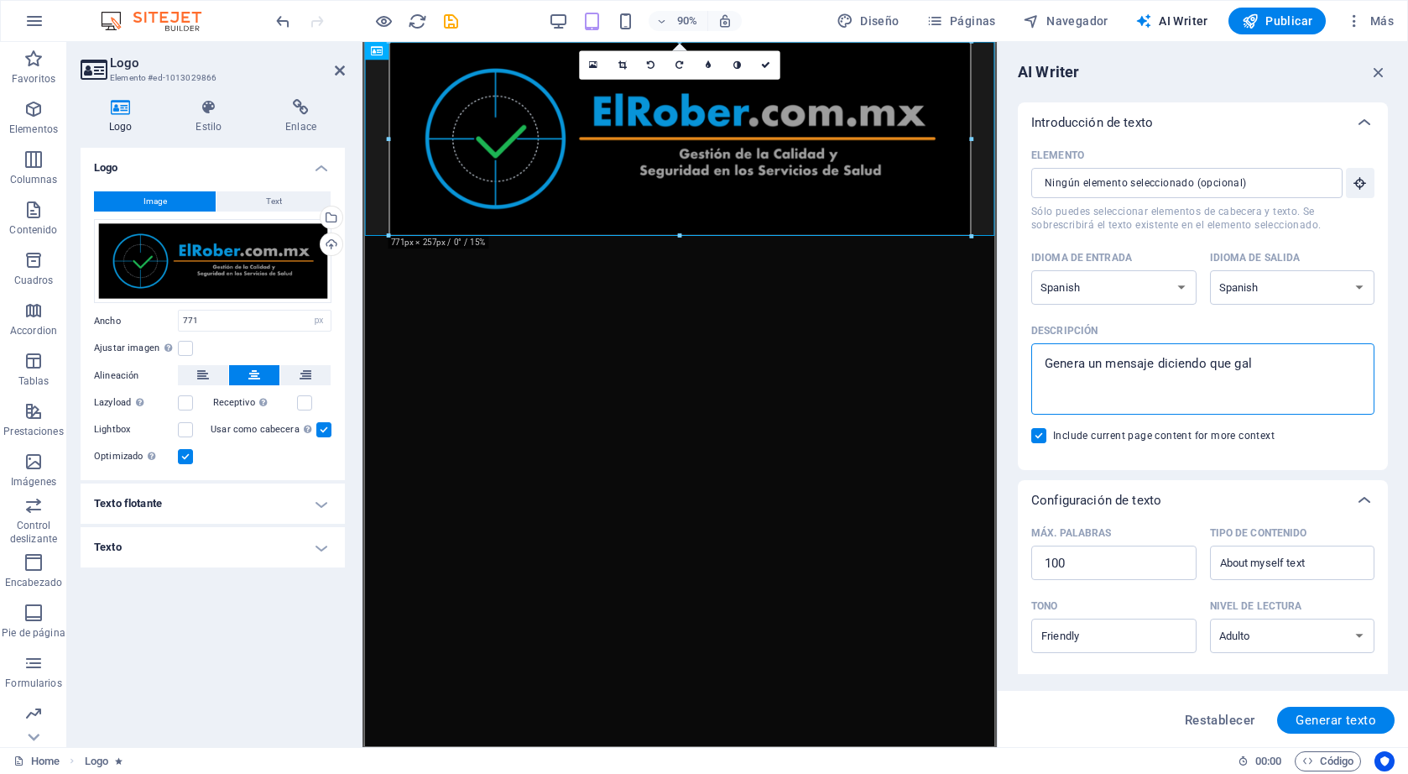
type textarea "x"
type textarea "Genera un mensaje diciendo que galta"
type textarea "x"
type textarea "Genera un mensaje diciendo que galt"
type textarea "x"
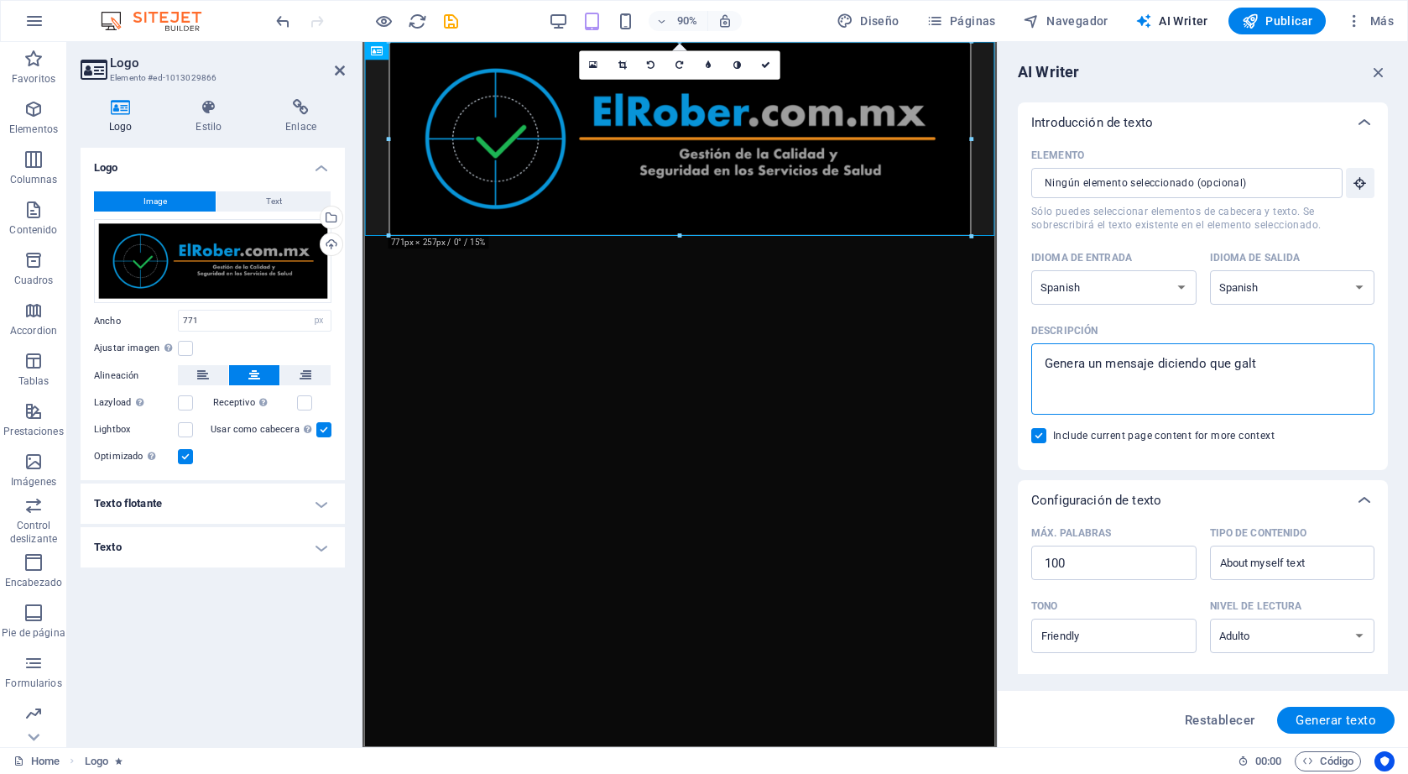
type textarea "Genera un mensaje diciendo que gal"
type textarea "x"
type textarea "Genera un mensaje diciendo que ga"
type textarea "x"
type textarea "Genera un mensaje diciendo que g"
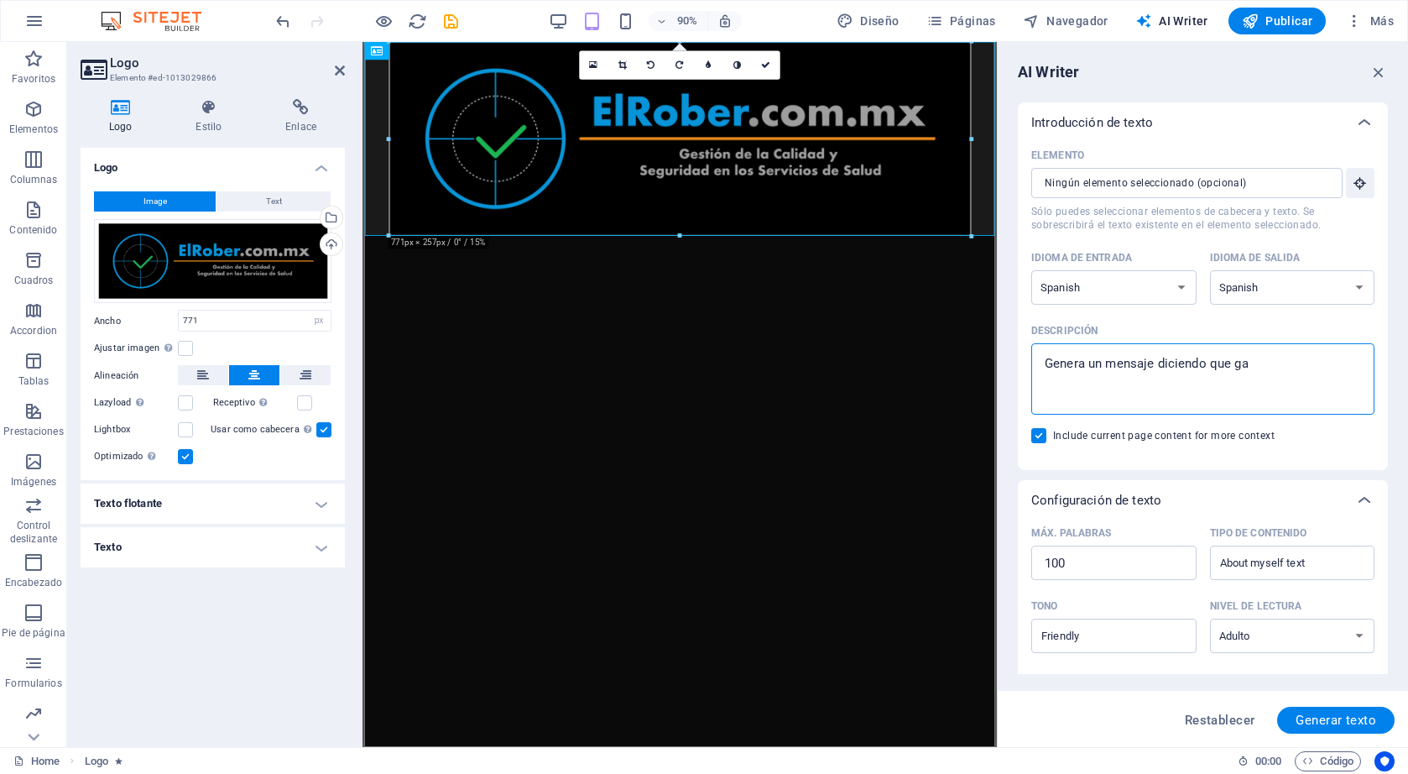
type textarea "x"
type textarea "Genera un mensaje diciendo que"
type textarea "x"
type textarea "Genera un mensaje diciendo que"
type textarea "x"
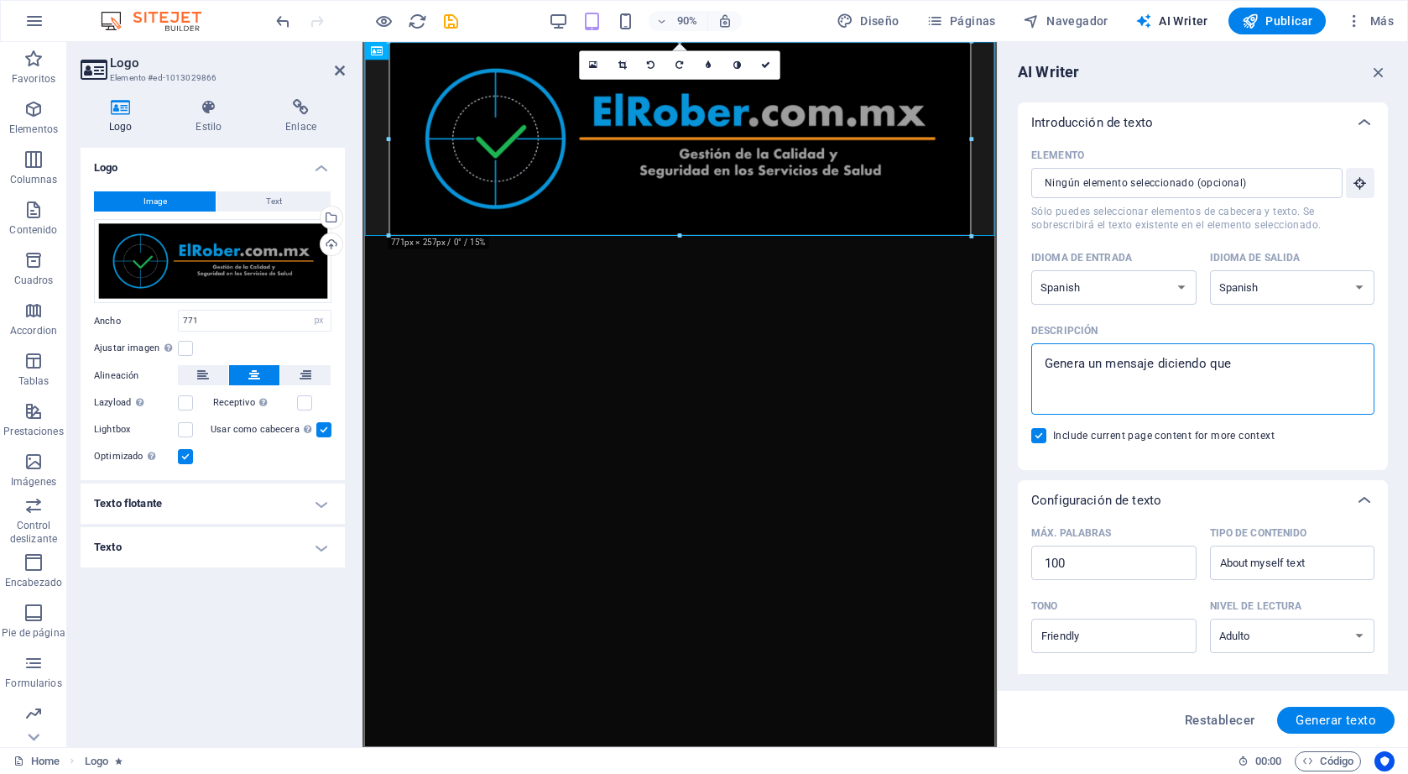
type textarea "Genera un mensaje diciendo que"
type textarea "x"
type textarea "Genera un mensaje diciendo que"
type textarea "x"
type textarea "Genera un mensaje diciendo qu"
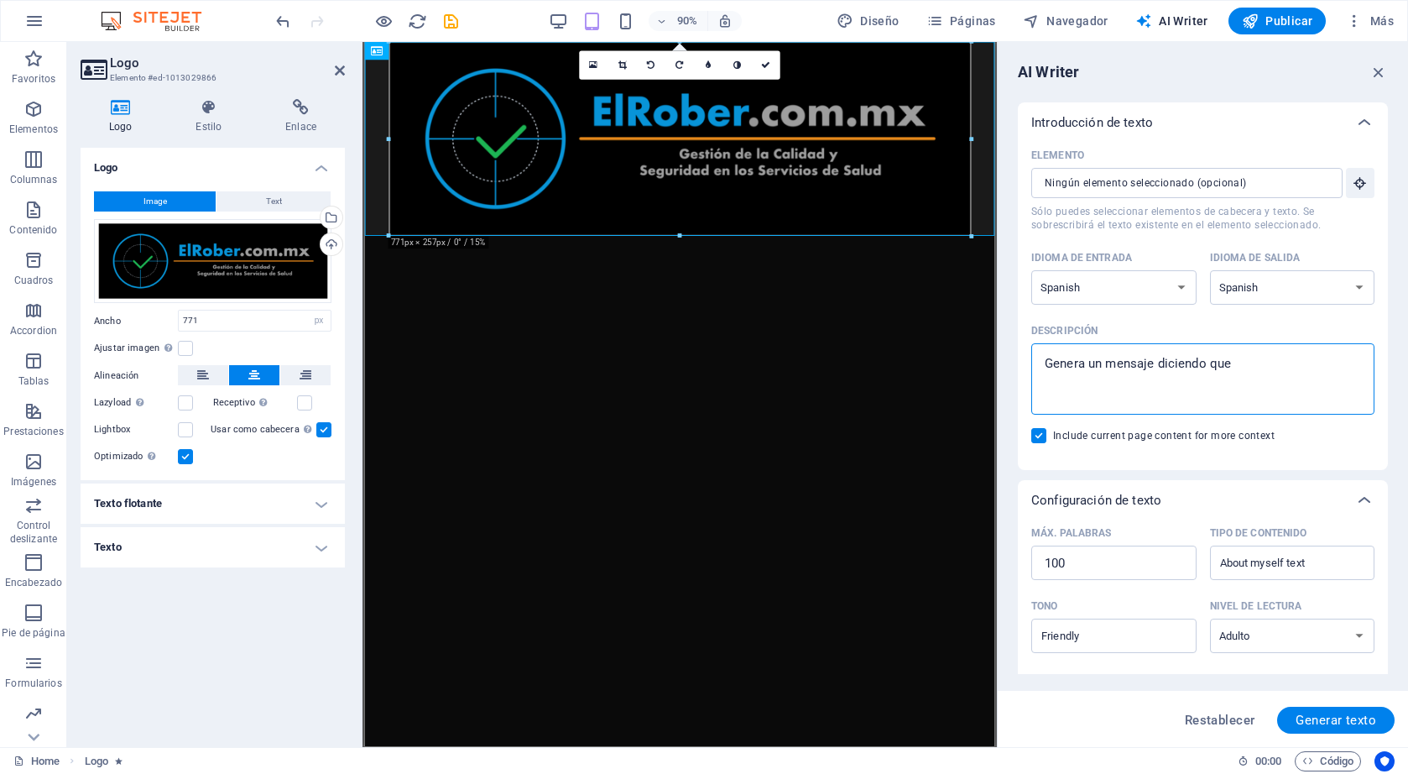
type textarea "x"
type textarea "Genera un mensaje diciendo q"
type textarea "x"
type textarea "Genera un mensaje diciendo"
type textarea "x"
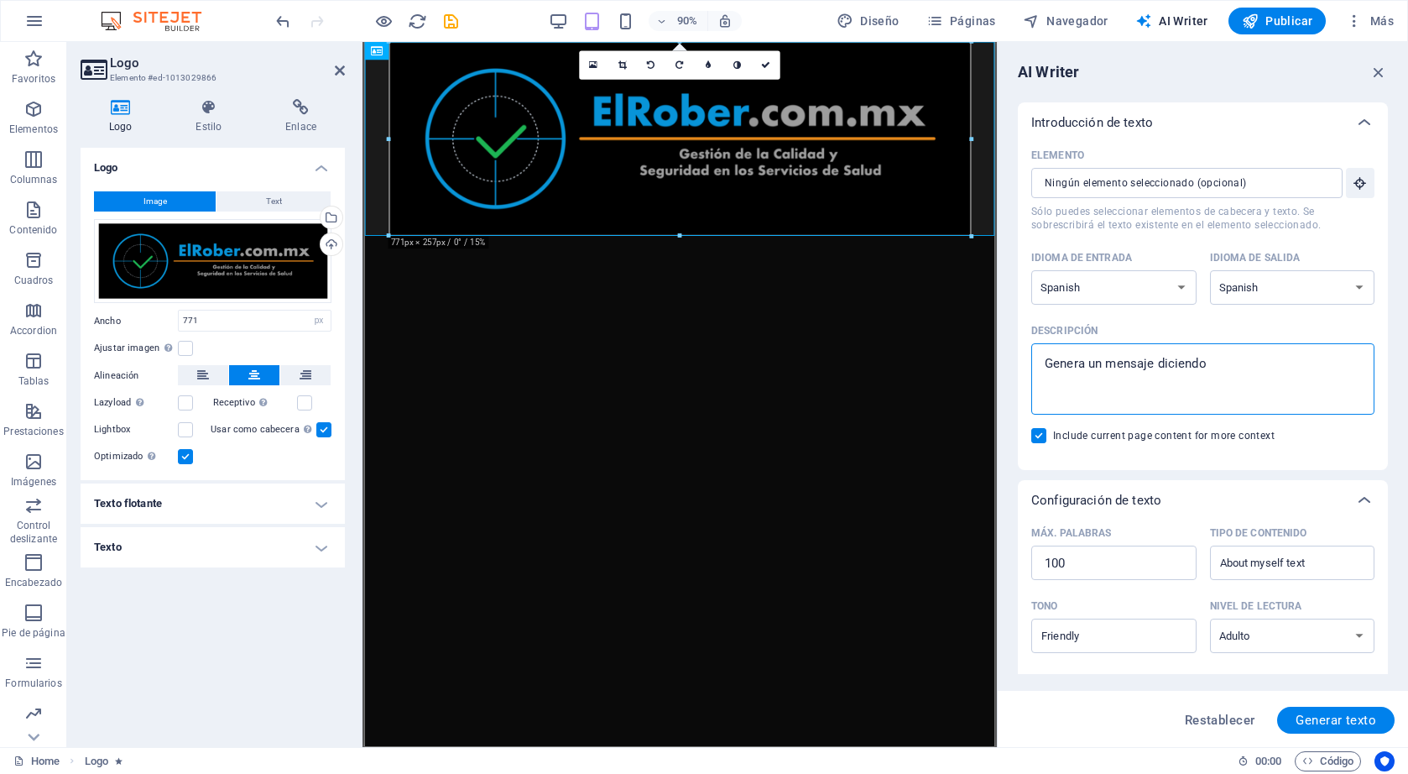
type textarea "Genera un mensaje diciendo p"
type textarea "x"
type textarea "Genera un mensaje diciendo po"
type textarea "x"
type textarea "Genera un mensaje diciendo pon"
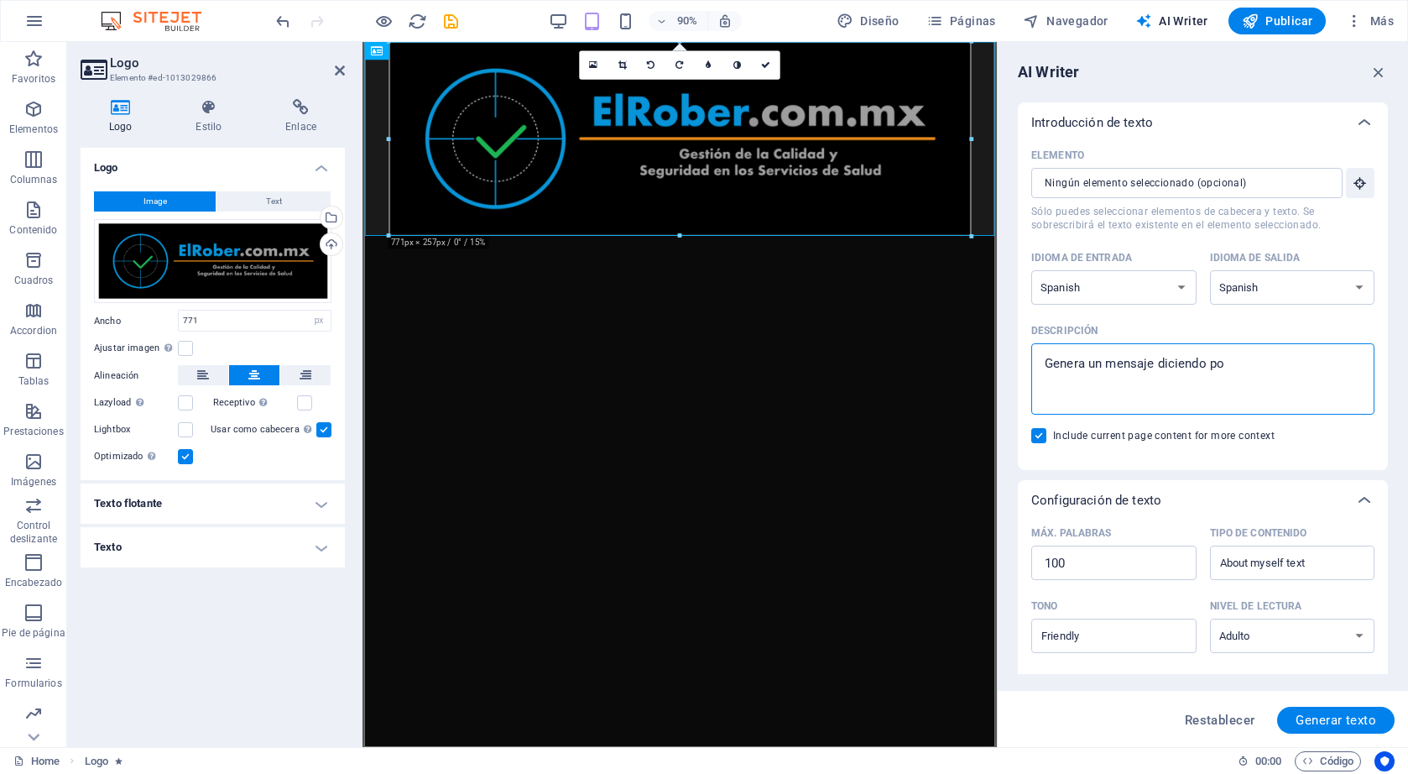
type textarea "x"
type textarea "Genera un mensaje diciendo poni"
type textarea "x"
type textarea "Genera un mensaje diciendo ponie"
type textarea "x"
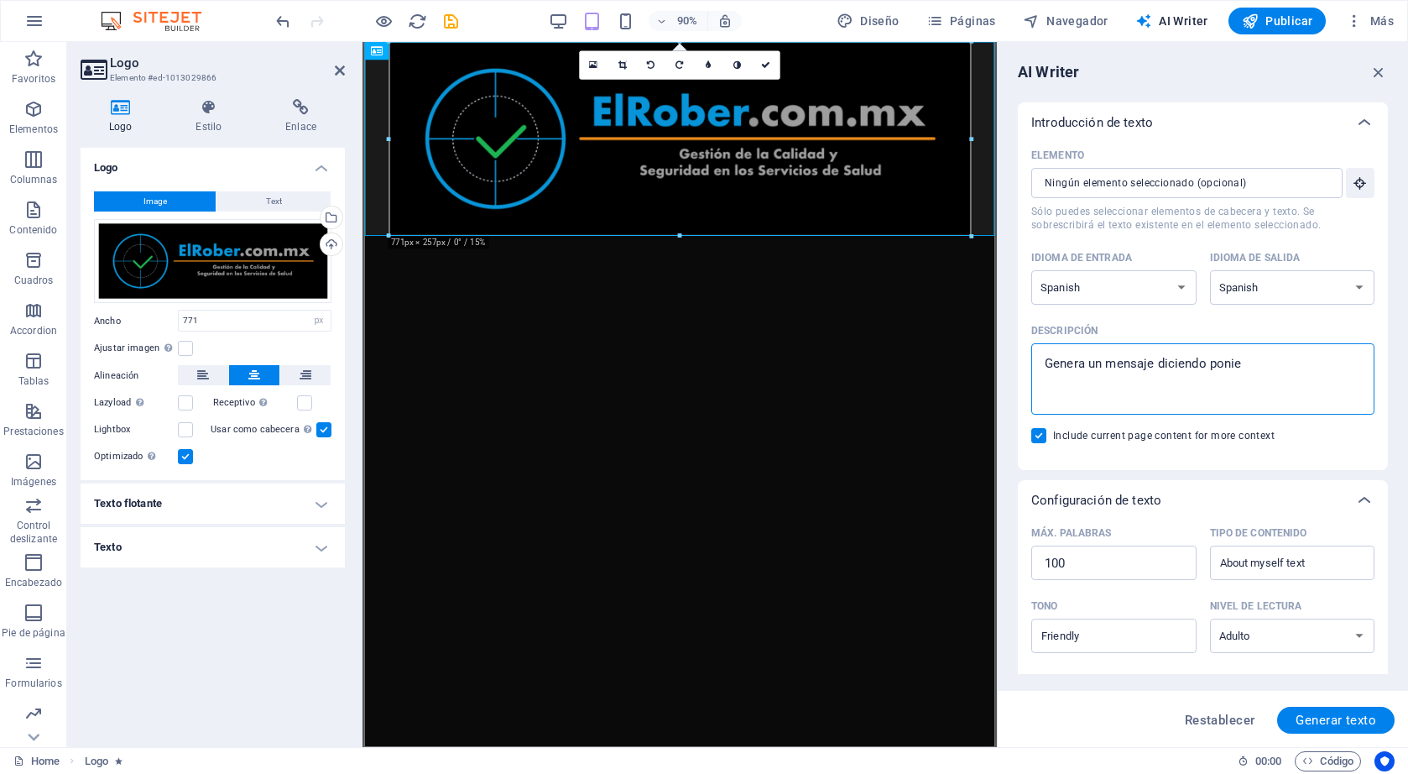
type textarea "Genera un mensaje diciendo ponien"
type textarea "x"
type textarea "Genera un mensaje diciendo poniend"
type textarea "x"
type textarea "Genera un mensaje diciendo poniendo"
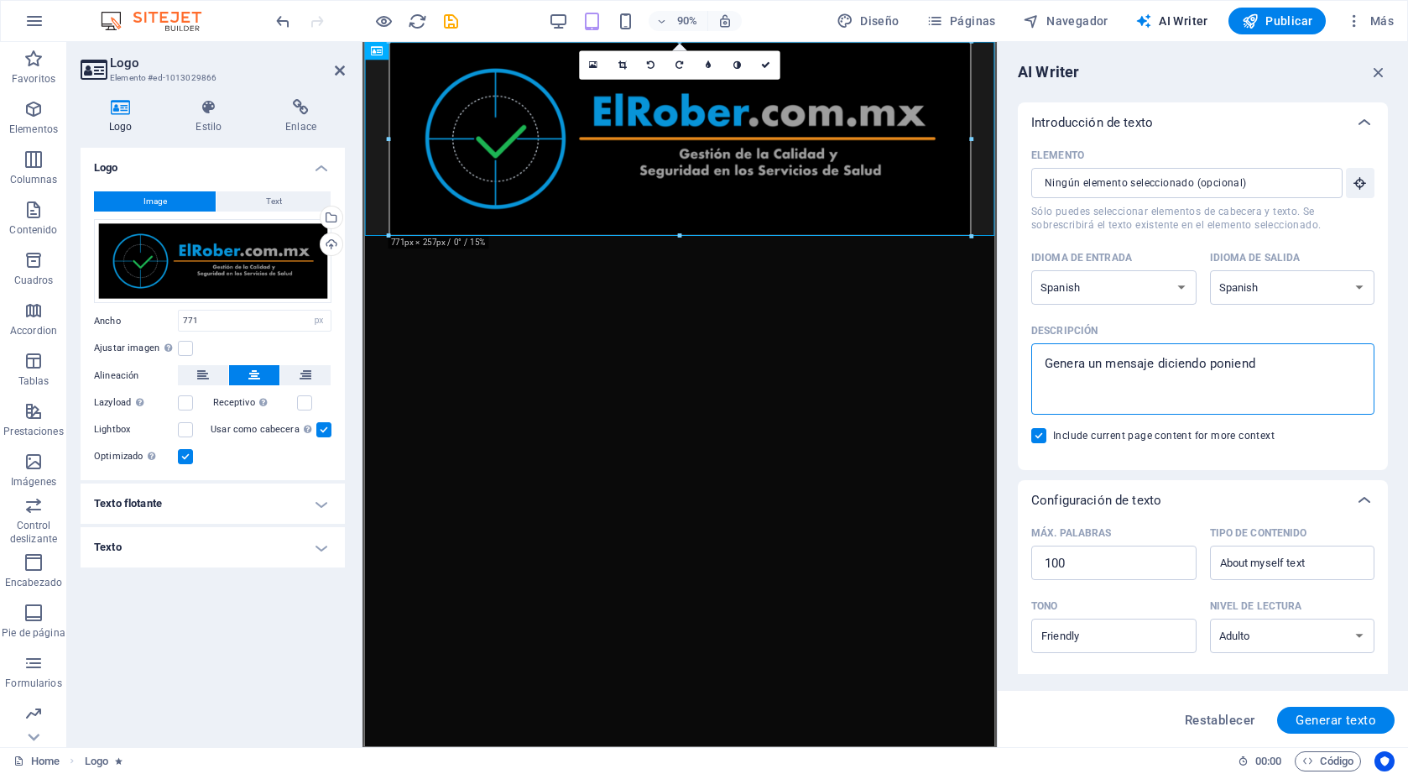
type textarea "x"
type textarea "Genera un mensaje diciendo poniendo"
type textarea "x"
type textarea "Genera un mensaje diciendo poniendo l"
type textarea "x"
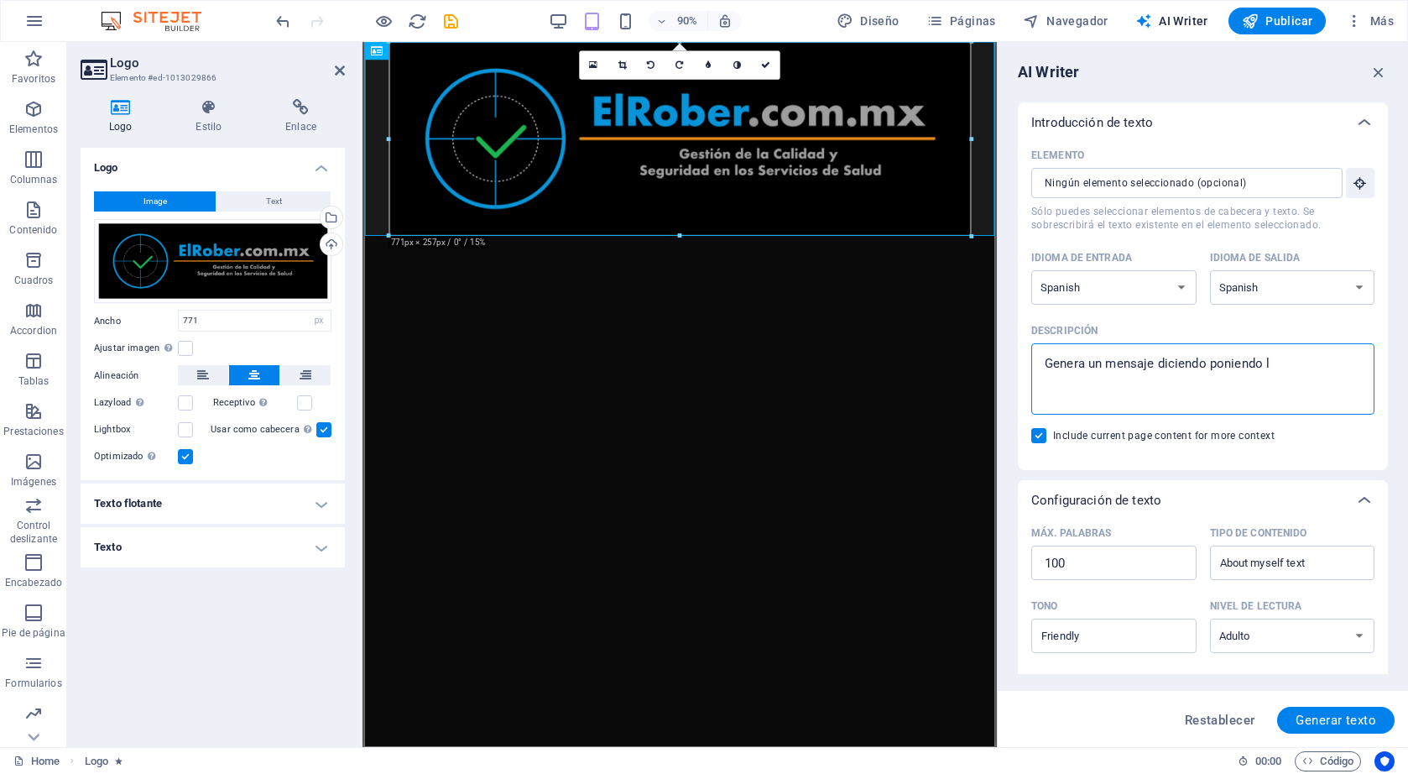
type textarea "Genera un mensaje diciendo poniendo la"
type textarea "x"
type textarea "Genera un mensaje diciendo poniendo la"
type textarea "x"
type textarea "Genera un mensaje diciendo poniendo la f"
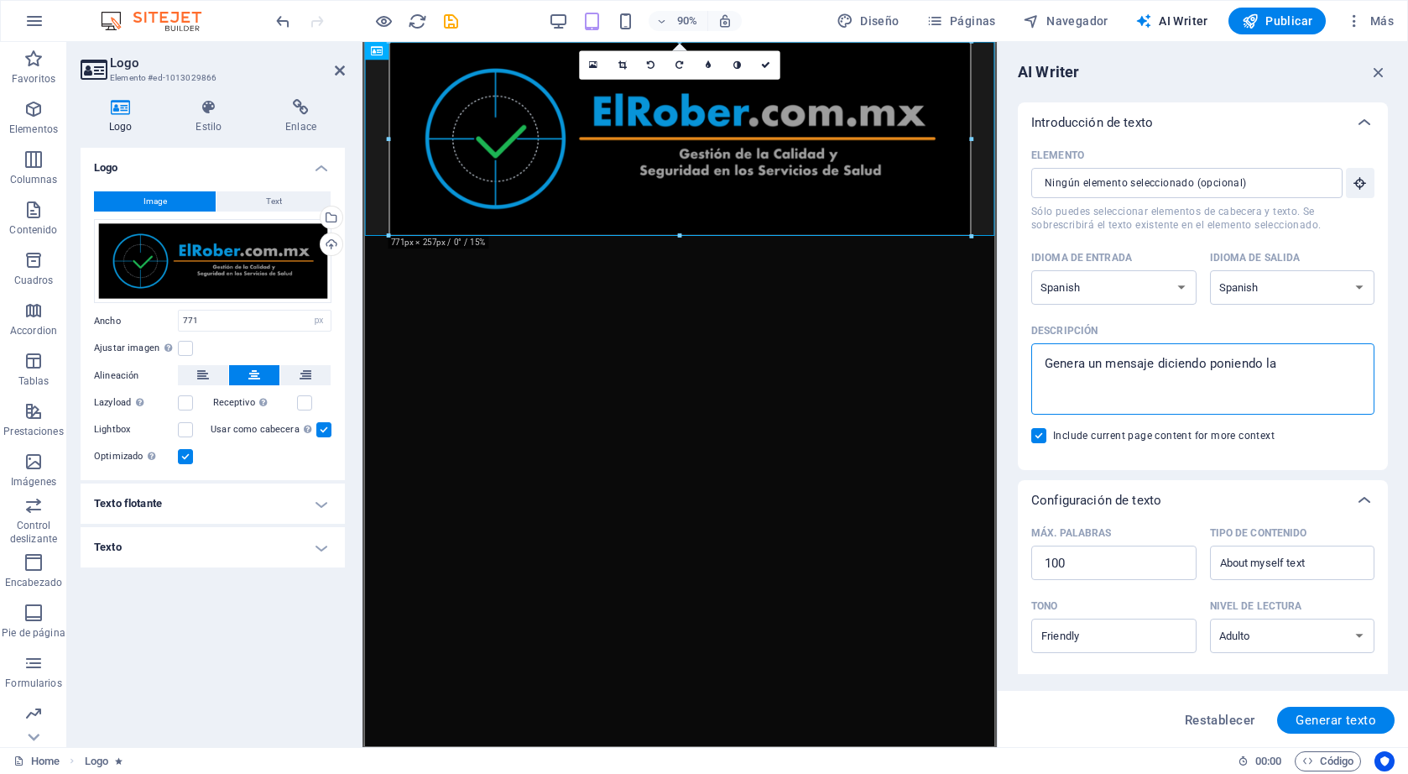
type textarea "x"
type textarea "Genera un mensaje diciendo poniendo la fa"
type textarea "x"
type textarea "Genera un mensaje diciendo poniendo la f"
type textarea "x"
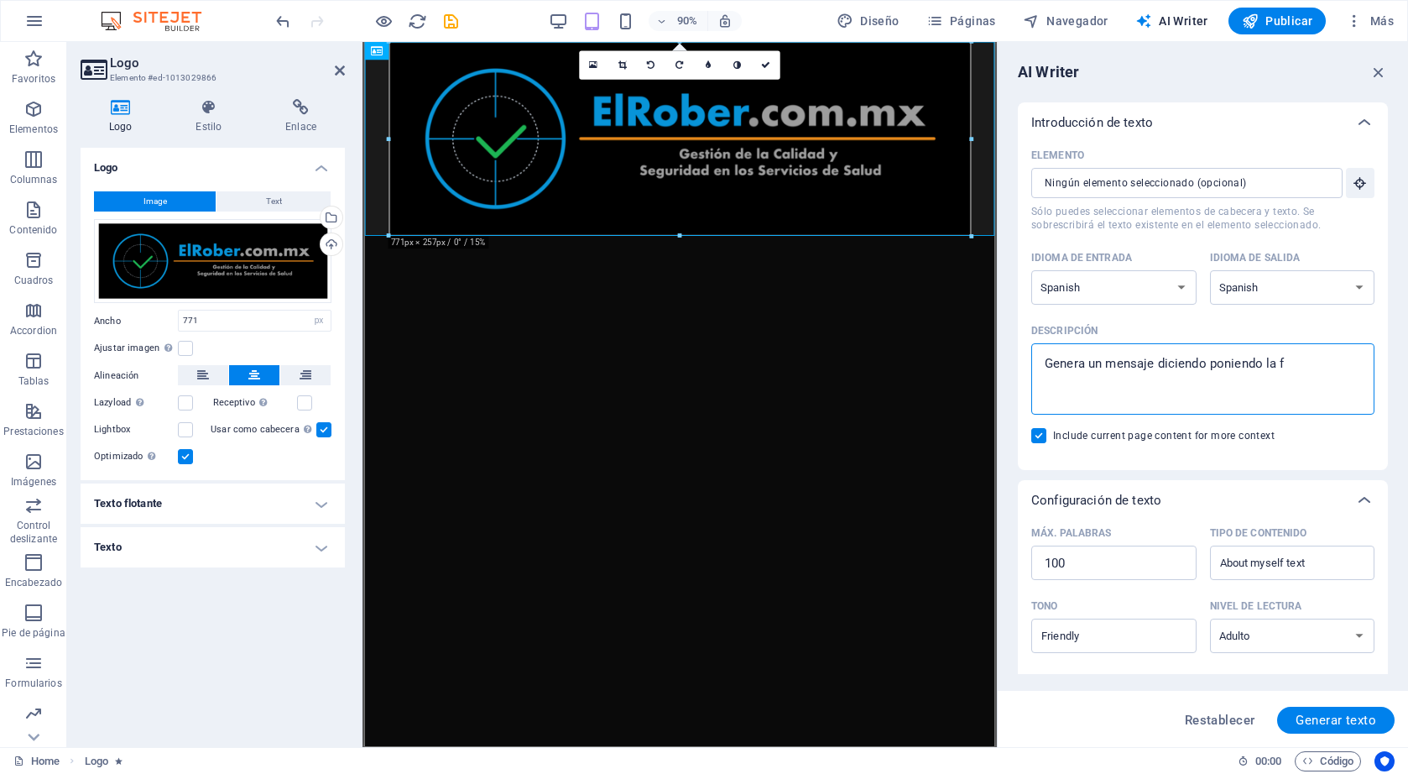
type textarea "Genera un mensaje diciendo poniendo la fe"
type textarea "x"
type textarea "Genera un mensaje diciendo poniendo la fec"
type textarea "x"
type textarea "Genera un mensaje diciendo poniendo la fech"
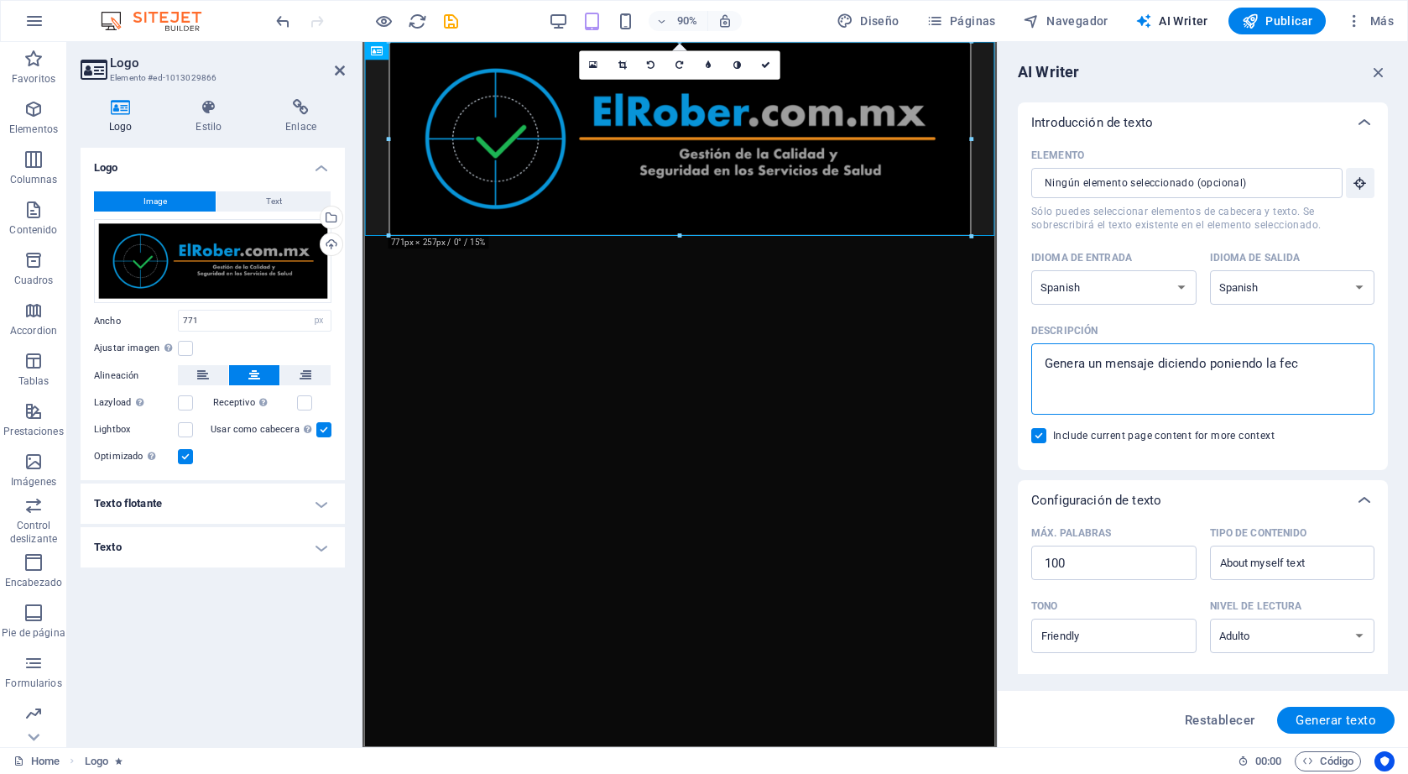
type textarea "x"
type textarea "Genera un mensaje diciendo poniendo la fecha"
type textarea "x"
type textarea "Genera un mensaje diciendo poniendo la fecha"
type textarea "x"
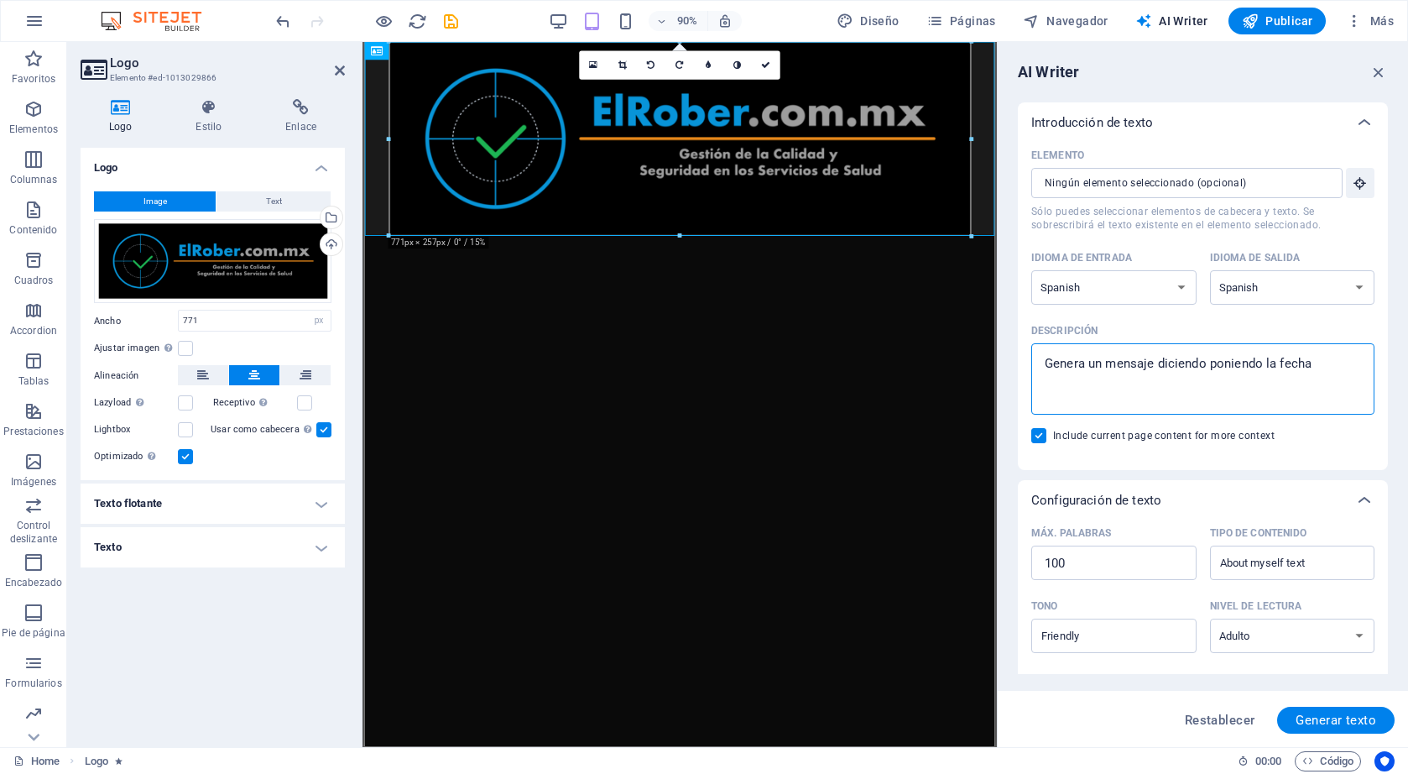
type textarea "Genera un mensaje diciendo poniendo la fecha a"
type textarea "x"
type textarea "Genera un mensaje diciendo poniendo la fecha ac"
type textarea "x"
type textarea "Genera un mensaje diciendo poniendo la fecha act"
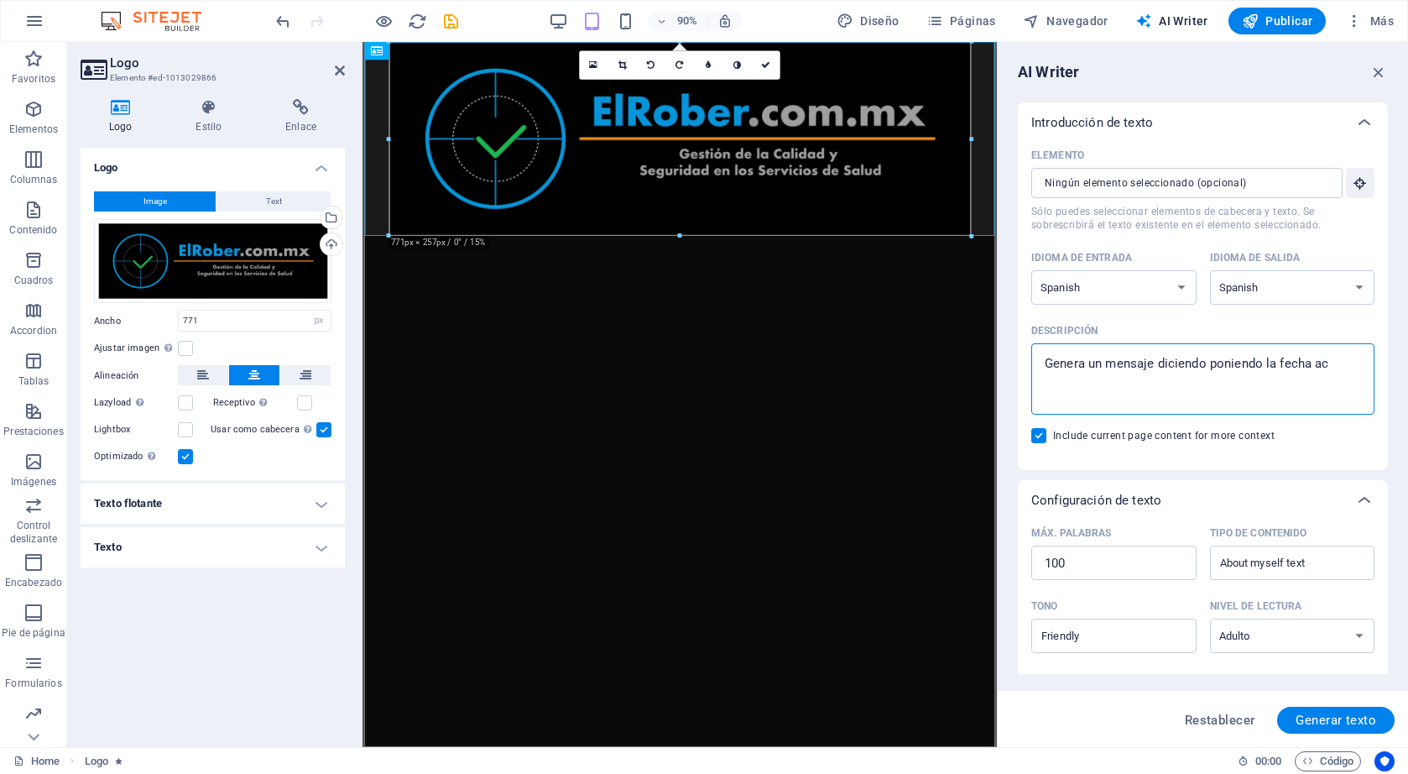
type textarea "x"
type textarea "Genera un mensaje diciendo poniendo la fecha actu"
type textarea "x"
type textarea "Genera un mensaje diciendo poniendo la fecha actua"
type textarea "x"
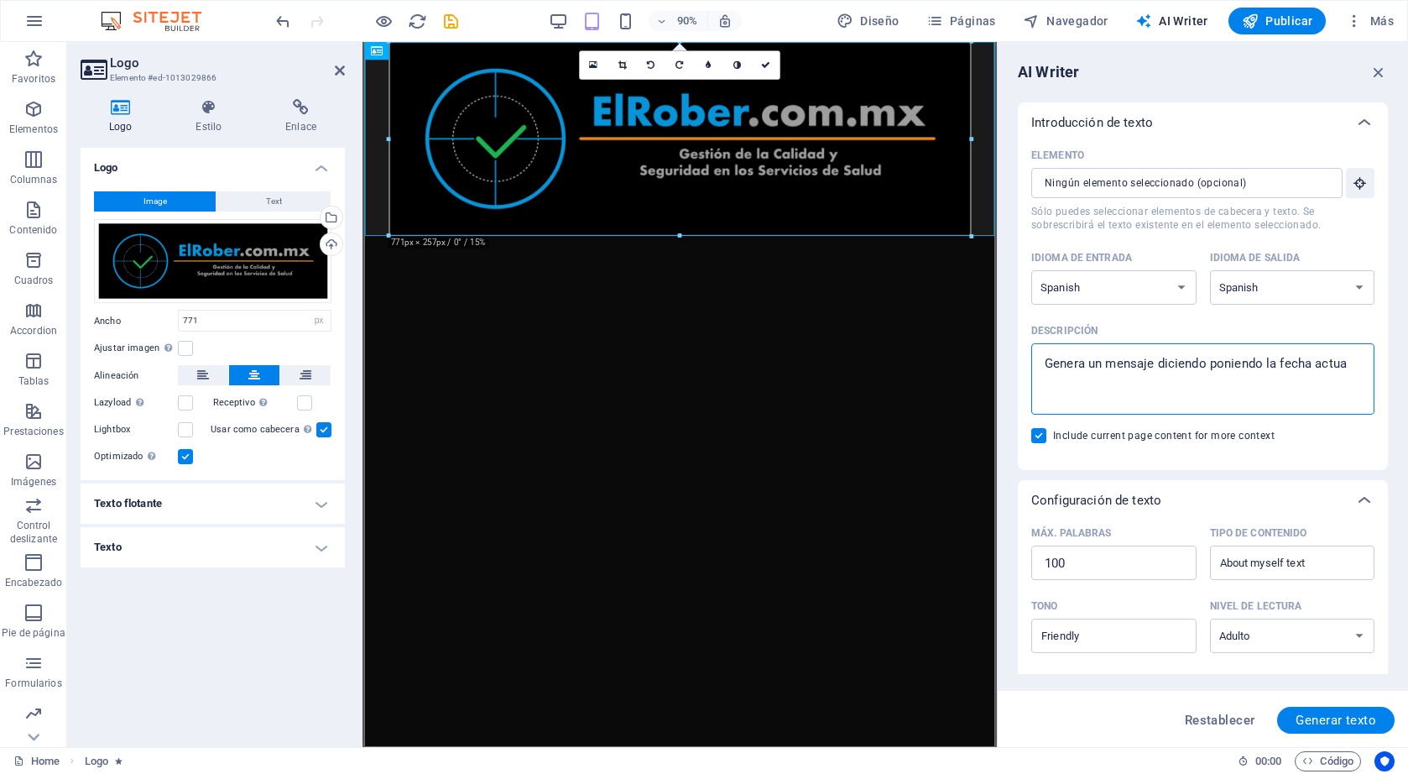
type textarea "Genera un mensaje diciendo poniendo la fecha actual"
type textarea "x"
type textarea "Genera un mensaje diciendo poniendo la fecha actual"
type textarea "x"
type textarea "Genera un mensaje diciendo poniendo la fecha actual y"
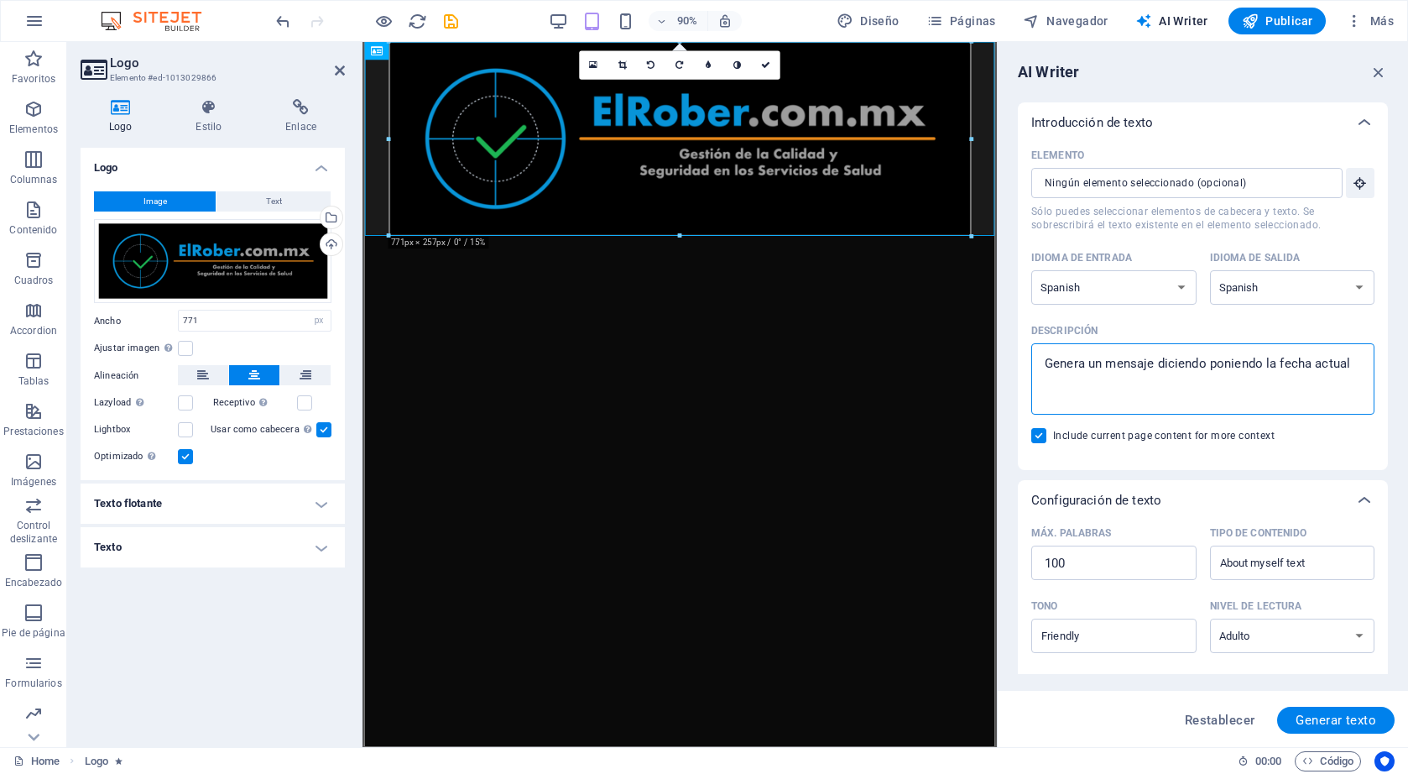
type textarea "x"
type textarea "Genera un mensaje diciendo poniendo la fecha actual y"
type textarea "x"
type textarea "Genera un mensaje diciendo poniendo la fecha actual y d"
type textarea "x"
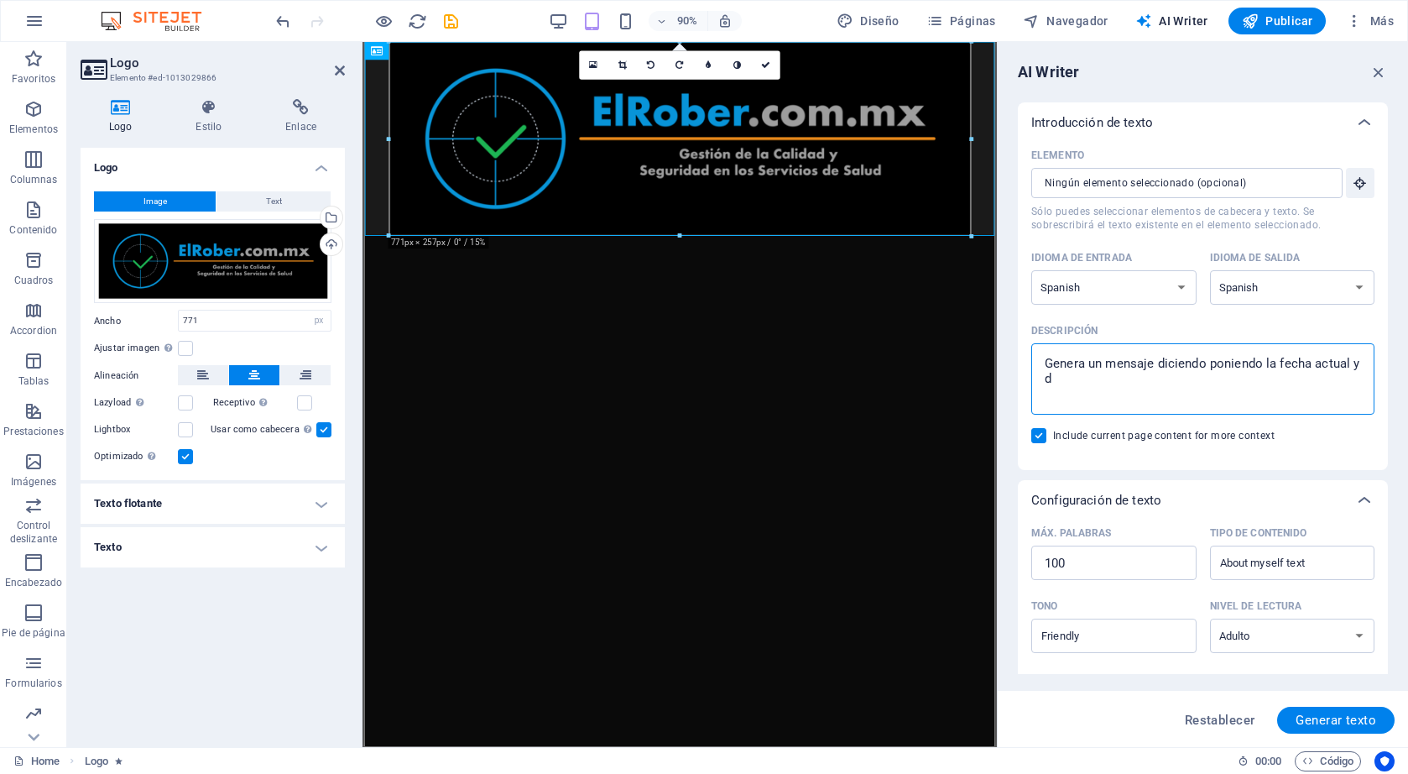
type textarea "Genera un mensaje diciendo poniendo la fecha actual y di"
type textarea "x"
type textarea "Genera un mensaje diciendo poniendo la fecha actual y dic"
type textarea "x"
type textarea "Genera un mensaje diciendo poniendo la fecha actual y dicei"
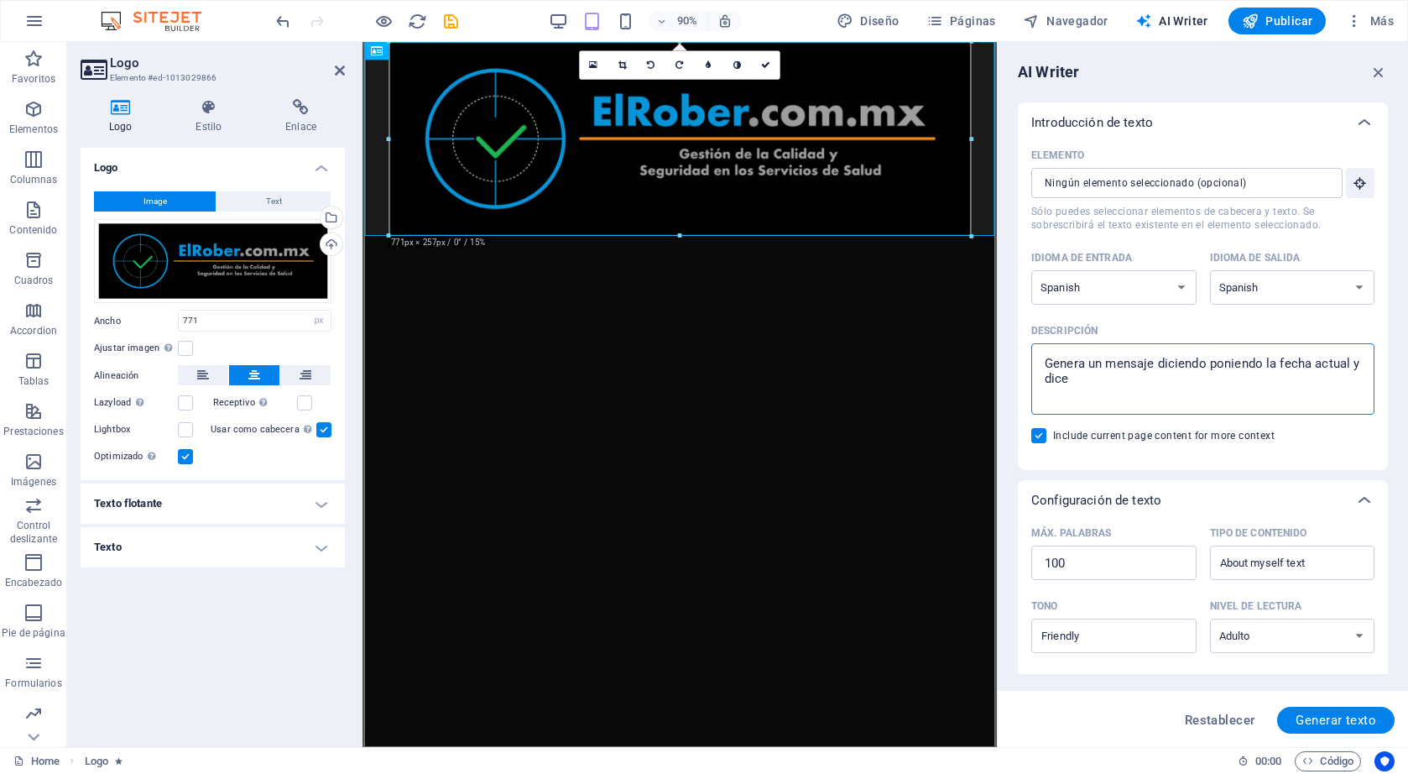
type textarea "x"
type textarea "Genera un mensaje diciendo poniendo la fecha actual y dicein"
type textarea "x"
type textarea "Genera un mensaje diciendo poniendo la fecha actual y dicei"
type textarea "x"
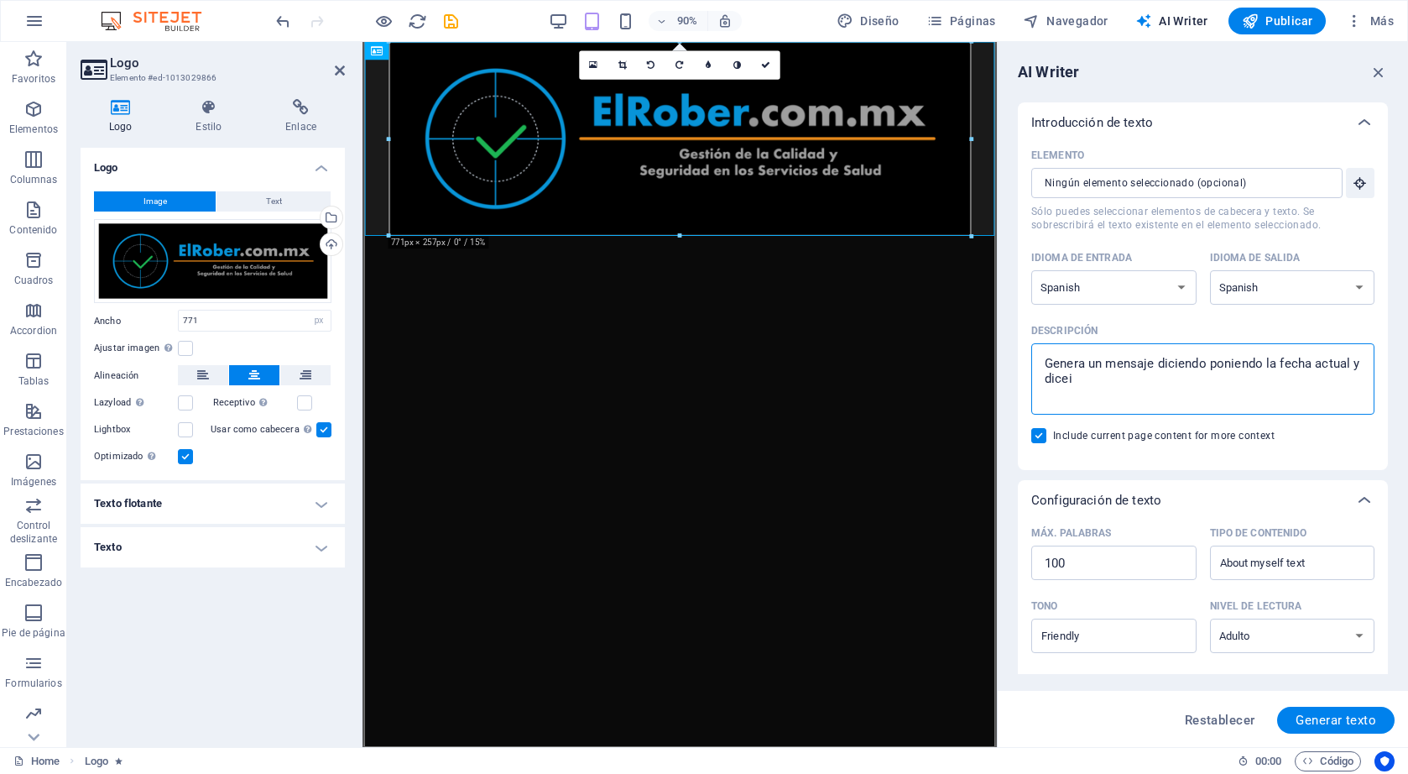
type textarea "Genera un mensaje diciendo poniendo la fecha actual y dice"
type textarea "x"
type textarea "Genera un mensaje diciendo poniendo la fecha actual y dic"
type textarea "x"
type textarea "Genera un mensaje diciendo poniendo la fecha actual y dici"
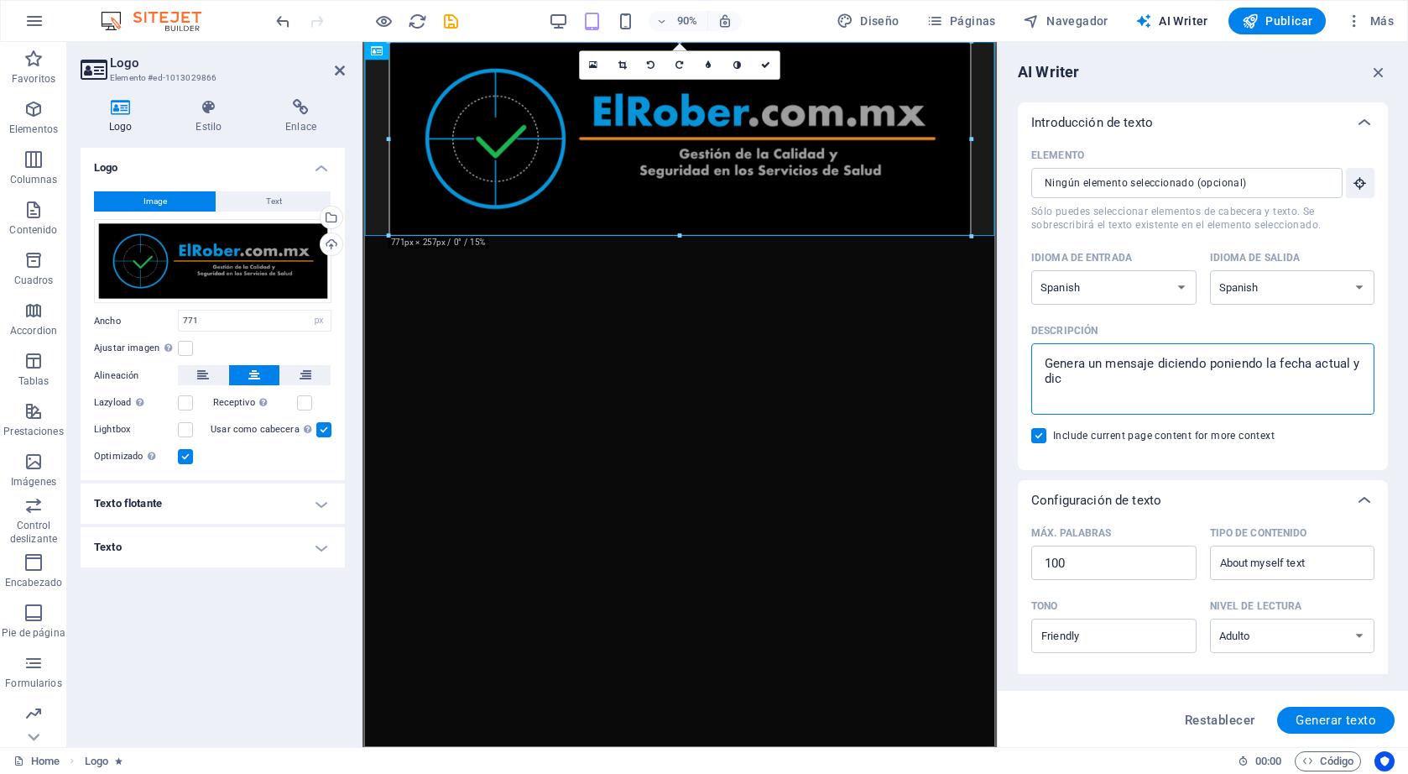
type textarea "x"
type textarea "Genera un mensaje diciendo poniendo la fecha actual y dicie"
type textarea "x"
type textarea "Genera un mensaje diciendo poniendo la fecha actual y dicien"
type textarea "x"
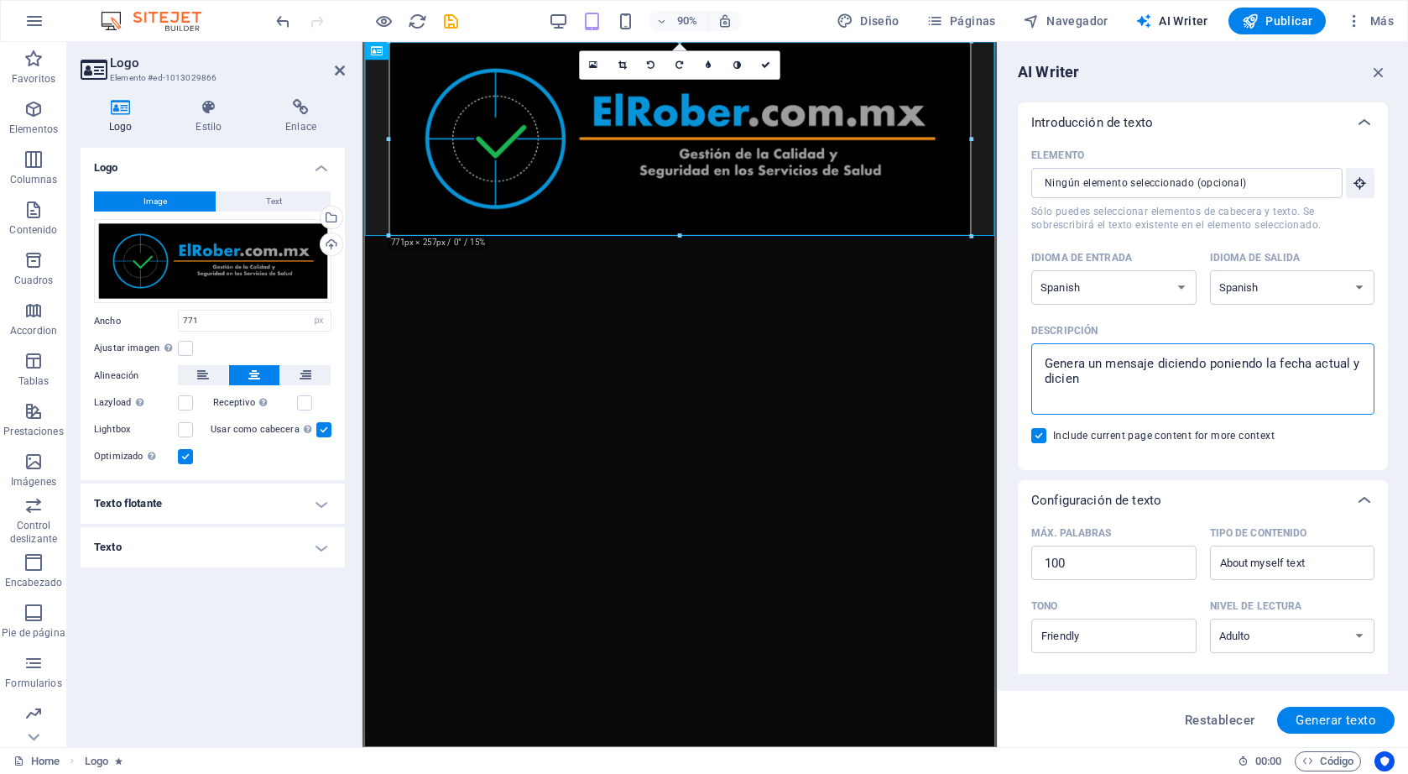
type textarea "Genera un mensaje diciendo poniendo la fecha actual y diciend"
type textarea "x"
type textarea "Genera un mensaje diciendo poniendo la fecha actual y diciendo"
type textarea "x"
type textarea "Genera un mensaje diciendo poniendo la fecha actual y diciendo"
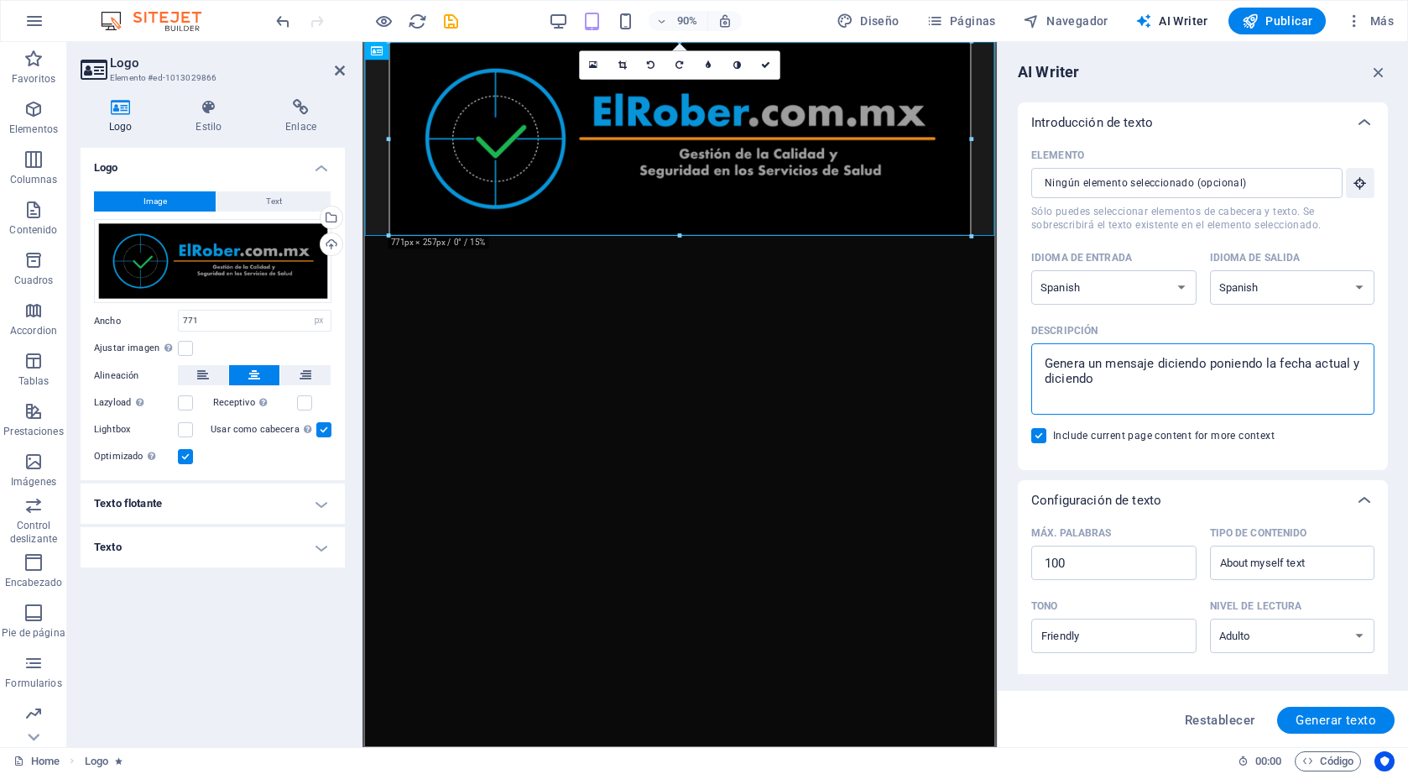
type textarea "x"
type textarea "Genera un mensaje diciendo poniendo la fecha actual y diciendo q"
type textarea "x"
type textarea "Genera un mensaje diciendo poniendo la fecha actual y diciendo qu"
type textarea "x"
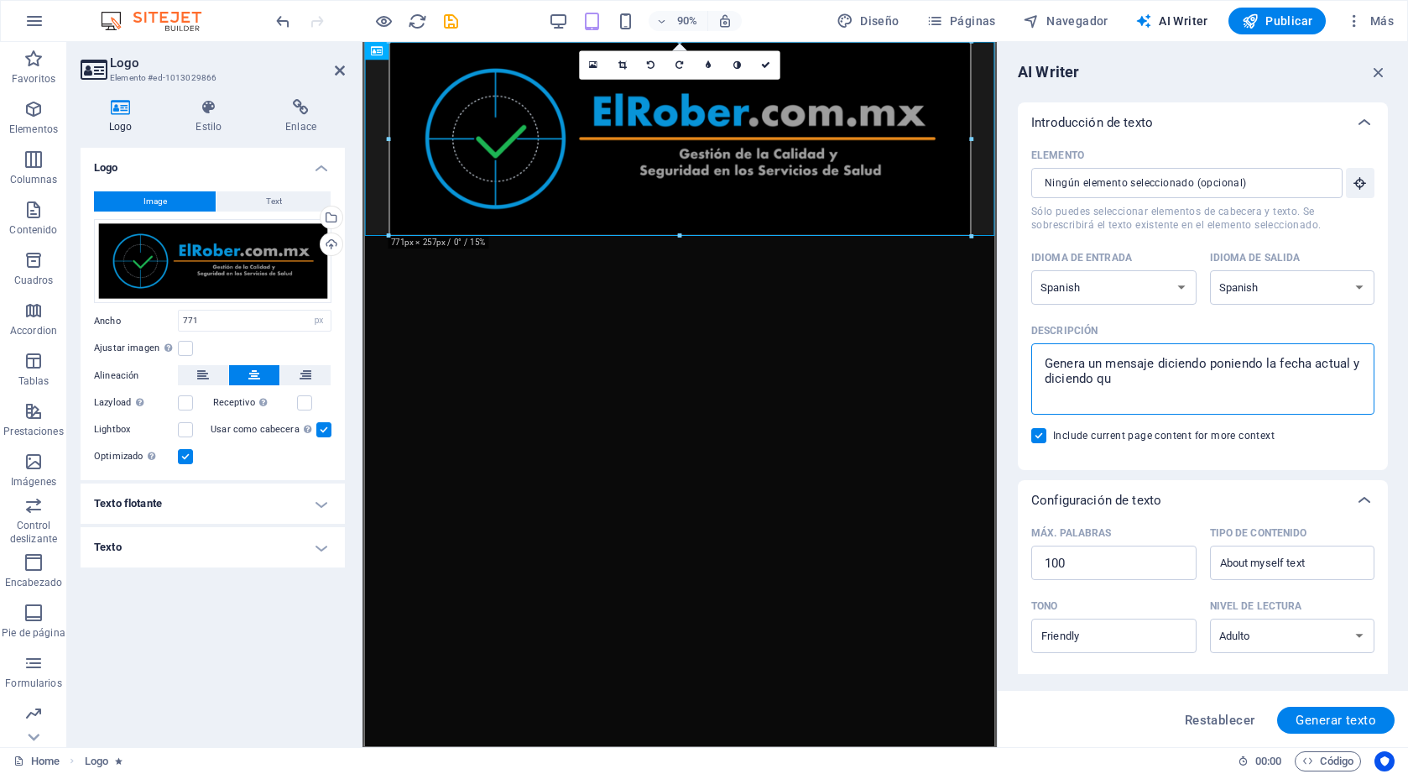
type textarea "Genera un mensaje diciendo poniendo la fecha actual y diciendo que"
click at [1314, 709] on button "Generar texto" at bounding box center [1335, 720] width 117 height 27
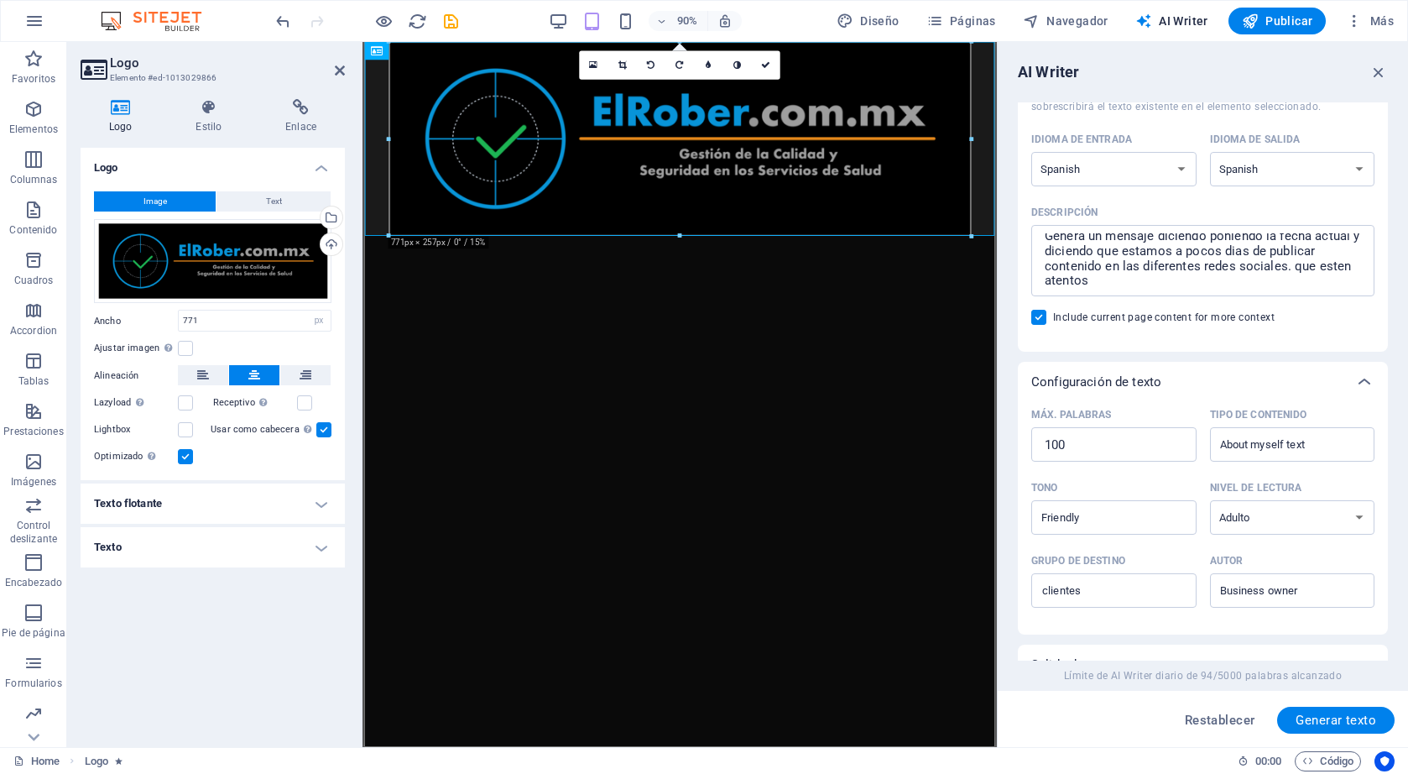
scroll to position [0, 0]
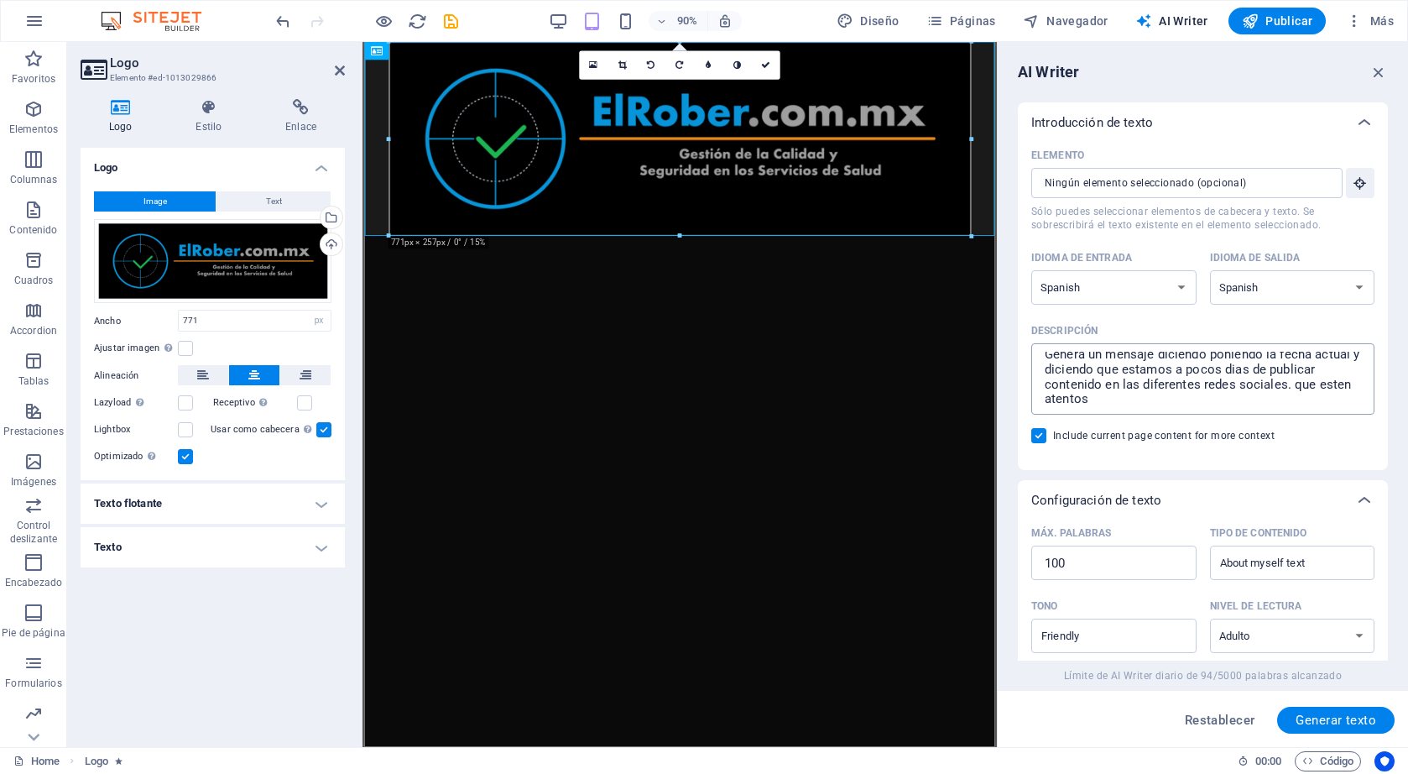
click at [1104, 402] on textarea "Genera un mensaje diciendo poniendo la fecha actual y diciendo que estamos a po…" at bounding box center [1203, 379] width 326 height 55
click at [1169, 371] on textarea "Genera un mensaje diciendo poniendo la fecha actual y diciendo que estamos a po…" at bounding box center [1203, 379] width 326 height 55
click at [1153, 366] on textarea "Genera un mensaje diciendo poniendo la fecha actual y diciendo que estoy a poco…" at bounding box center [1203, 379] width 326 height 55
click at [1325, 714] on span "Generar texto" at bounding box center [1336, 719] width 81 height 13
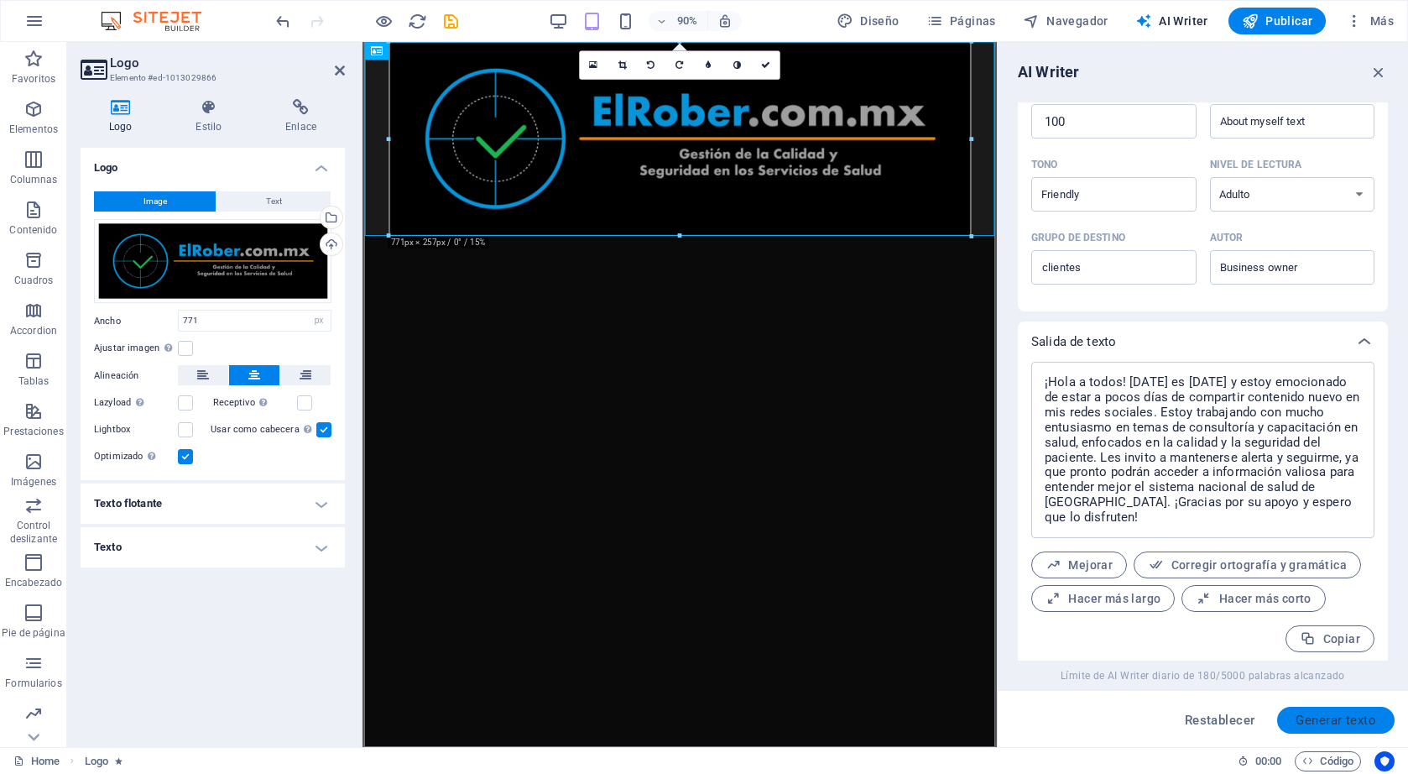
scroll to position [446, 0]
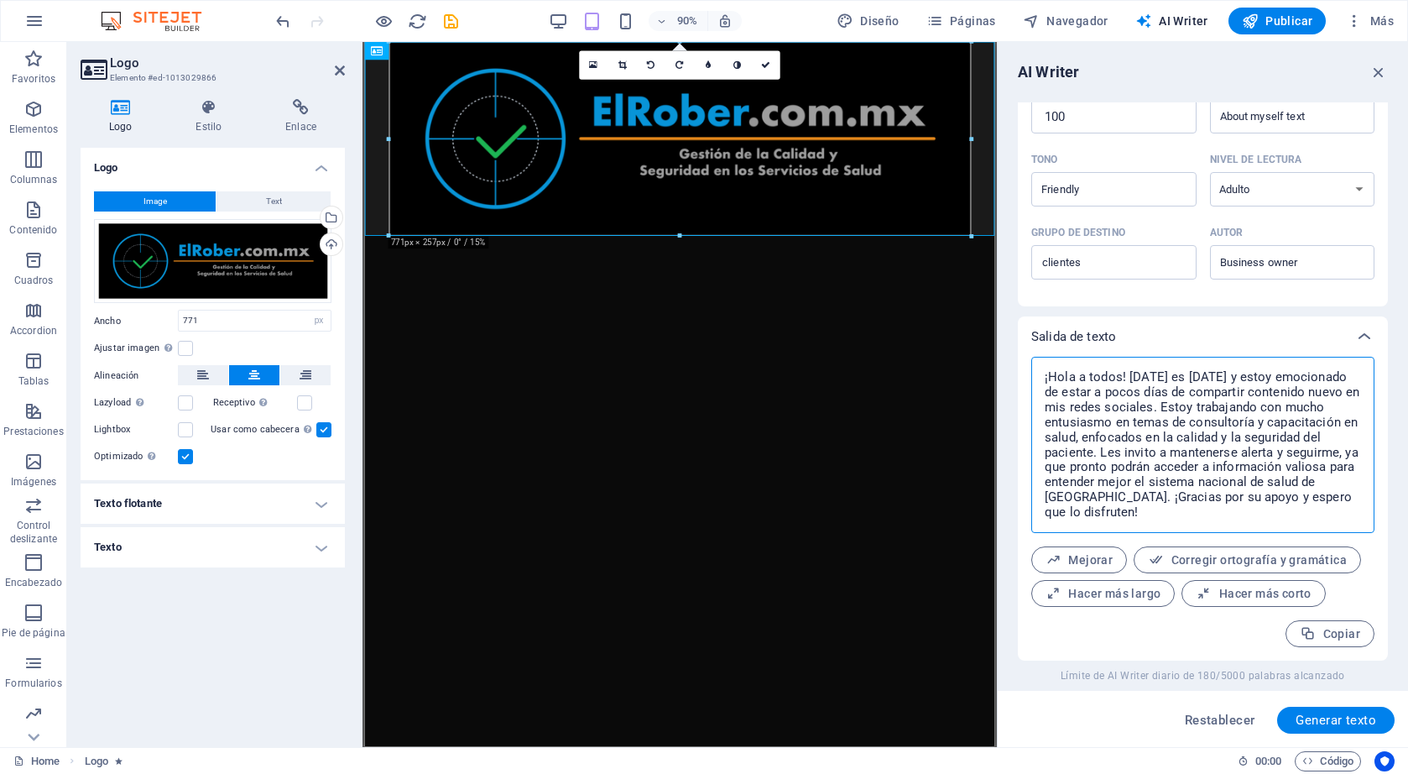
click at [1177, 380] on textarea "¡Hola a todos! [DATE] es [DATE] y estoy emocionado de estar a pocos días de com…" at bounding box center [1203, 444] width 326 height 159
click at [1181, 378] on textarea "¡Hola a todos! [DATE] es [DATE] y estoy emocionado de estar a pocos días de com…" at bounding box center [1203, 444] width 326 height 159
click at [1325, 634] on span "Copiar" at bounding box center [1330, 634] width 60 height 16
click at [752, 258] on html "Skip to main content" at bounding box center [714, 150] width 700 height 216
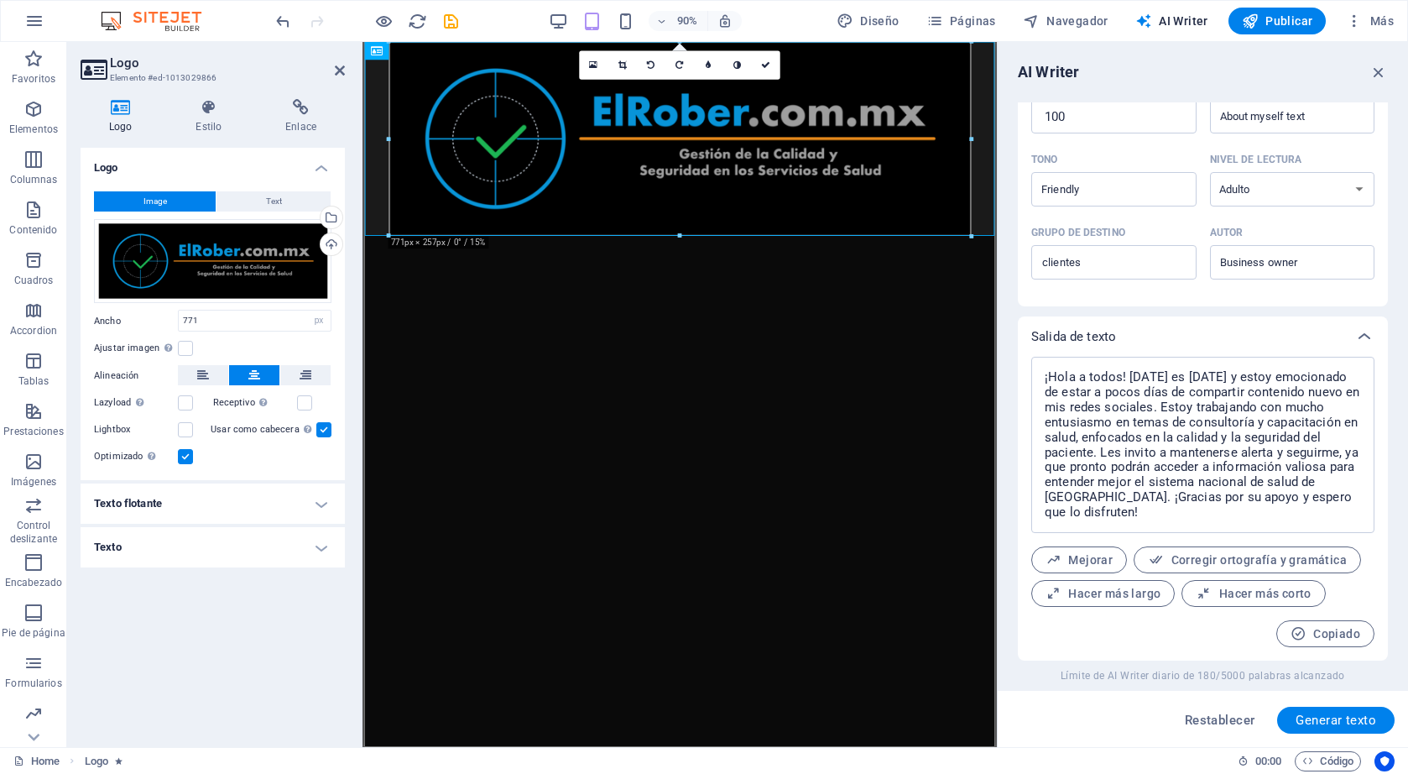
click at [752, 258] on html "Skip to main content" at bounding box center [714, 150] width 700 height 216
click at [43, 110] on icon "button" at bounding box center [33, 109] width 20 height 20
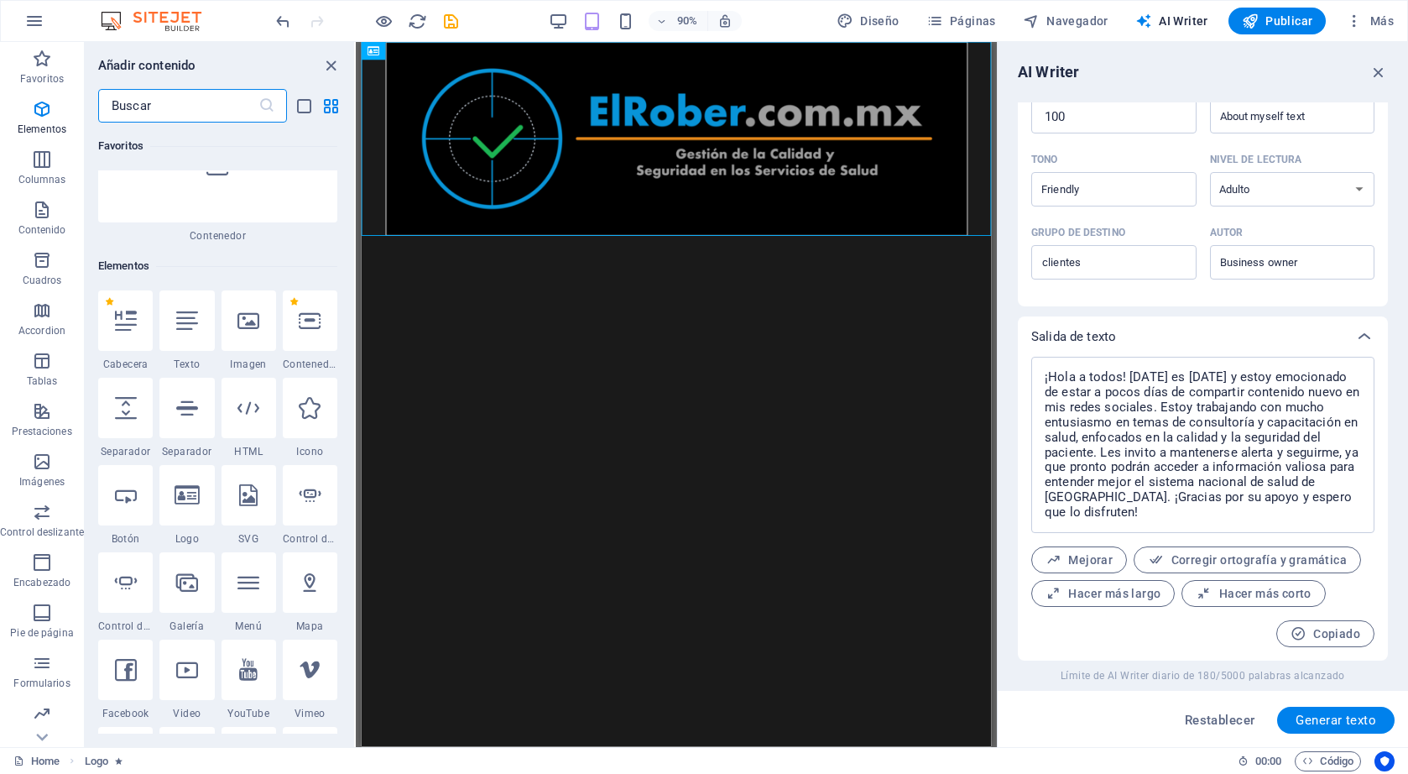
scroll to position [316, 0]
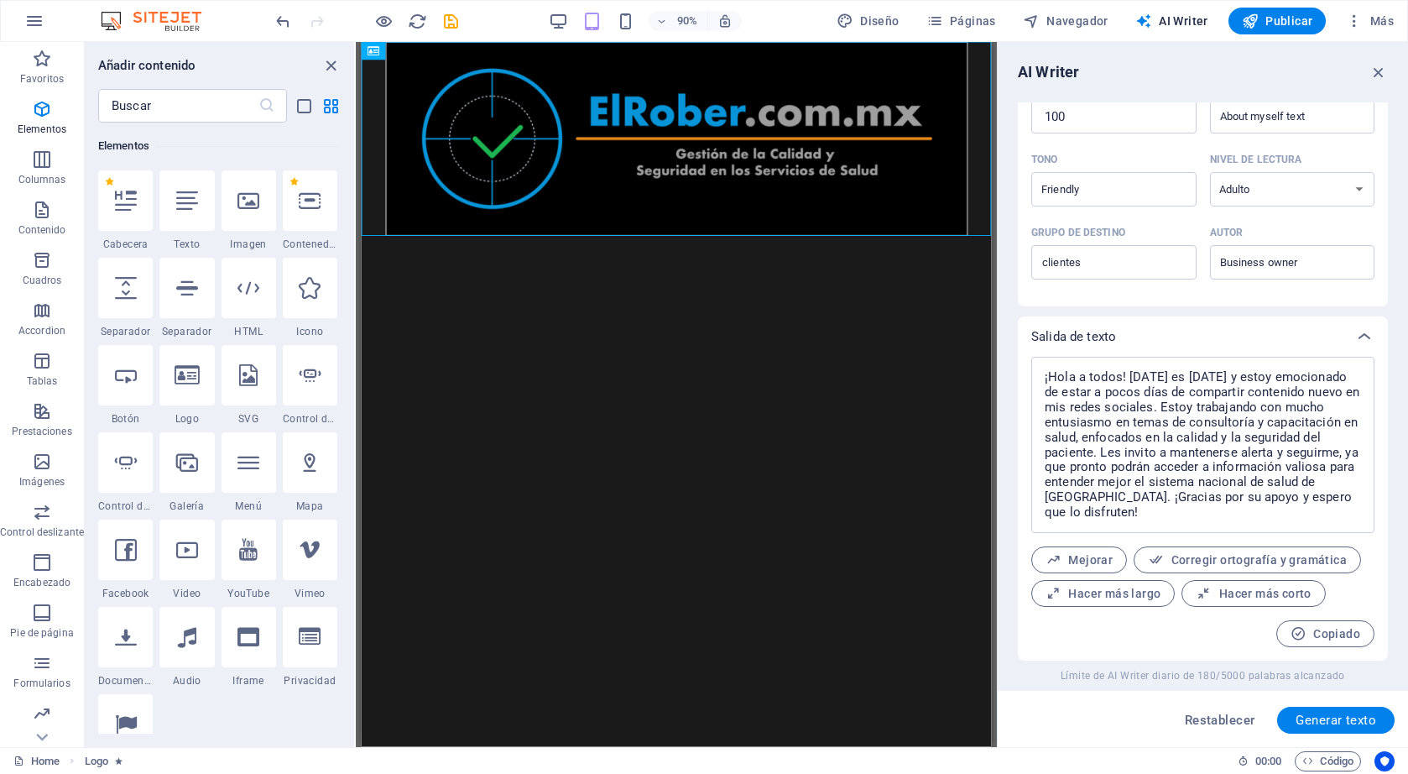
click at [602, 258] on html "Skip to main content" at bounding box center [711, 150] width 700 height 216
click at [669, 233] on div "+ Añadir sección" at bounding box center [676, 236] width 96 height 26
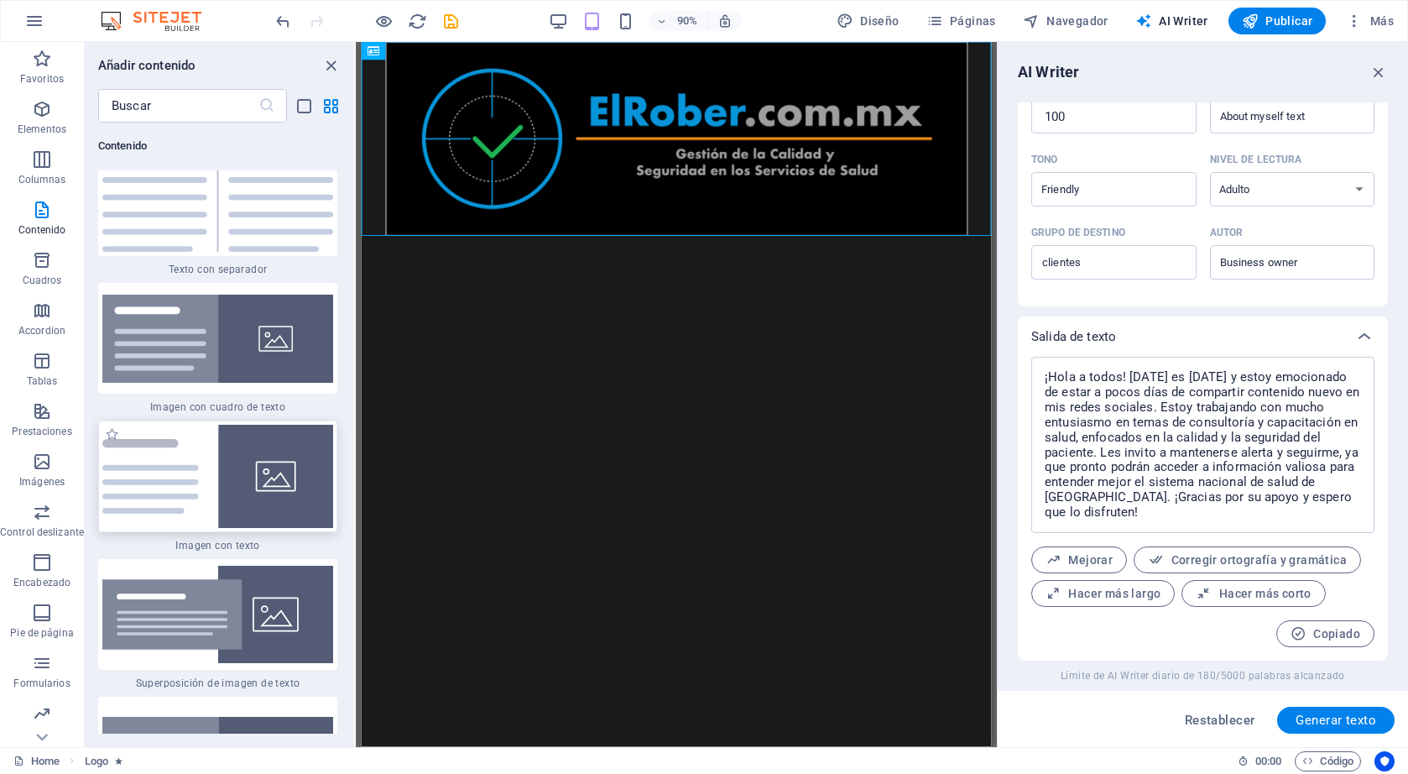
scroll to position [6049, 0]
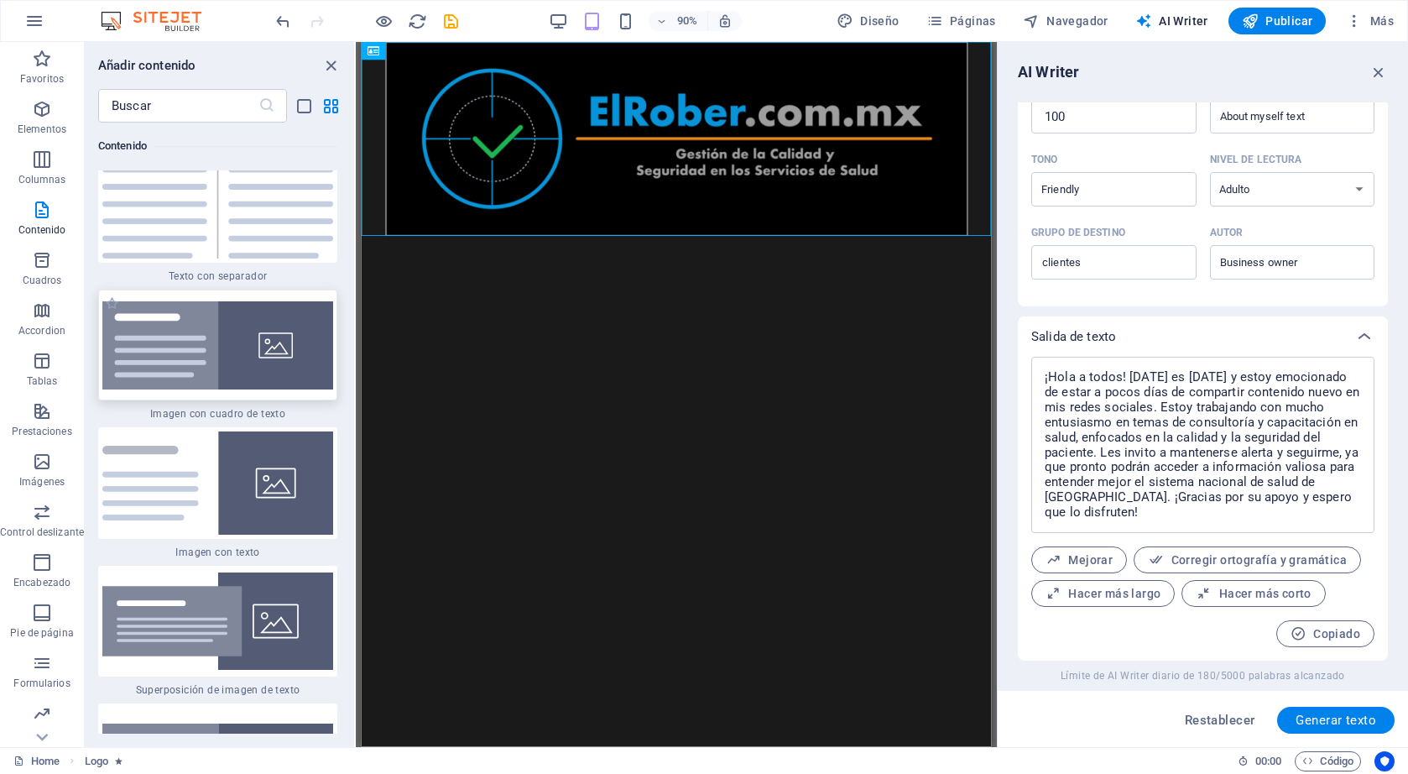
click at [274, 303] on img at bounding box center [217, 345] width 231 height 88
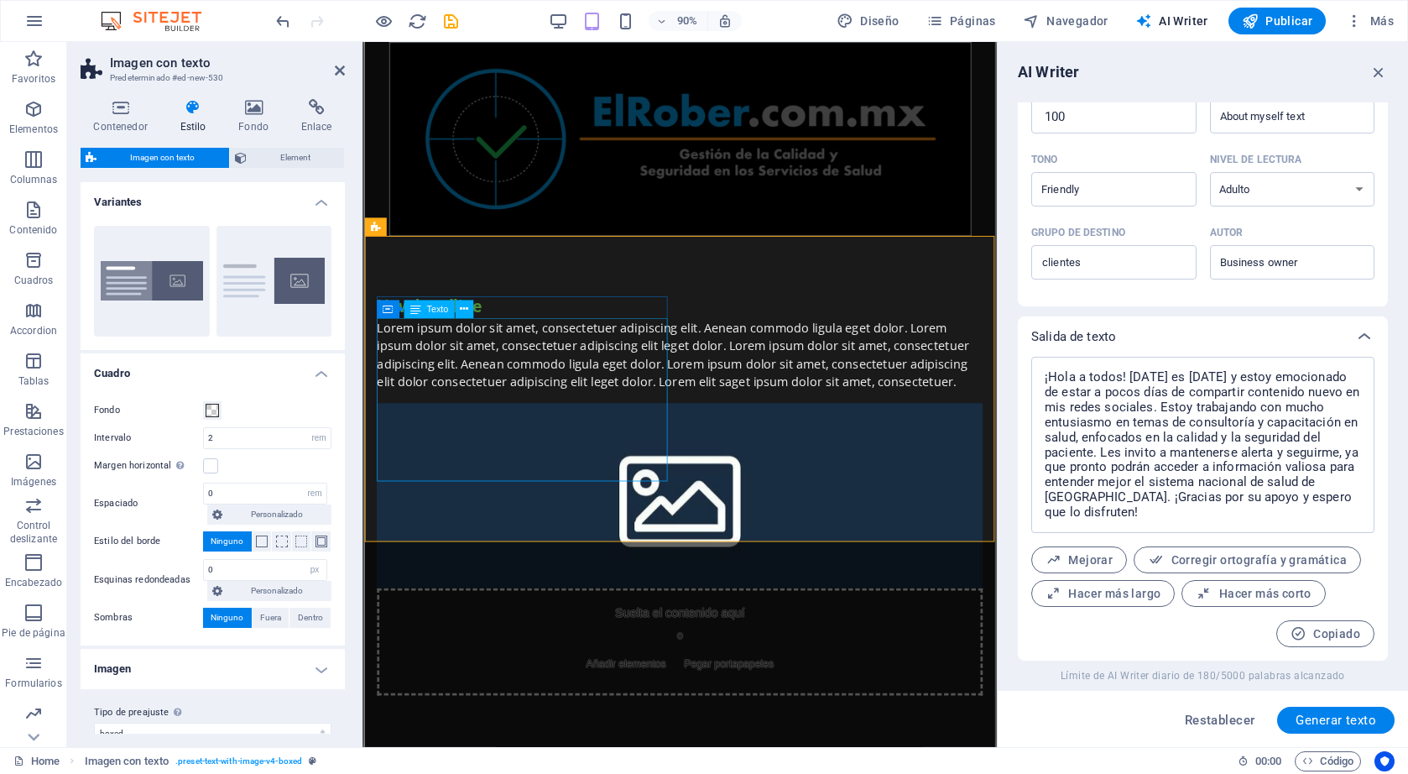
click at [569, 414] on div "Lorem ipsum dolor sit amet, consectetuer adipiscing elit. Aenean commodo ligula…" at bounding box center [714, 389] width 673 height 81
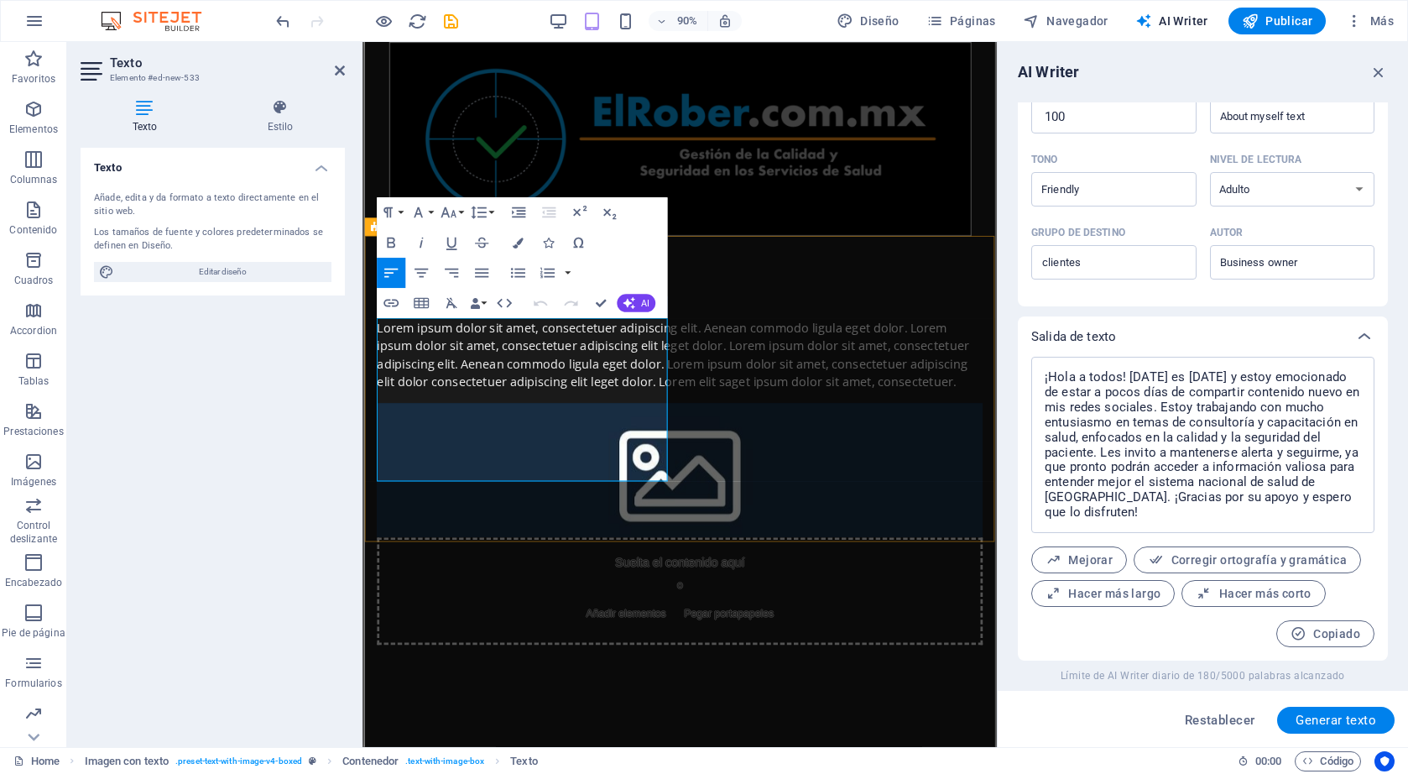
click at [486, 414] on p "Lorem ipsum dolor sit amet, consectetuer adipiscing elit. Aenean commodo ligula…" at bounding box center [714, 389] width 673 height 81
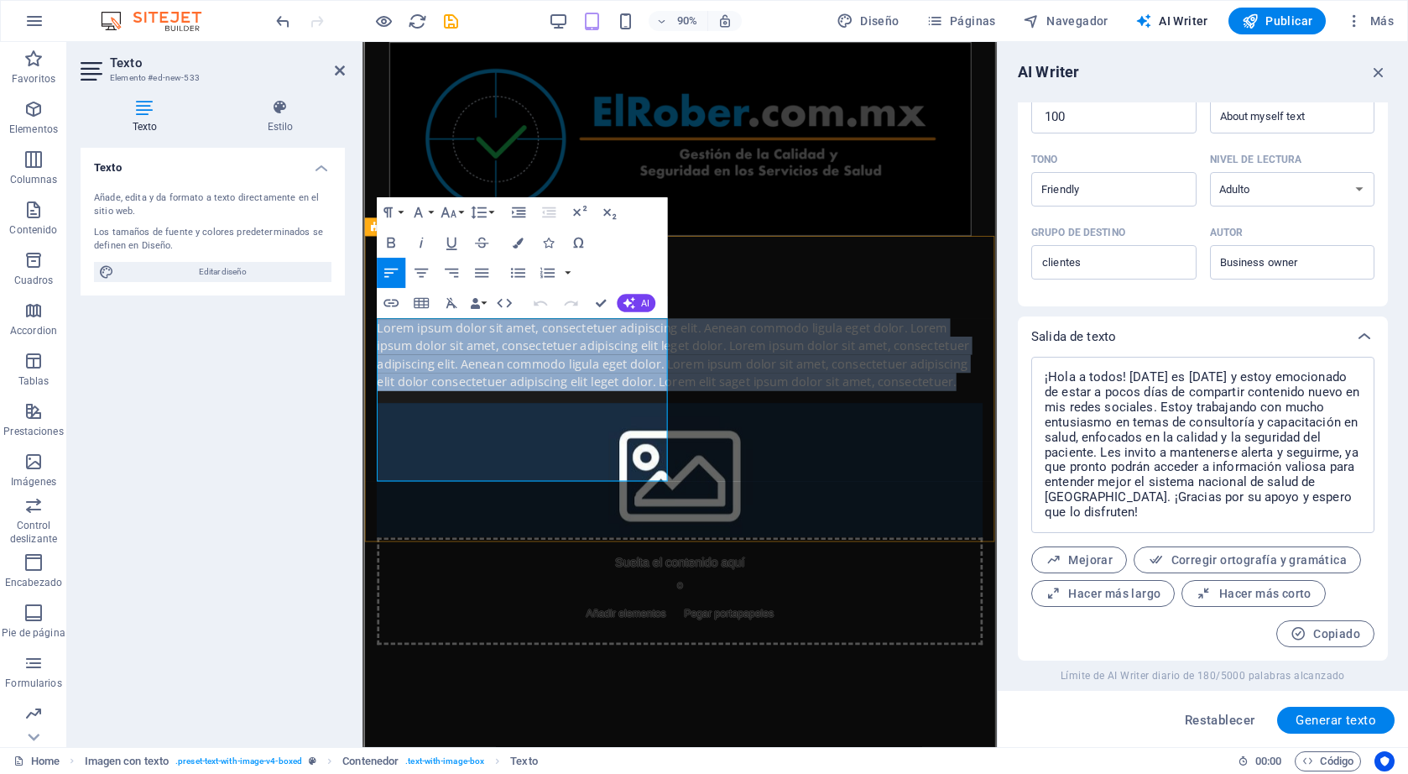
click at [486, 414] on p "Lorem ipsum dolor sit amet, consectetuer adipiscing elit. Aenean commodo ligula…" at bounding box center [714, 389] width 673 height 81
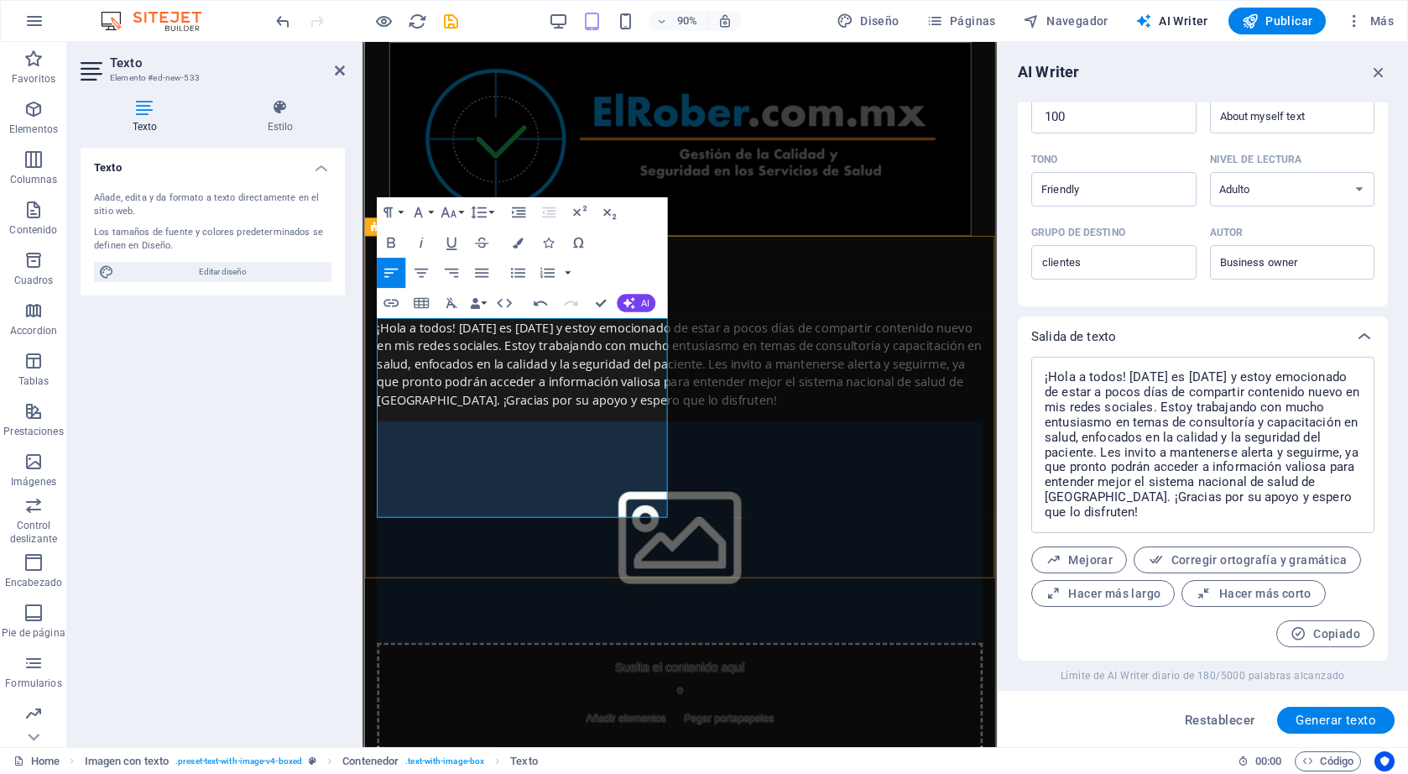
scroll to position [6696, 3]
click at [546, 380] on p "¡Hola a todos! [DATE] es [DATE] y estoy emocionado de estar a pocos días de com…" at bounding box center [714, 399] width 673 height 101
click at [524, 359] on p "¡Hola a todos! [DATE] es [DATE] y estoy emocionado de estar a pocos días de com…" at bounding box center [714, 399] width 673 height 101
click at [634, 359] on p "¡Hola a todos! [DATE] es [DATE] y estoy emocionado de estar a pocos días de com…" at bounding box center [714, 399] width 673 height 101
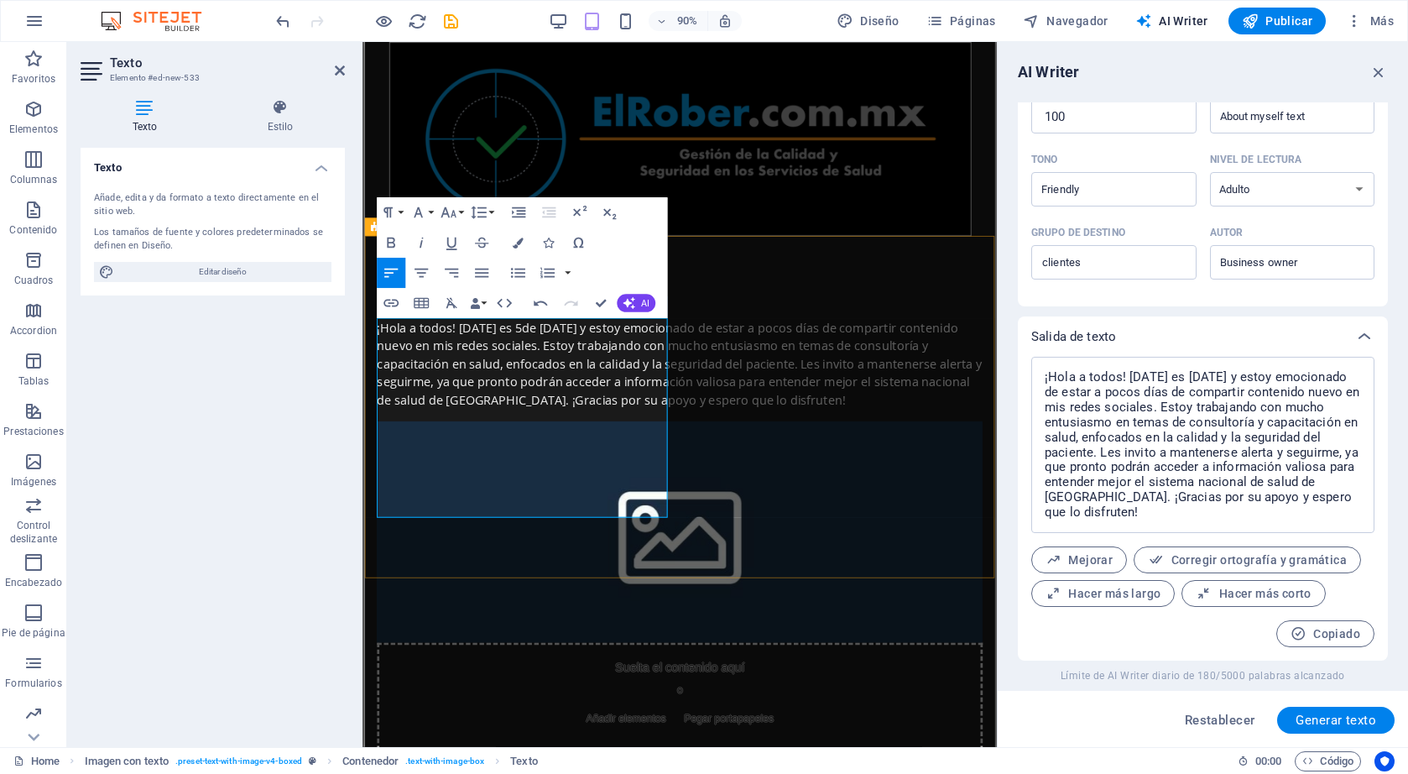
click at [642, 359] on p "¡Hola a todos! [DATE] es [DATE] y estoy emocionado de estar a pocos días de com…" at bounding box center [714, 399] width 673 height 101
click at [634, 597] on div "New headline ¡Hola a todos! [DATE] es [DATE] y estoy emocionado de estar a poco…" at bounding box center [714, 577] width 700 height 638
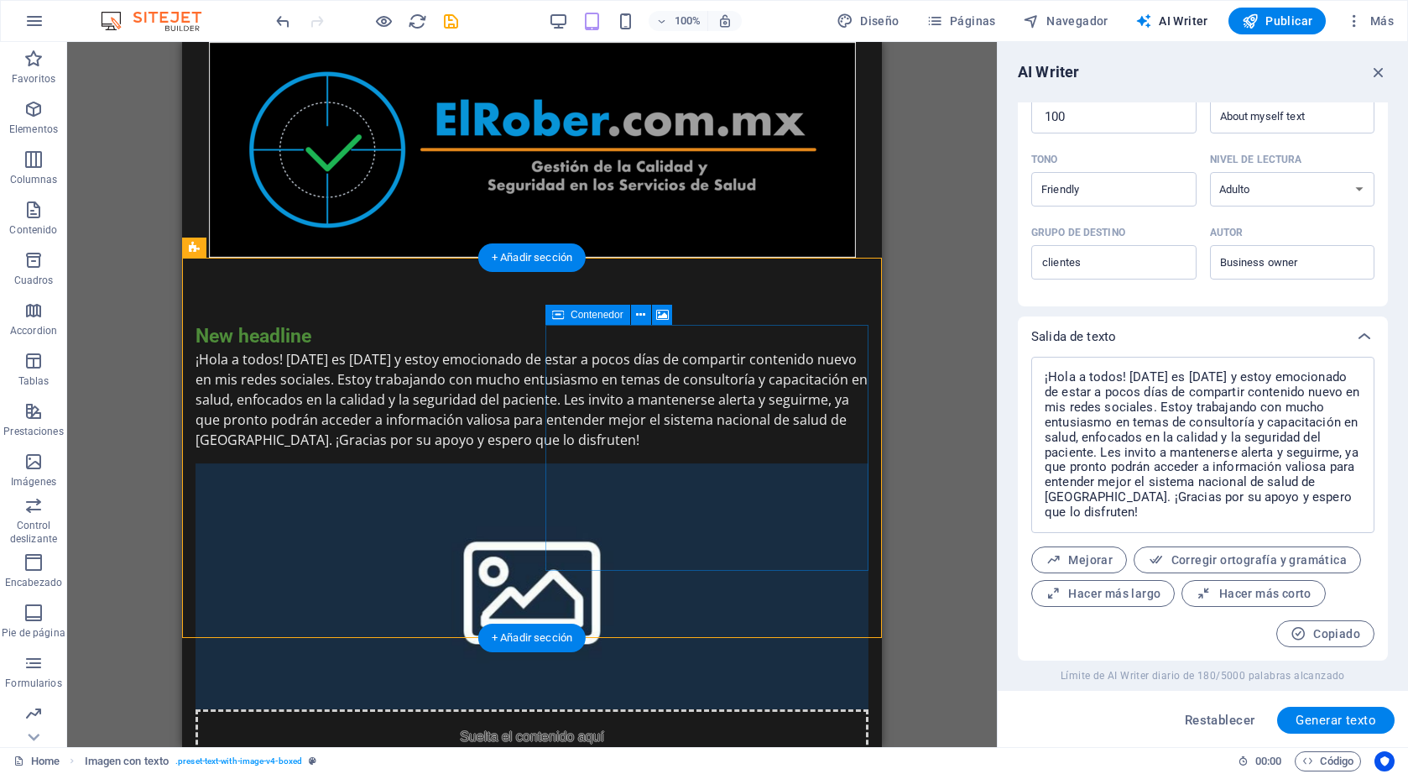
click at [782, 709] on div "Suelta el contenido aquí o Añadir elementos Pegar portapapeles" at bounding box center [532, 768] width 673 height 119
click at [290, 334] on div "New headline" at bounding box center [532, 337] width 673 height 24
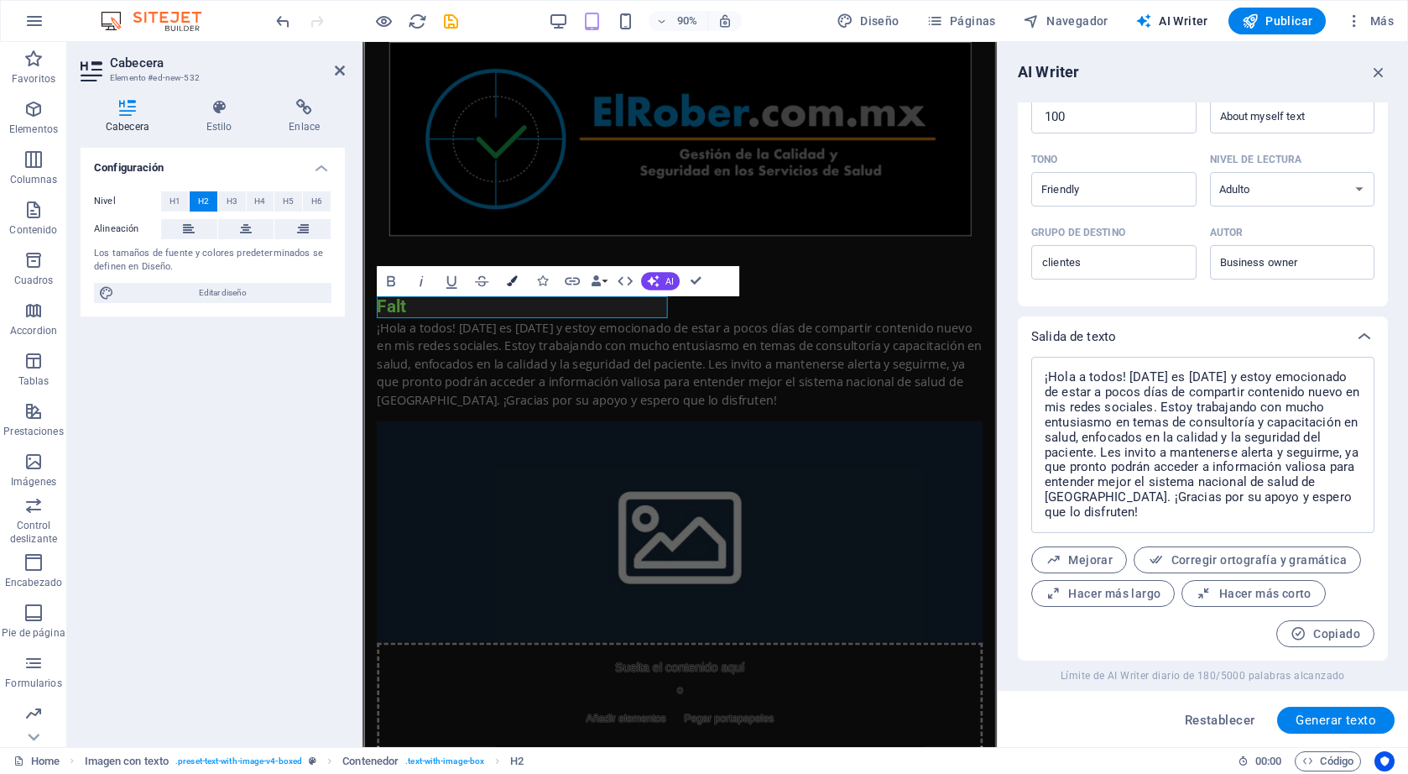
click at [512, 286] on icon "button" at bounding box center [512, 281] width 11 height 11
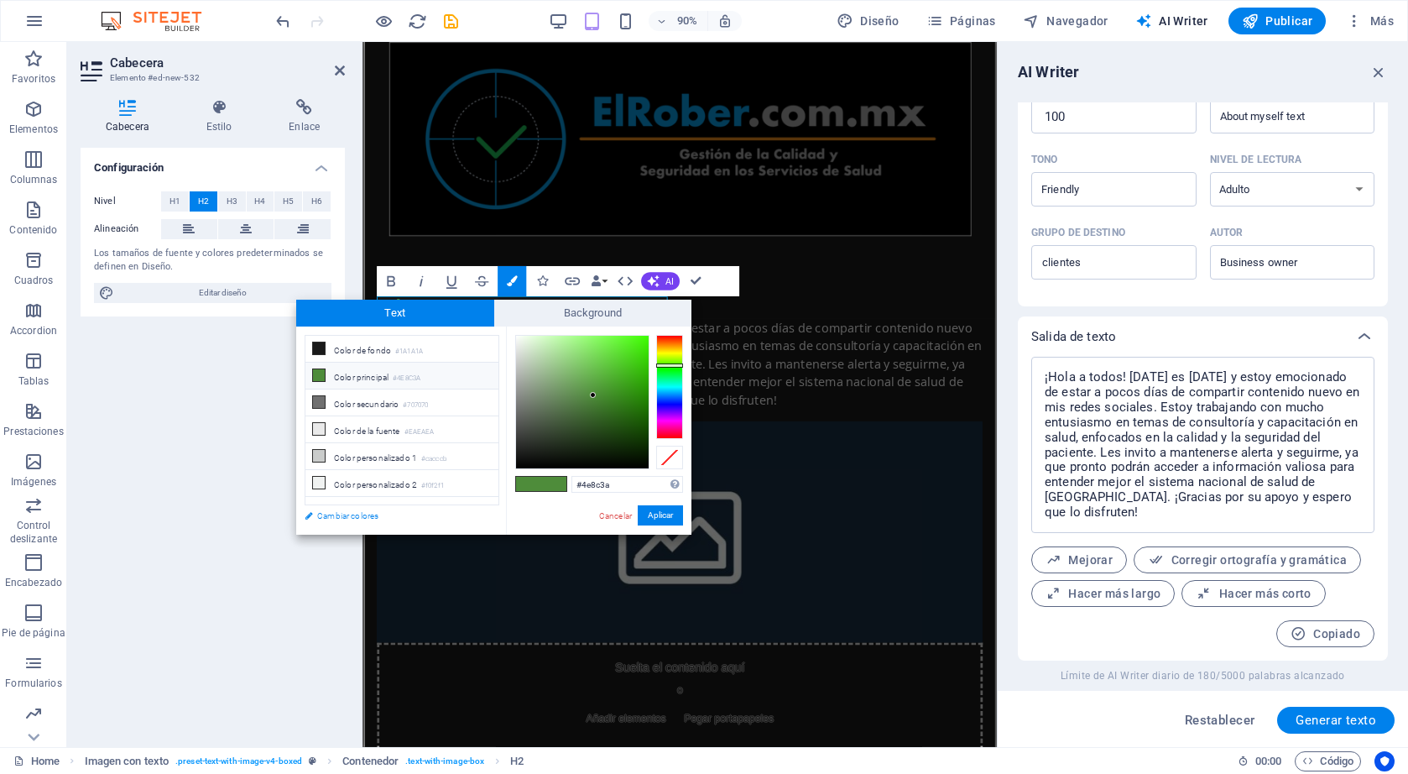
click at [358, 509] on link "Cambiar colores" at bounding box center [393, 515] width 195 height 21
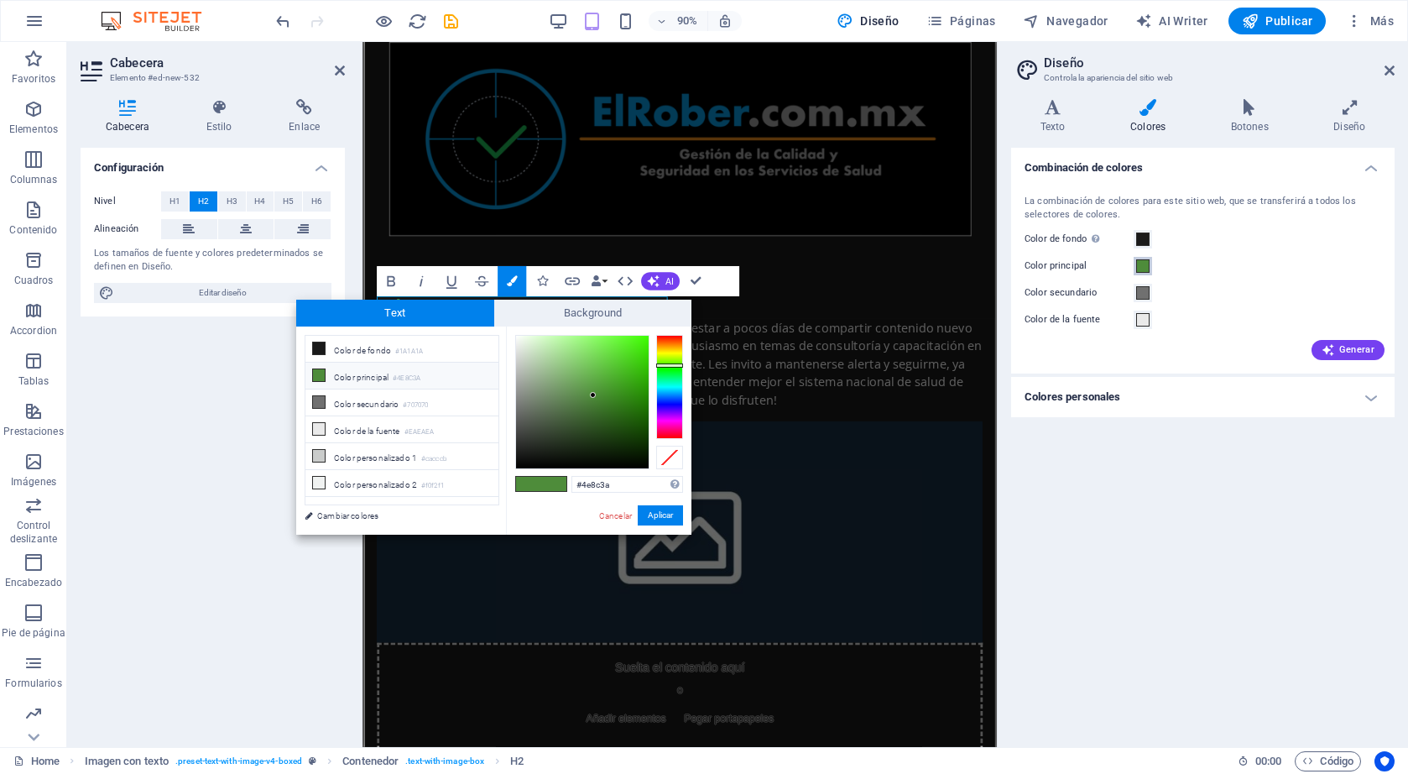
click at [1142, 265] on span at bounding box center [1142, 265] width 13 height 13
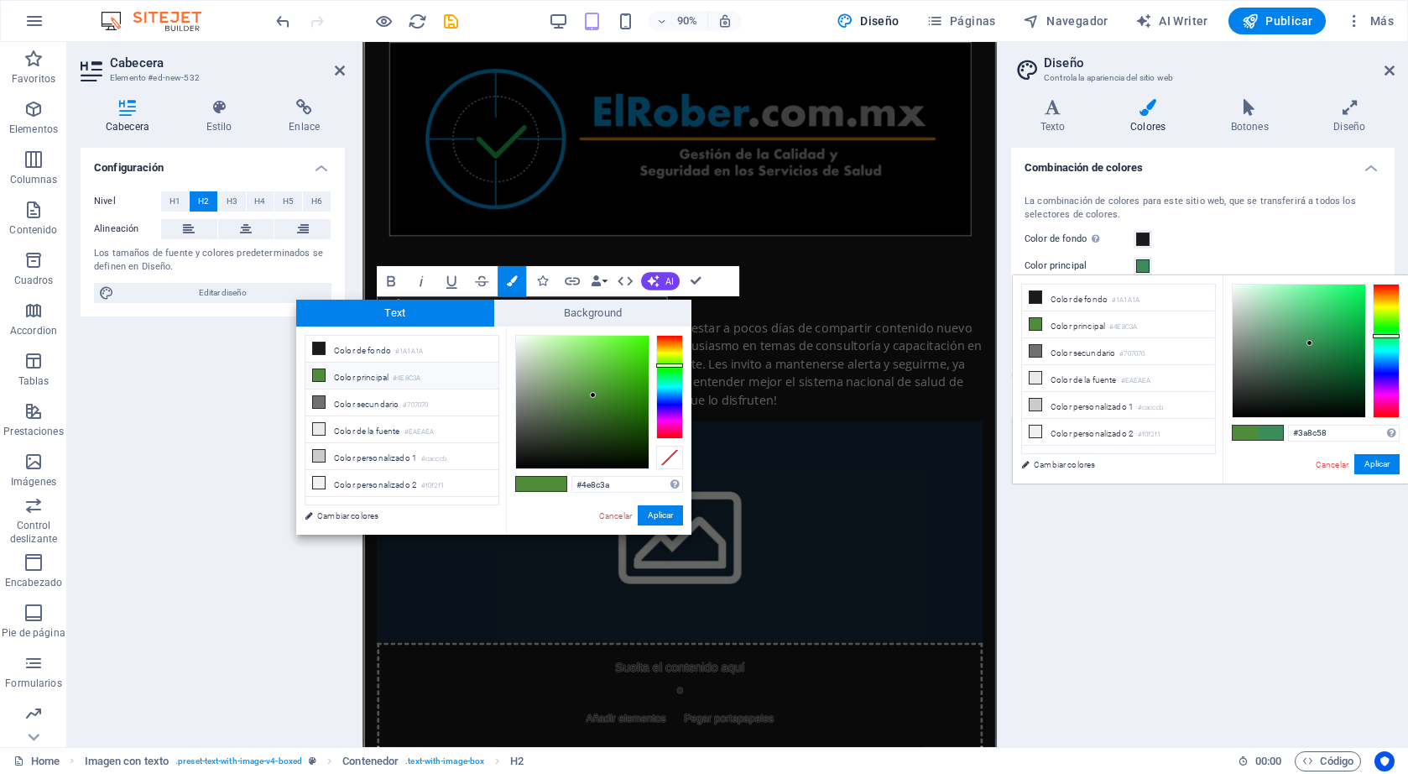
drag, startPoint x: 1388, startPoint y: 325, endPoint x: 1389, endPoint y: 336, distance: 10.9
click at [1389, 336] on div at bounding box center [1386, 351] width 27 height 134
click at [1390, 347] on div at bounding box center [1386, 351] width 27 height 134
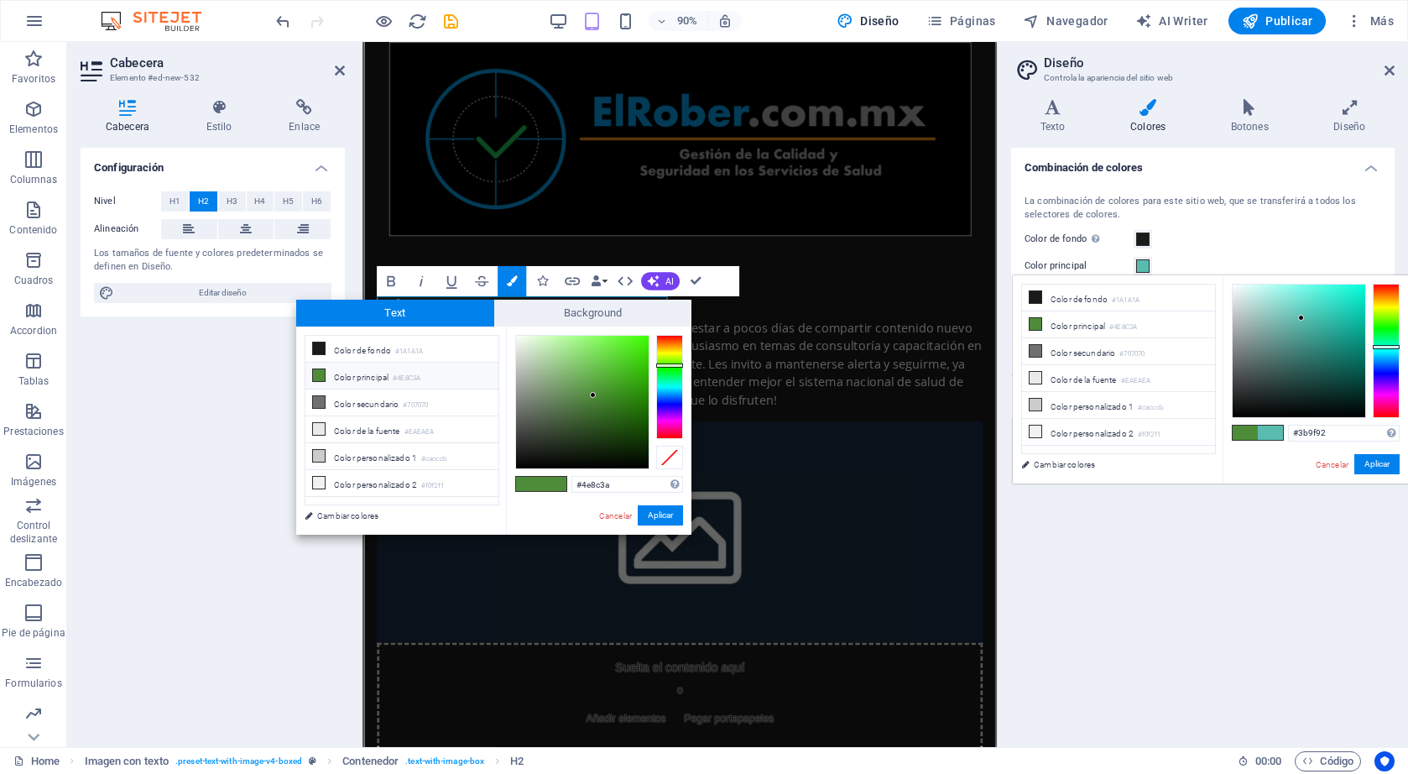
drag, startPoint x: 1304, startPoint y: 341, endPoint x: 1315, endPoint y: 333, distance: 13.3
click at [1315, 333] on div at bounding box center [1299, 350] width 133 height 133
click at [1392, 335] on div at bounding box center [1386, 351] width 27 height 134
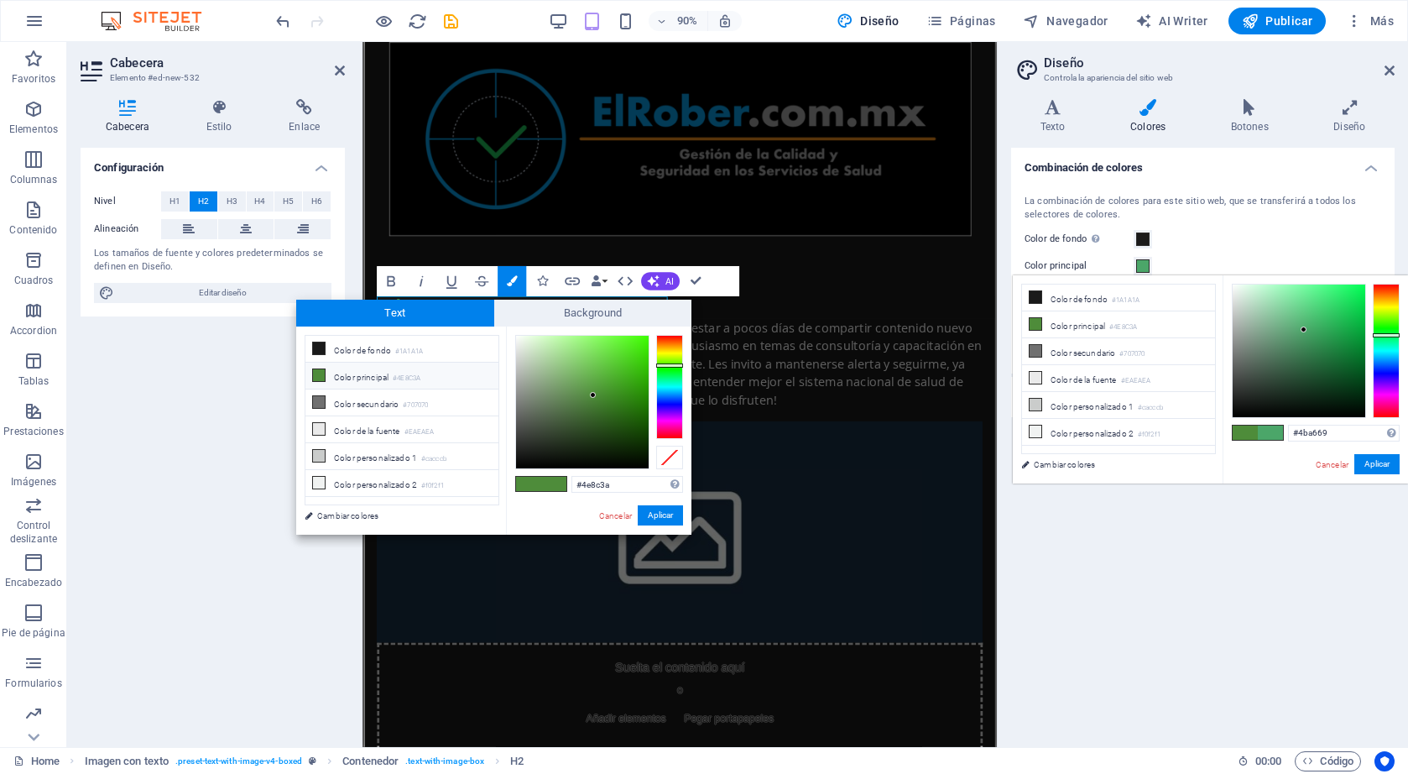
drag, startPoint x: 1322, startPoint y: 332, endPoint x: 1304, endPoint y: 330, distance: 17.8
click at [1304, 330] on div at bounding box center [1299, 350] width 133 height 133
drag, startPoint x: 1391, startPoint y: 335, endPoint x: 1391, endPoint y: 322, distance: 12.6
click at [1391, 322] on div at bounding box center [1386, 323] width 27 height 4
click at [1379, 328] on div at bounding box center [1386, 351] width 27 height 134
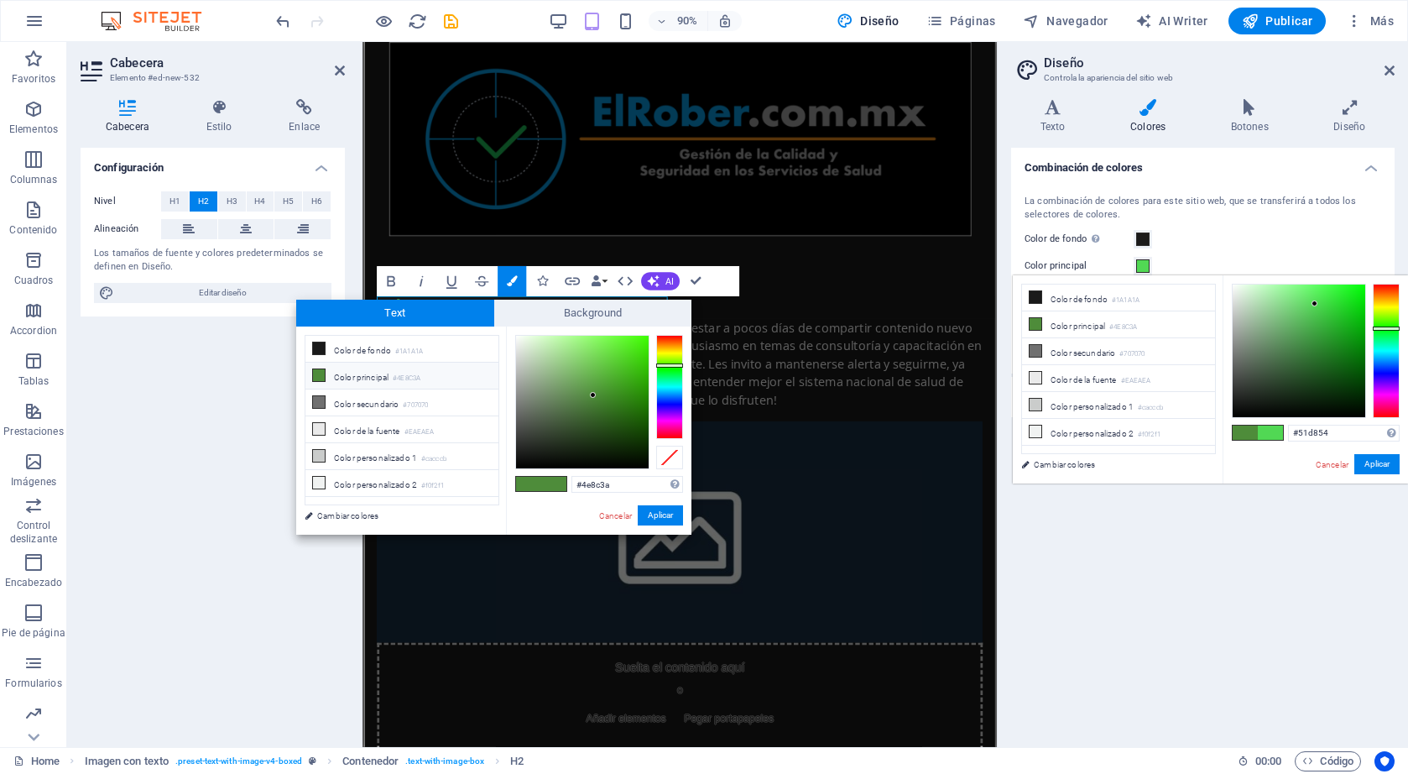
drag, startPoint x: 1303, startPoint y: 329, endPoint x: 1315, endPoint y: 304, distance: 27.8
click at [1315, 304] on div at bounding box center [1315, 303] width 6 height 6
click at [1393, 464] on button "Aplicar" at bounding box center [1376, 464] width 45 height 20
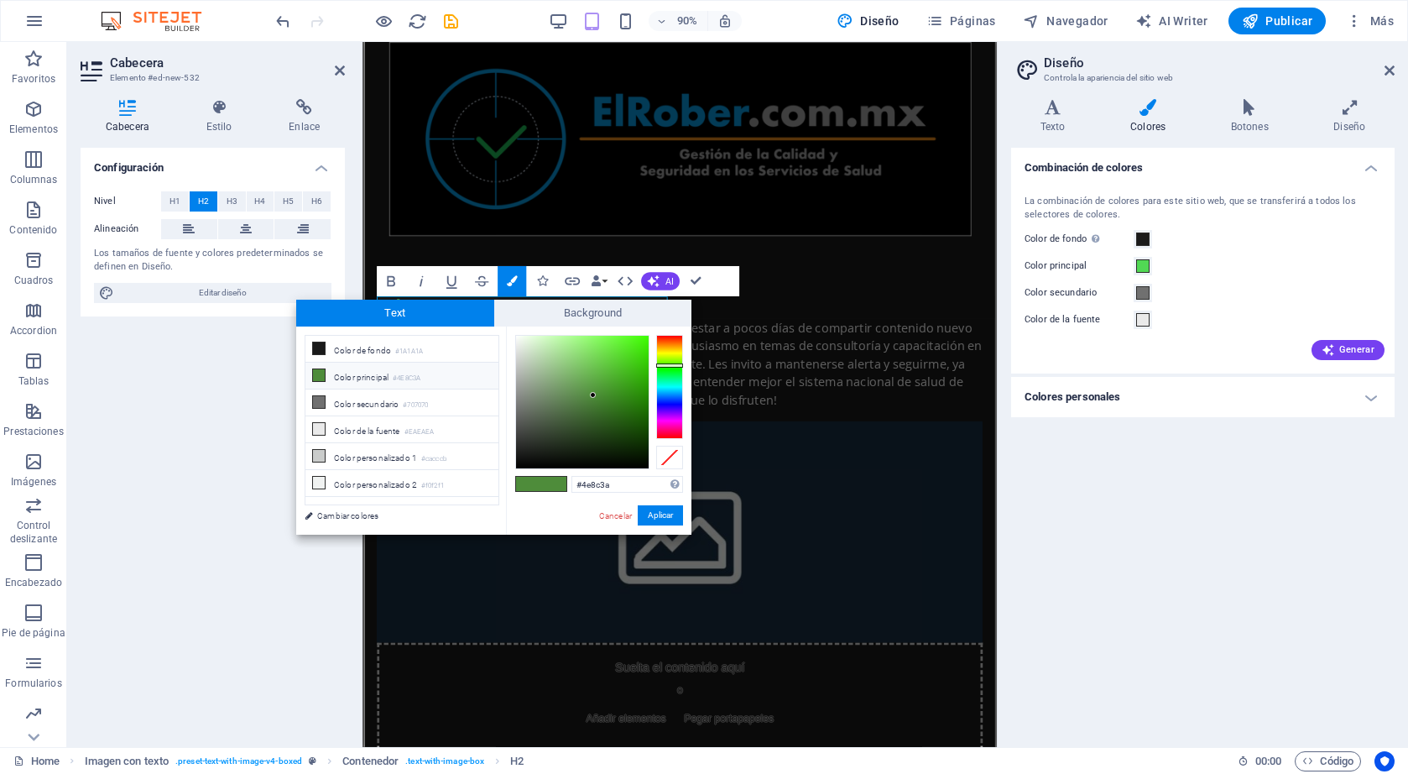
click at [1198, 408] on h4 "Colores personales" at bounding box center [1202, 397] width 383 height 40
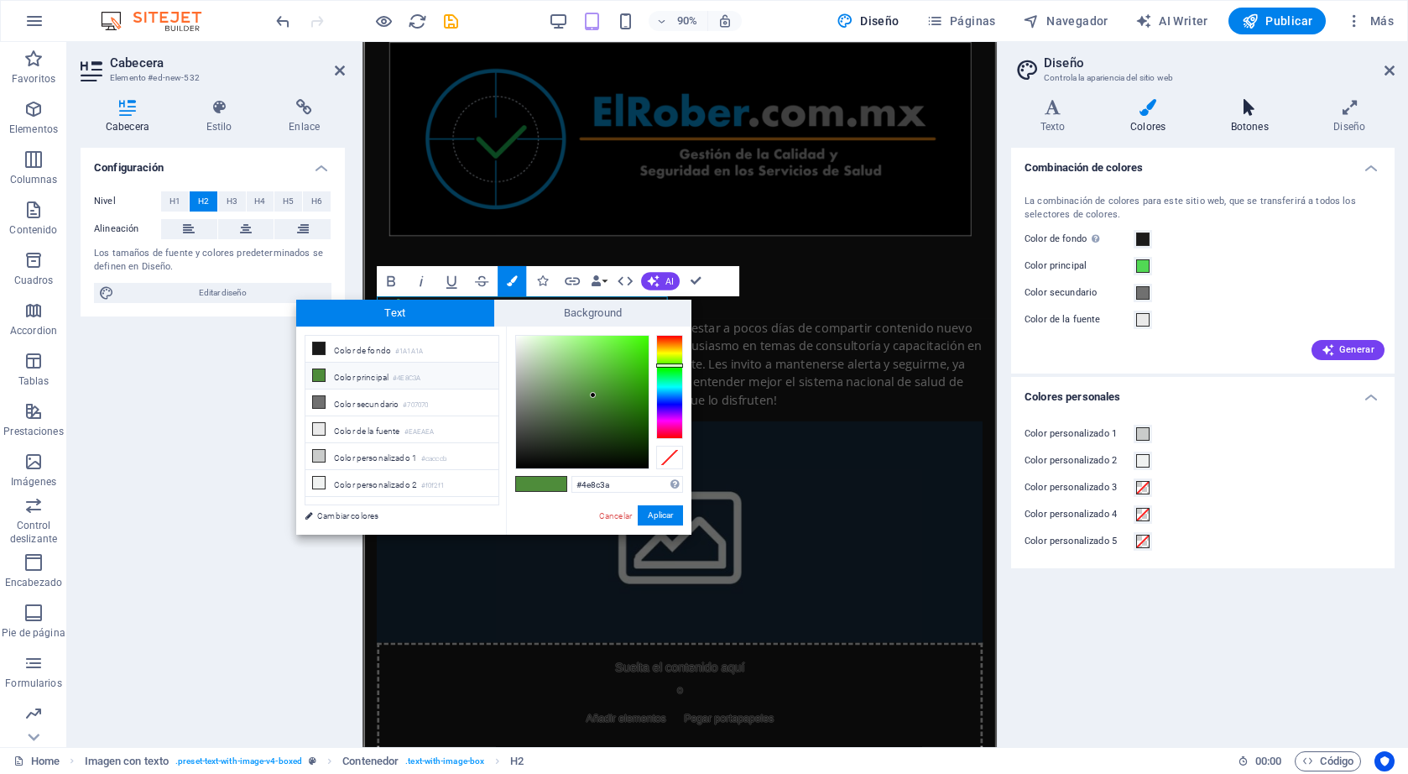
click at [1244, 111] on icon at bounding box center [1250, 107] width 96 height 17
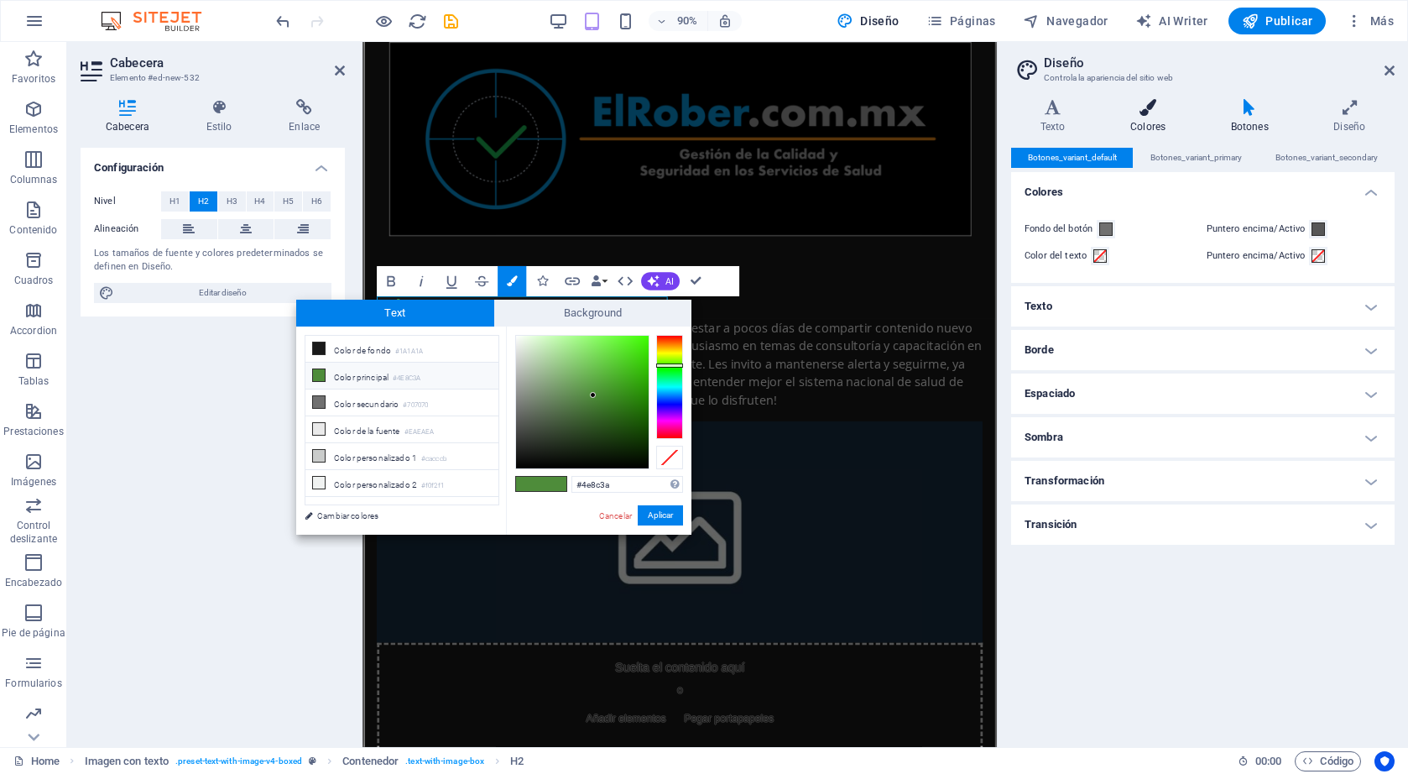
click at [1146, 113] on icon at bounding box center [1148, 107] width 94 height 17
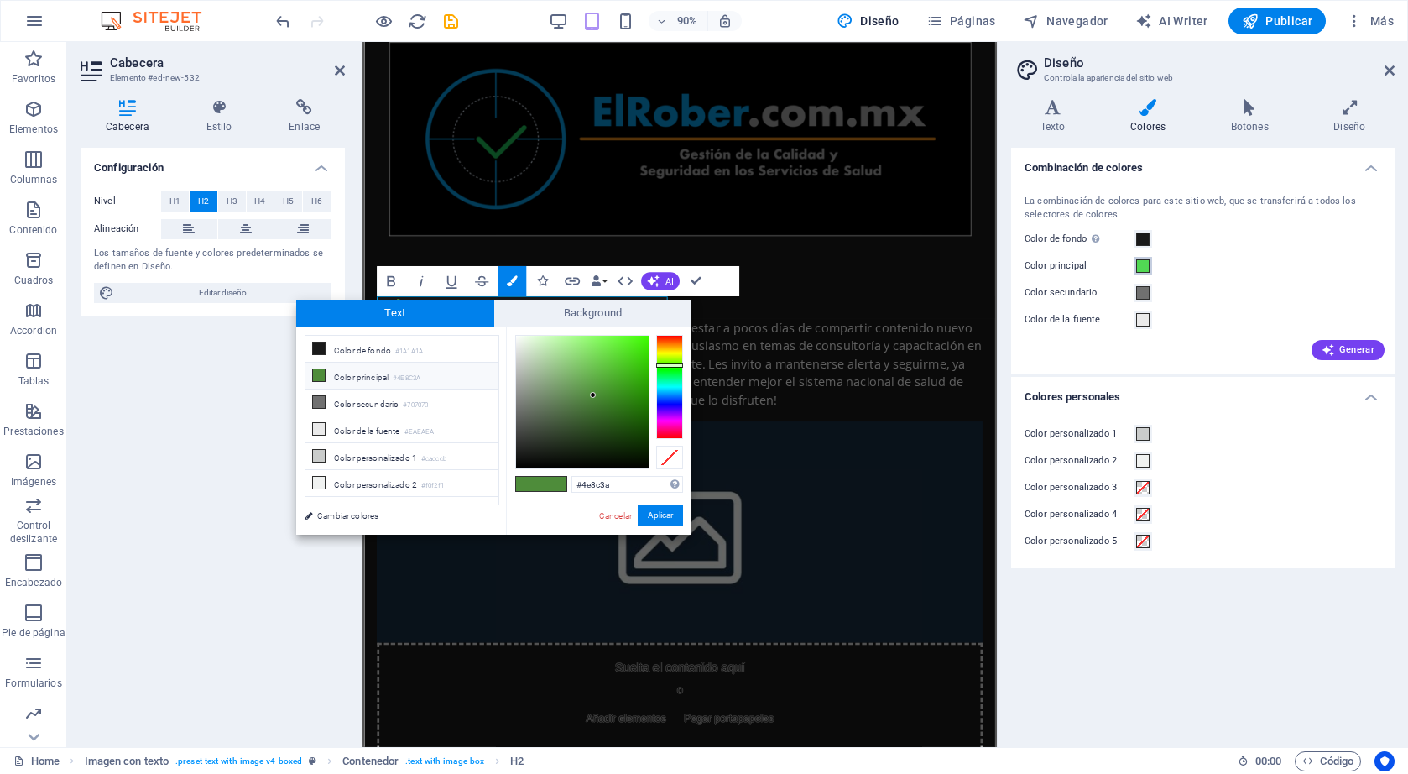
click at [1145, 259] on span at bounding box center [1142, 265] width 13 height 13
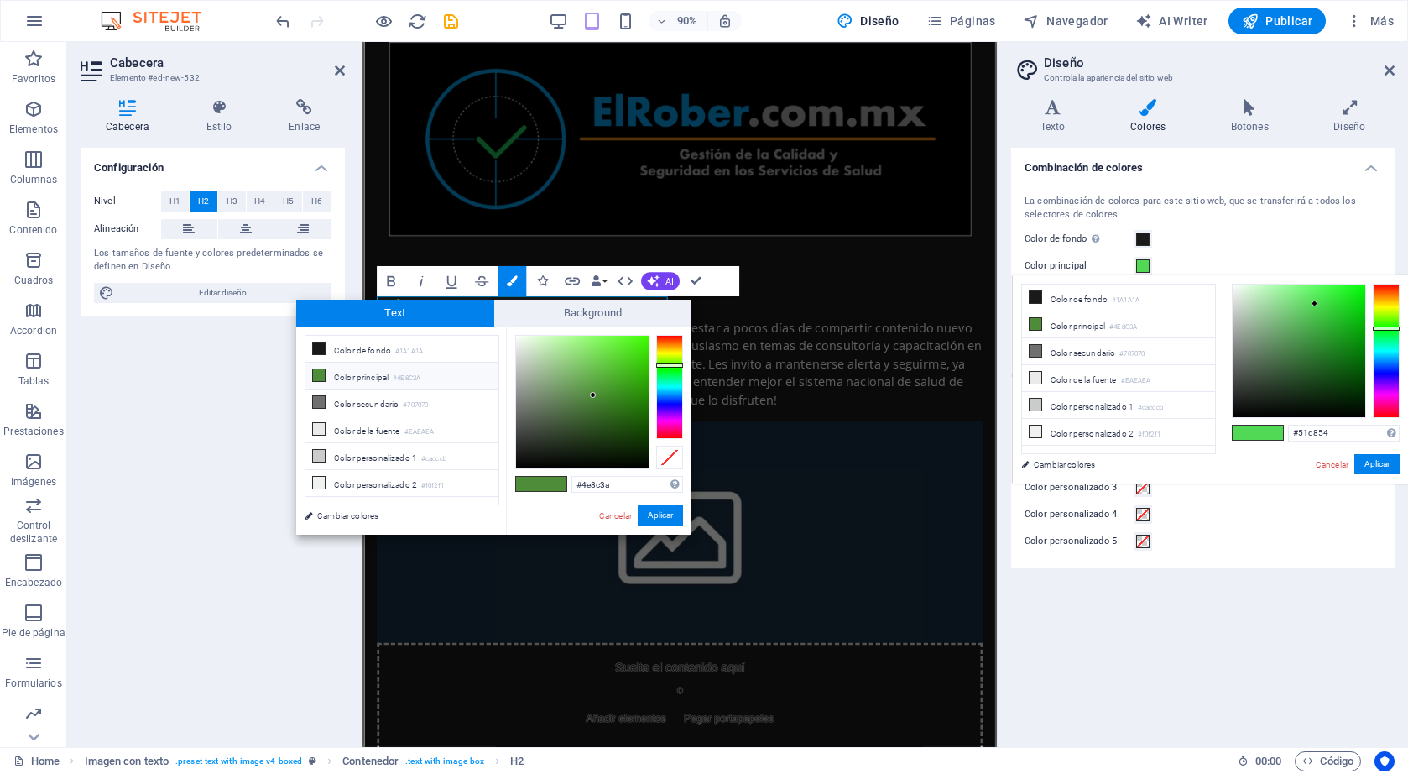
click at [1311, 423] on div "#51d854 Formatos soportados #0852ed rgb(8, 82, 237) rgba(8, 82, 237, 90%) hsv(2…" at bounding box center [1315, 500] width 185 height 451
click at [1311, 428] on input "#51d854" at bounding box center [1344, 433] width 112 height 17
click at [1343, 434] on input "#51d854" at bounding box center [1344, 433] width 112 height 17
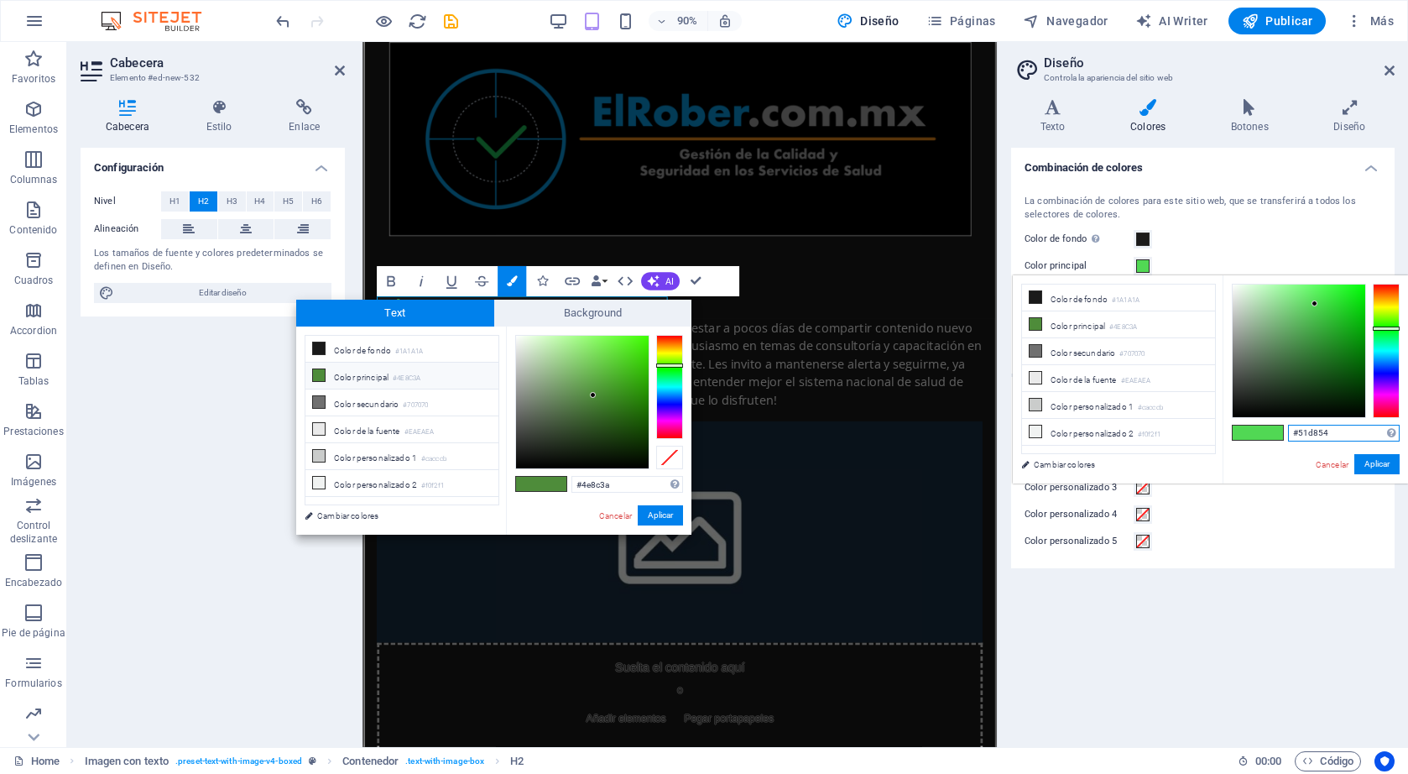
drag, startPoint x: 1343, startPoint y: 434, endPoint x: 1260, endPoint y: 433, distance: 83.1
click at [1260, 433] on div "#51d854 Formatos soportados #0852ed rgb(8, 82, 237) rgba(8, 82, 237, 90%) hsv(2…" at bounding box center [1315, 500] width 185 height 451
click at [1364, 461] on button "Aplicar" at bounding box center [1376, 464] width 45 height 20
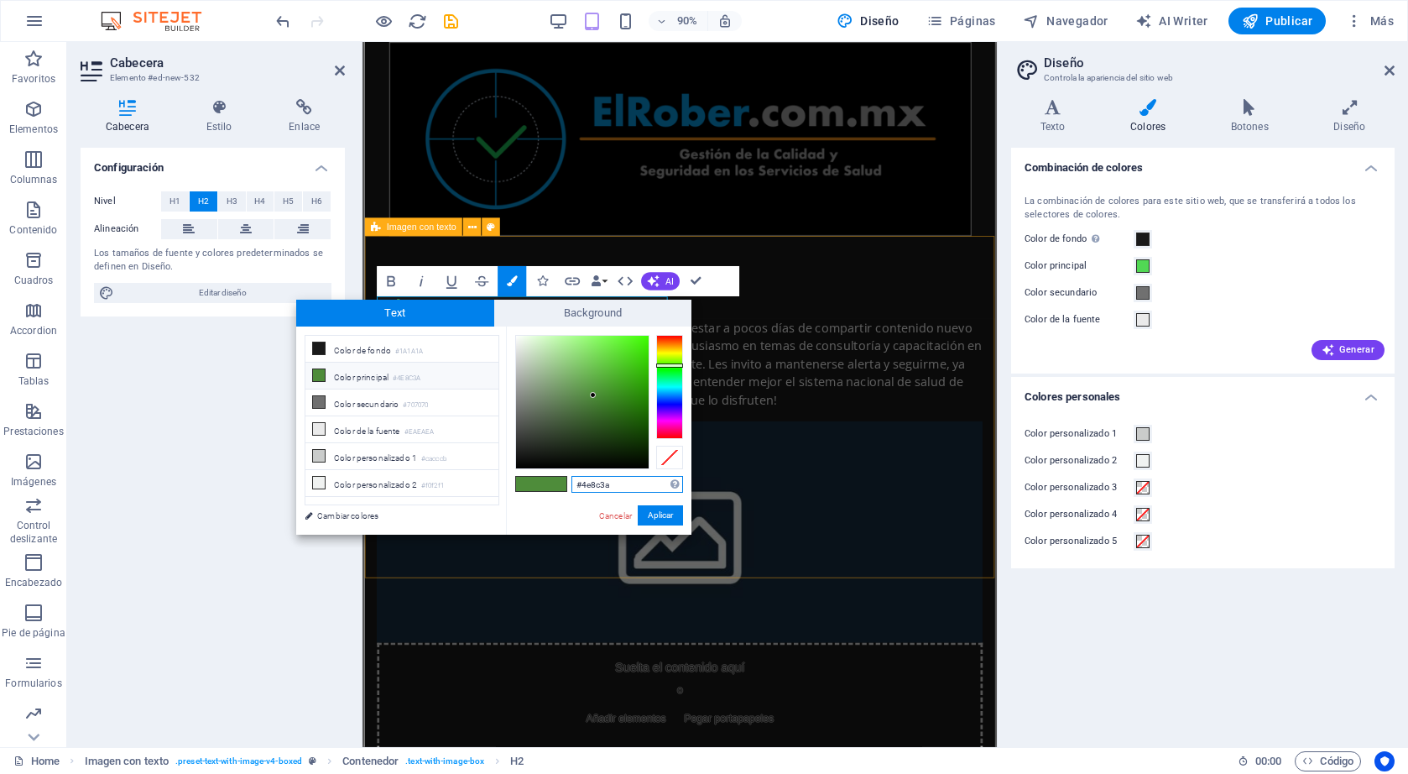
click at [603, 487] on input "#4e8c3a" at bounding box center [627, 484] width 112 height 17
paste input "51d854"
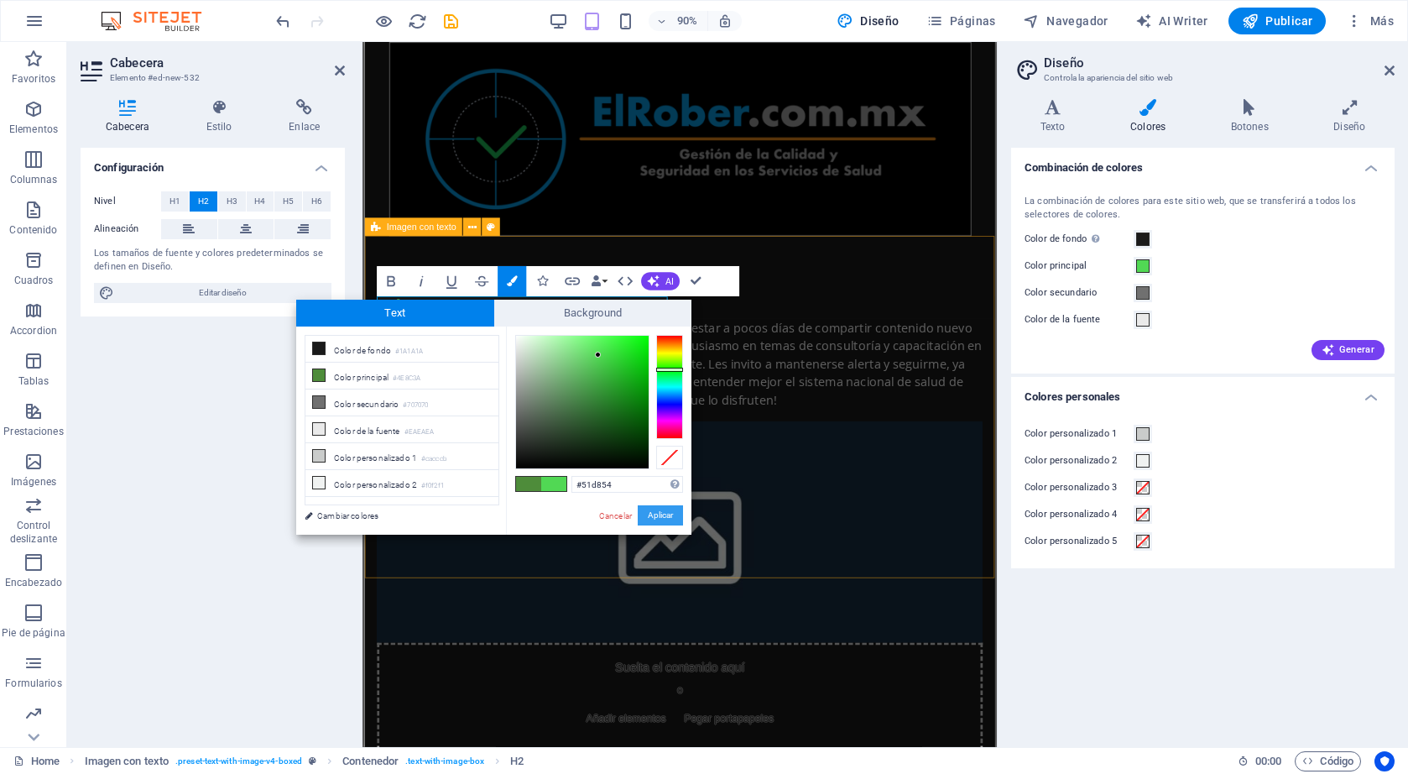
click at [655, 517] on button "Aplicar" at bounding box center [660, 515] width 45 height 20
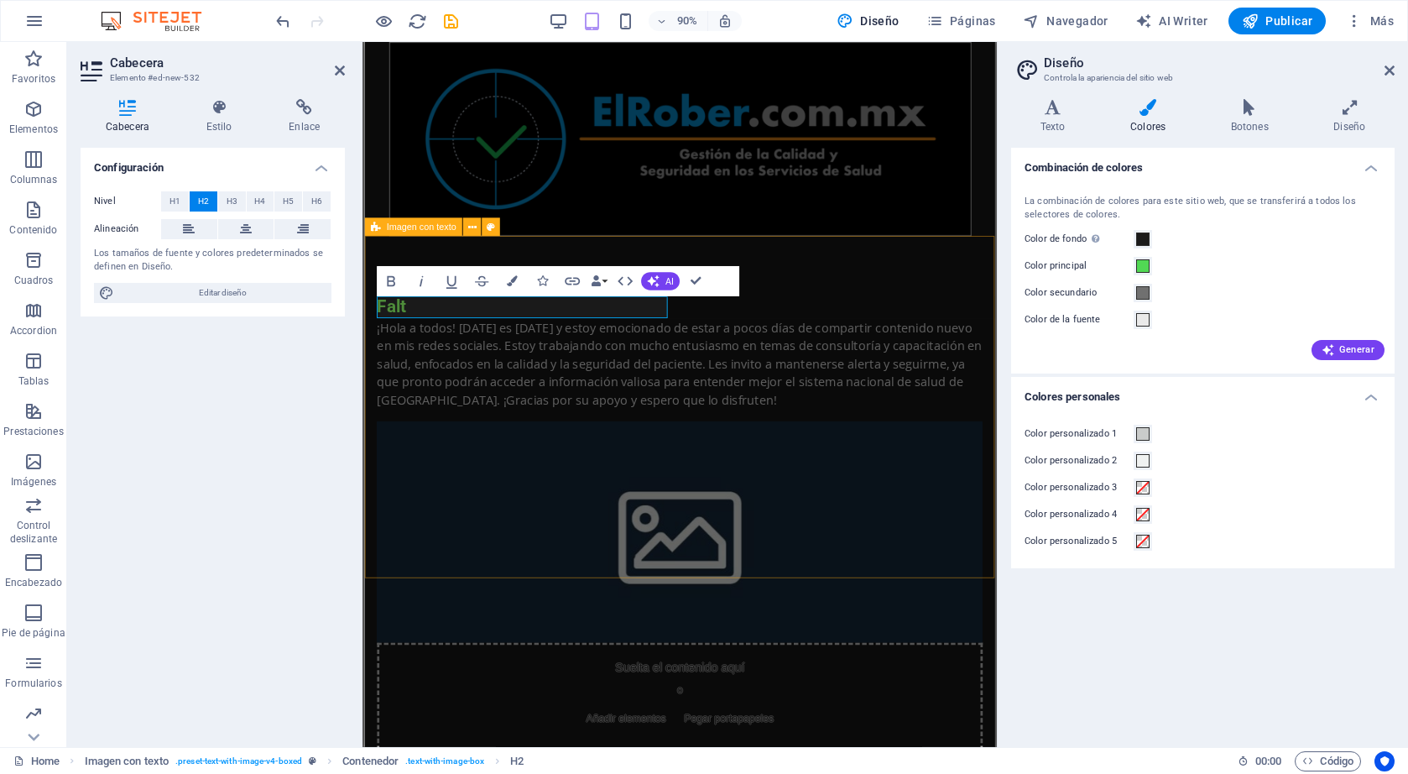
click at [699, 599] on div "Falt​ ​ ¡Hola a todos! [DATE] es [DATE] y estoy emocionado de estar a pocos día…" at bounding box center [714, 577] width 700 height 638
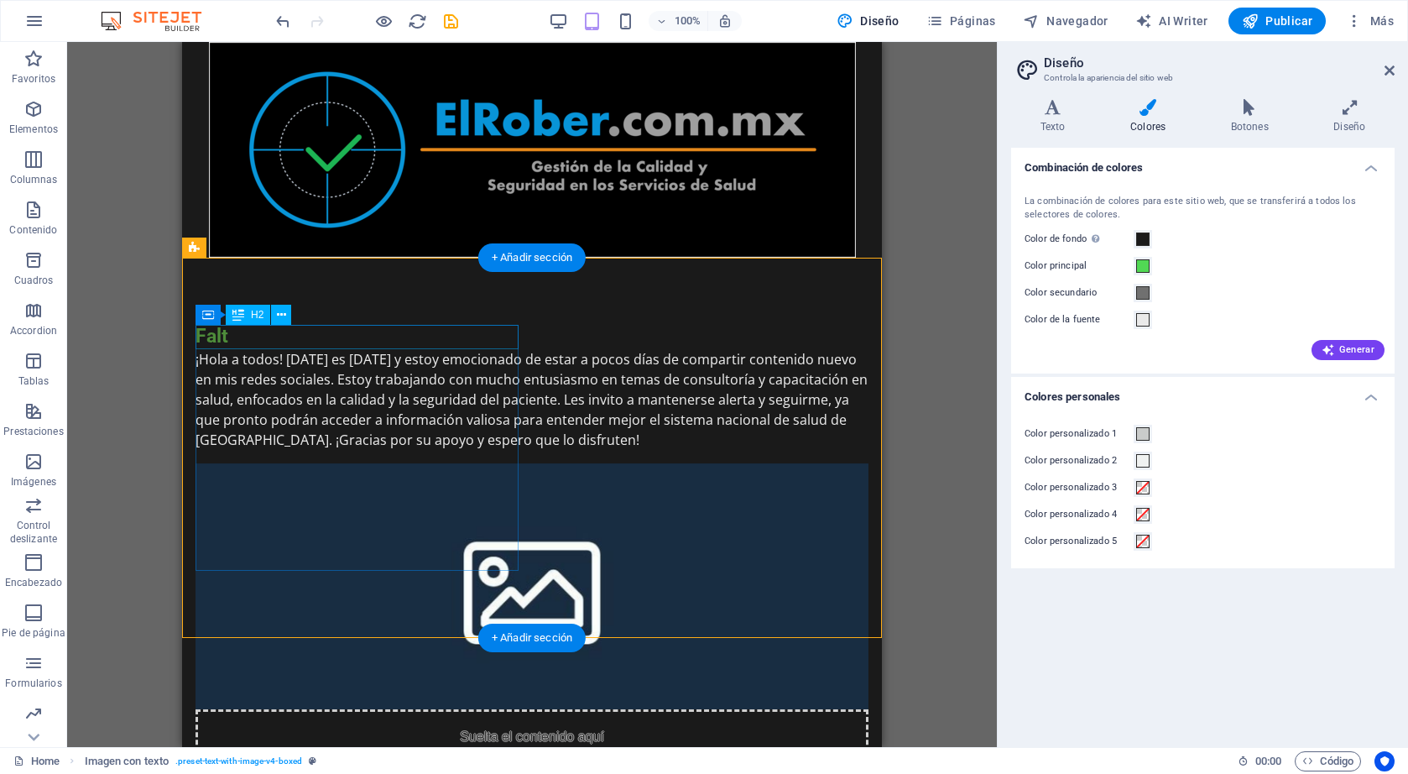
click at [326, 338] on div "Falt" at bounding box center [532, 337] width 673 height 24
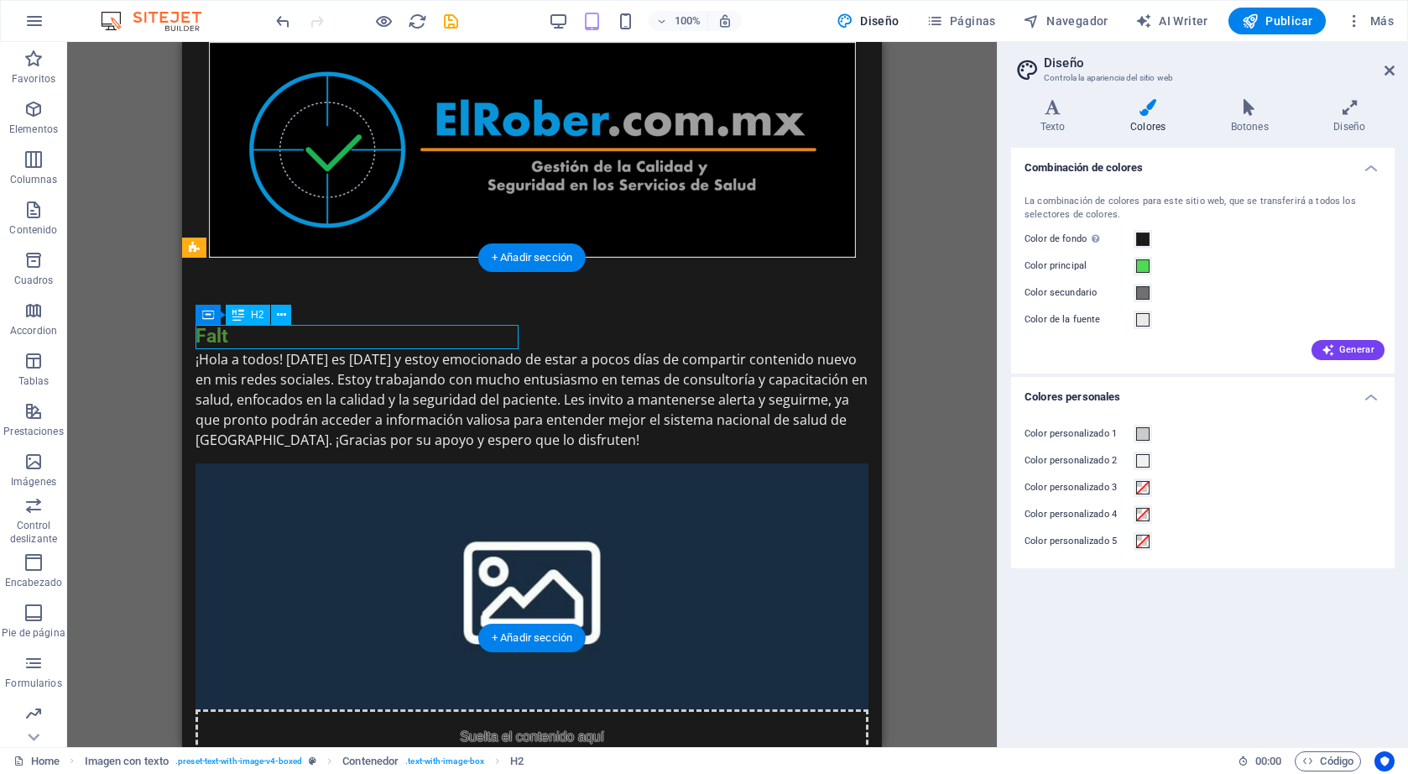
click at [322, 336] on div "Falt" at bounding box center [532, 337] width 673 height 24
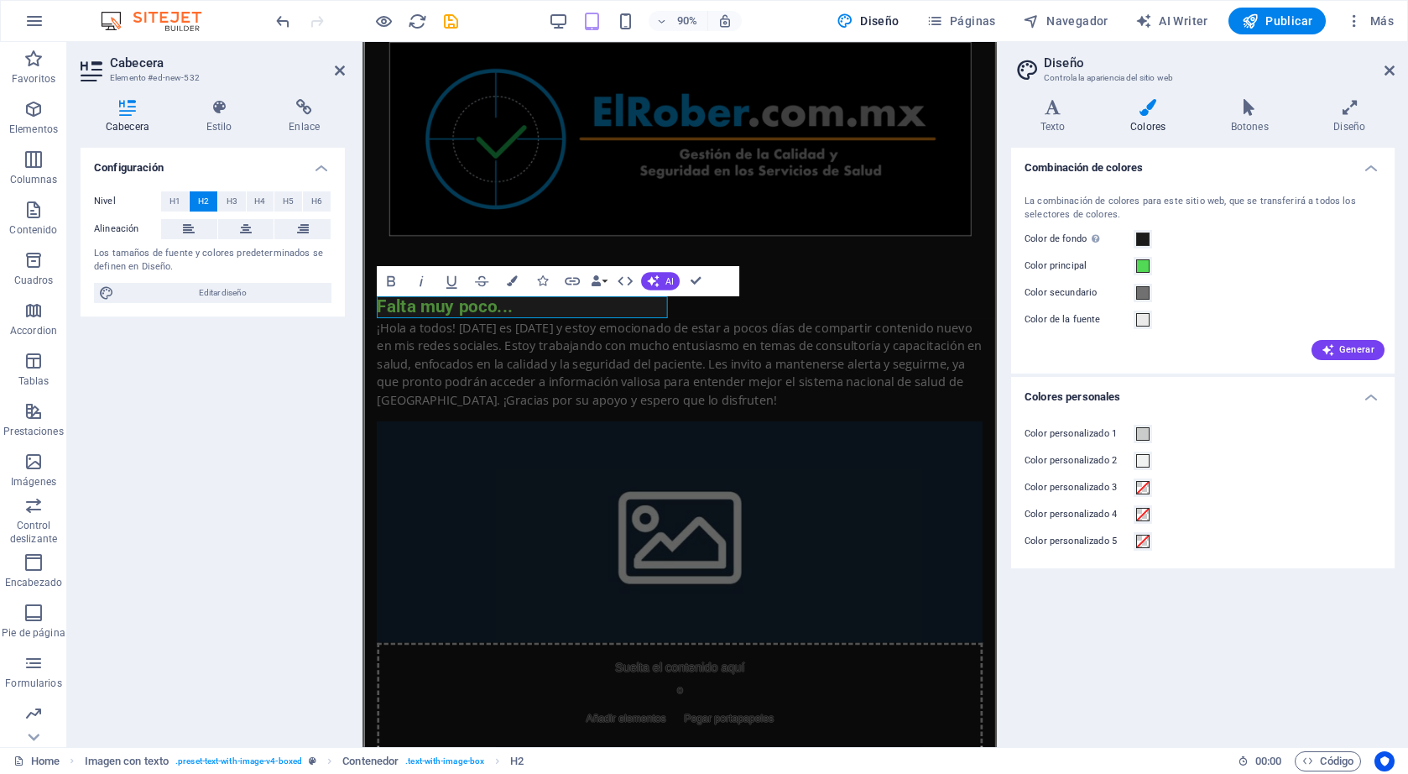
click at [830, 651] on html "Skip to main content Falta muy poco... ¡Hola a todos! [DATE] es [DATE] y estoy …" at bounding box center [714, 468] width 700 height 853
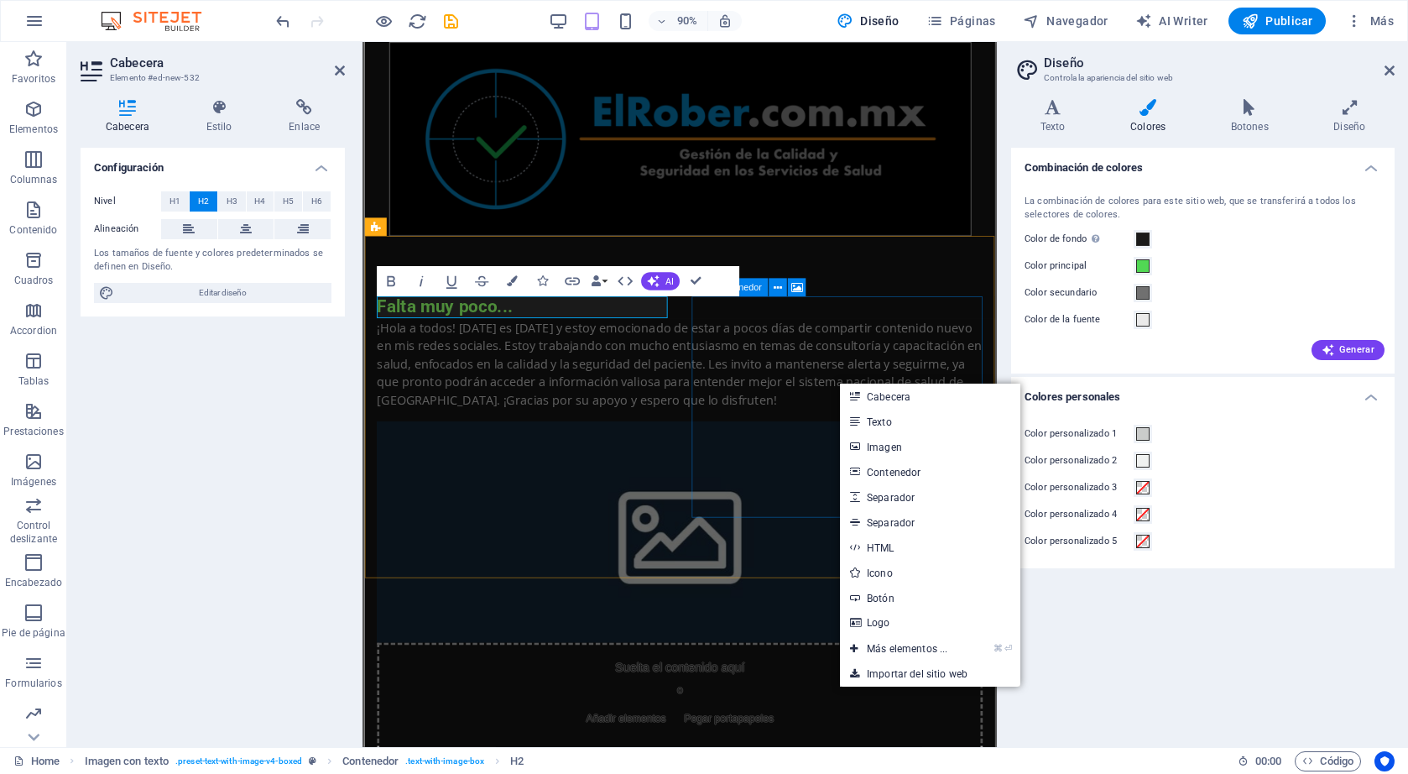
click at [855, 709] on div "Suelta el contenido aquí o Añadir elementos Pegar portapapeles" at bounding box center [714, 768] width 673 height 119
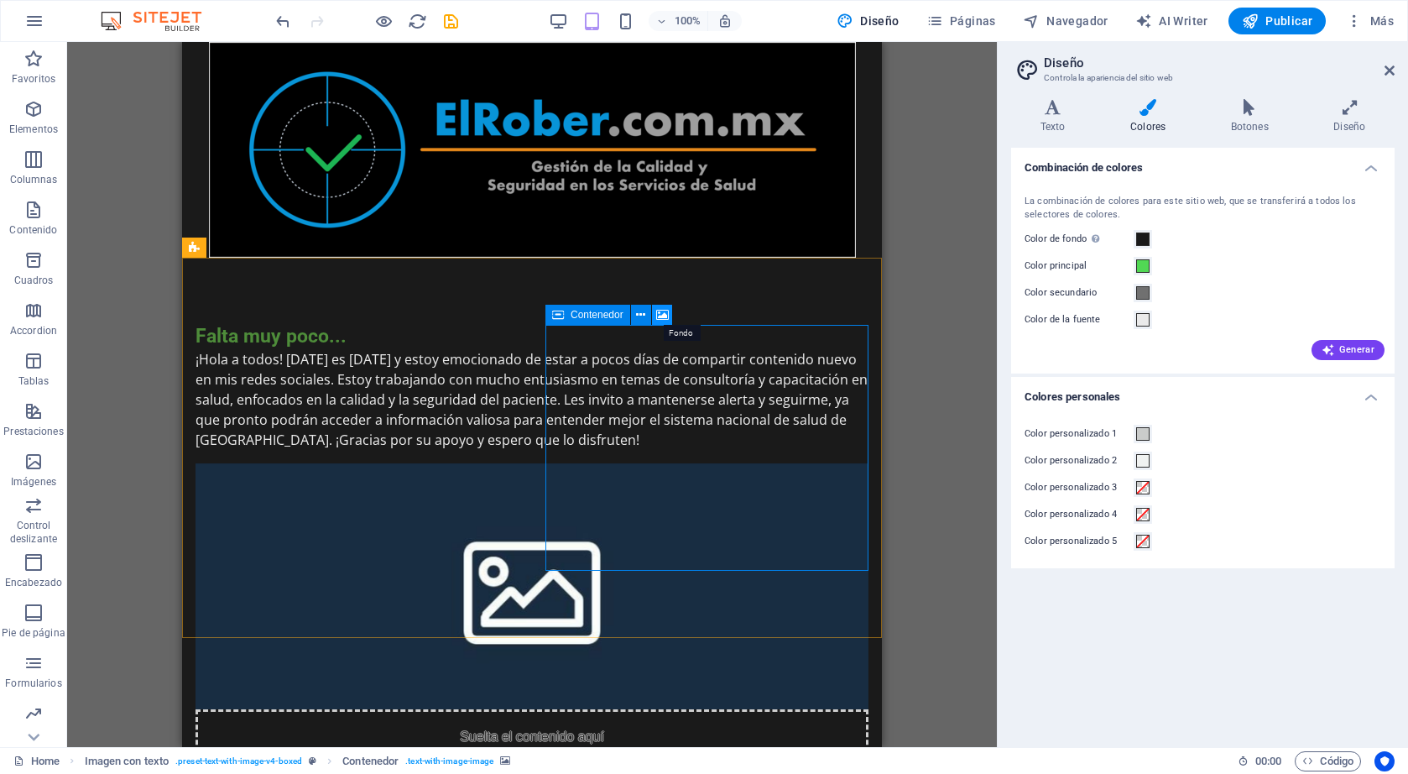
click at [665, 311] on icon at bounding box center [662, 315] width 13 height 18
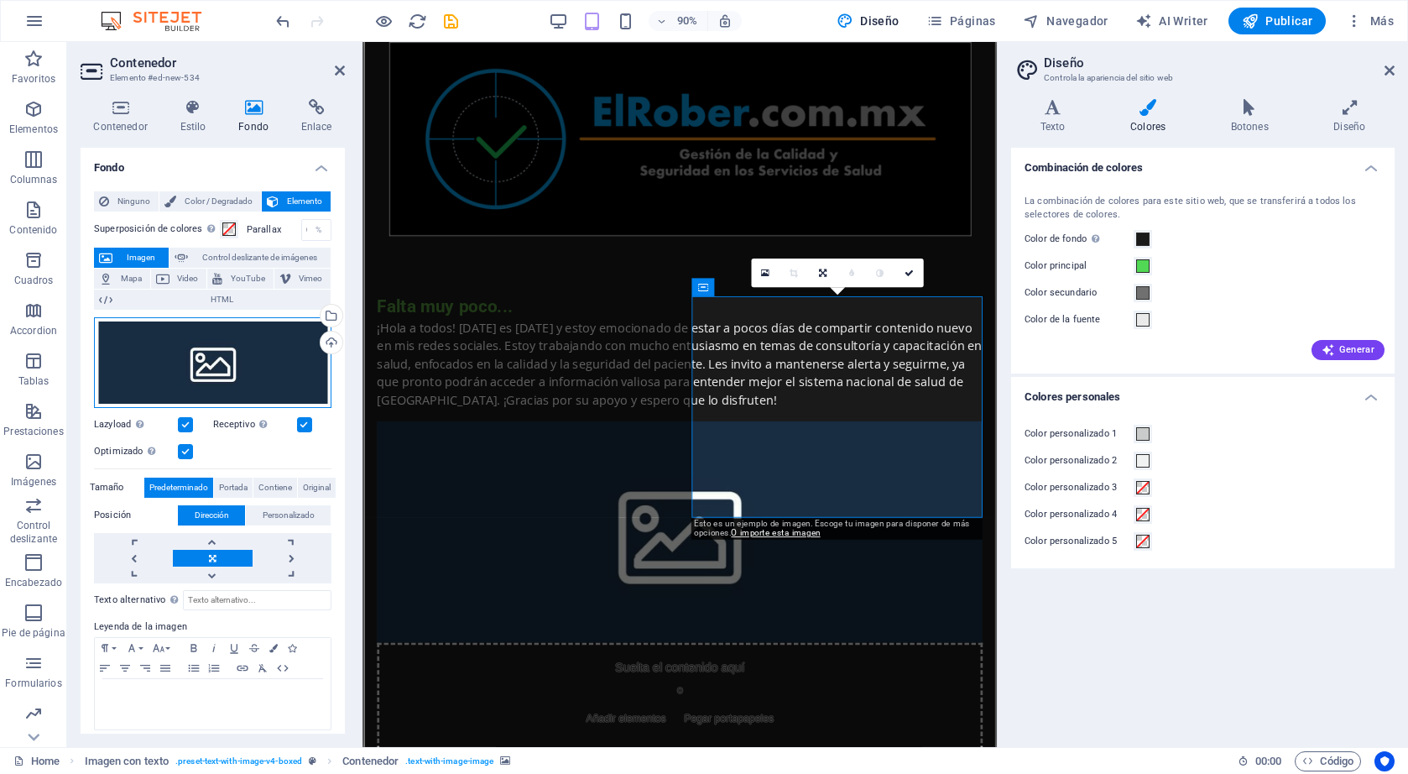
click at [237, 361] on div "Arrastra archivos aquí, haz clic para escoger archivos o selecciona archivos de…" at bounding box center [212, 362] width 237 height 91
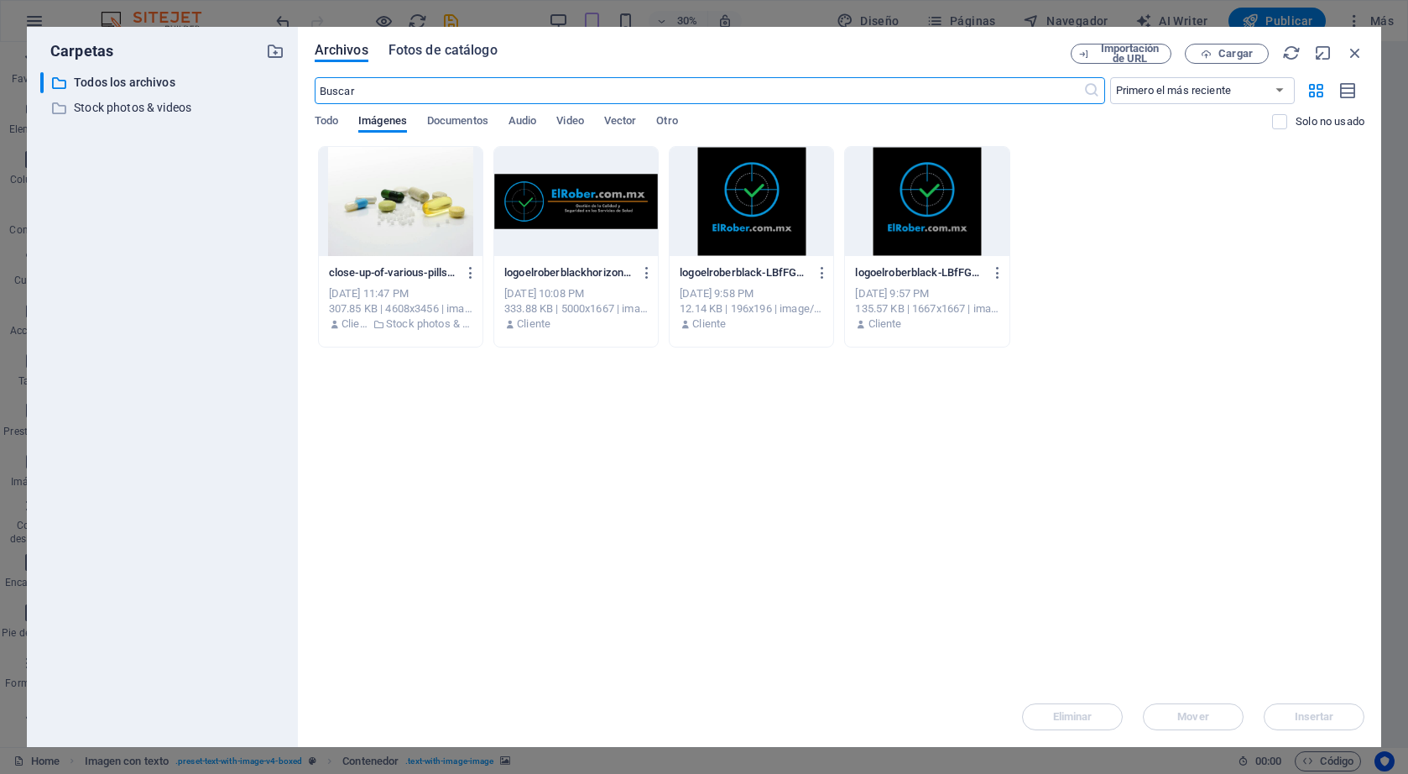
click at [444, 50] on span "Fotos de catálogo" at bounding box center [443, 50] width 109 height 20
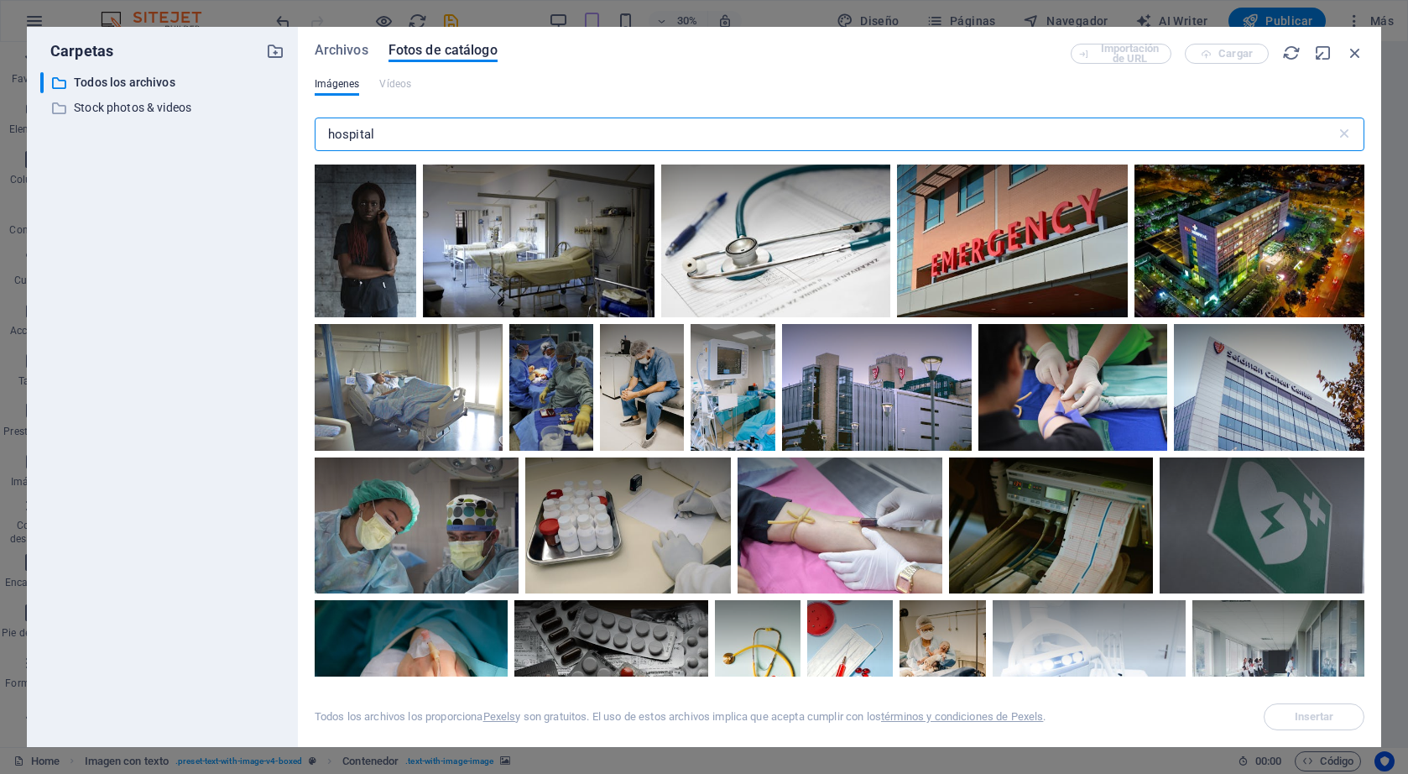
click at [473, 130] on input "hospital" at bounding box center [825, 134] width 1021 height 34
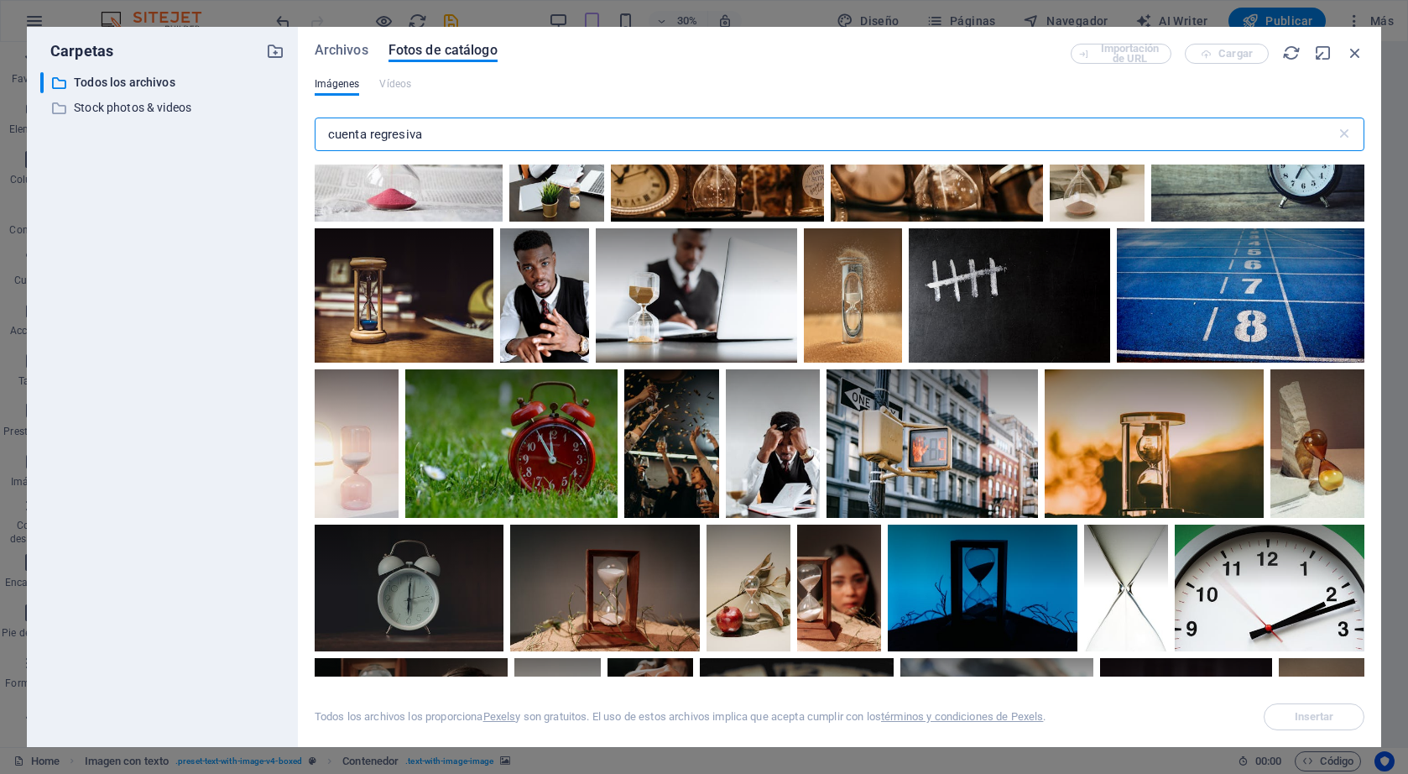
scroll to position [0, 0]
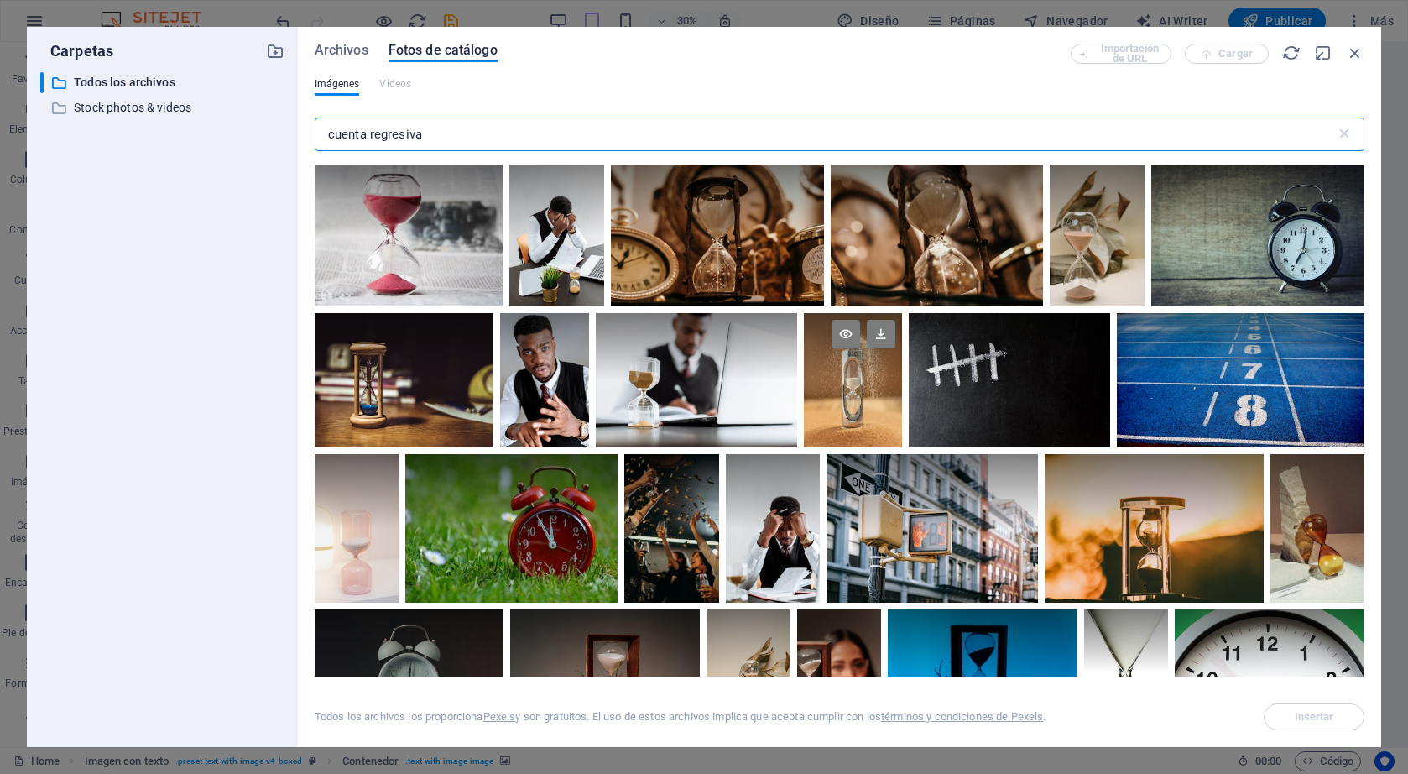
click at [862, 389] on div at bounding box center [853, 380] width 98 height 134
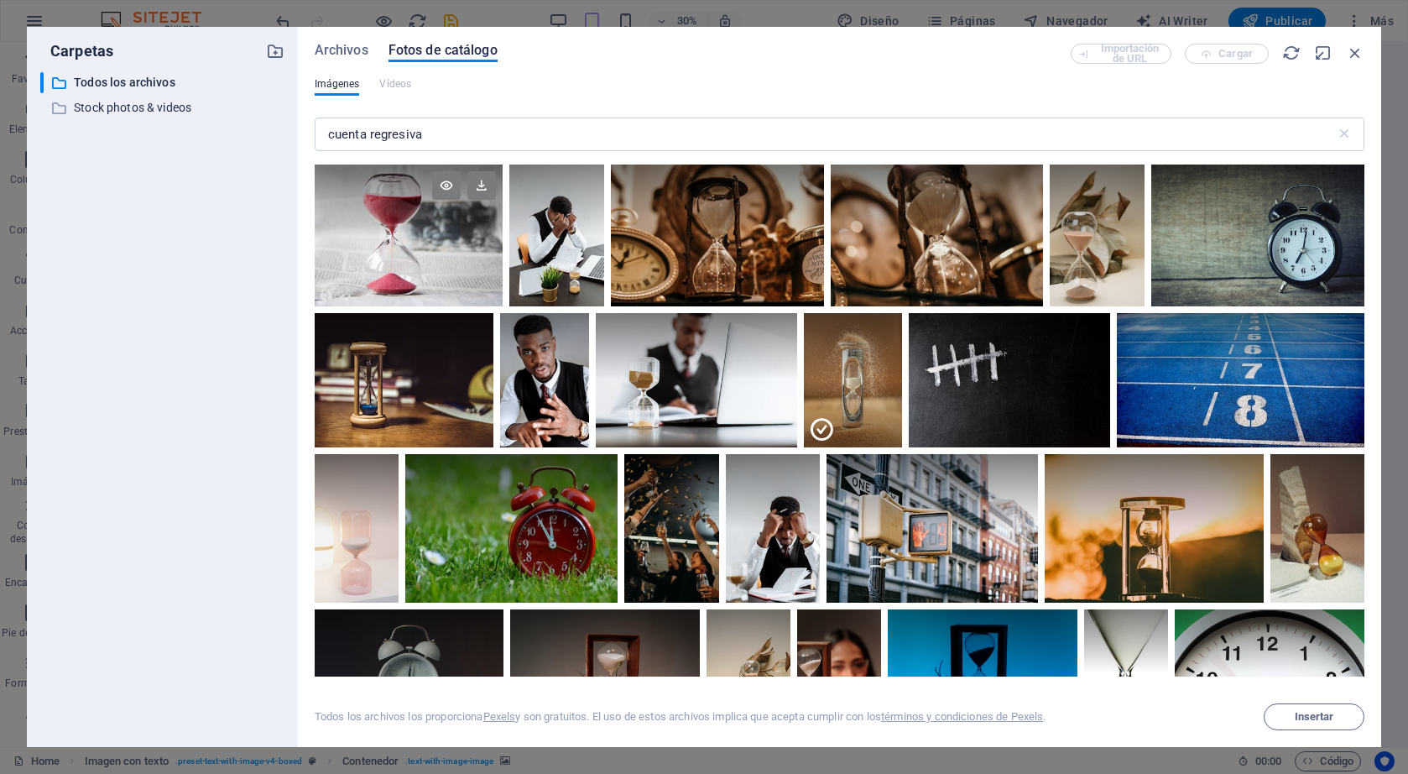
click at [435, 239] on div at bounding box center [409, 235] width 188 height 142
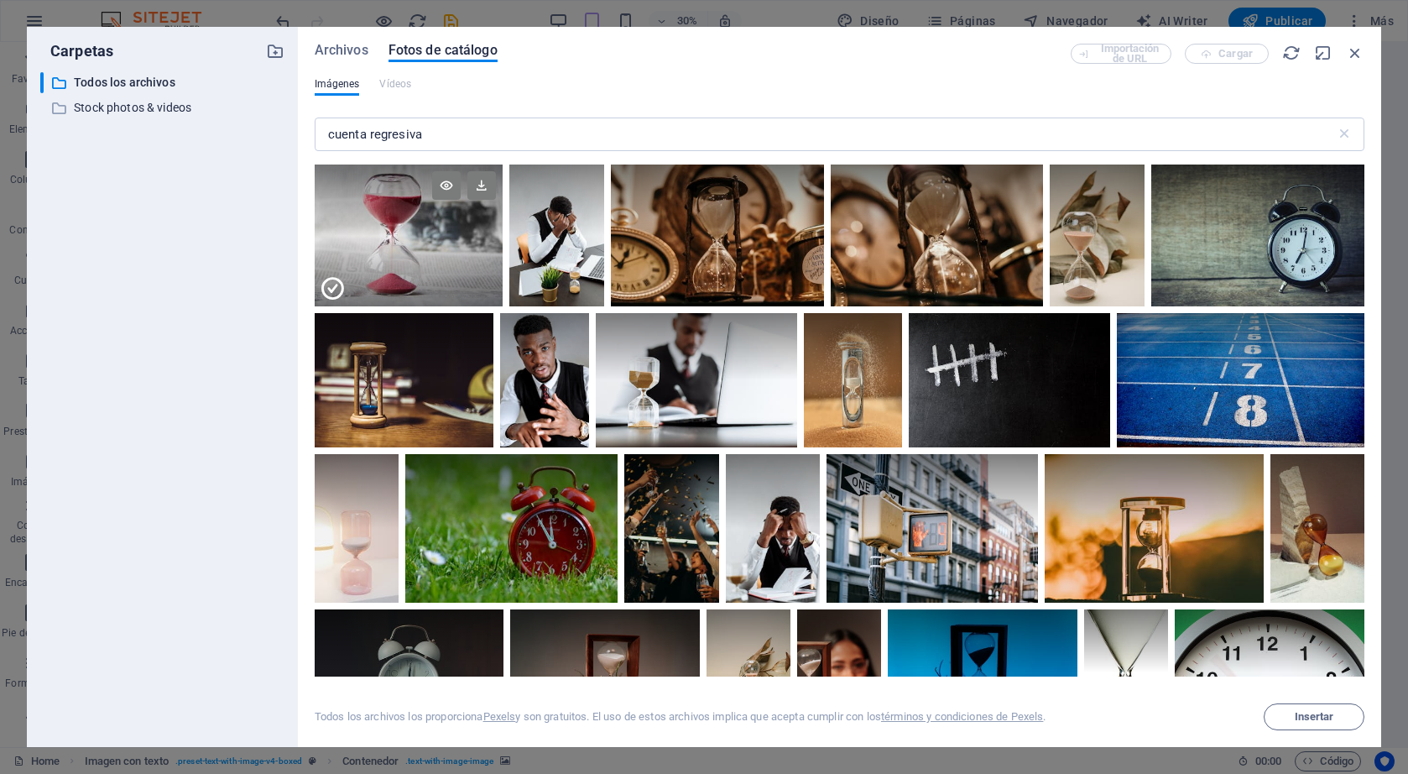
click at [396, 236] on div at bounding box center [409, 271] width 188 height 71
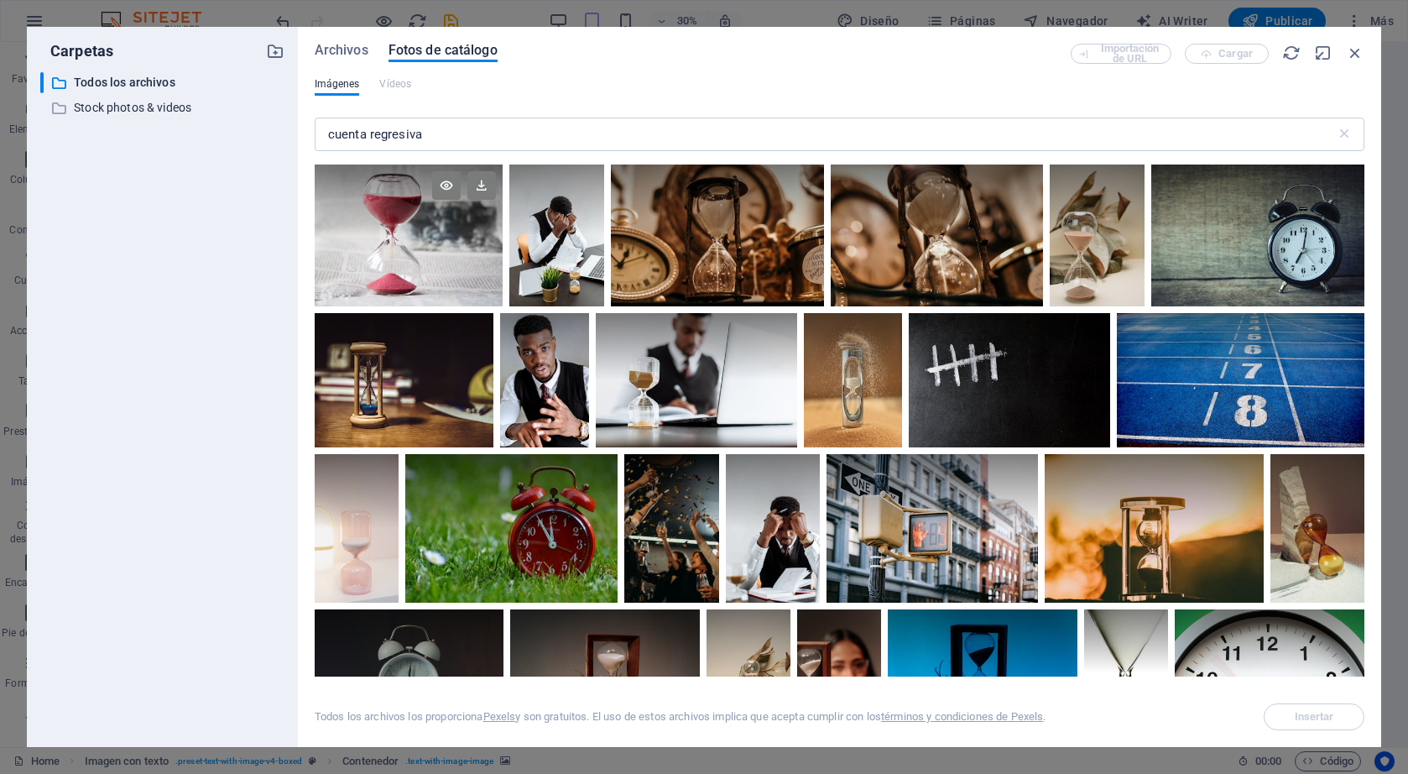
click at [396, 235] on div at bounding box center [409, 235] width 188 height 142
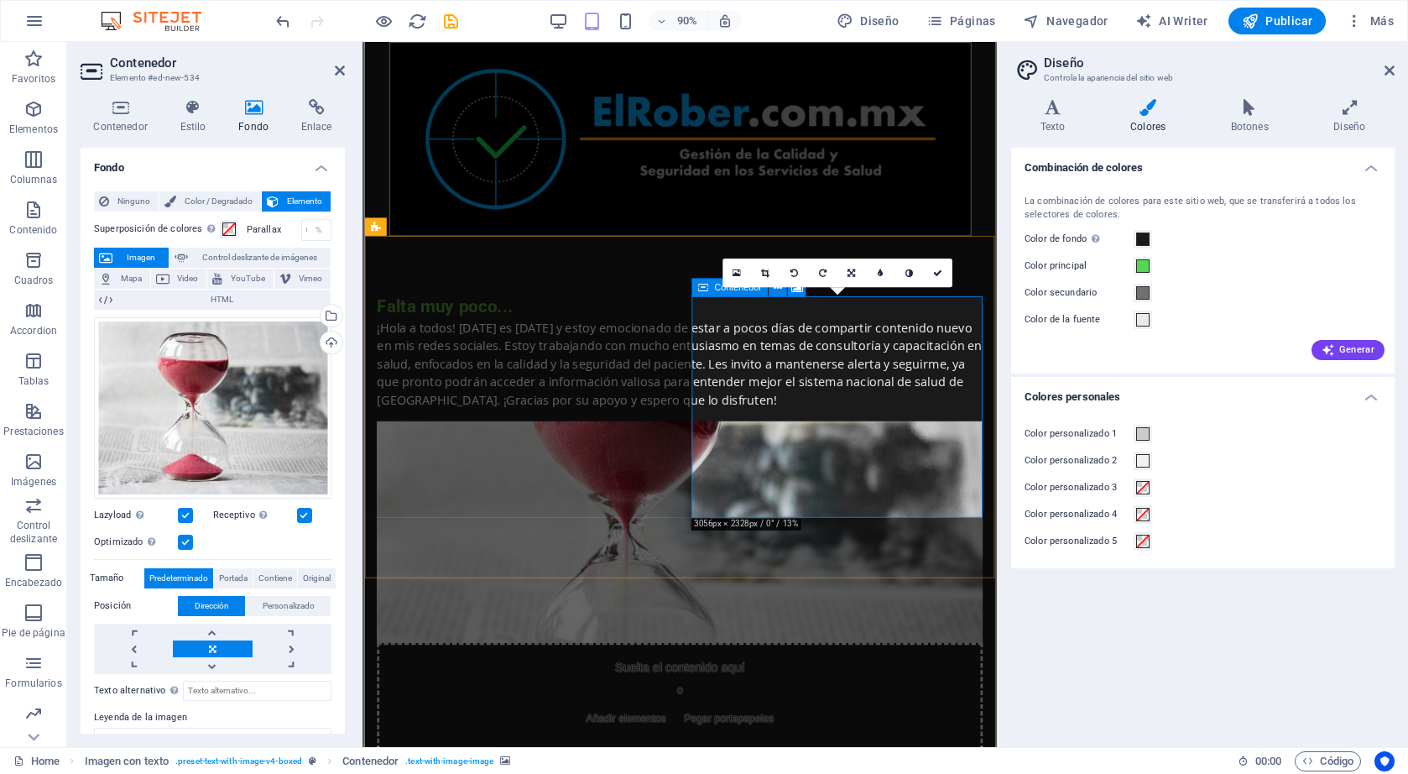
click at [939, 709] on div "Suelta el contenido aquí o Añadir elementos Pegar portapapeles" at bounding box center [714, 768] width 673 height 119
click at [928, 709] on div "Suelta el contenido aquí o Añadir elementos Pegar portapapeles" at bounding box center [714, 768] width 673 height 119
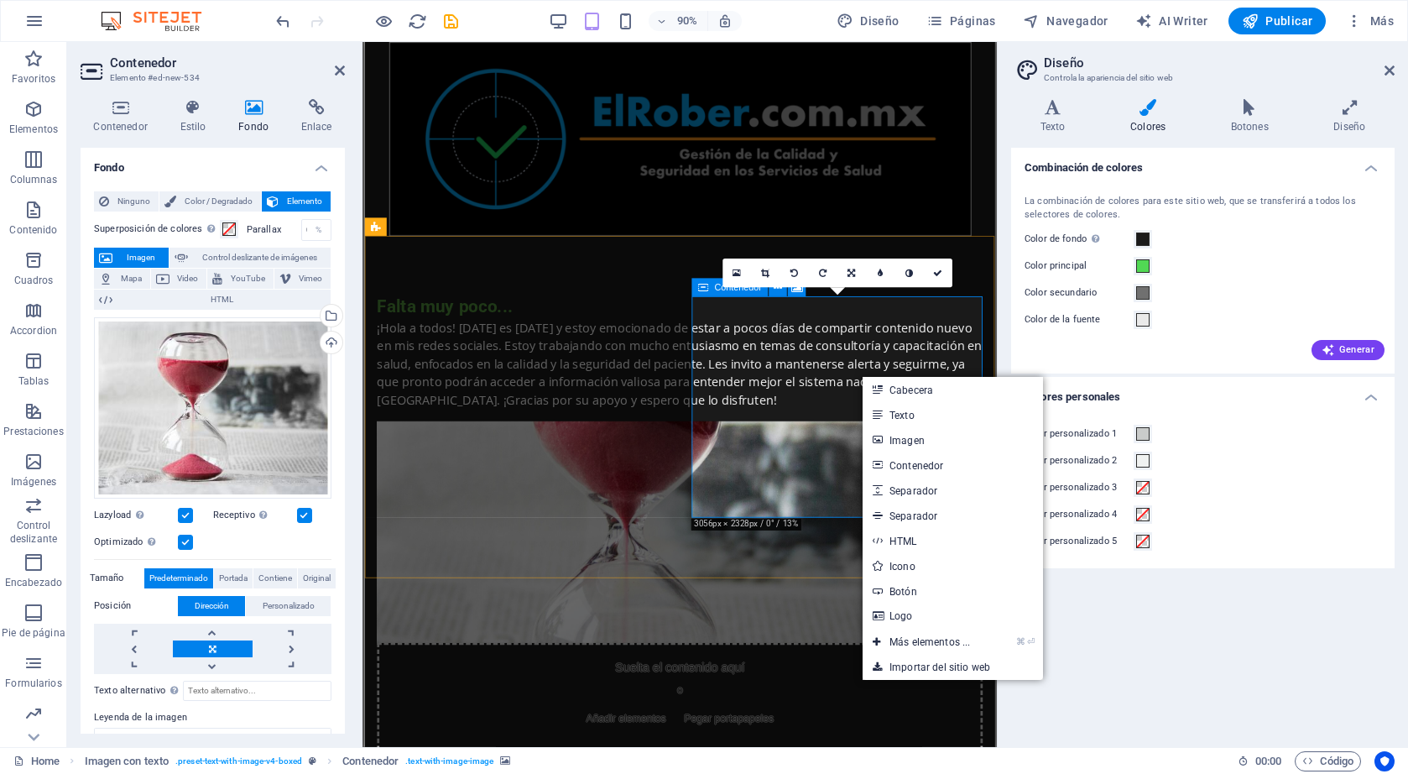
click at [941, 709] on div "Suelta el contenido aquí o Añadir elementos Pegar portapapeles" at bounding box center [714, 768] width 673 height 119
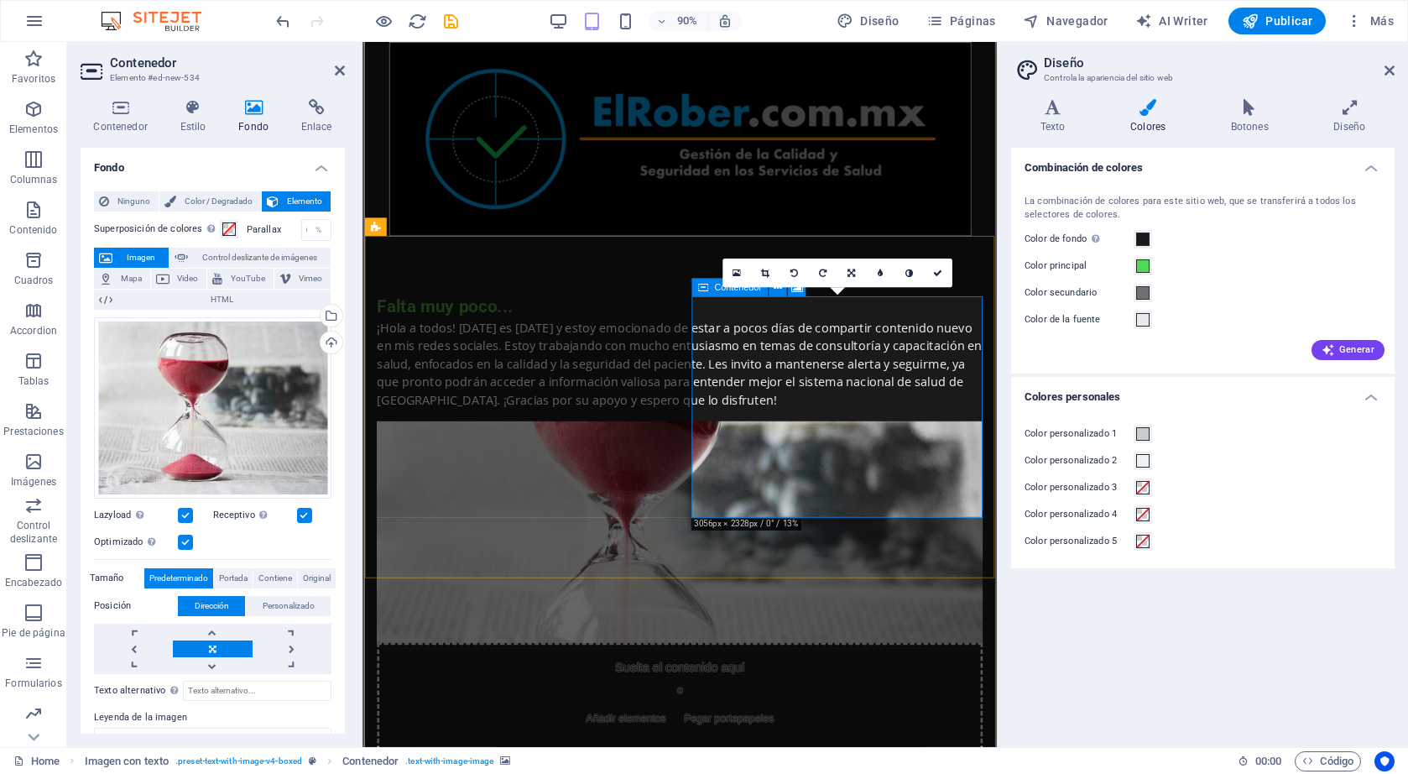
click at [786, 709] on div "Suelta el contenido aquí o Añadir elementos Pegar portapapeles" at bounding box center [714, 768] width 673 height 119
click at [906, 609] on div "Falta muy poco... ¡Hola a todos! [DATE] es [DATE] y estoy emocionado de estar a…" at bounding box center [714, 577] width 700 height 638
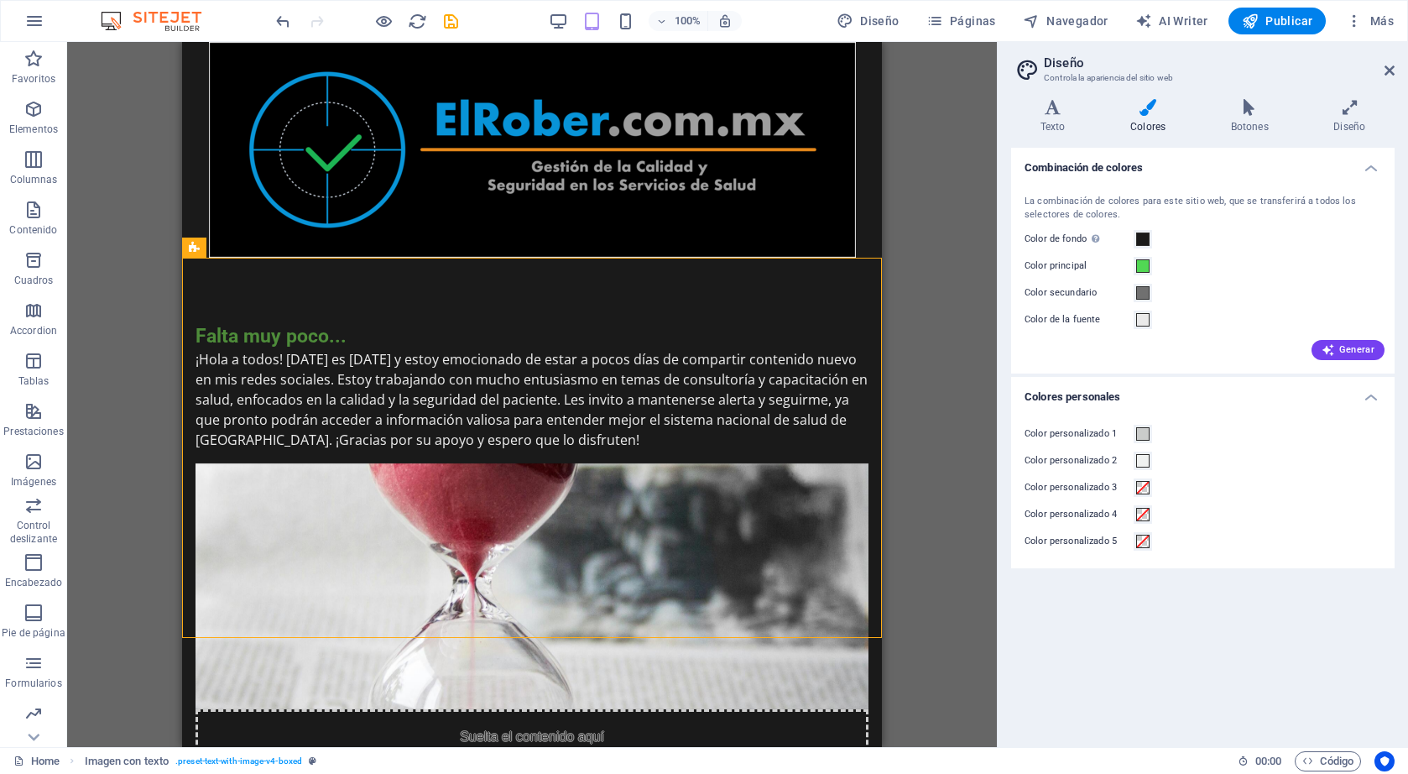
click at [882, 251] on div "Arrastra aquí para reemplazar el contenido existente. Si quieres crear un eleme…" at bounding box center [532, 394] width 930 height 705
click at [920, 239] on div "Arrastra aquí para reemplazar el contenido existente. Si quieres crear un eleme…" at bounding box center [532, 394] width 930 height 705
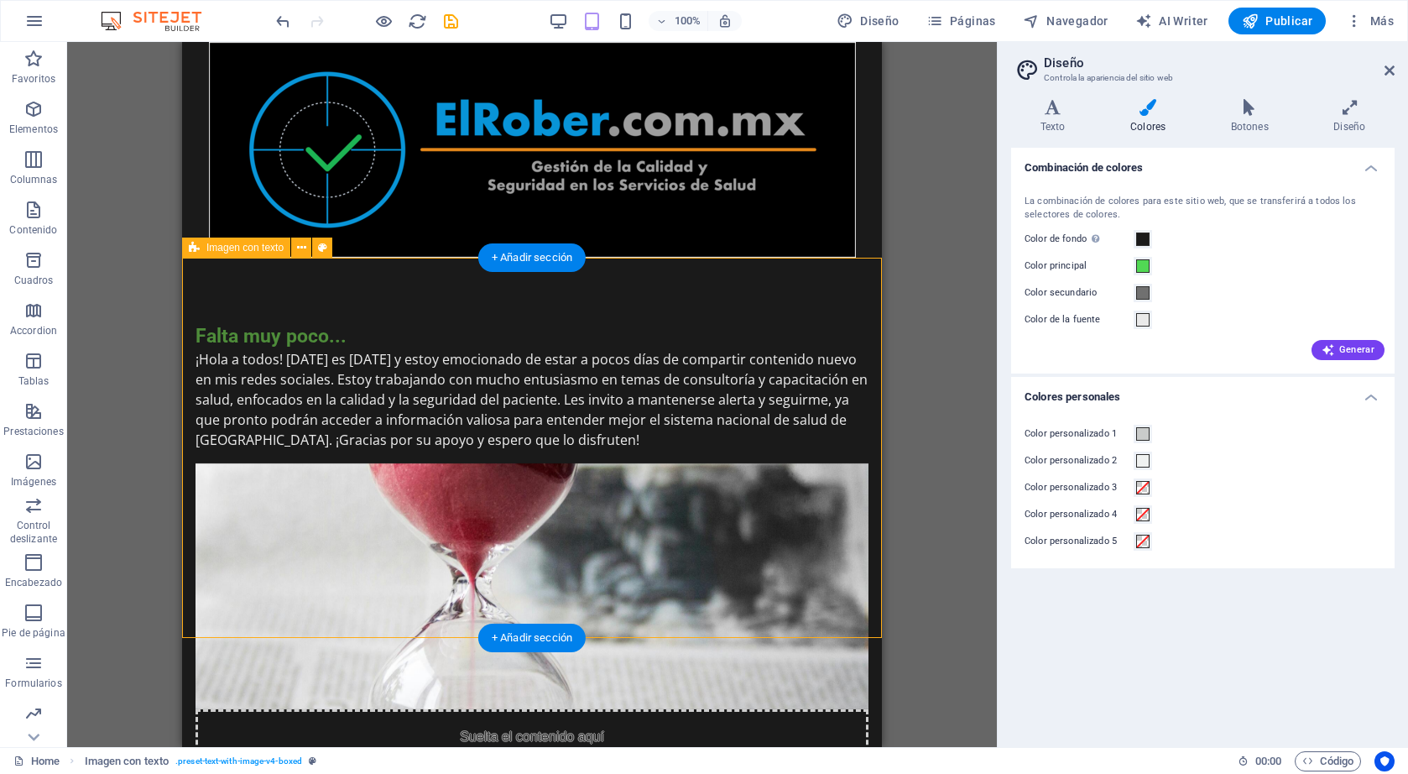
click at [785, 275] on div "Falta muy poco... ¡Hola a todos! [DATE] es [DATE] y estoy emocionado de estar a…" at bounding box center [532, 577] width 700 height 638
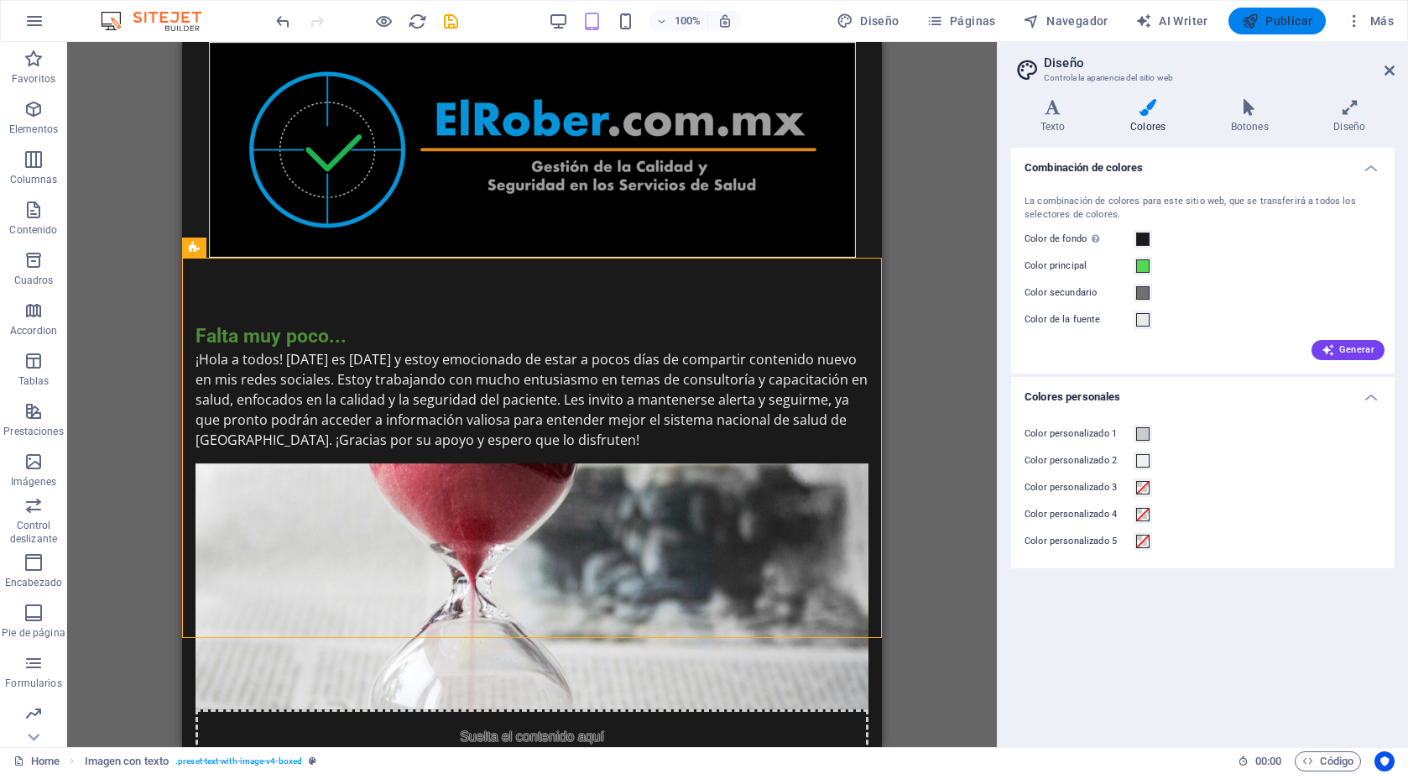
click at [1294, 30] on button "Publicar" at bounding box center [1277, 21] width 98 height 27
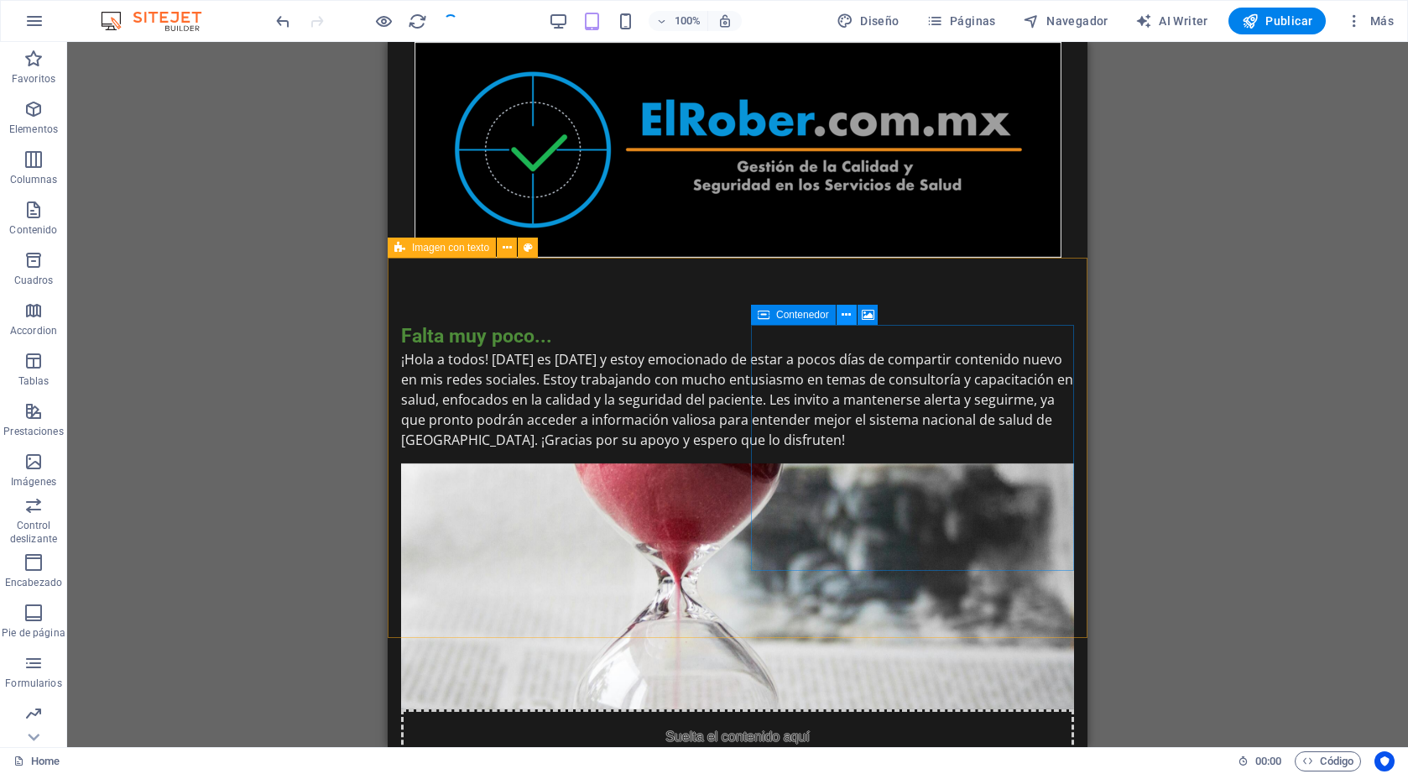
click at [844, 313] on icon at bounding box center [846, 315] width 9 height 18
